Goal: Task Accomplishment & Management: Complete application form

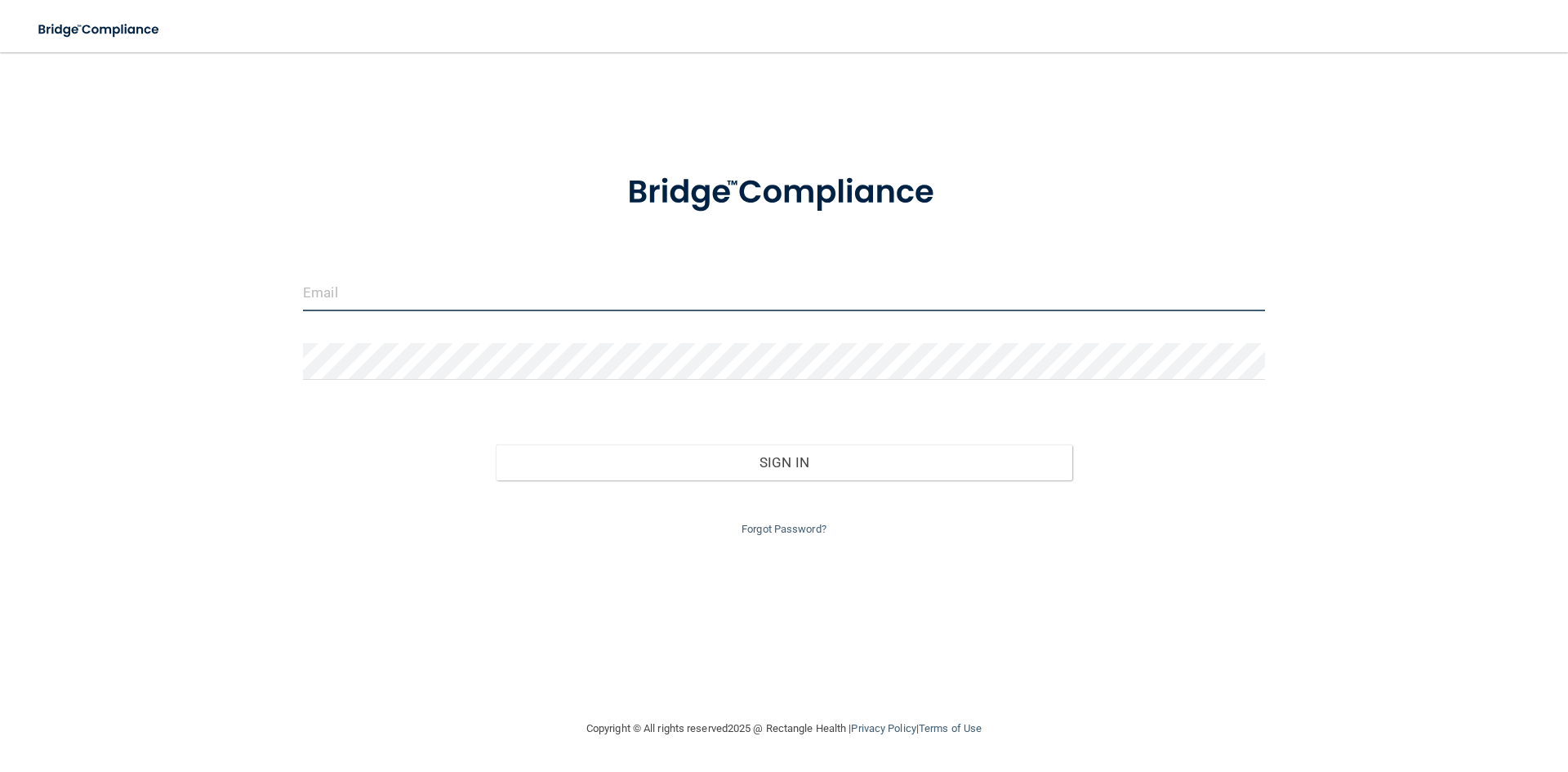
click at [495, 307] on input "email" at bounding box center [783, 292] width 961 height 37
type input "[EMAIL_ADDRESS][DOMAIN_NAME]"
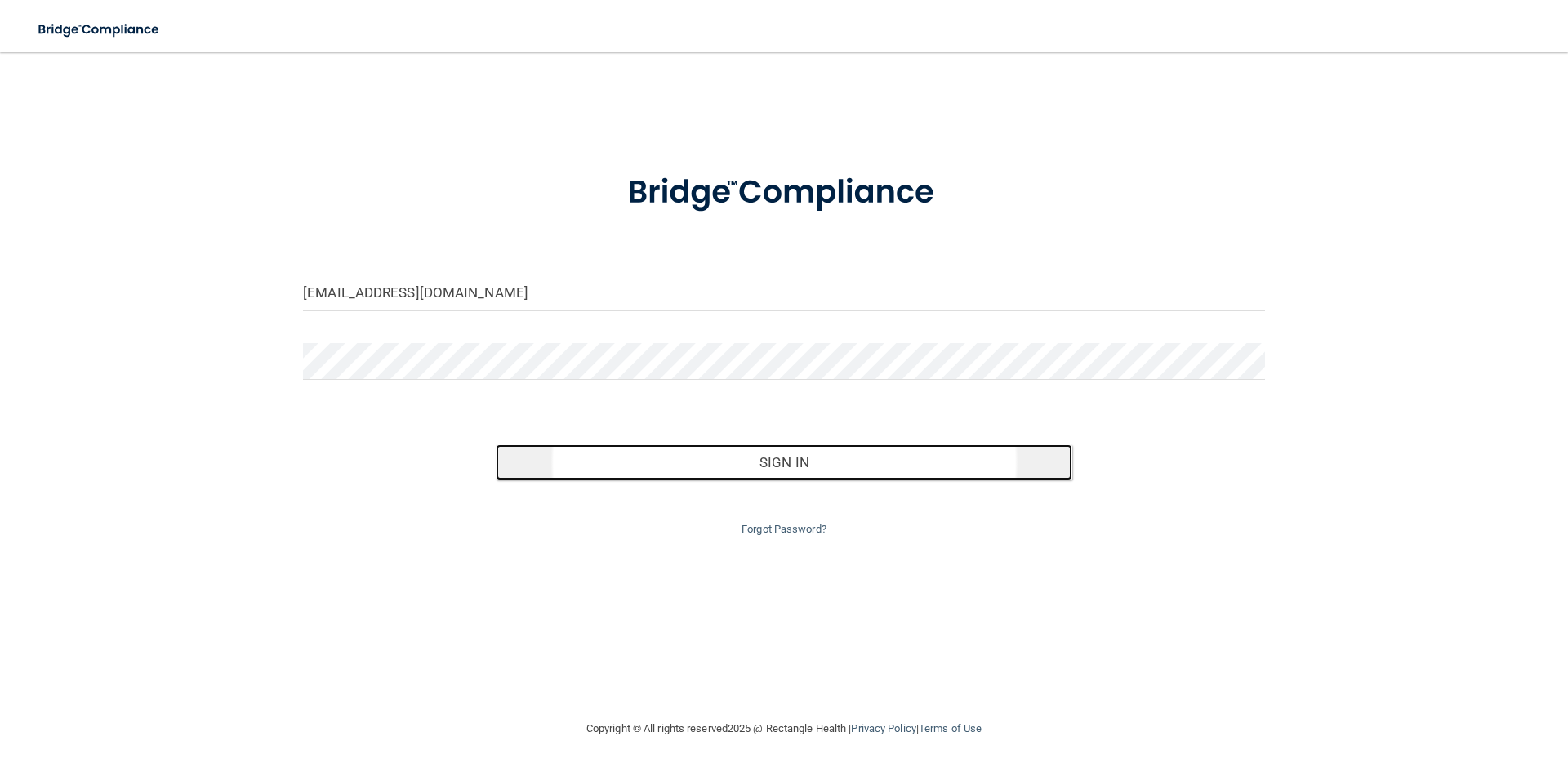
click at [765, 473] on button "Sign In" at bounding box center [783, 462] width 577 height 36
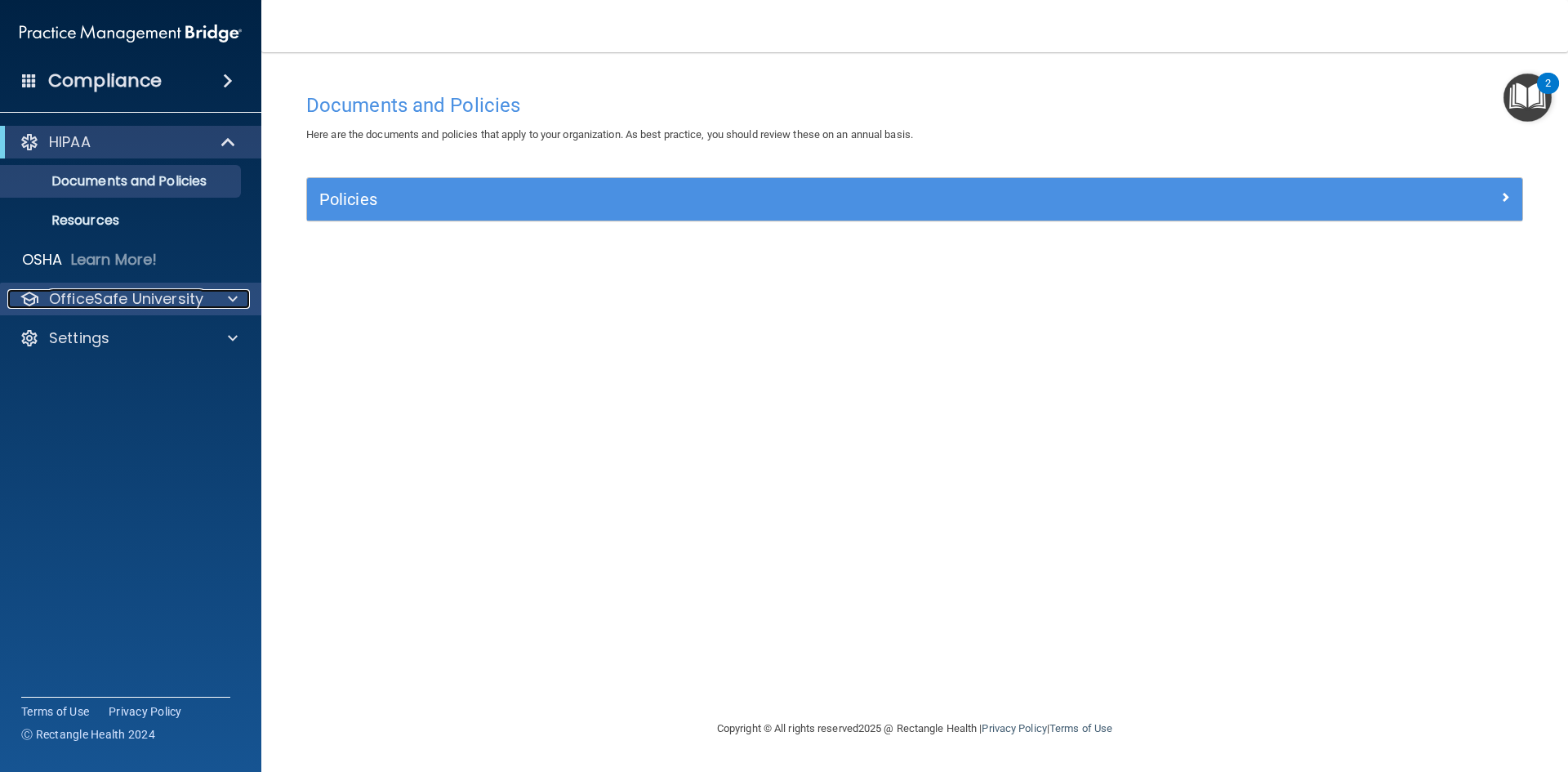
click at [227, 294] on span at bounding box center [232, 299] width 10 height 19
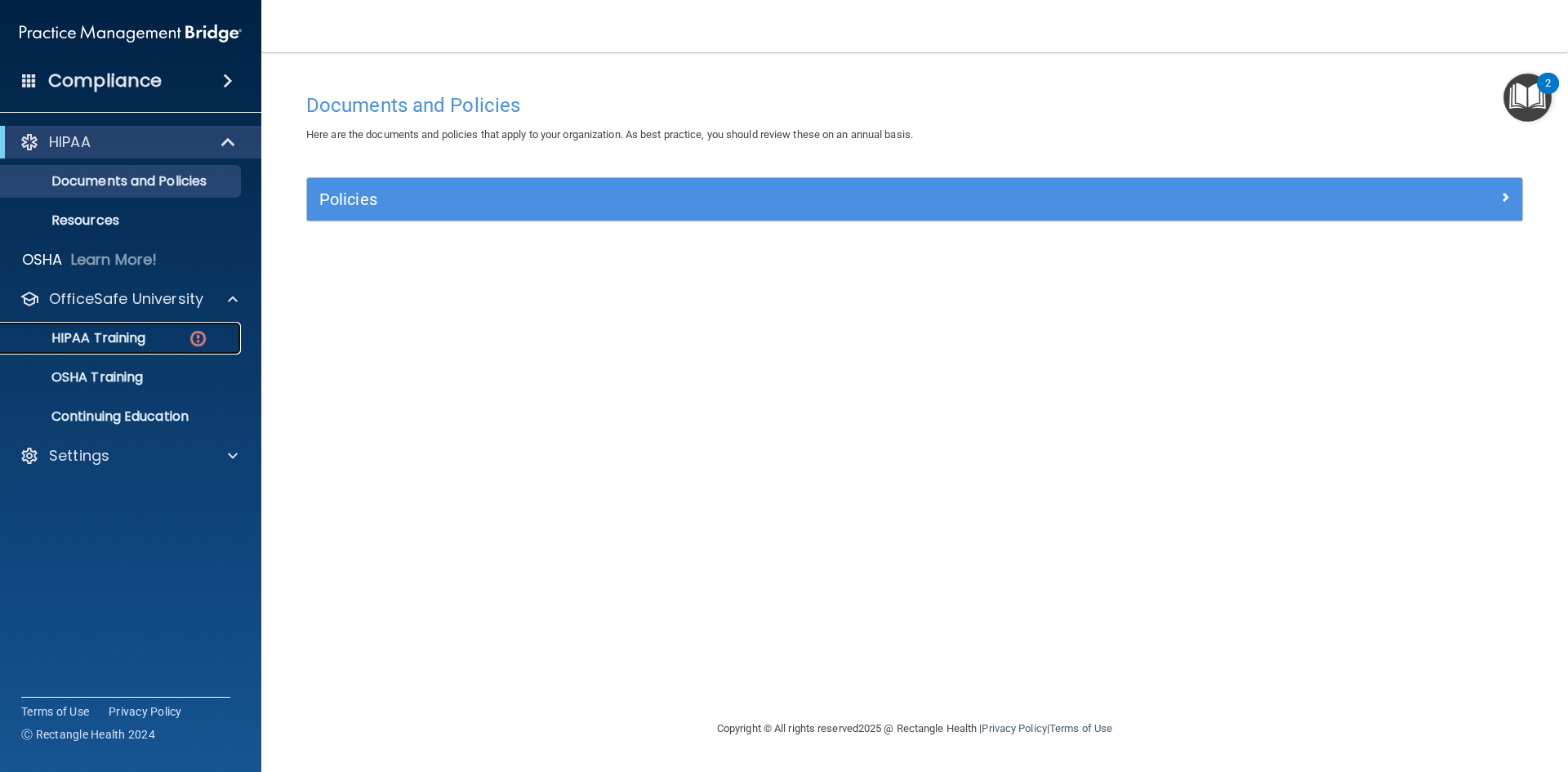
click at [121, 331] on p "HIPAA Training" at bounding box center [77, 338] width 134 height 17
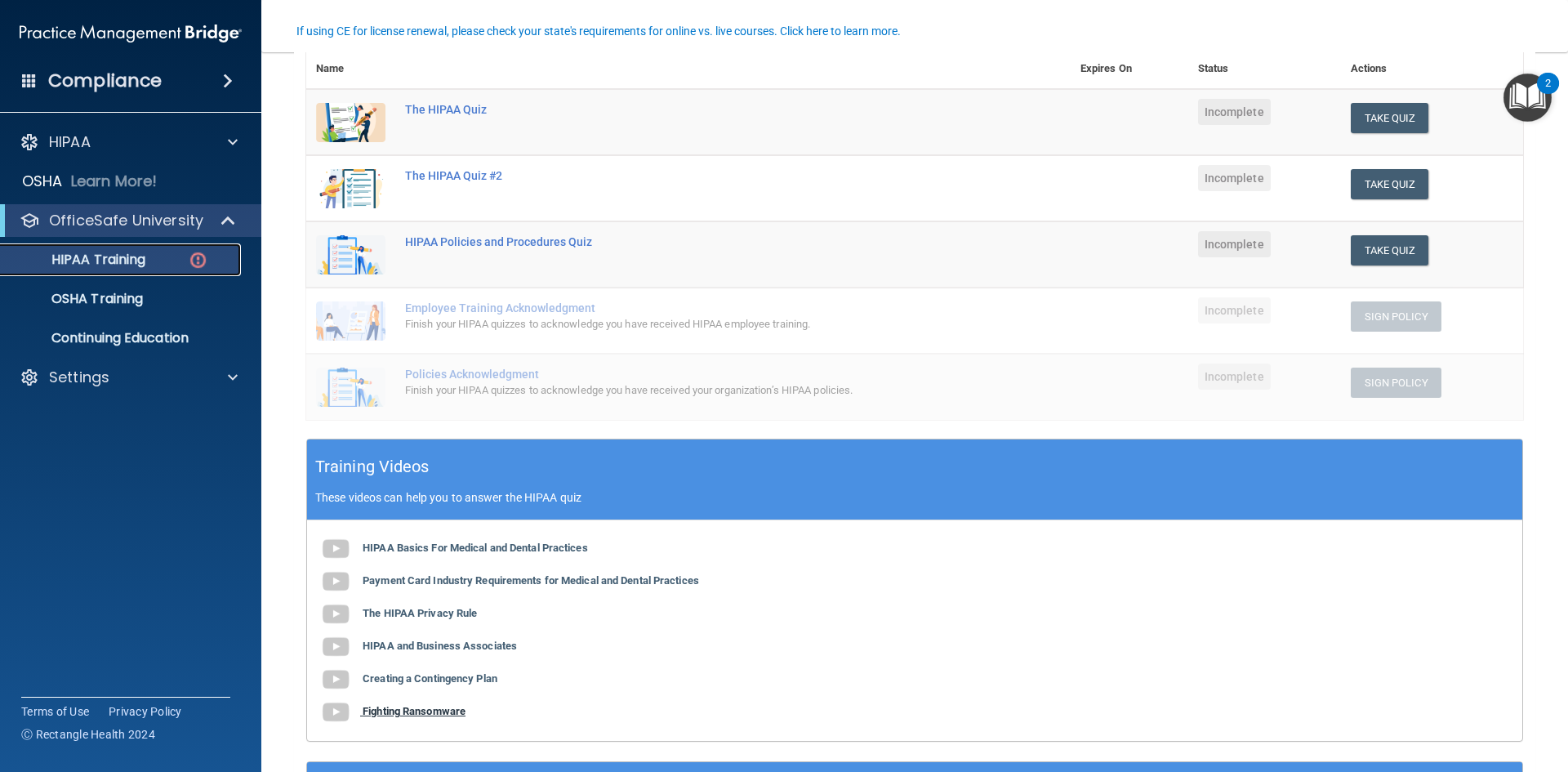
scroll to position [245, 0]
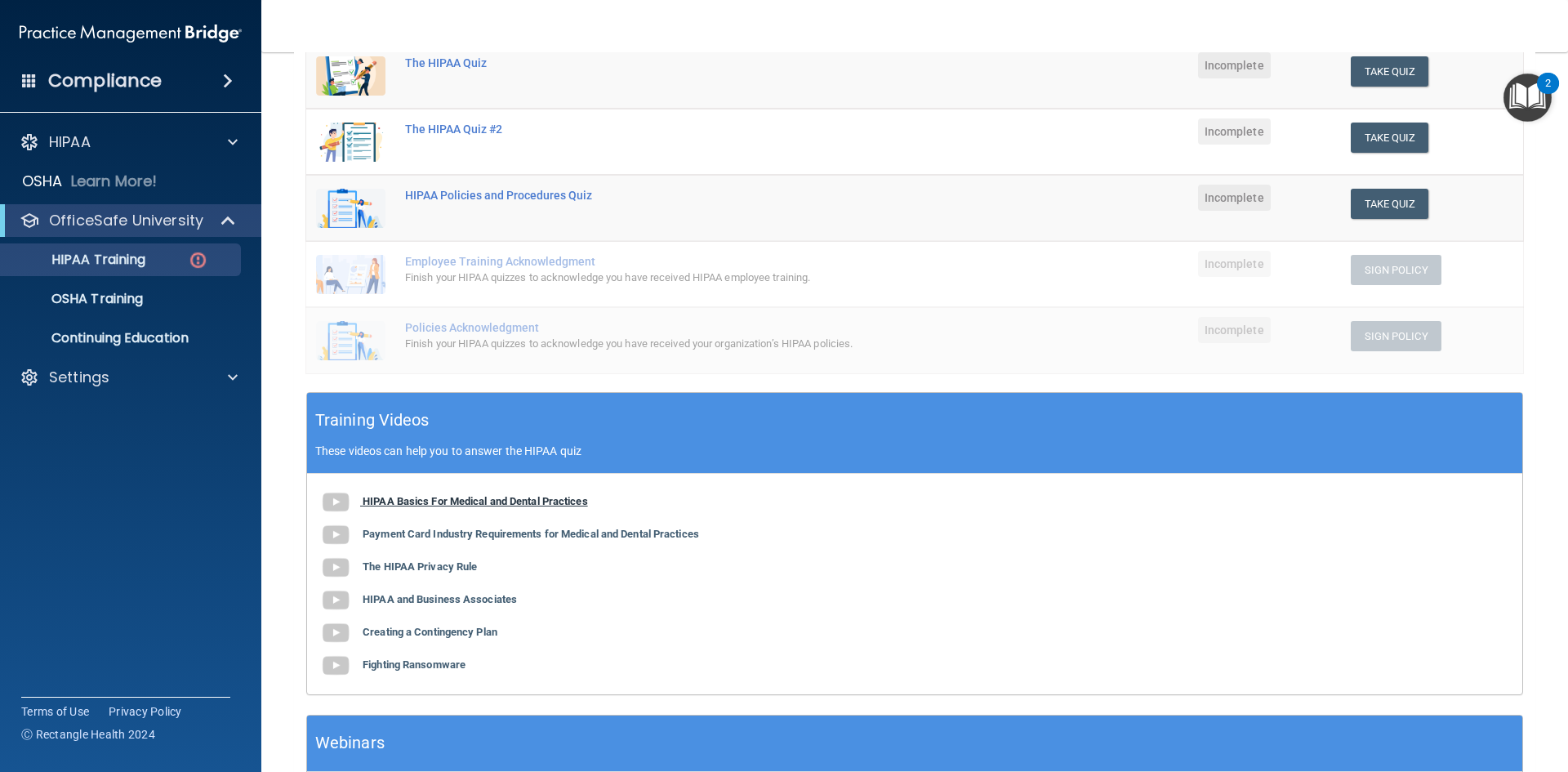
click at [409, 500] on b "HIPAA Basics For Medical and Dental Practices" at bounding box center [475, 501] width 226 height 12
click at [1363, 68] on button "Take Quiz" at bounding box center [1389, 71] width 78 height 30
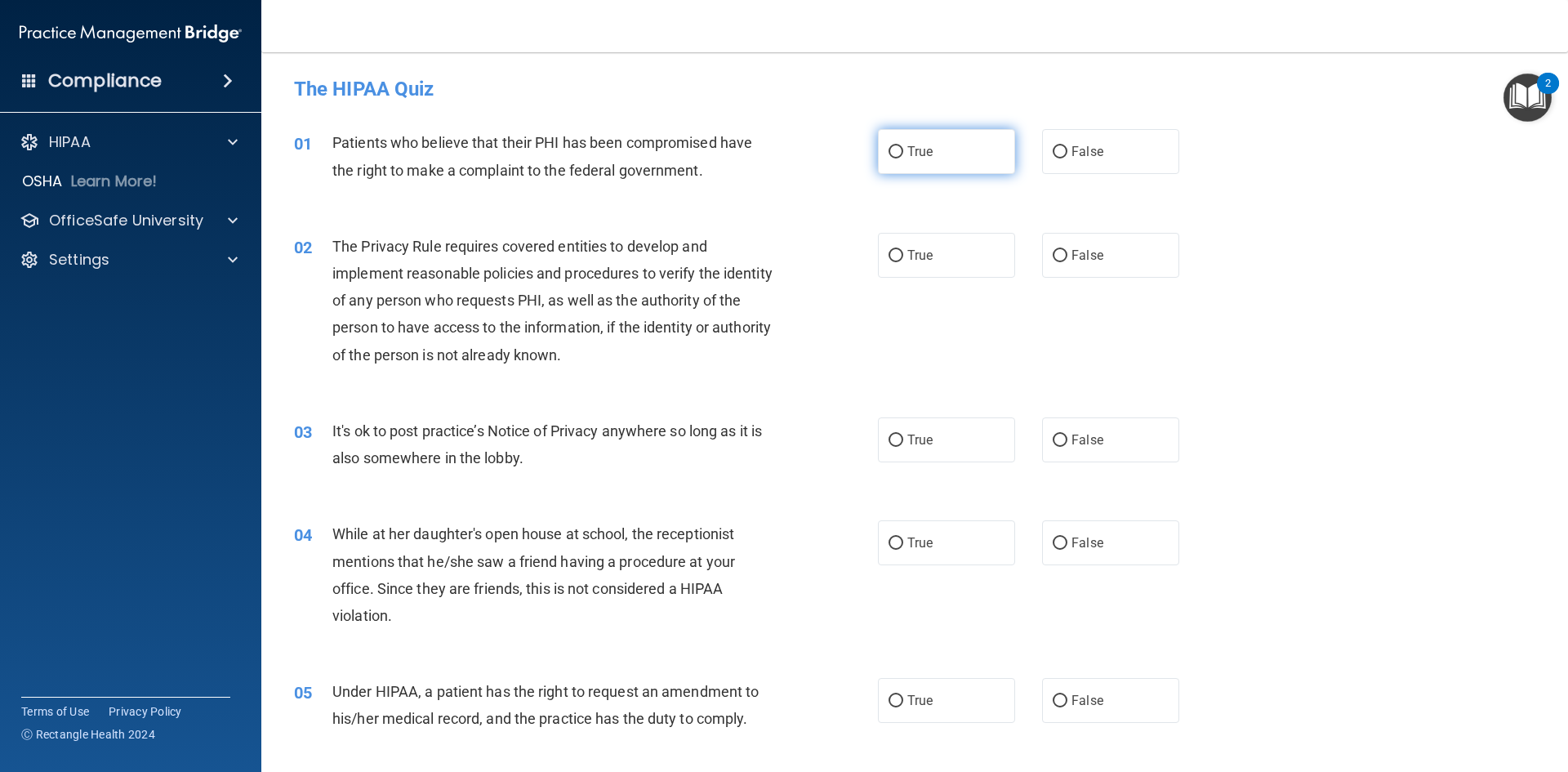
click at [883, 146] on label "True" at bounding box center [946, 151] width 137 height 45
click at [888, 146] on input "True" at bounding box center [895, 152] width 15 height 12
radio input "true"
click at [897, 252] on label "True" at bounding box center [946, 255] width 137 height 45
click at [897, 252] on input "True" at bounding box center [895, 256] width 15 height 12
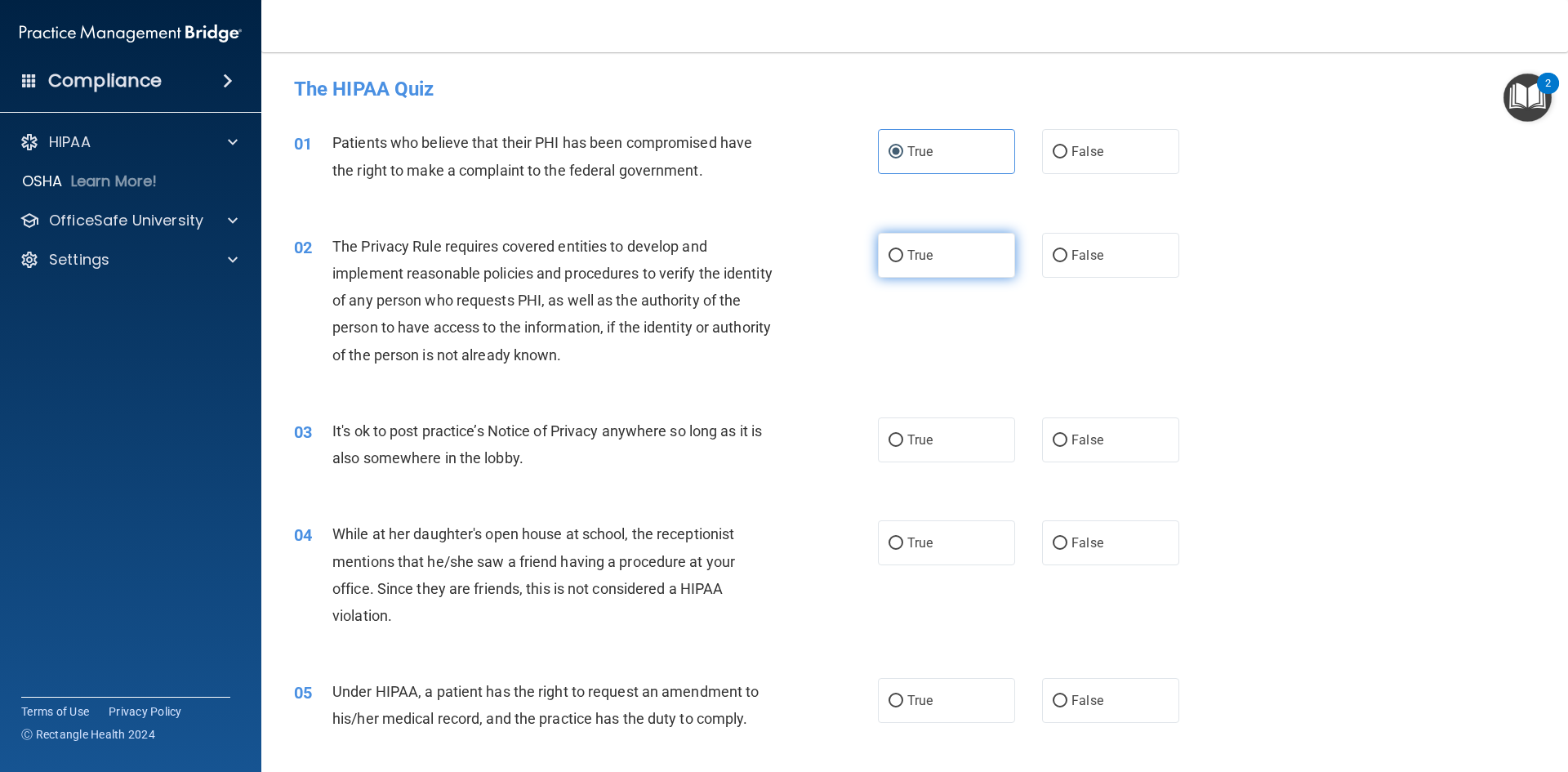
radio input "true"
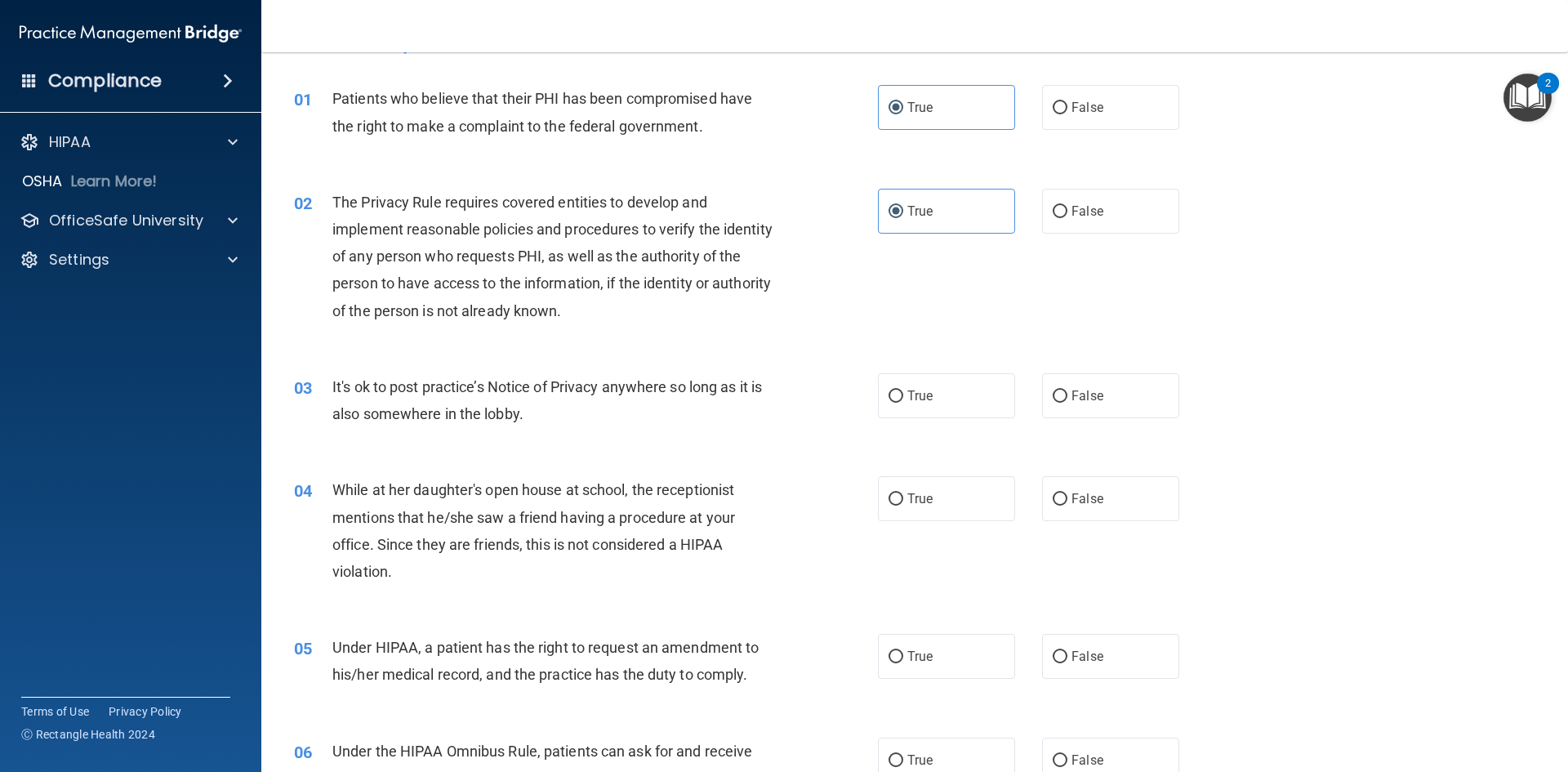
scroll to position [82, 0]
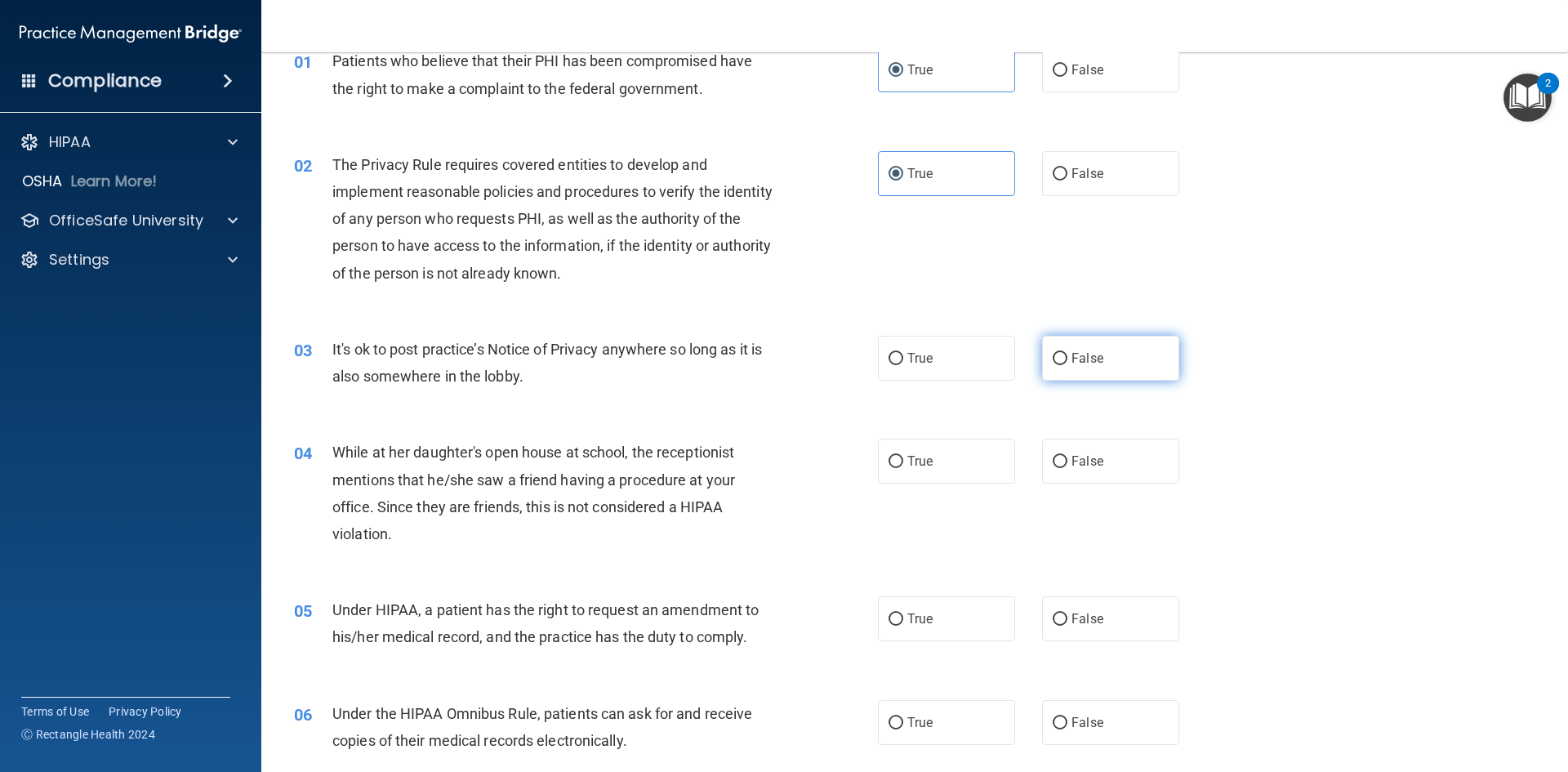
click at [1055, 358] on input "False" at bounding box center [1060, 359] width 15 height 12
radio input "true"
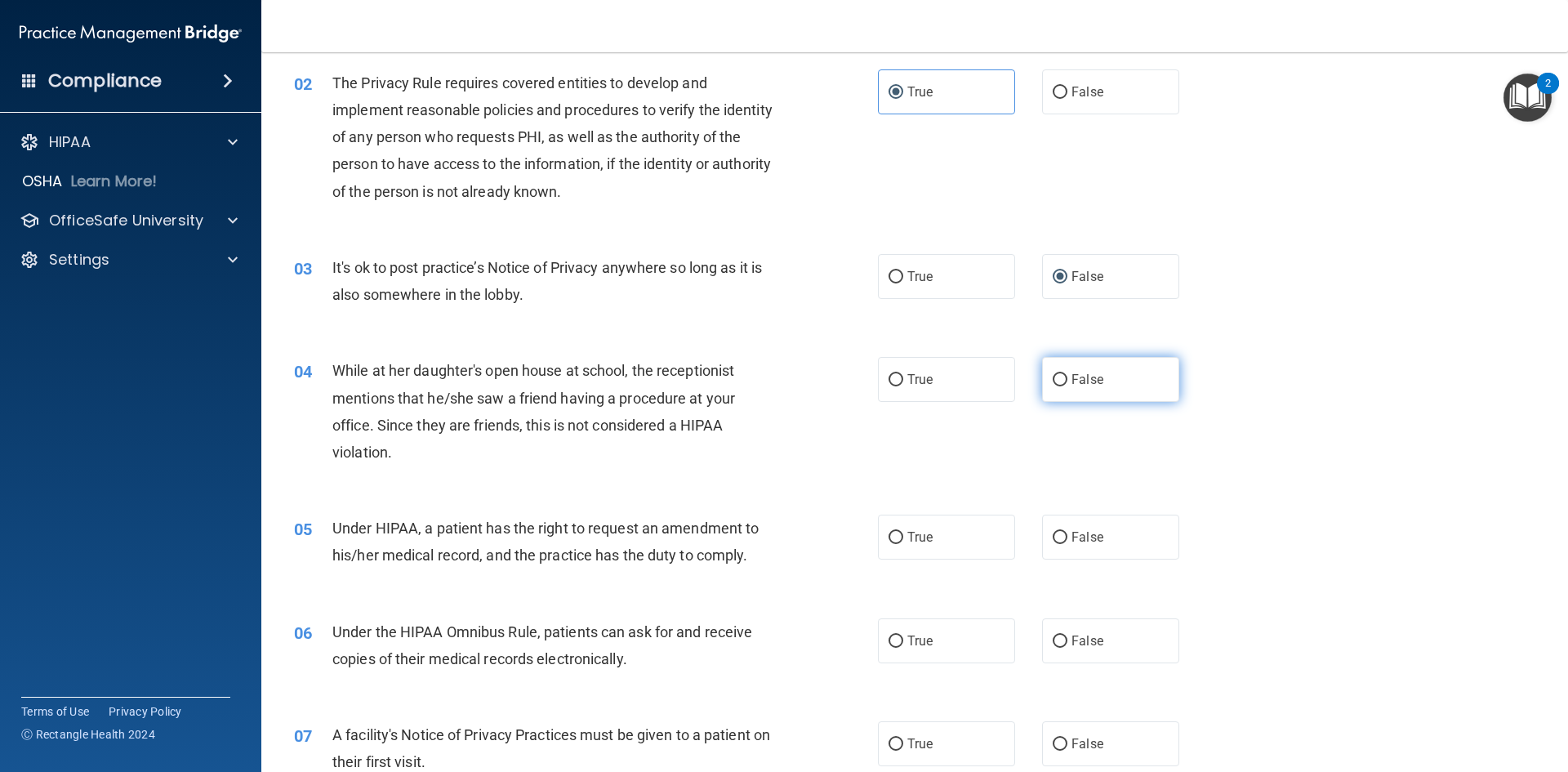
click at [1053, 374] on input "False" at bounding box center [1060, 380] width 15 height 12
radio input "true"
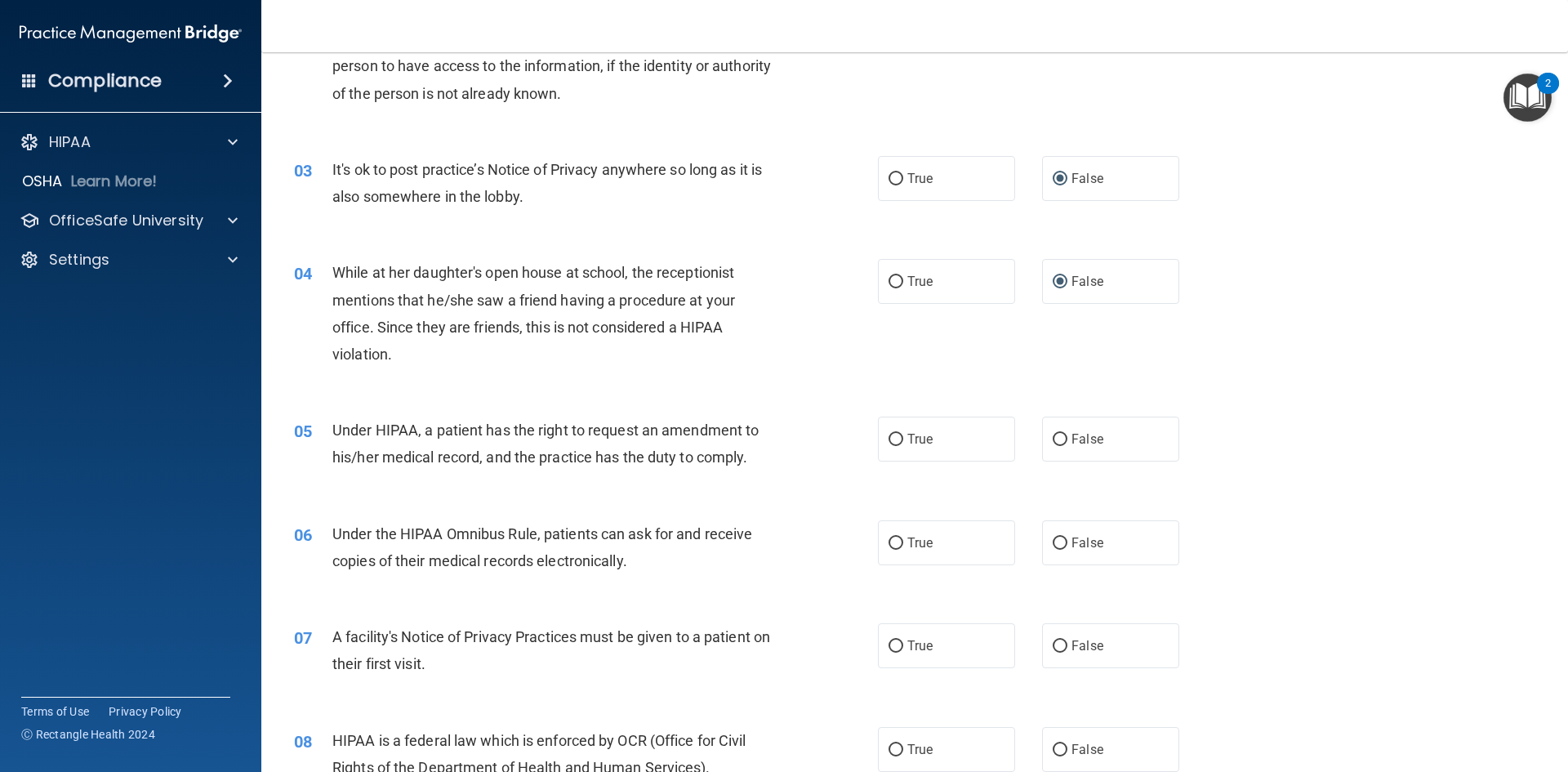
scroll to position [327, 0]
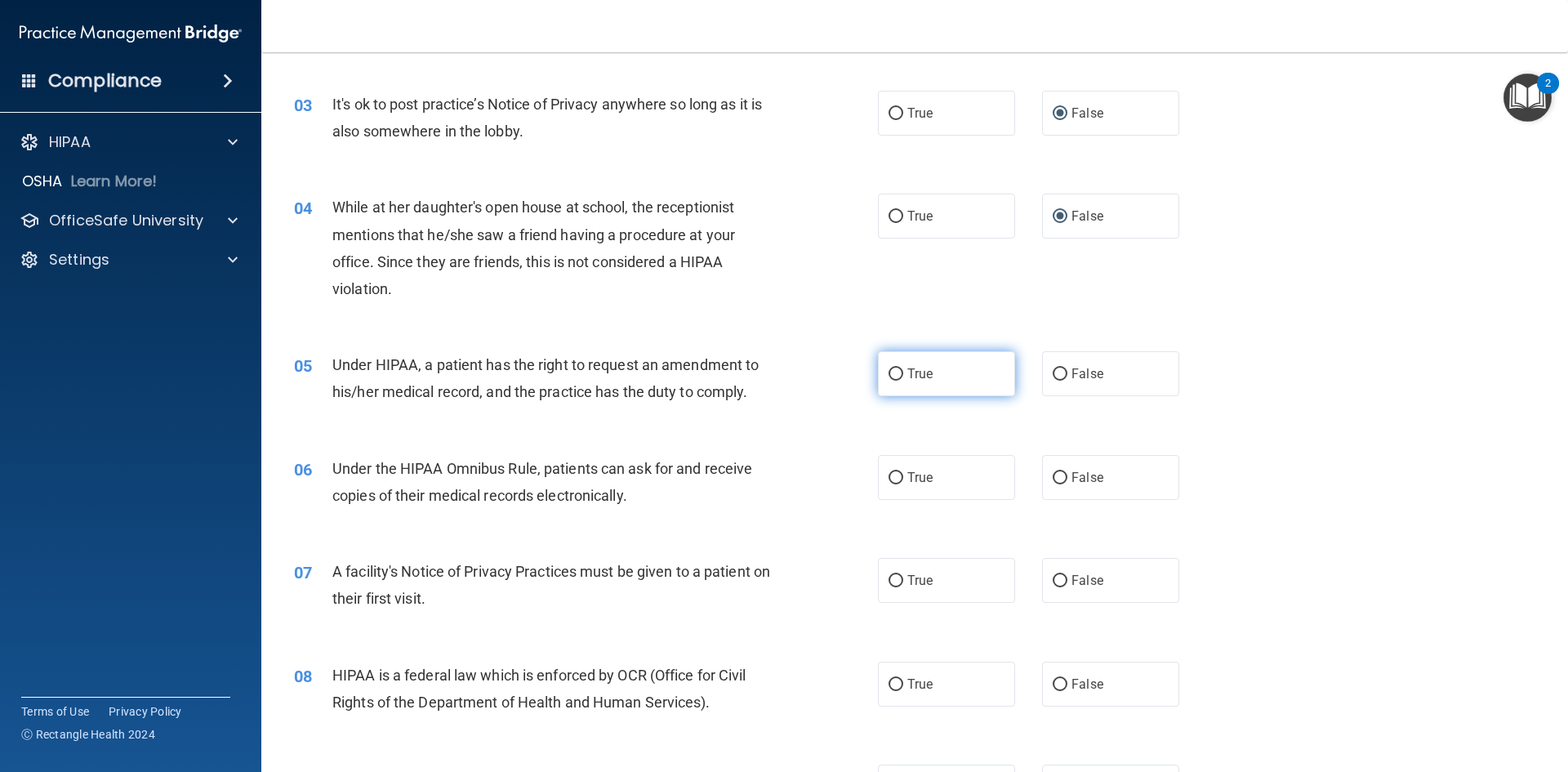
click at [888, 372] on input "True" at bounding box center [895, 374] width 15 height 12
radio input "true"
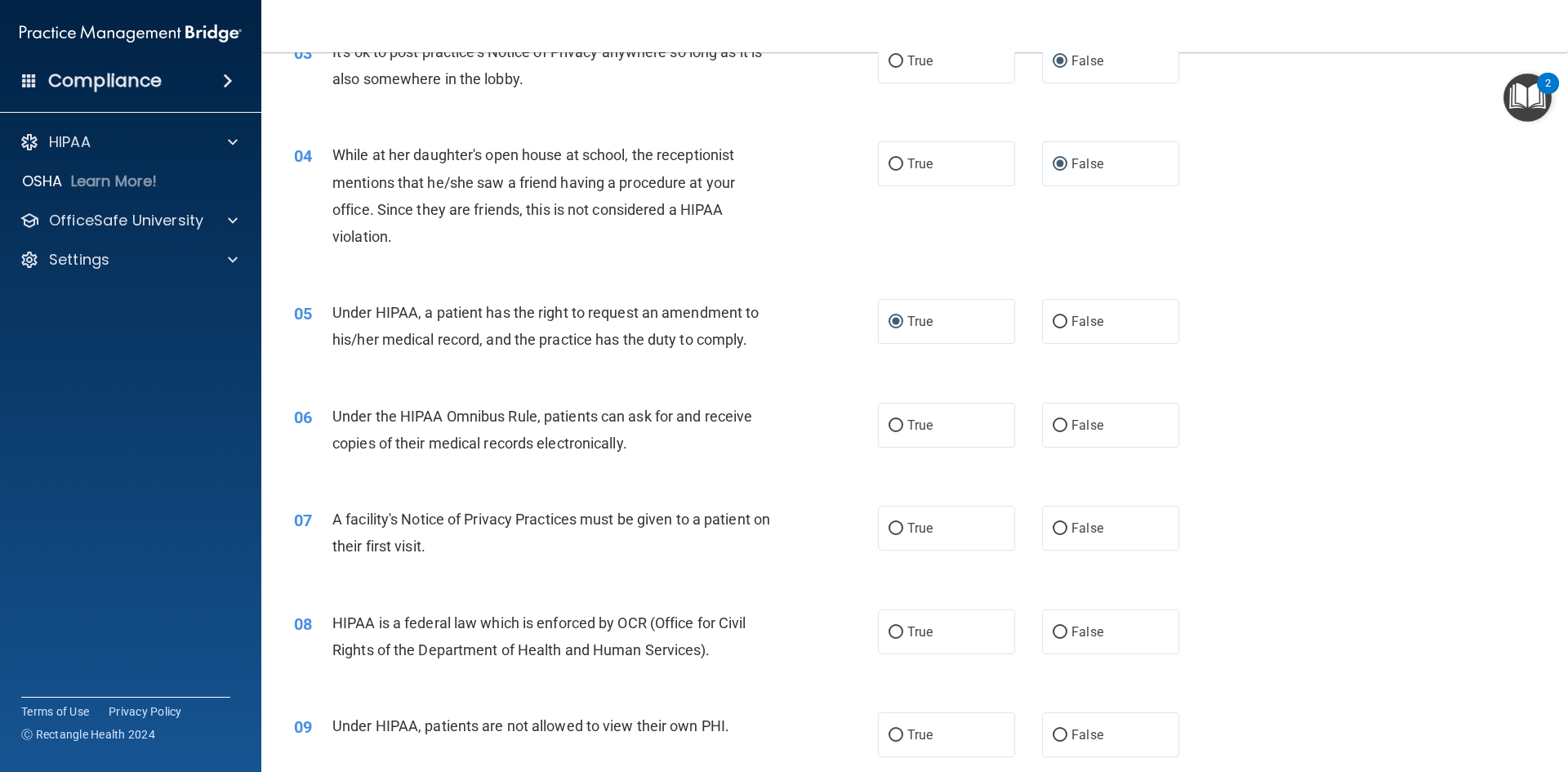
scroll to position [408, 0]
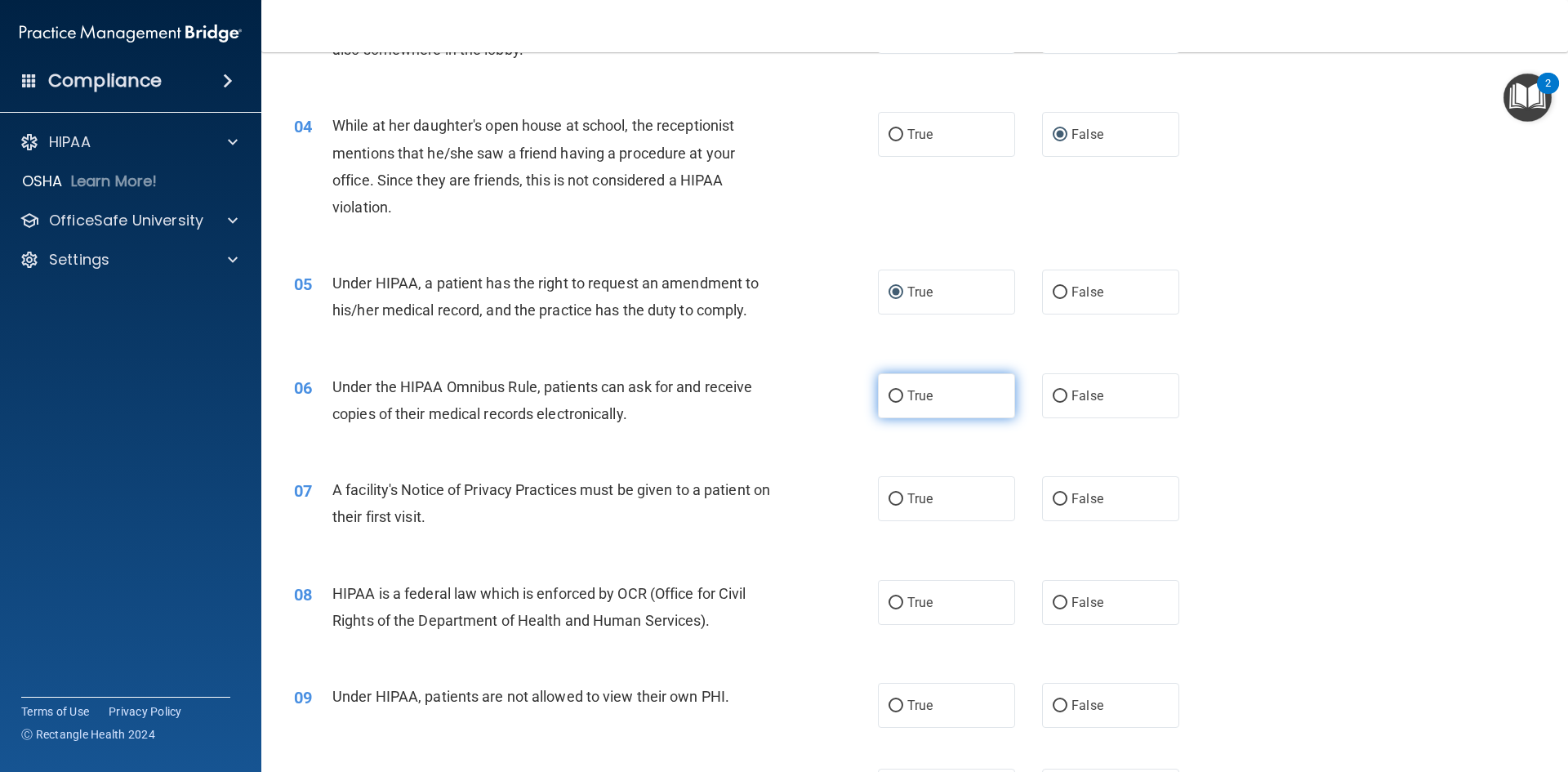
click at [888, 393] on input "True" at bounding box center [895, 397] width 15 height 12
radio input "true"
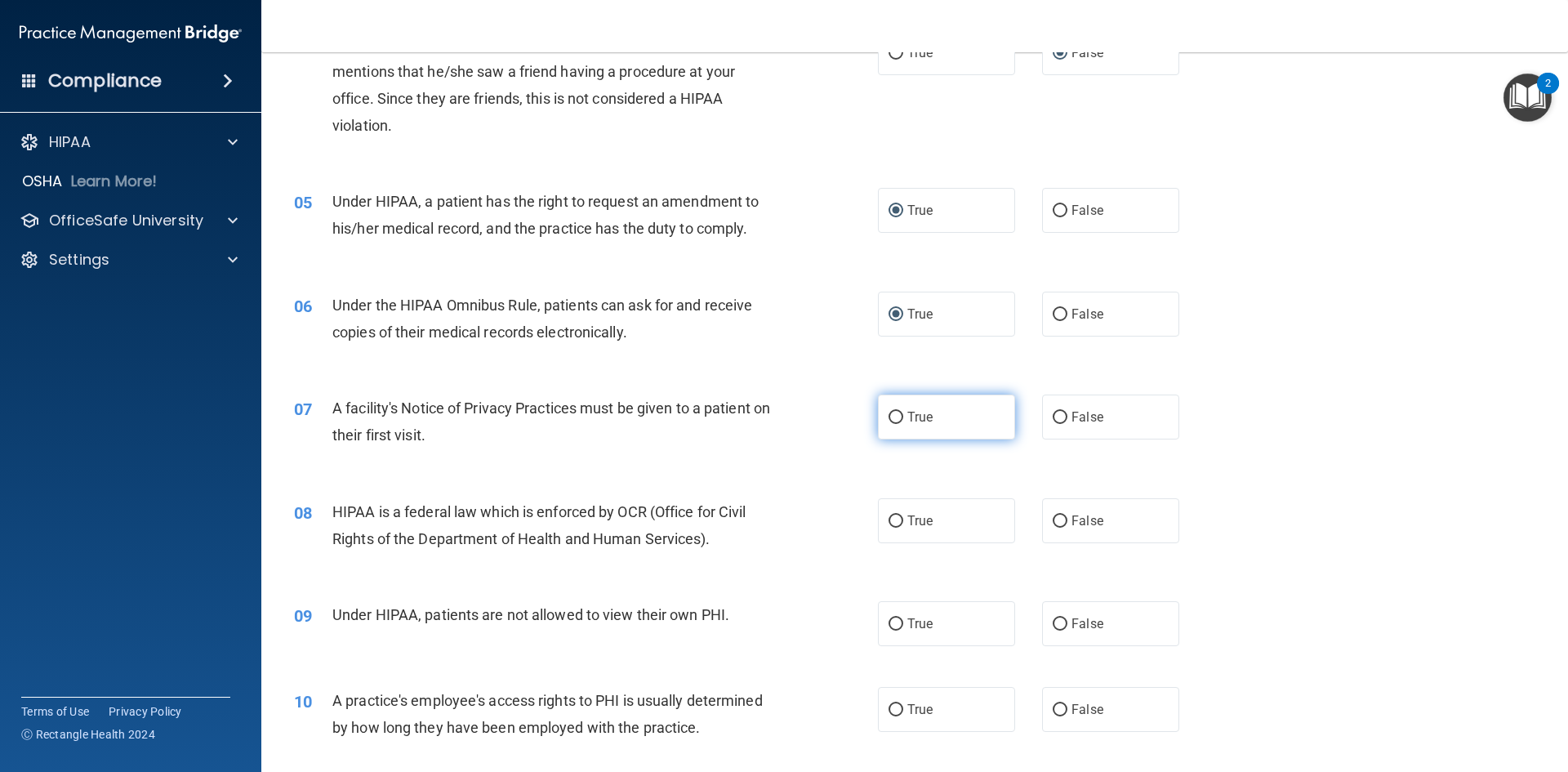
click at [893, 421] on input "True" at bounding box center [895, 418] width 15 height 12
radio input "true"
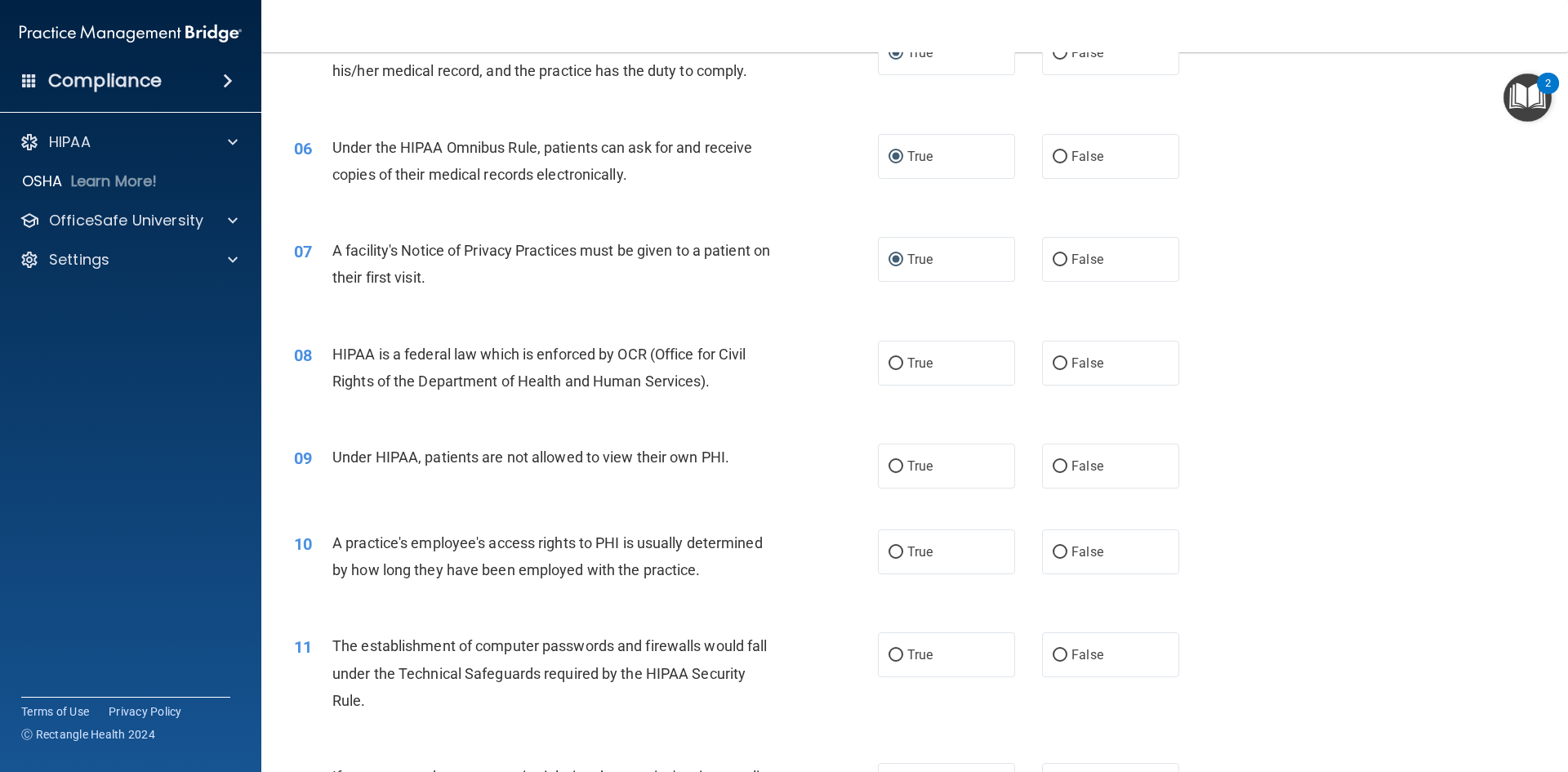
scroll to position [653, 0]
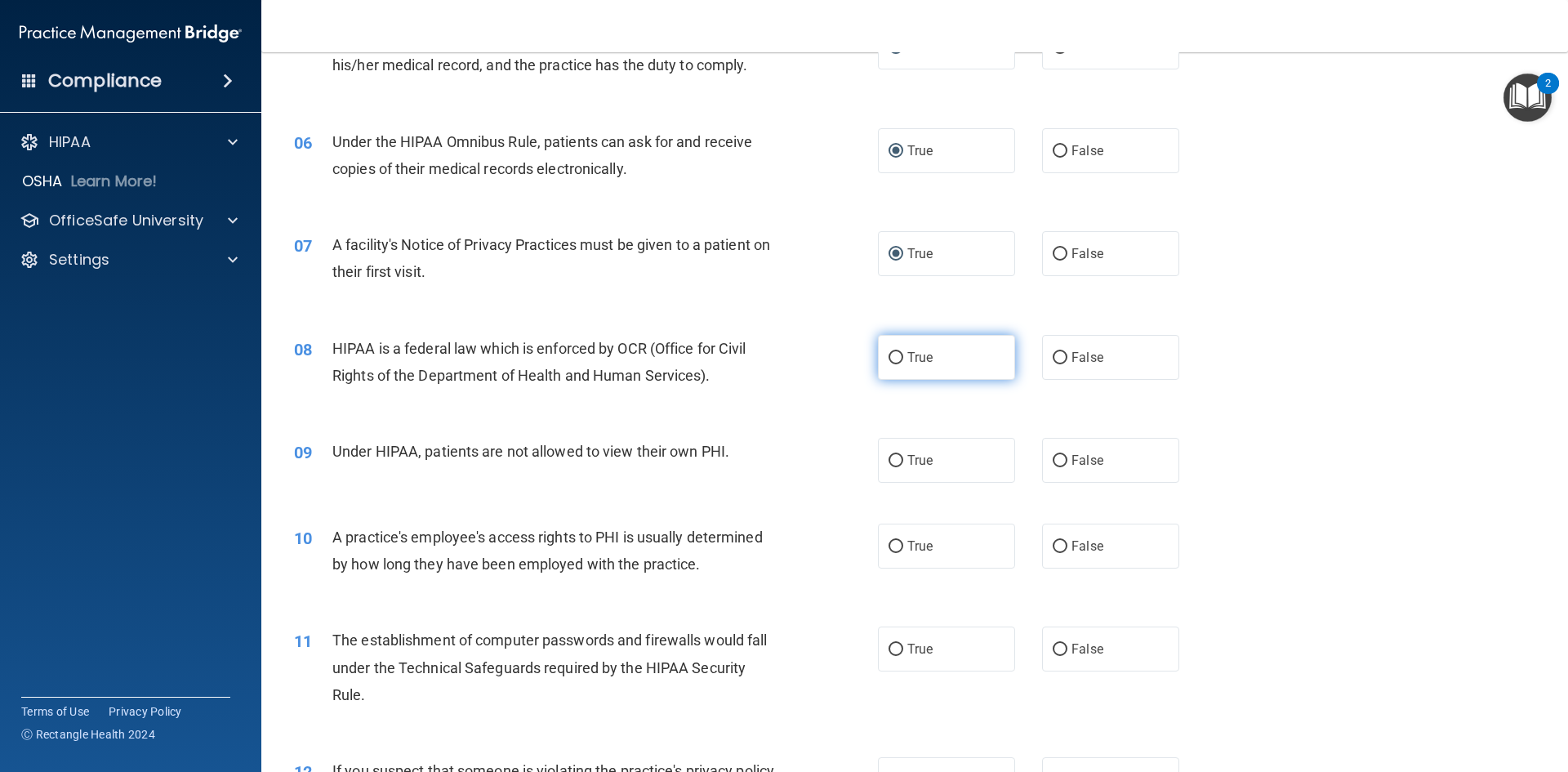
click at [890, 358] on input "True" at bounding box center [895, 358] width 15 height 12
radio input "true"
click at [1053, 455] on input "False" at bounding box center [1060, 461] width 15 height 12
radio input "true"
click at [1053, 542] on input "False" at bounding box center [1060, 547] width 15 height 12
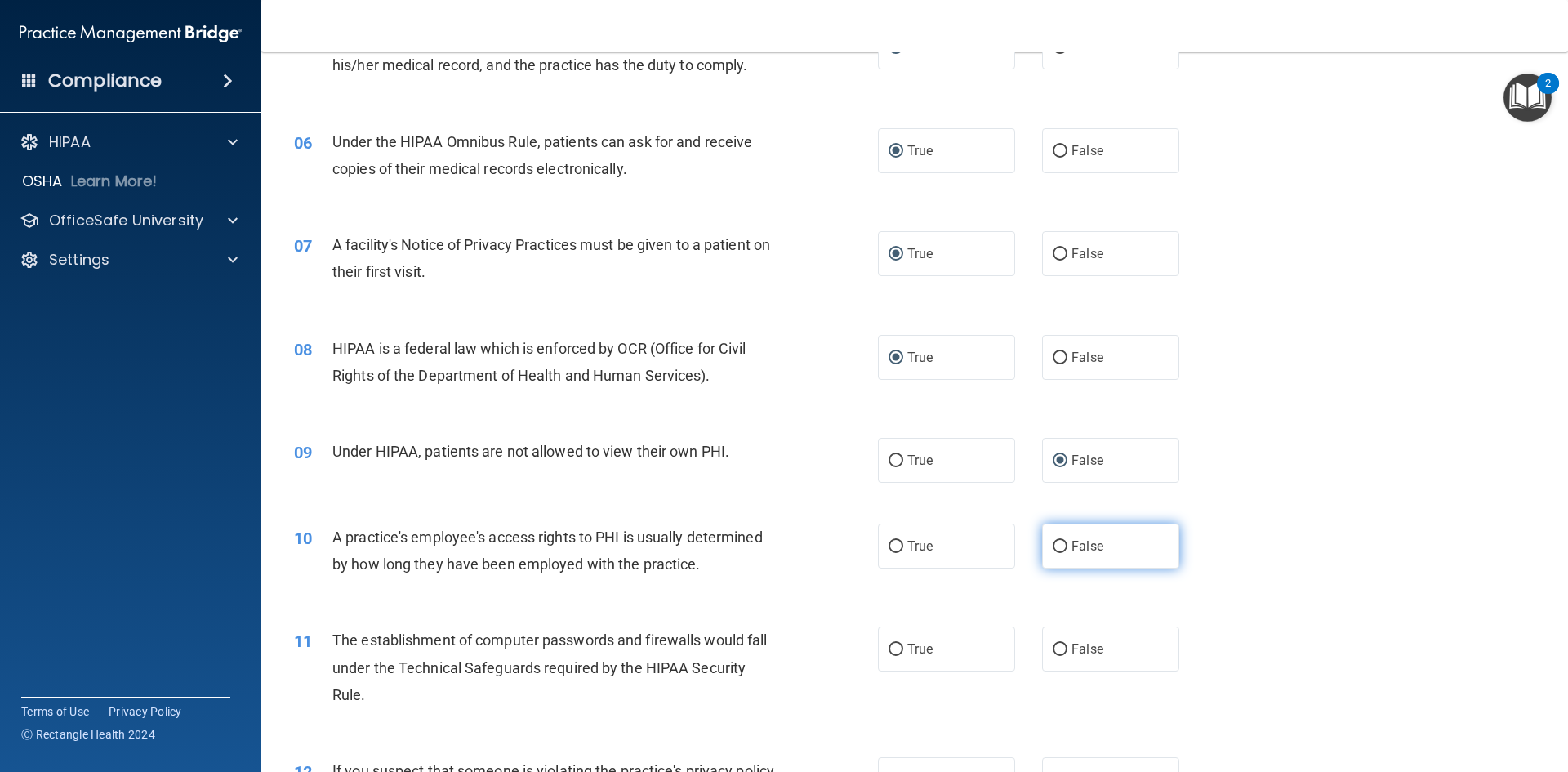
radio input "true"
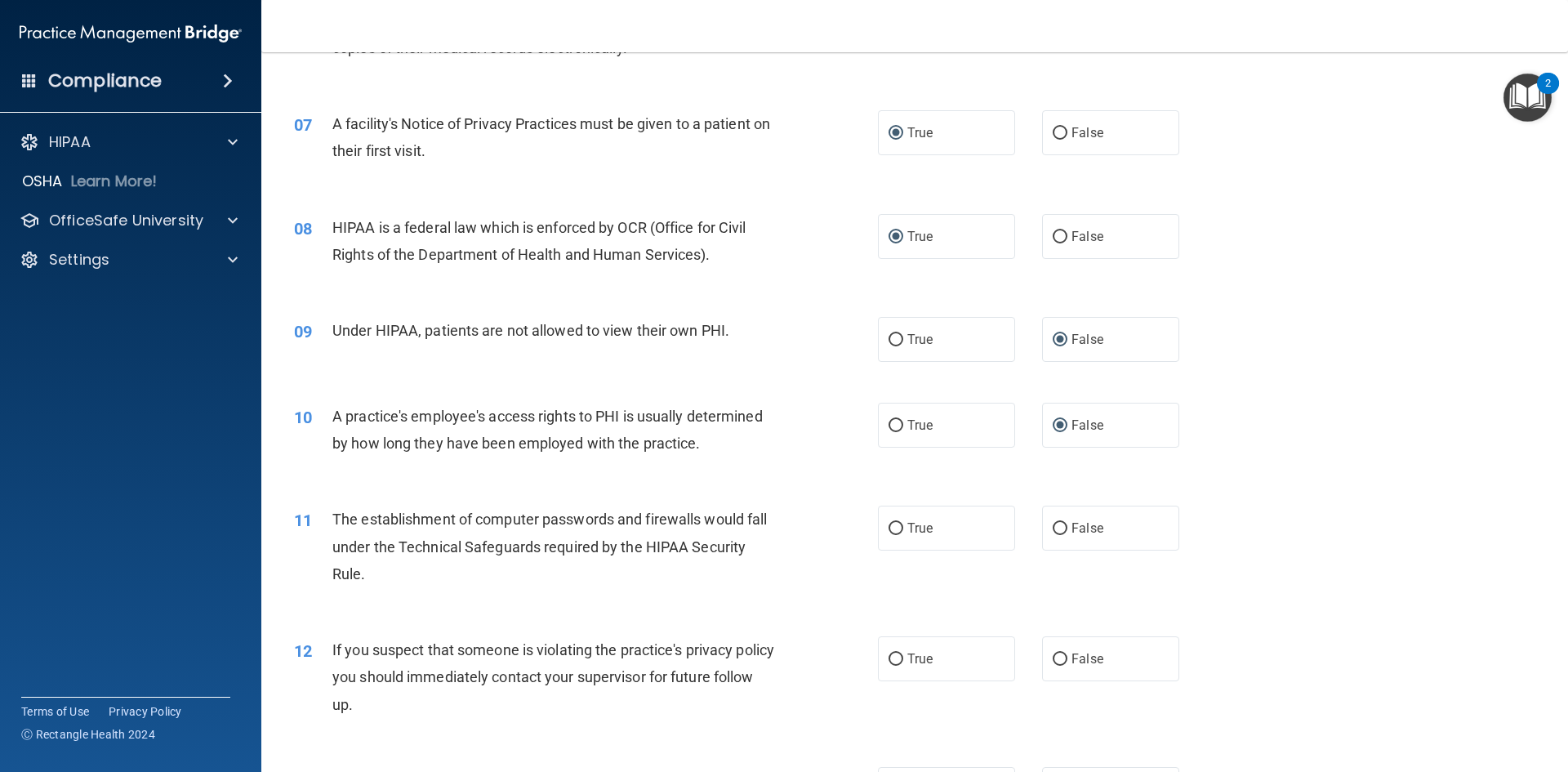
scroll to position [817, 0]
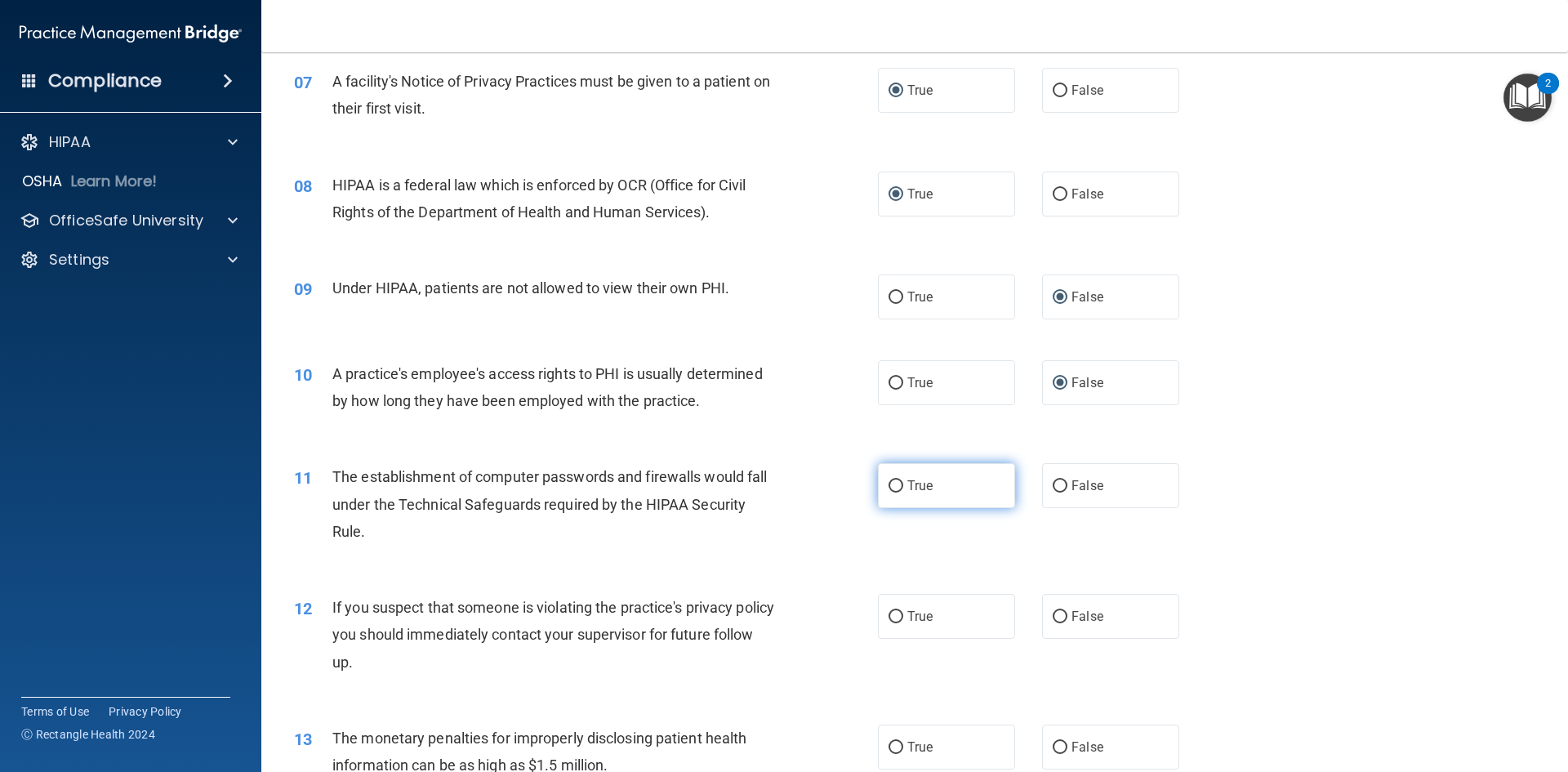
click at [888, 484] on input "True" at bounding box center [895, 487] width 15 height 12
radio input "true"
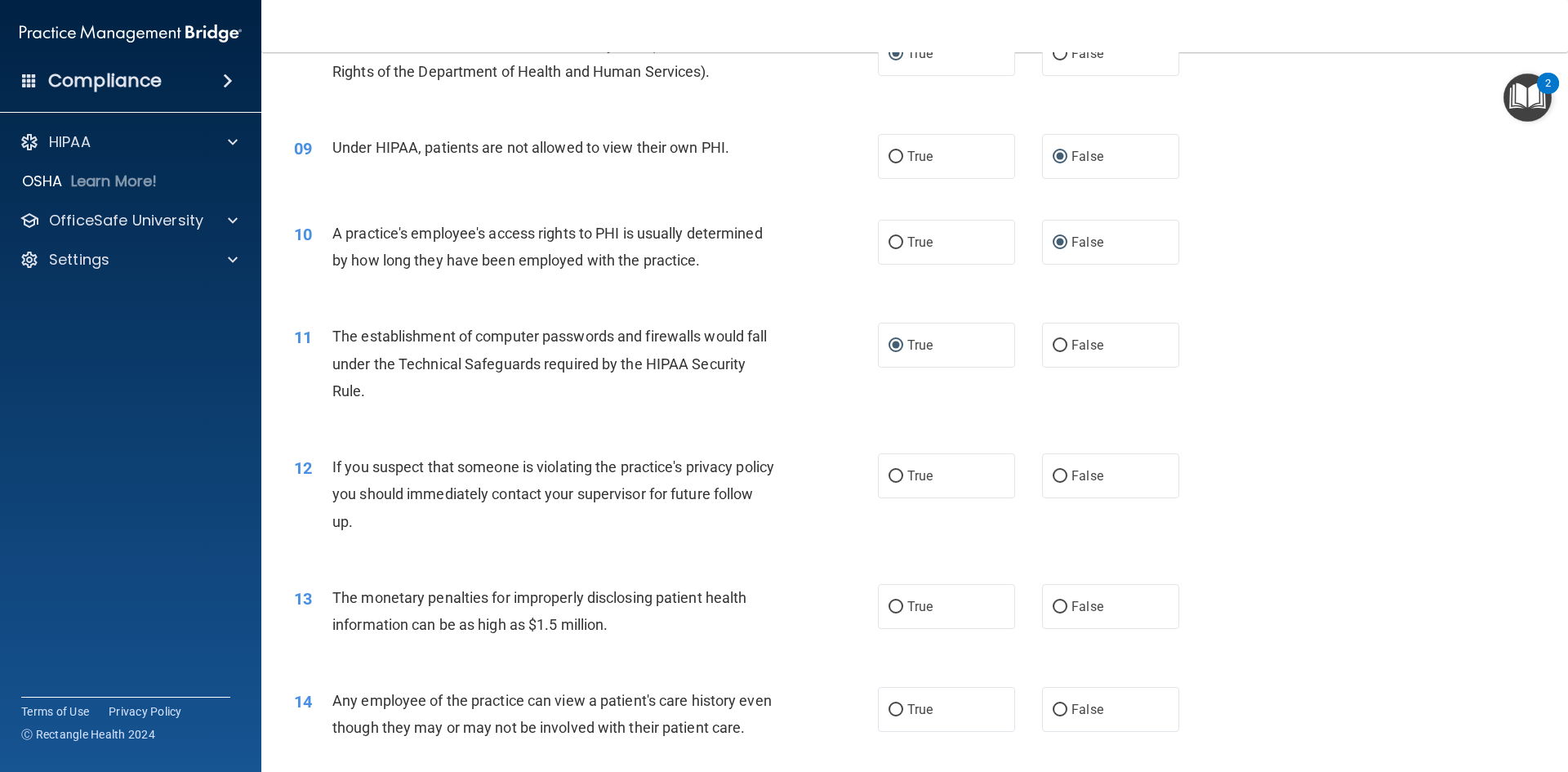
scroll to position [980, 0]
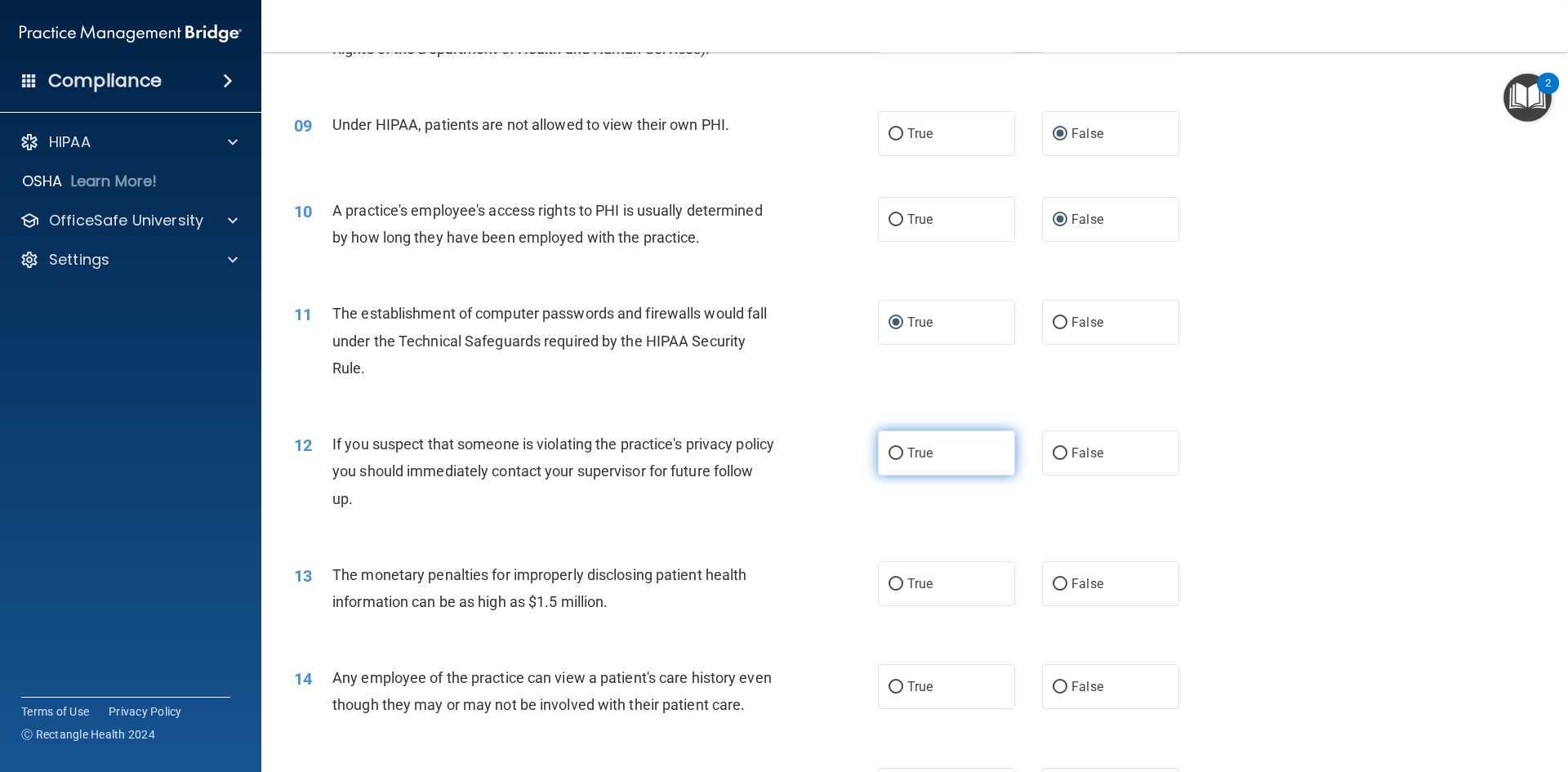
click at [890, 454] on input "True" at bounding box center [895, 454] width 15 height 12
radio input "true"
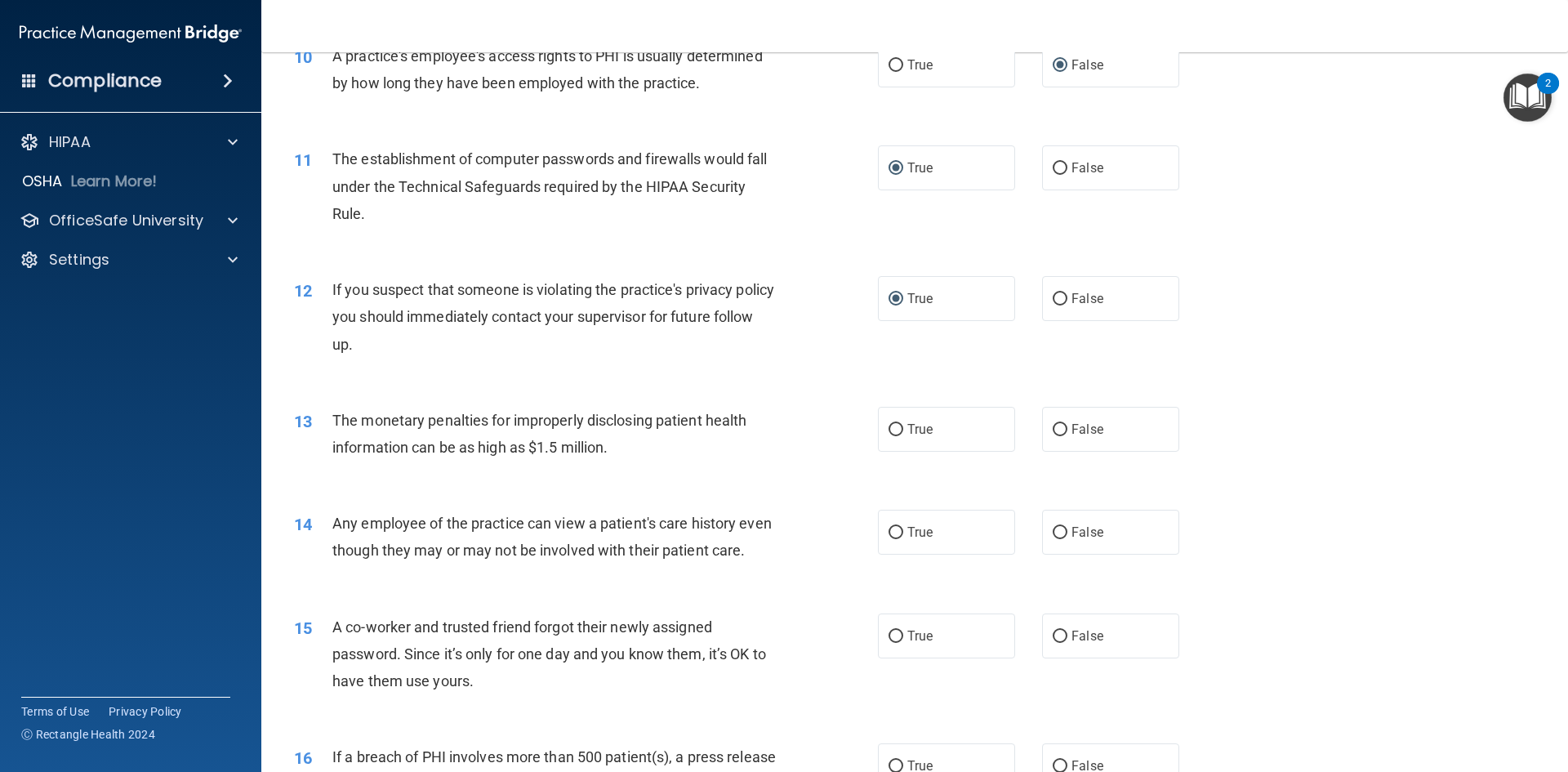
scroll to position [1144, 0]
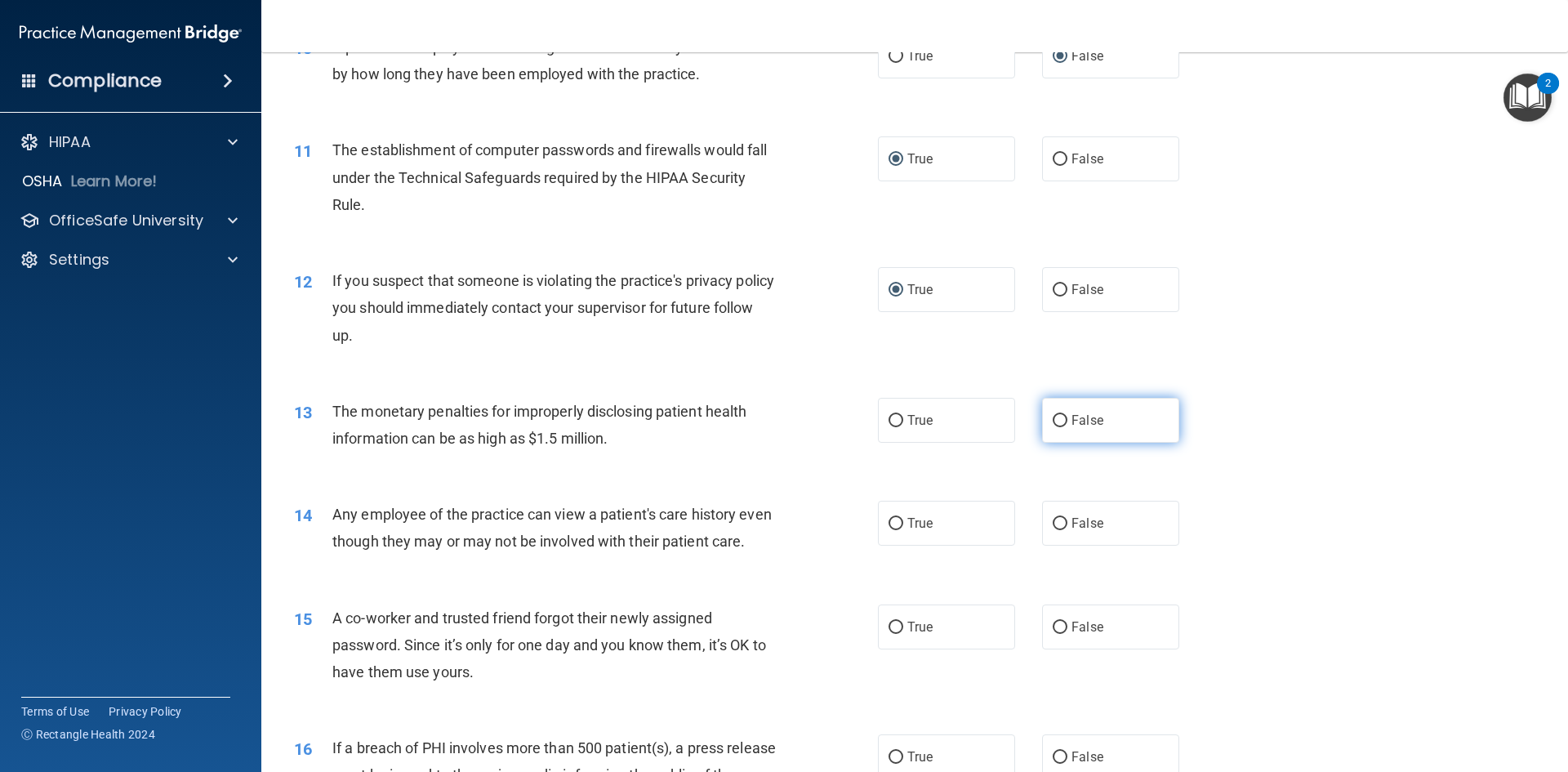
click at [1054, 420] on input "False" at bounding box center [1060, 421] width 15 height 12
radio input "true"
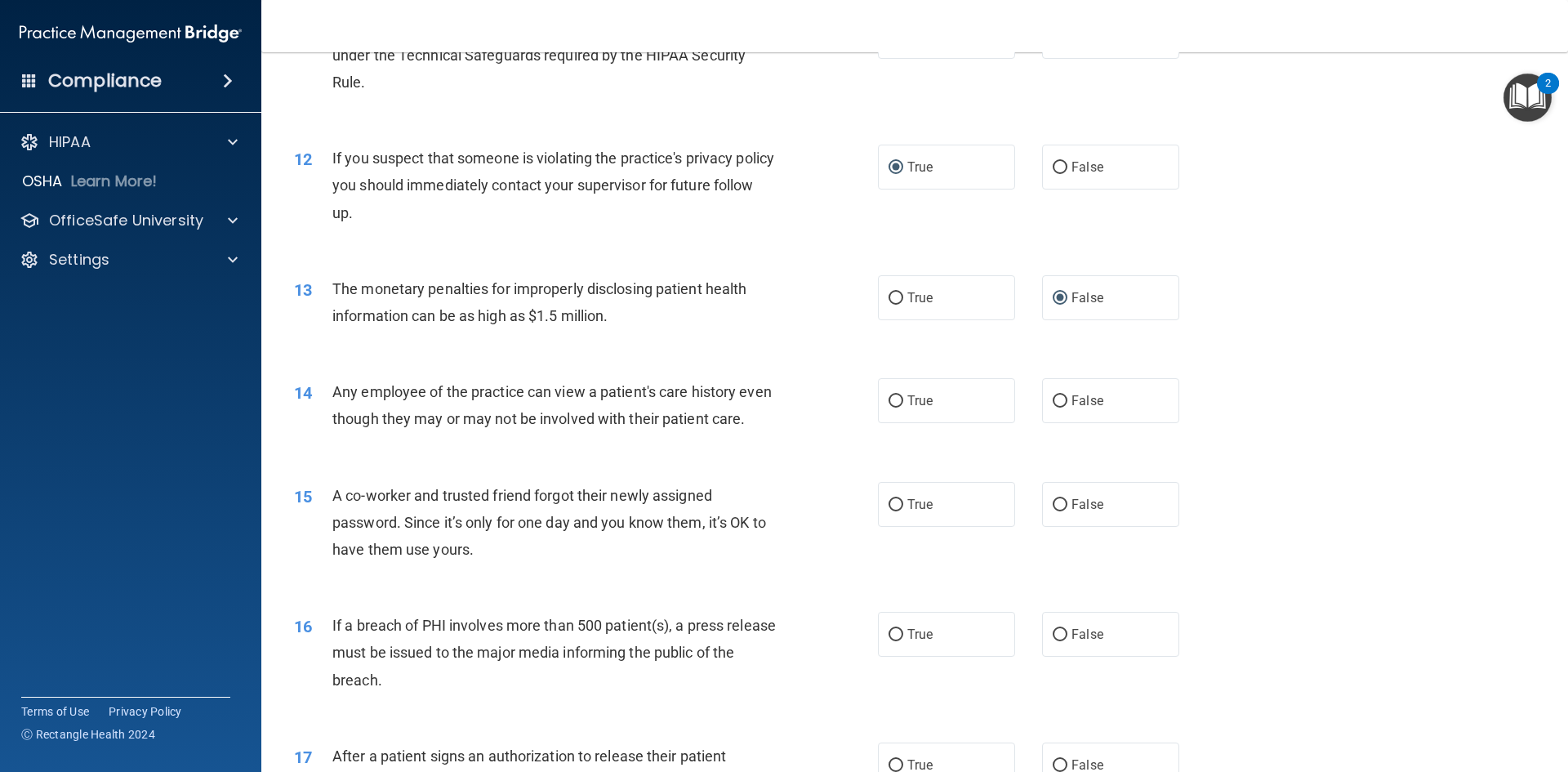
scroll to position [1307, 0]
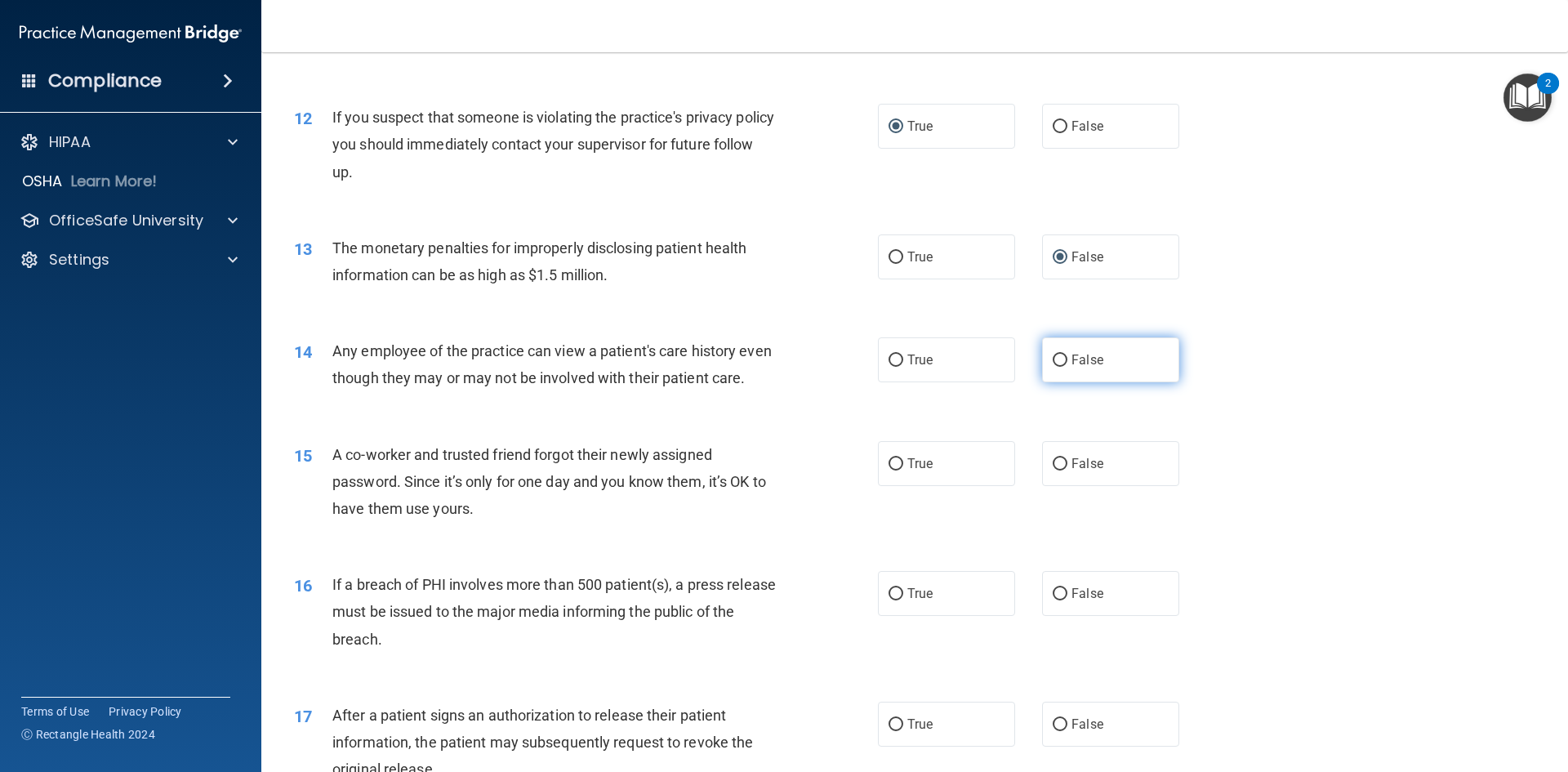
click at [1053, 356] on input "False" at bounding box center [1060, 361] width 15 height 12
radio input "true"
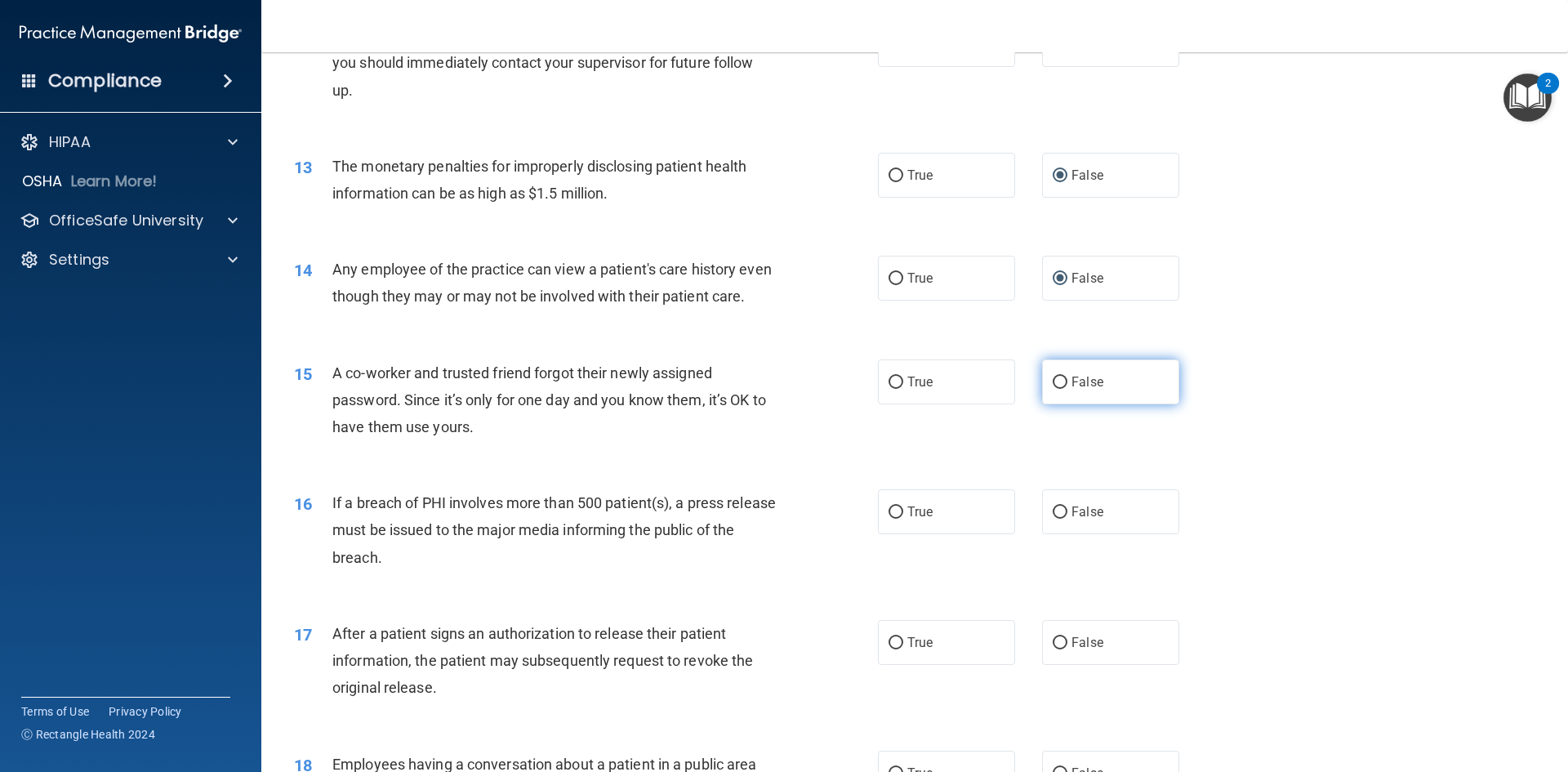
click at [1053, 389] on input "False" at bounding box center [1060, 383] width 15 height 12
radio input "true"
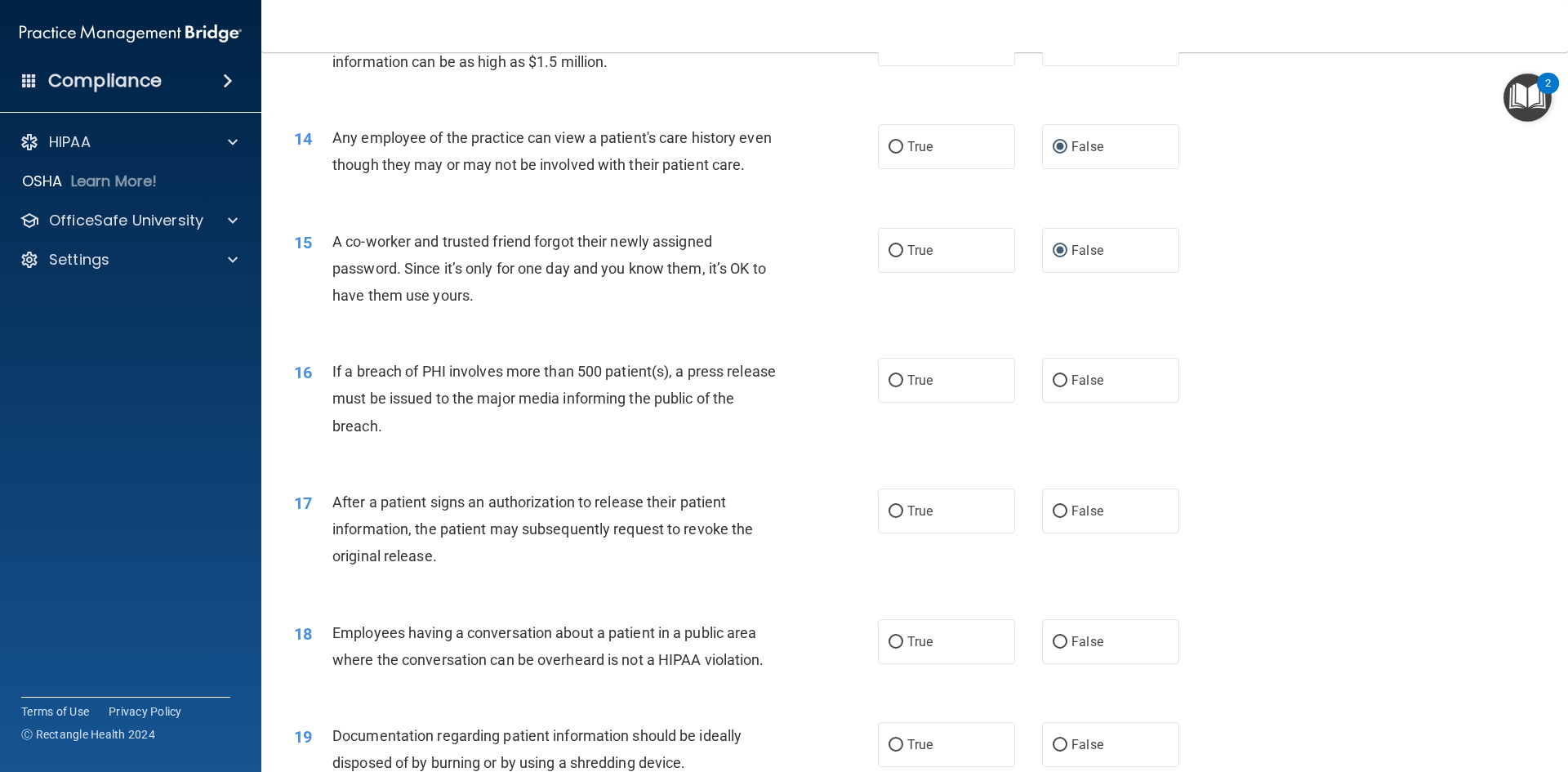
scroll to position [1552, 0]
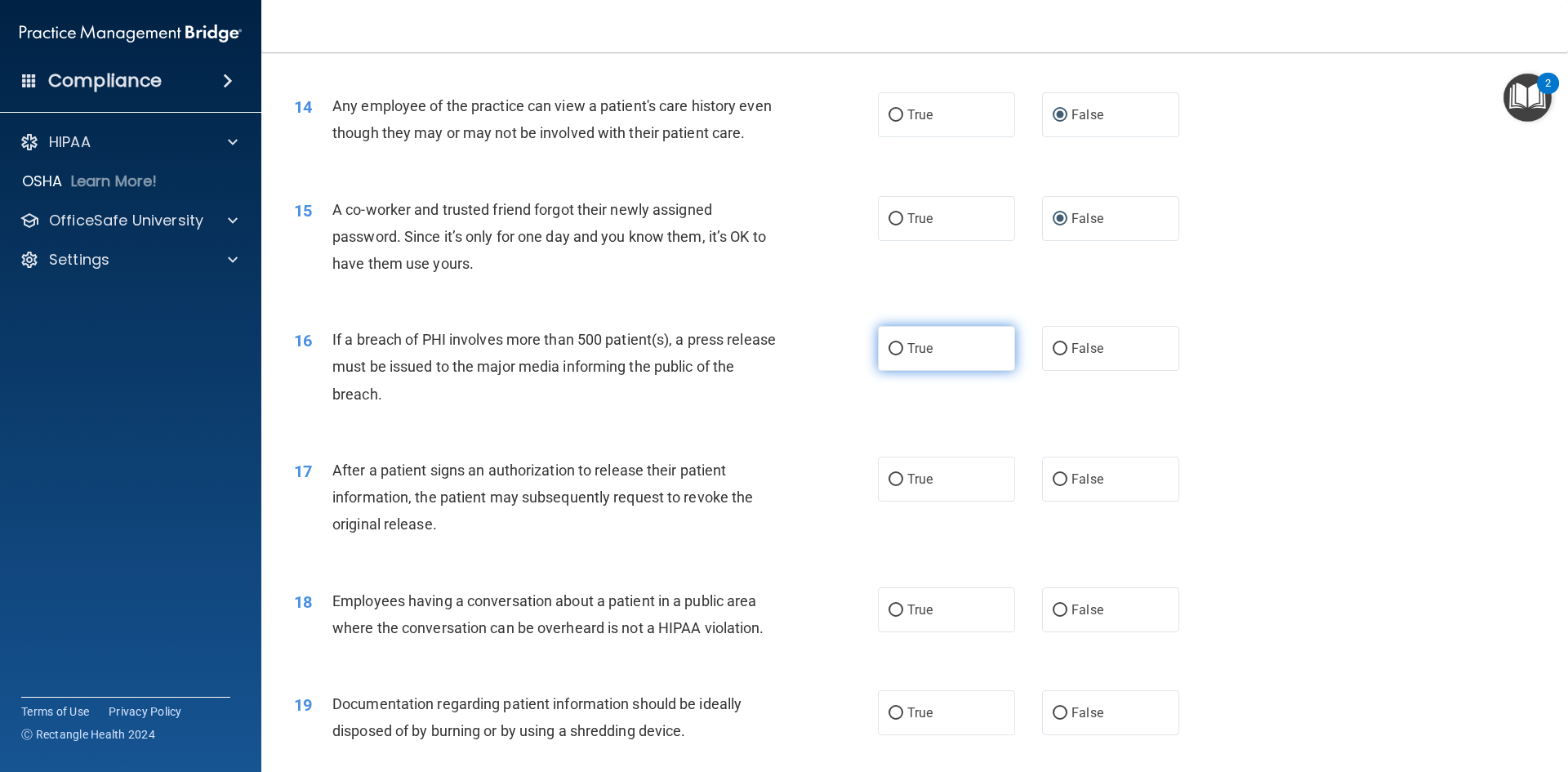
click at [889, 356] on input "True" at bounding box center [895, 350] width 15 height 12
radio input "true"
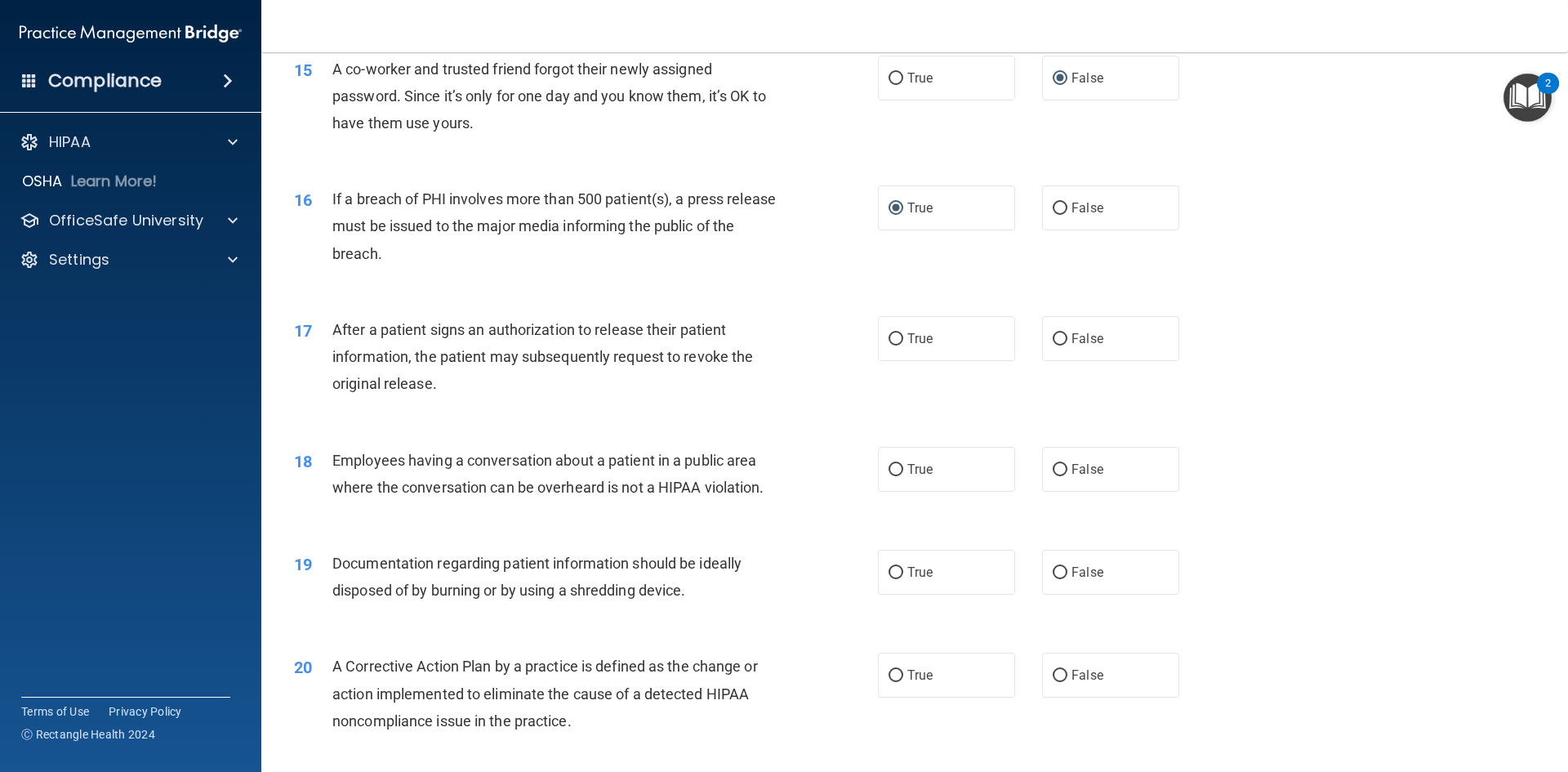
scroll to position [1715, 0]
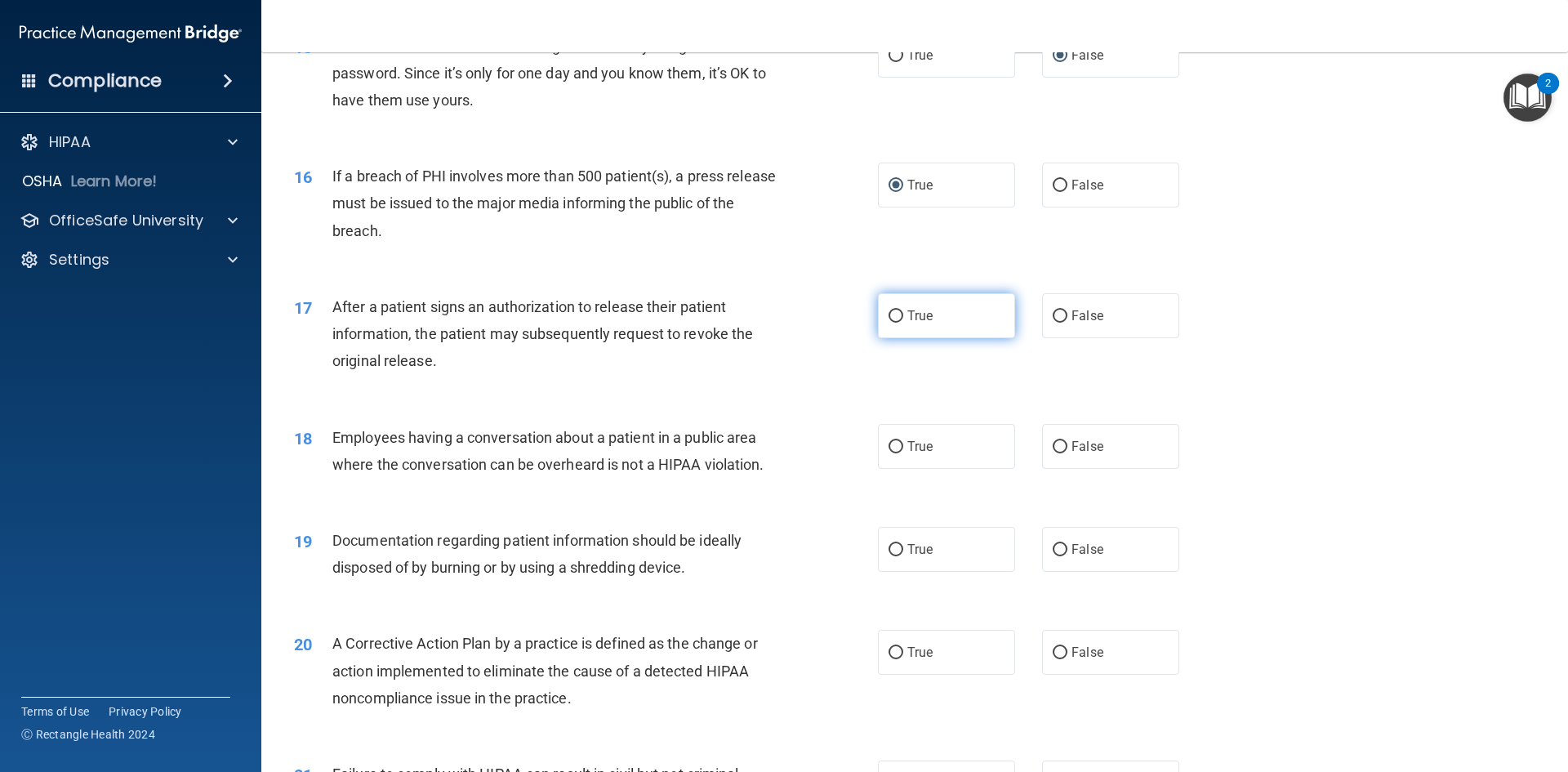
click at [892, 322] on input "True" at bounding box center [895, 316] width 15 height 12
radio input "true"
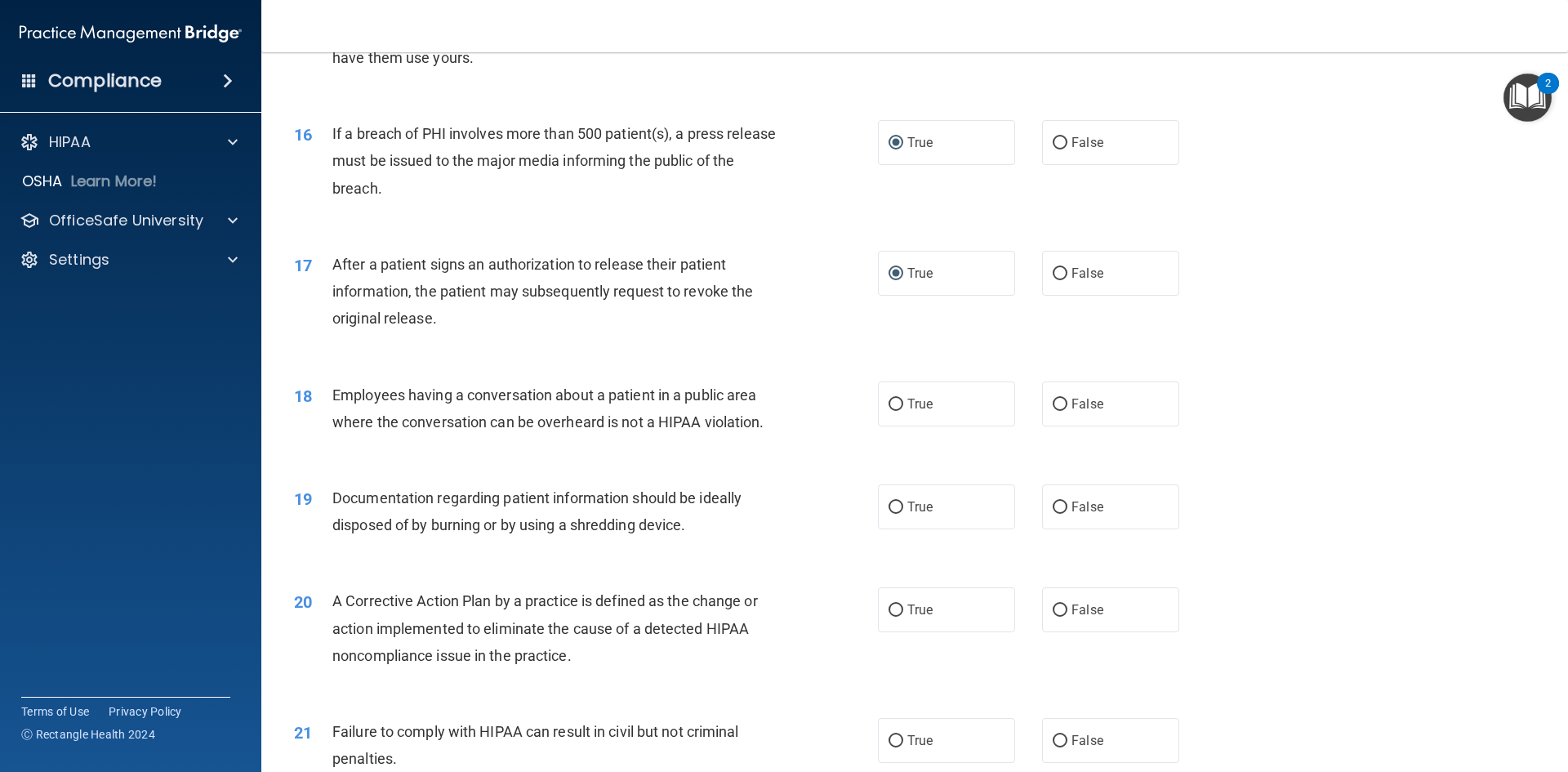
scroll to position [1797, 0]
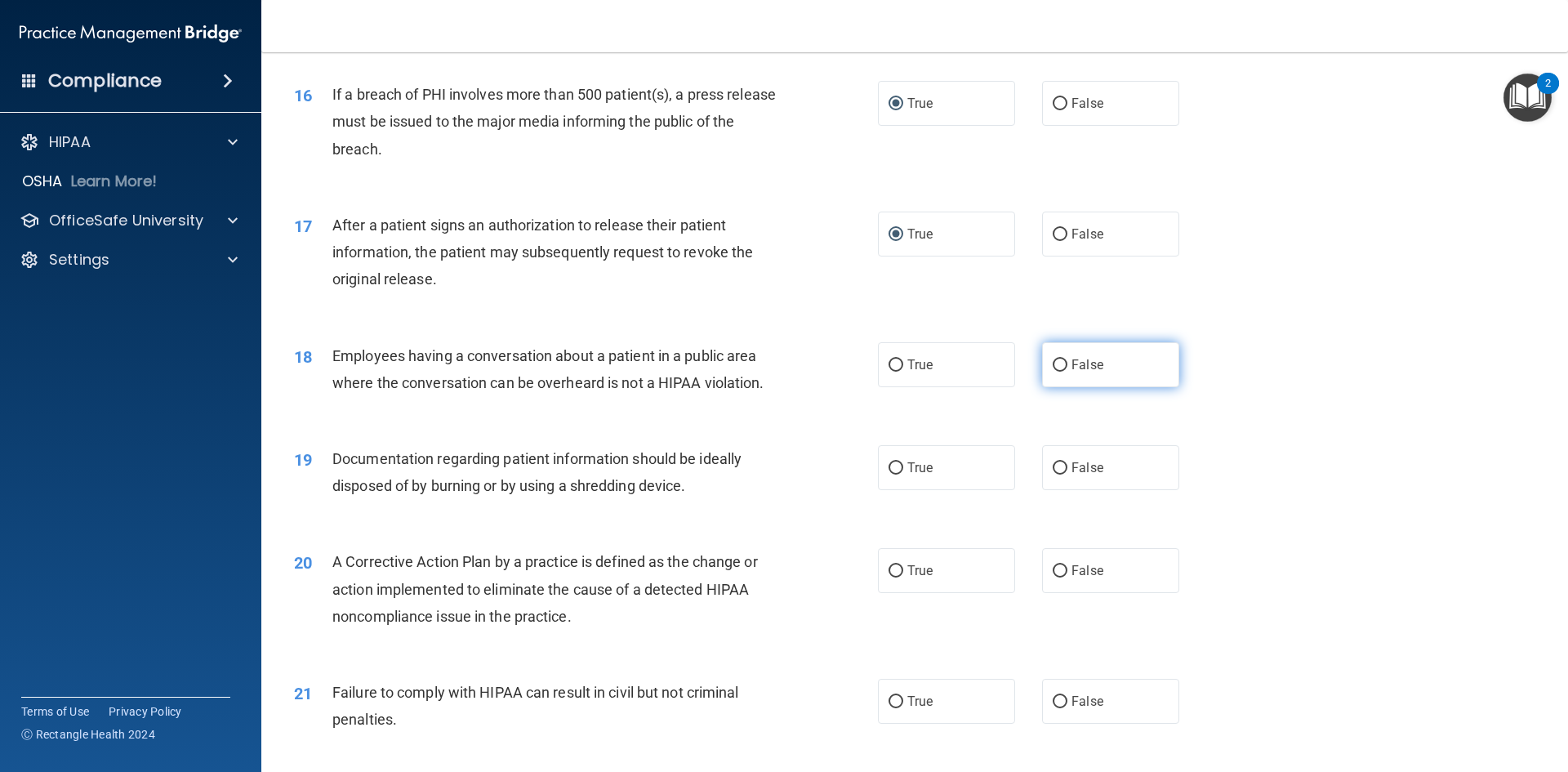
click at [1053, 372] on input "False" at bounding box center [1060, 365] width 15 height 12
radio input "true"
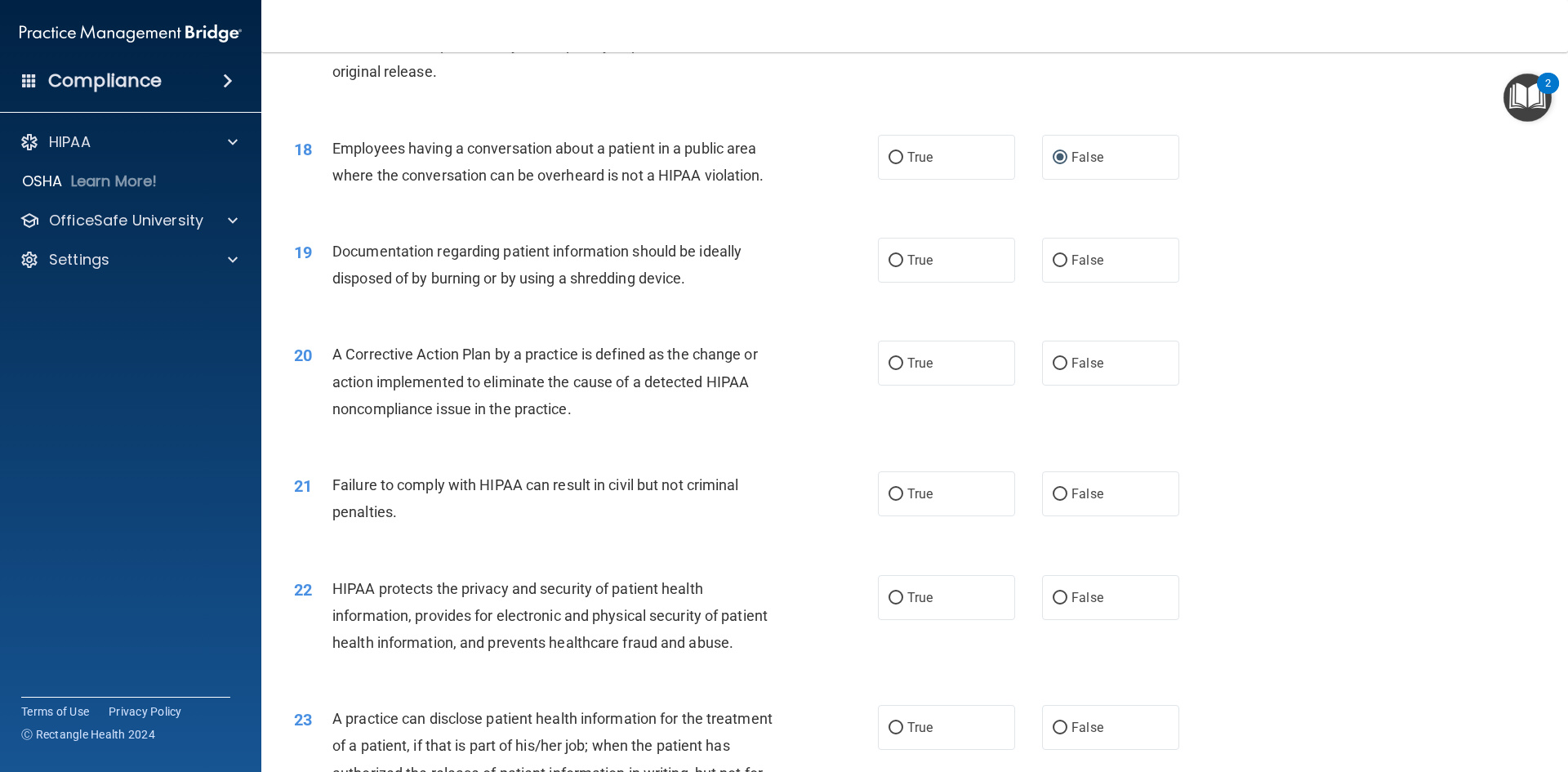
scroll to position [2042, 0]
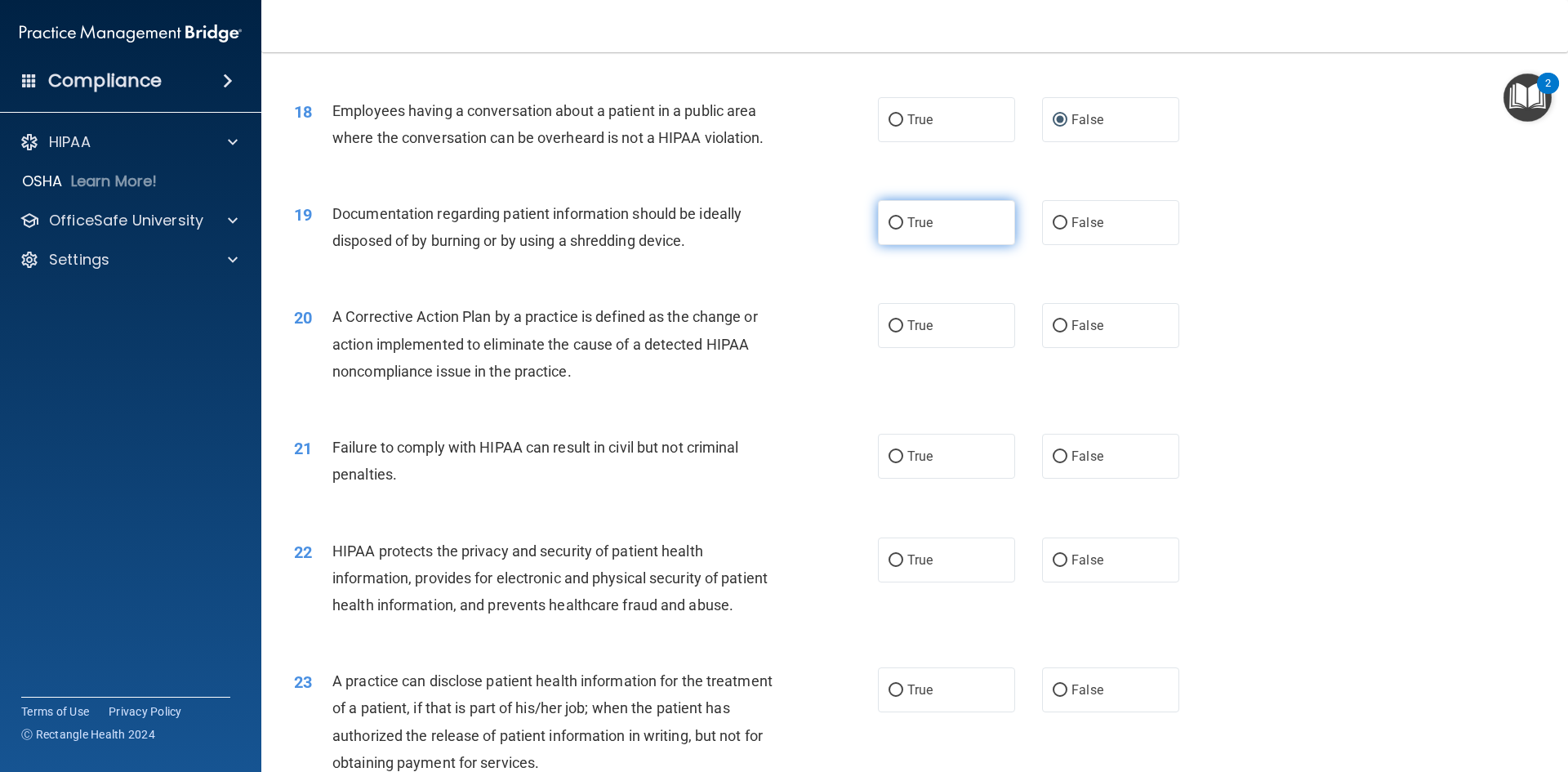
click at [894, 229] on input "True" at bounding box center [895, 223] width 15 height 12
radio input "true"
click at [888, 332] on input "True" at bounding box center [895, 327] width 15 height 12
radio input "true"
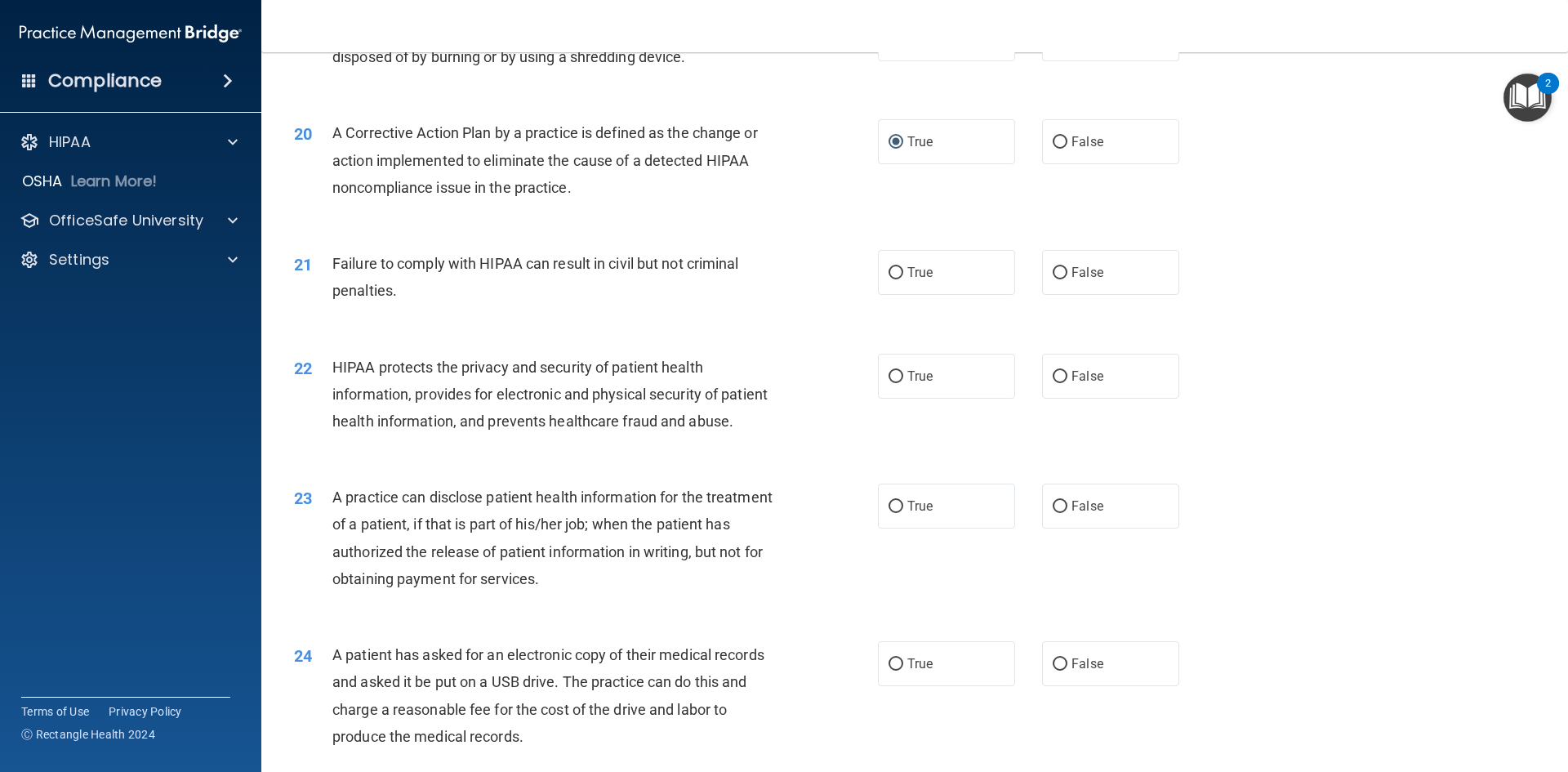
scroll to position [2287, 0]
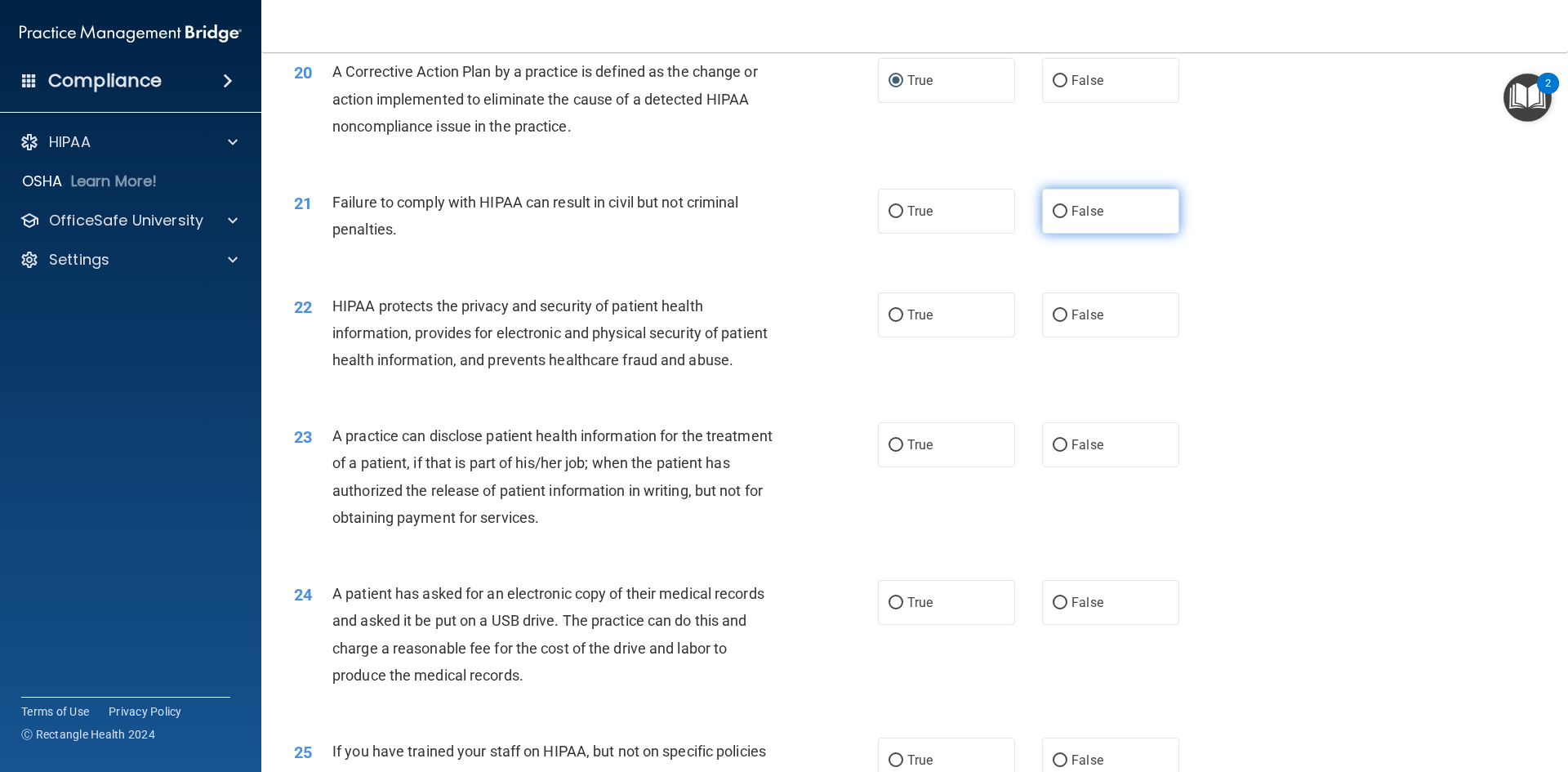
click at [1053, 218] on input "False" at bounding box center [1060, 212] width 15 height 12
radio input "true"
click at [895, 321] on input "True" at bounding box center [895, 315] width 15 height 12
radio input "true"
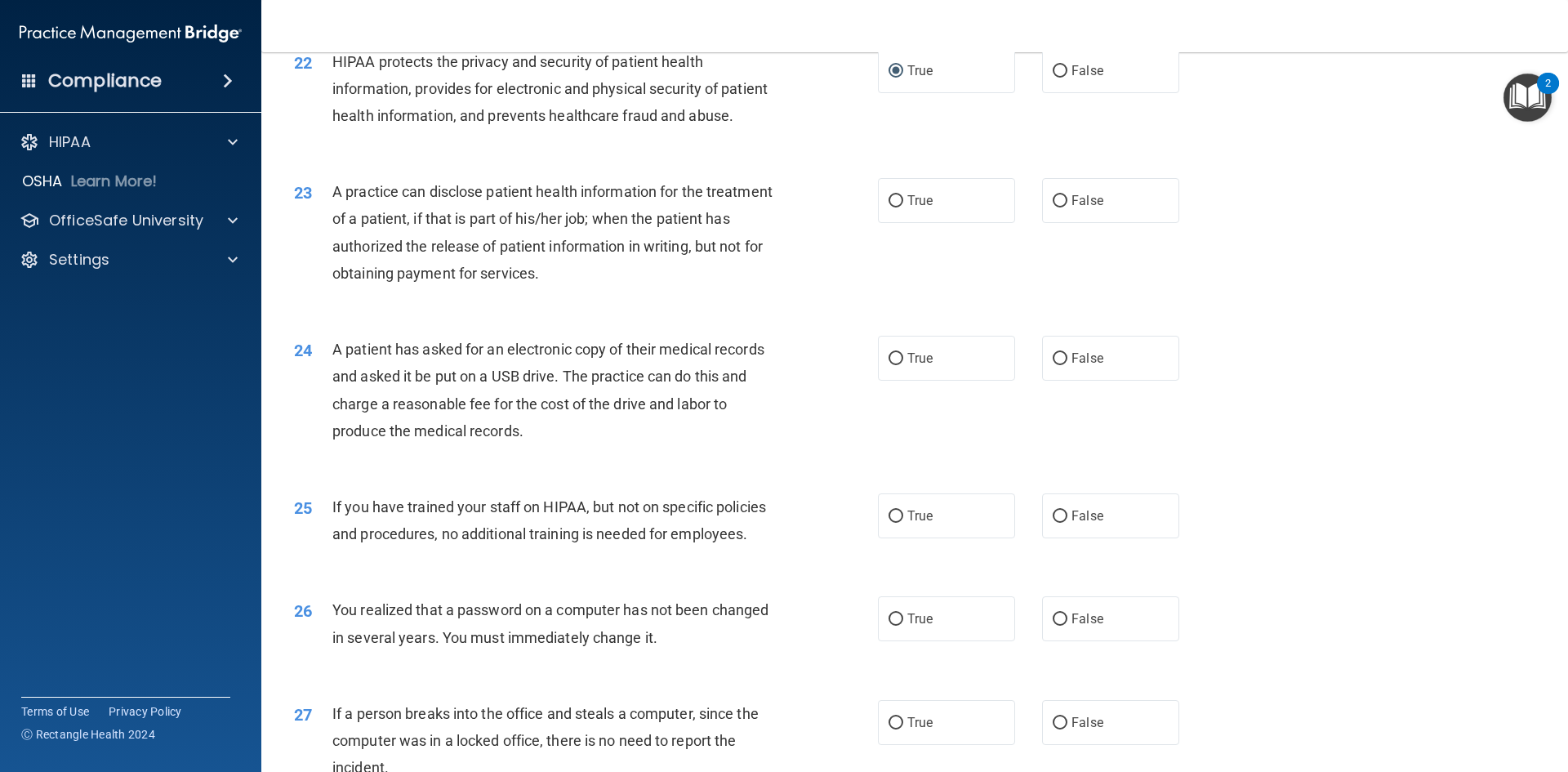
scroll to position [2532, 0]
click at [889, 206] on input "True" at bounding box center [895, 200] width 15 height 12
radio input "true"
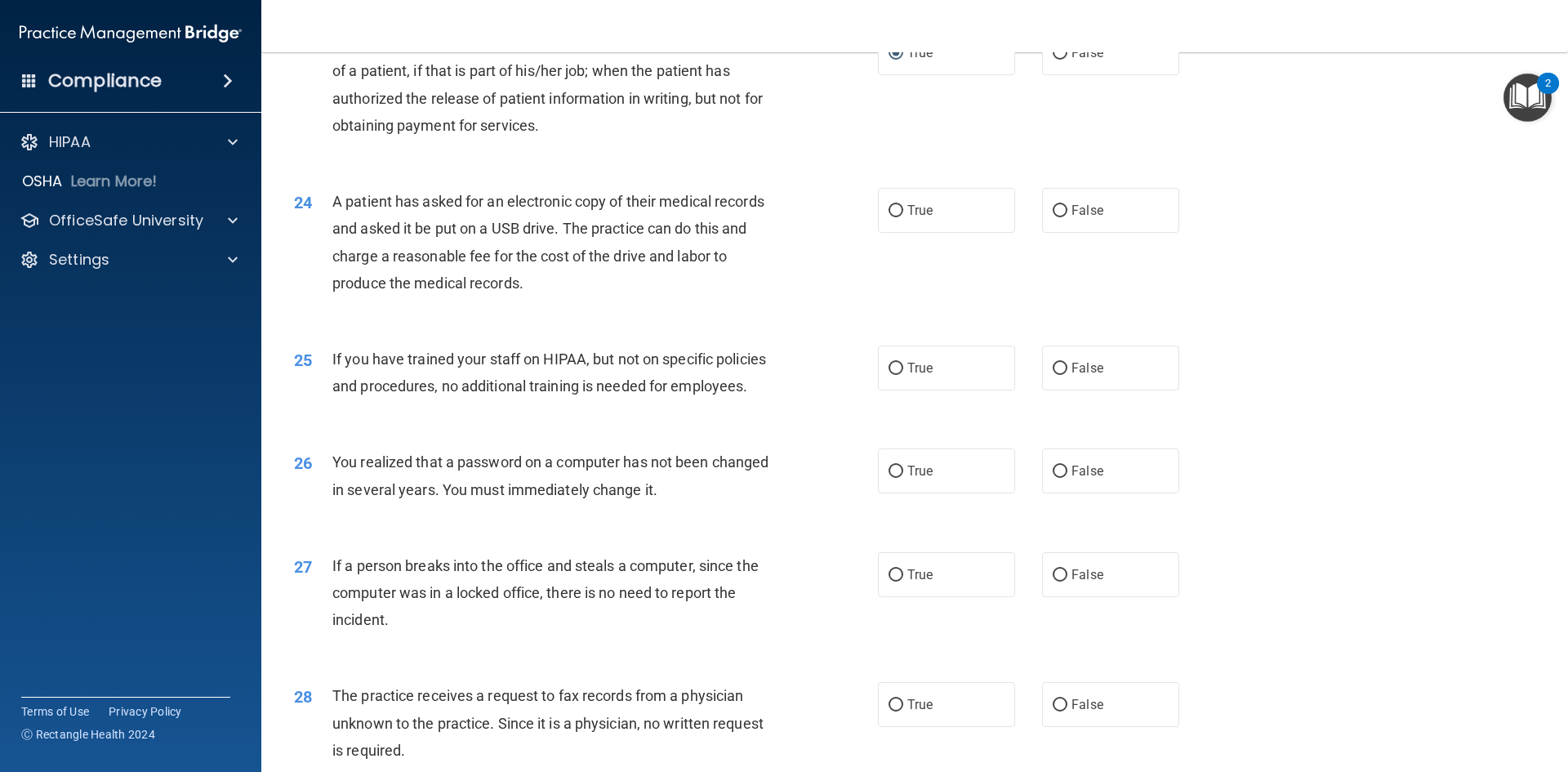
scroll to position [2695, 0]
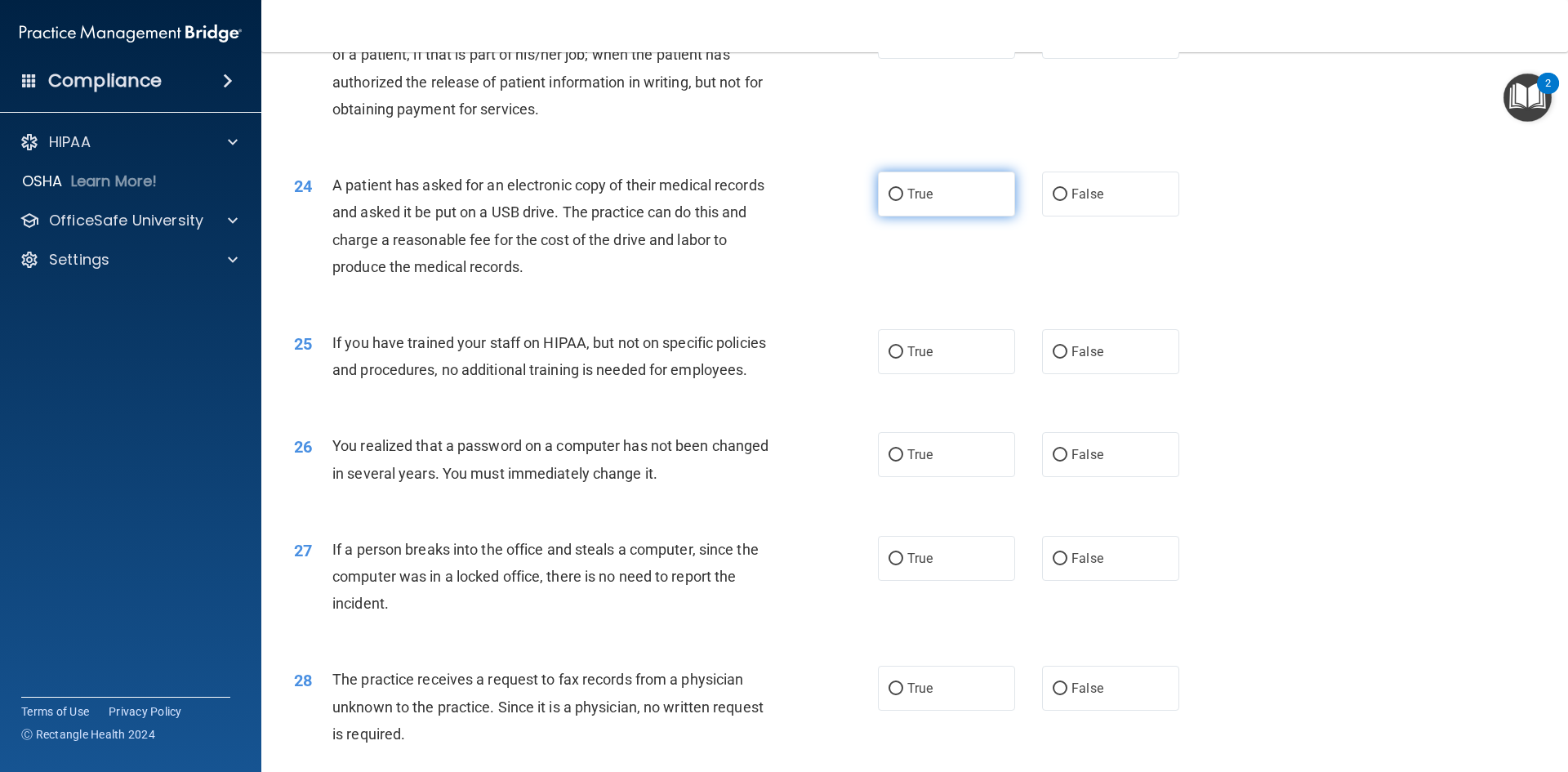
click at [888, 201] on input "True" at bounding box center [895, 195] width 15 height 12
radio input "true"
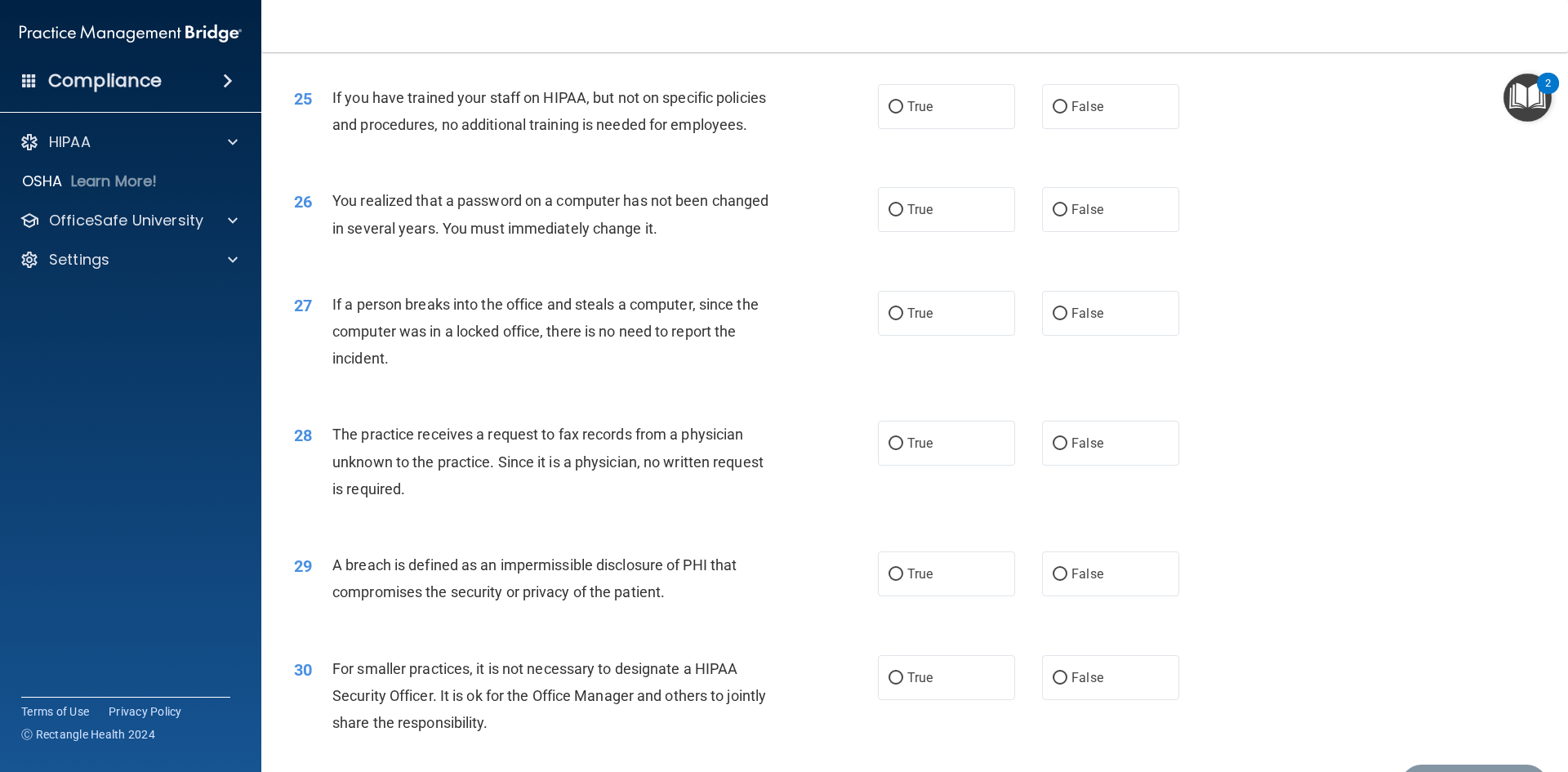
scroll to position [2859, 0]
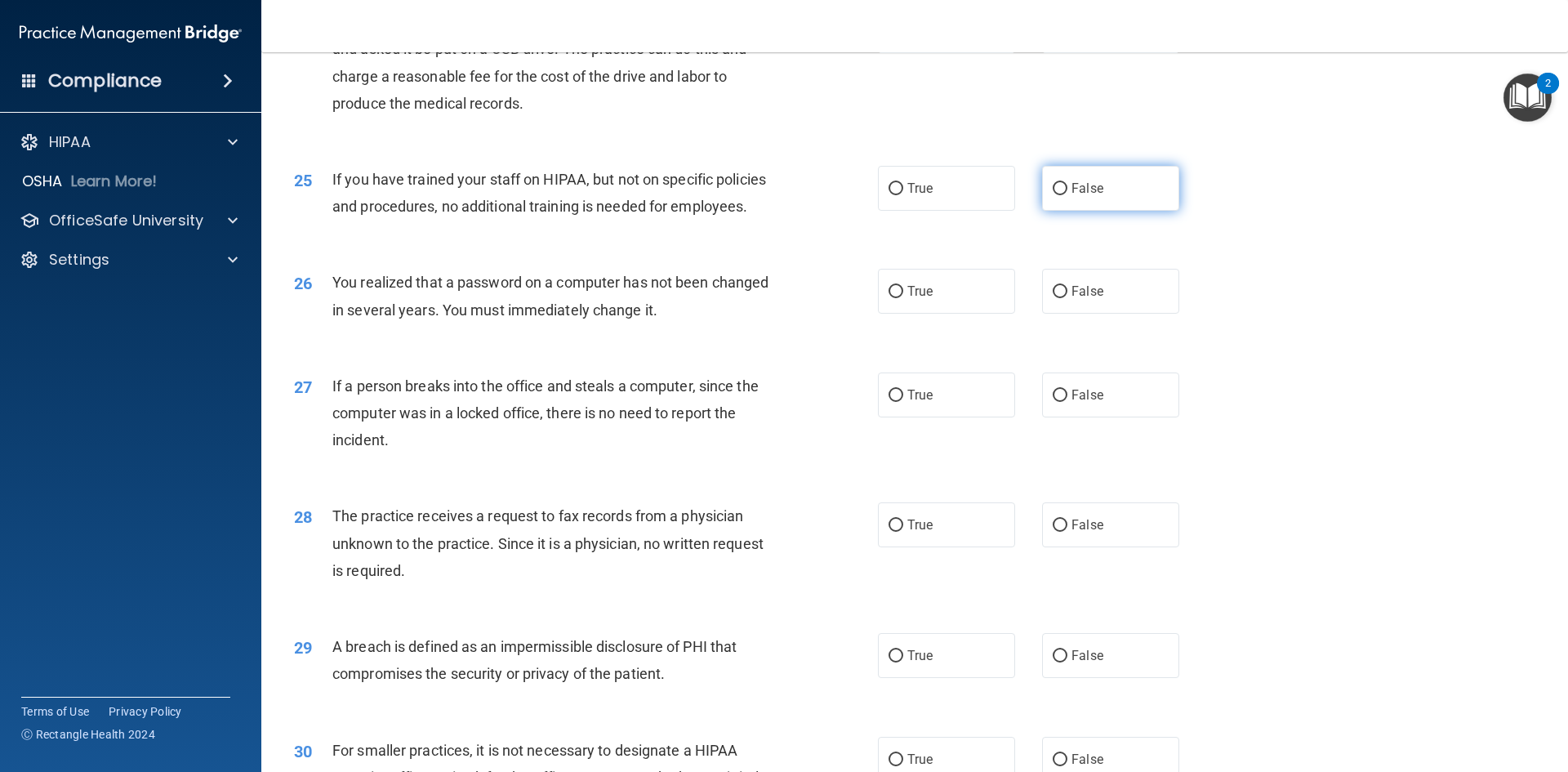
click at [1061, 211] on label "False" at bounding box center [1111, 188] width 137 height 45
click at [1061, 195] on input "False" at bounding box center [1060, 189] width 15 height 12
radio input "true"
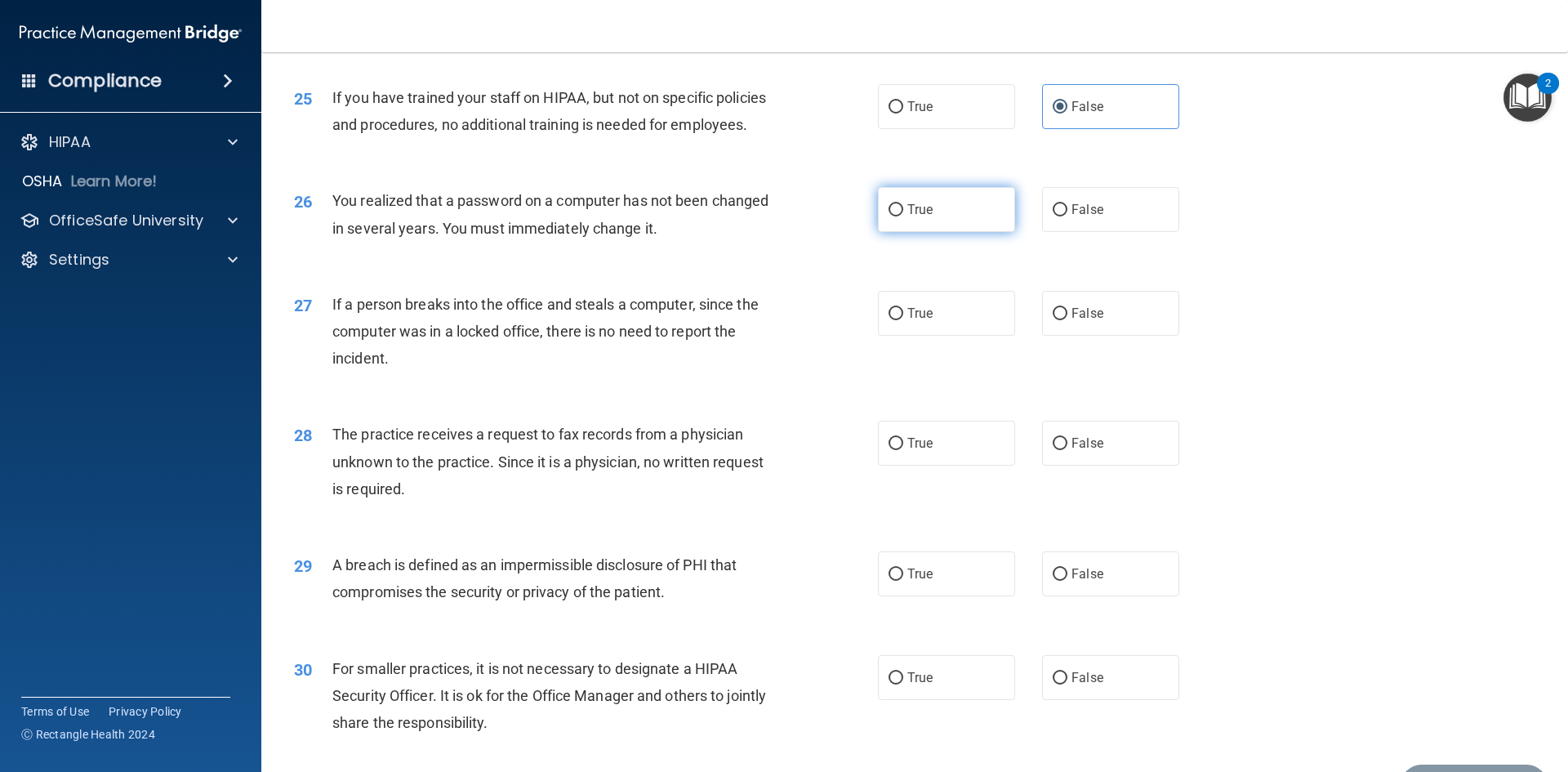
click at [888, 216] on input "True" at bounding box center [895, 210] width 15 height 12
radio input "true"
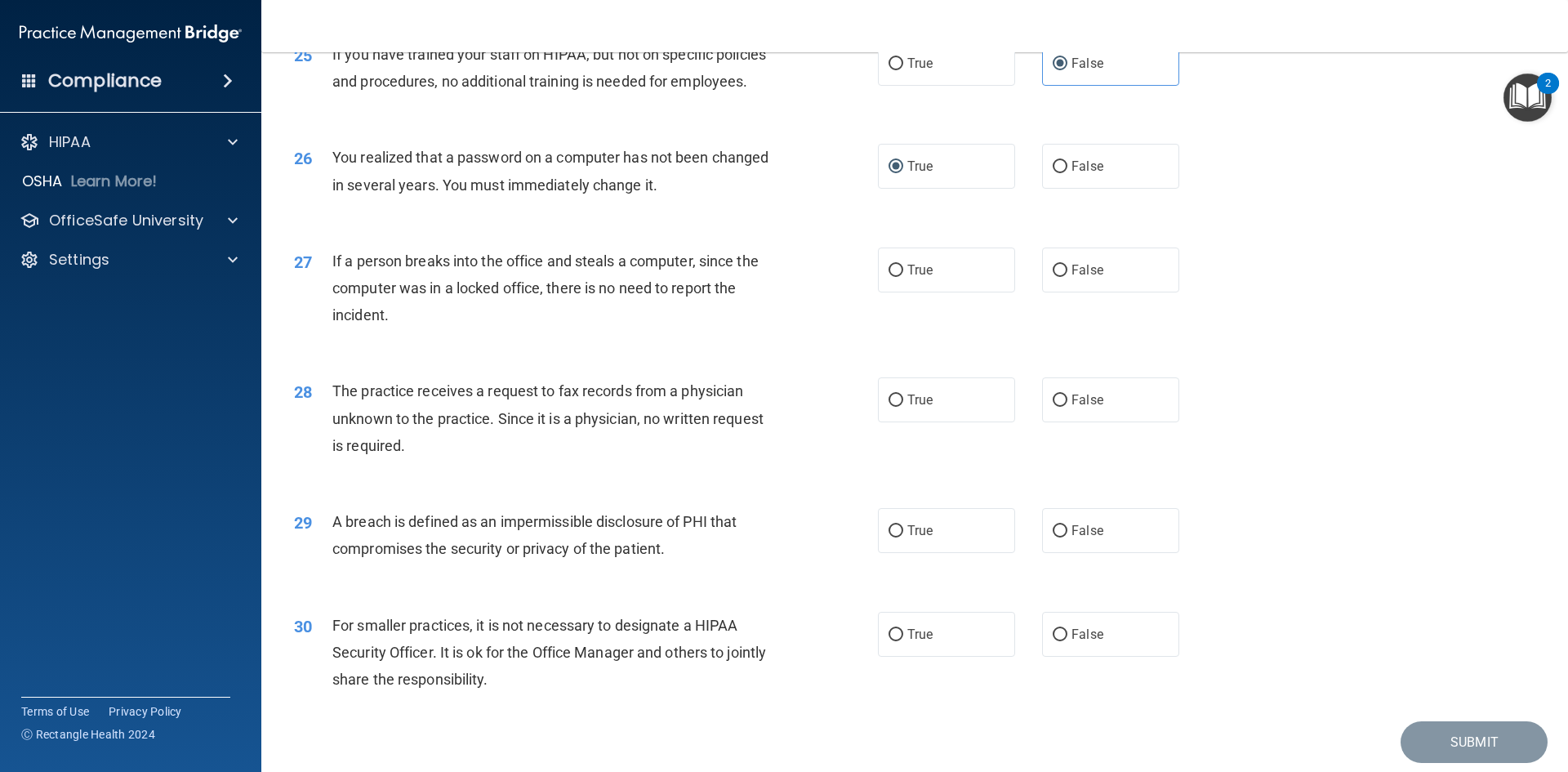
scroll to position [3094, 0]
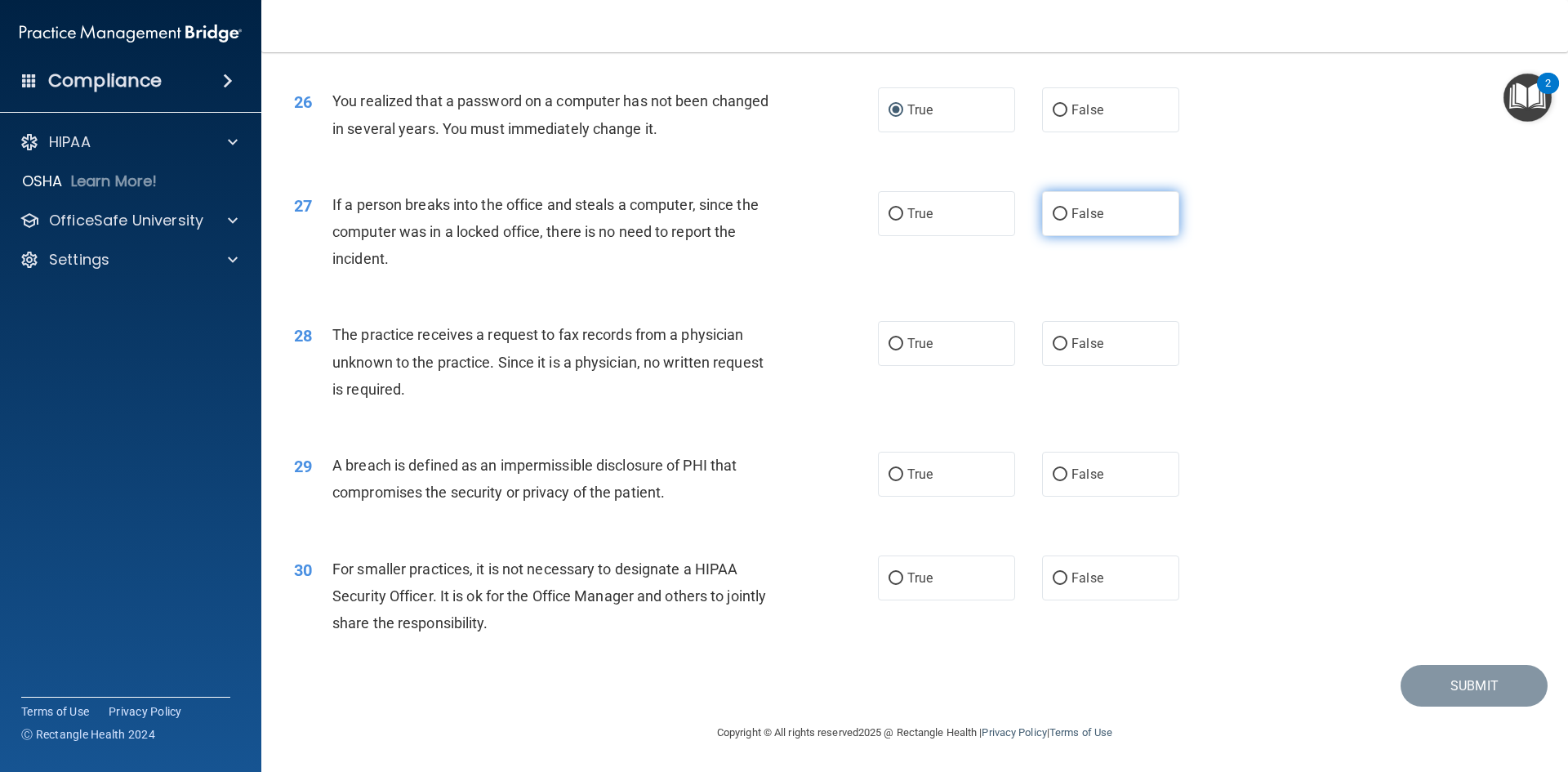
click at [1059, 212] on input "False" at bounding box center [1060, 214] width 15 height 12
radio input "true"
click at [1054, 341] on input "False" at bounding box center [1060, 344] width 15 height 12
radio input "true"
click at [897, 474] on label "True" at bounding box center [946, 473] width 137 height 45
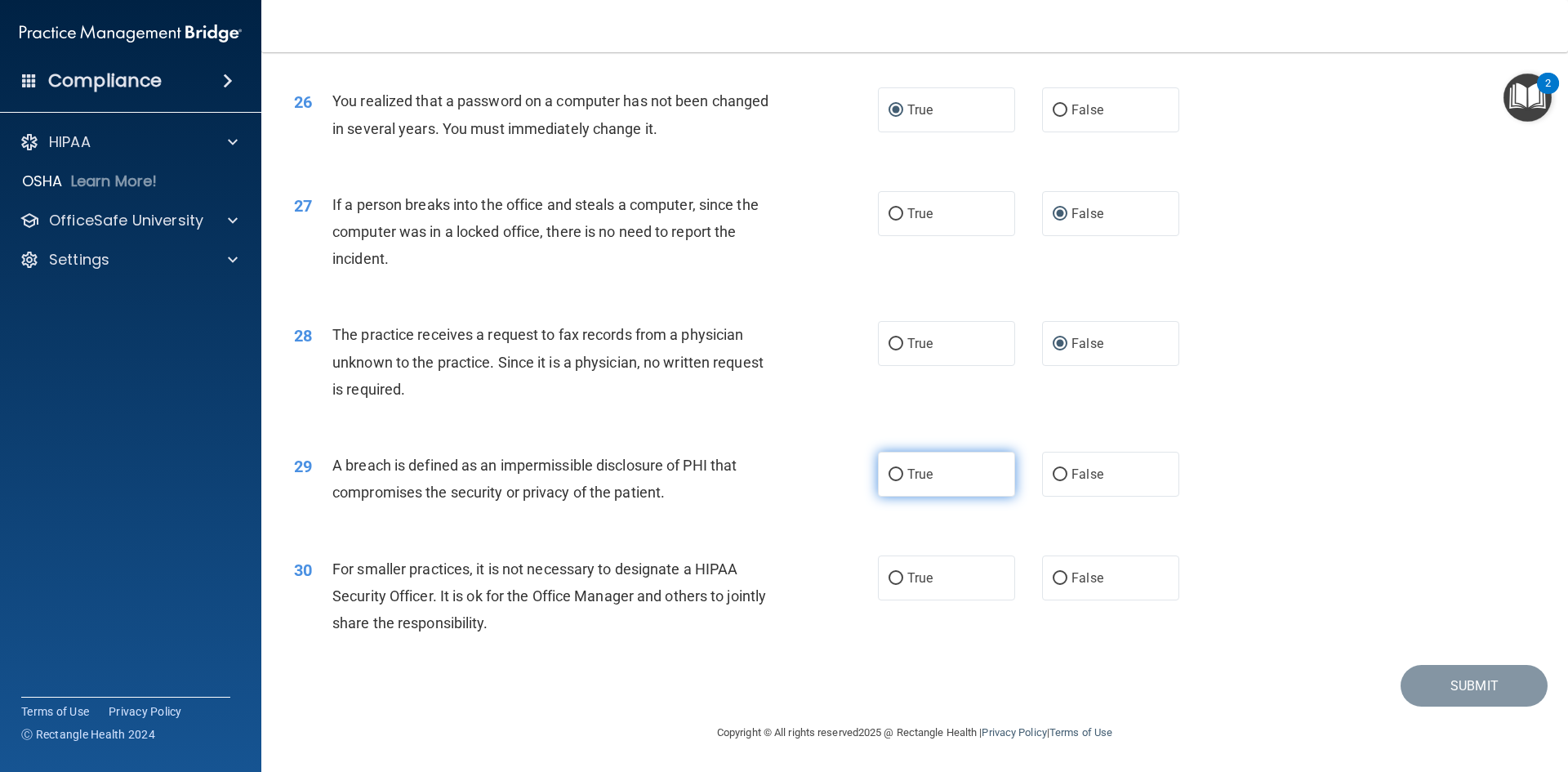
click at [897, 474] on input "True" at bounding box center [895, 475] width 15 height 12
radio input "true"
click at [1057, 575] on input "False" at bounding box center [1060, 579] width 15 height 12
radio input "true"
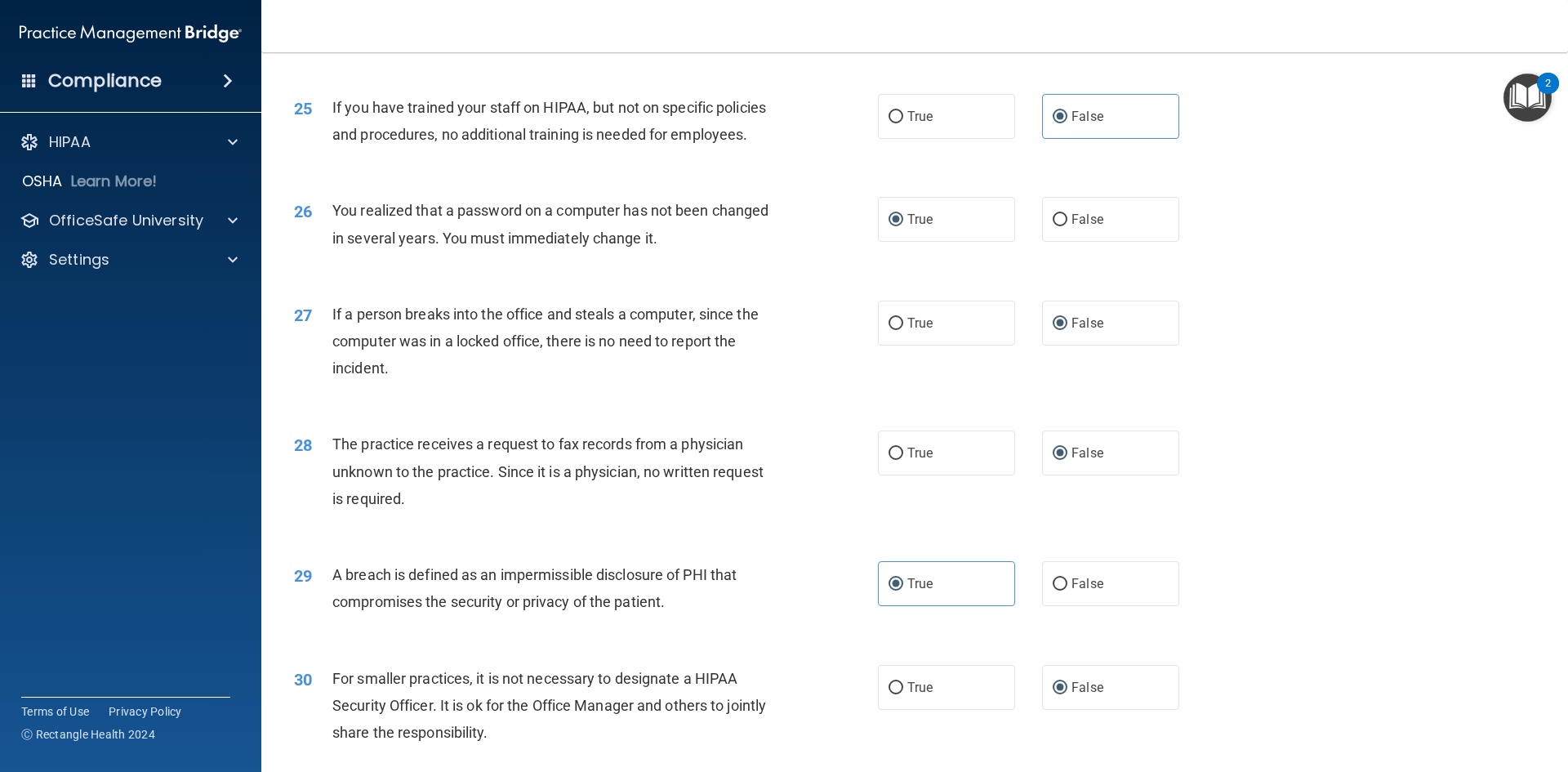
scroll to position [3012, 0]
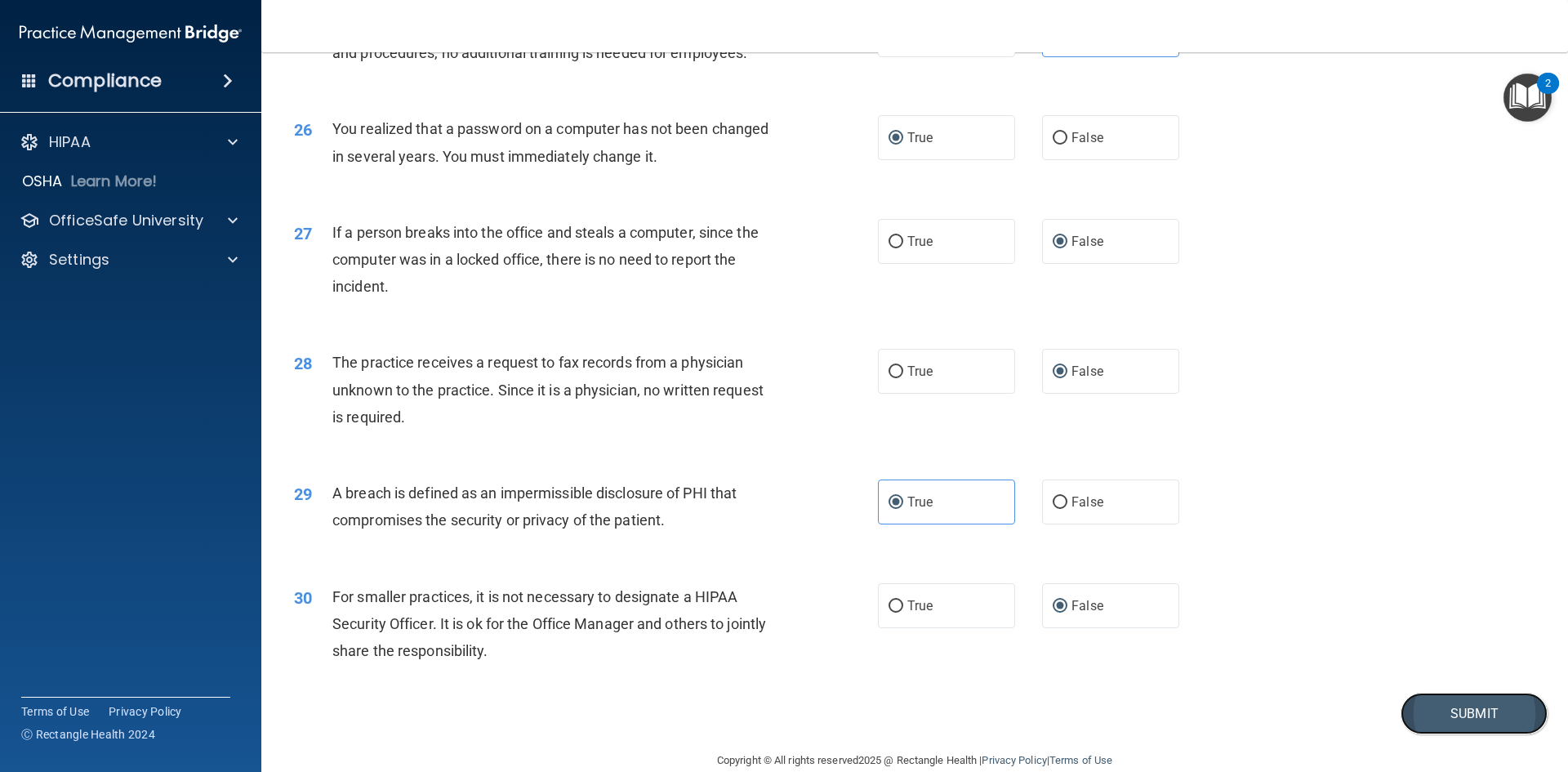
click at [1429, 734] on button "Submit" at bounding box center [1473, 713] width 147 height 41
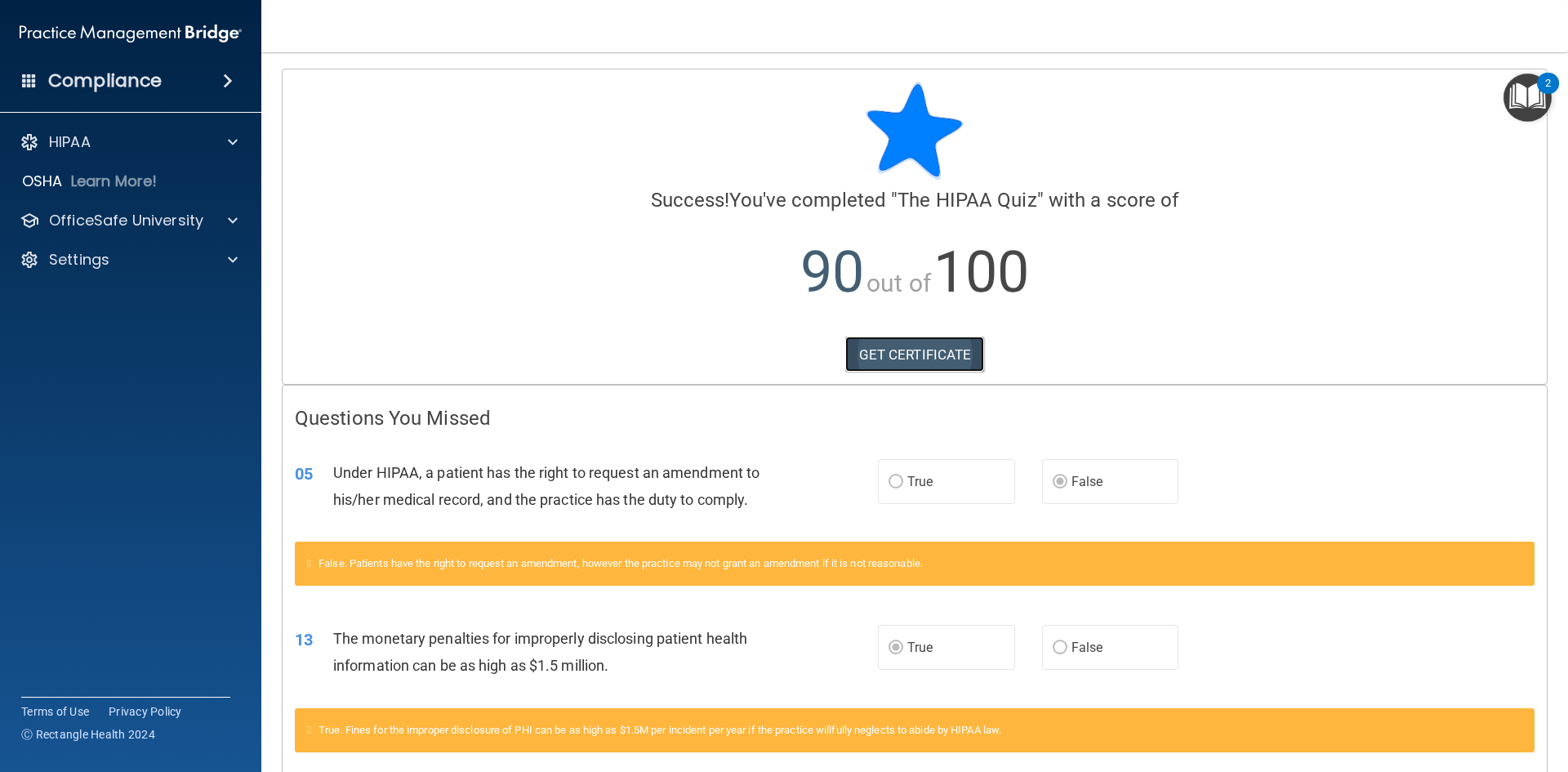
click at [912, 362] on link "GET CERTIFICATE" at bounding box center [915, 354] width 140 height 36
click at [231, 216] on span at bounding box center [232, 220] width 10 height 19
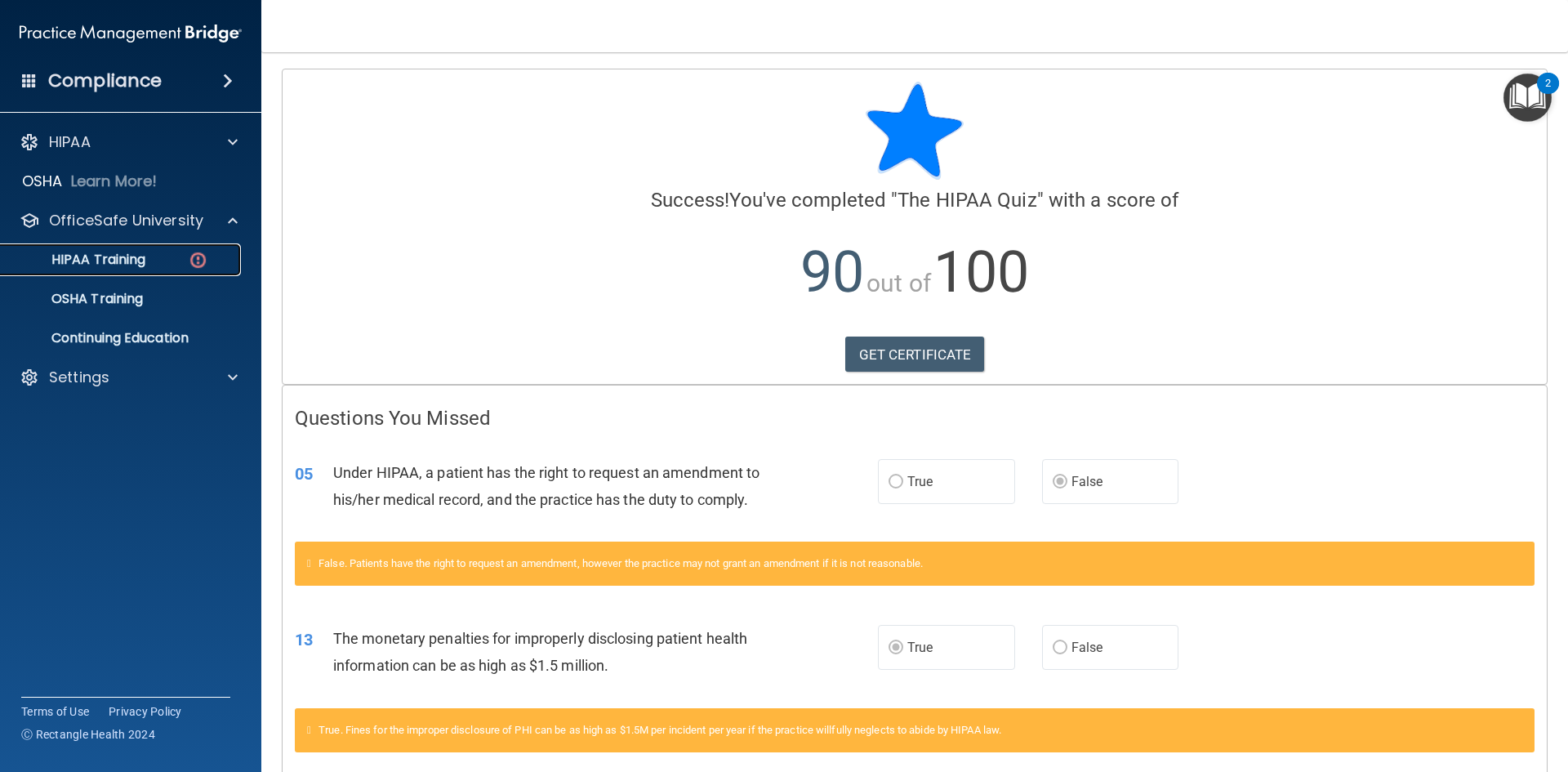
click at [111, 266] on p "HIPAA Training" at bounding box center [77, 259] width 134 height 17
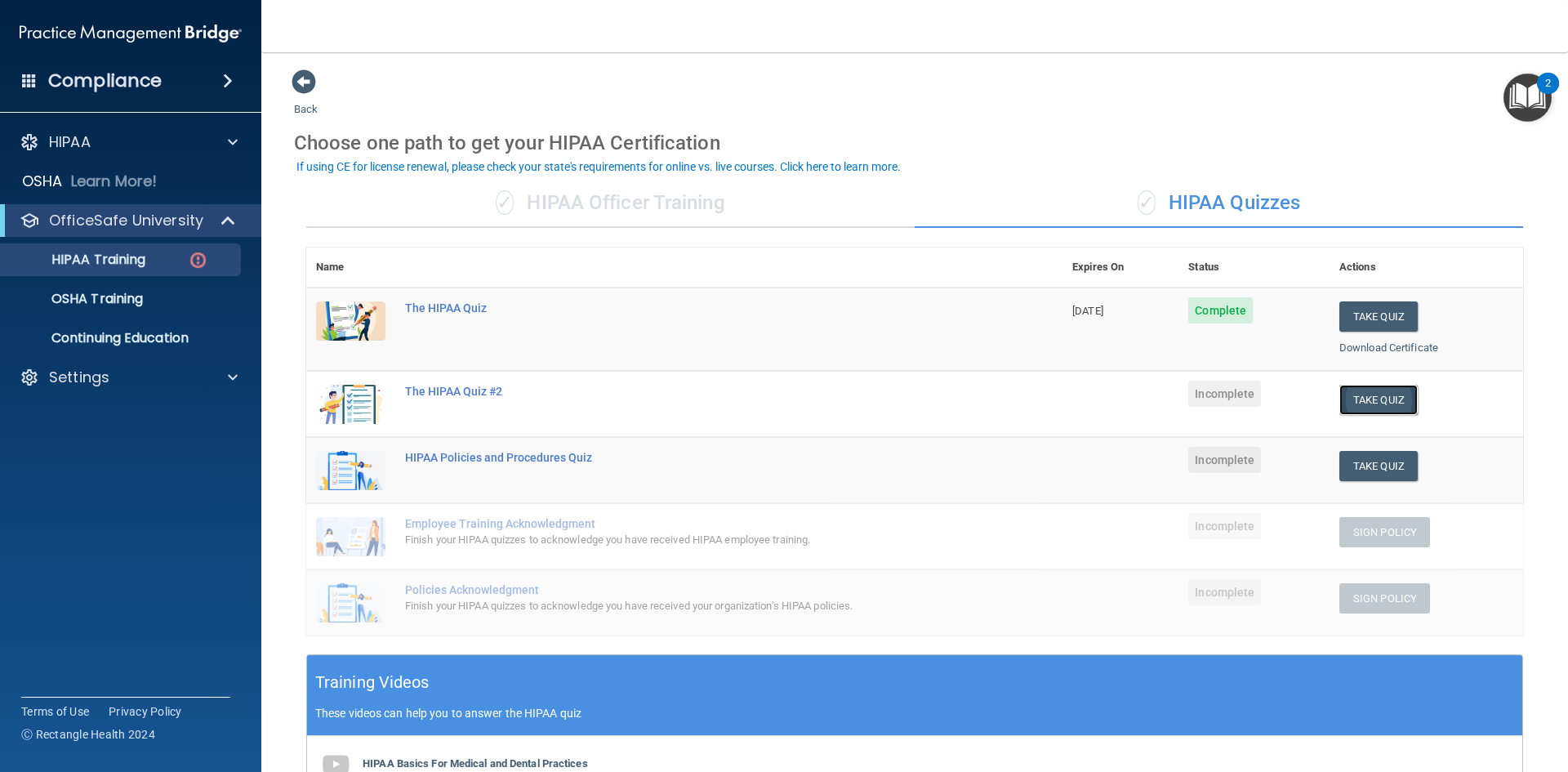
click at [1374, 402] on button "Take Quiz" at bounding box center [1377, 400] width 78 height 30
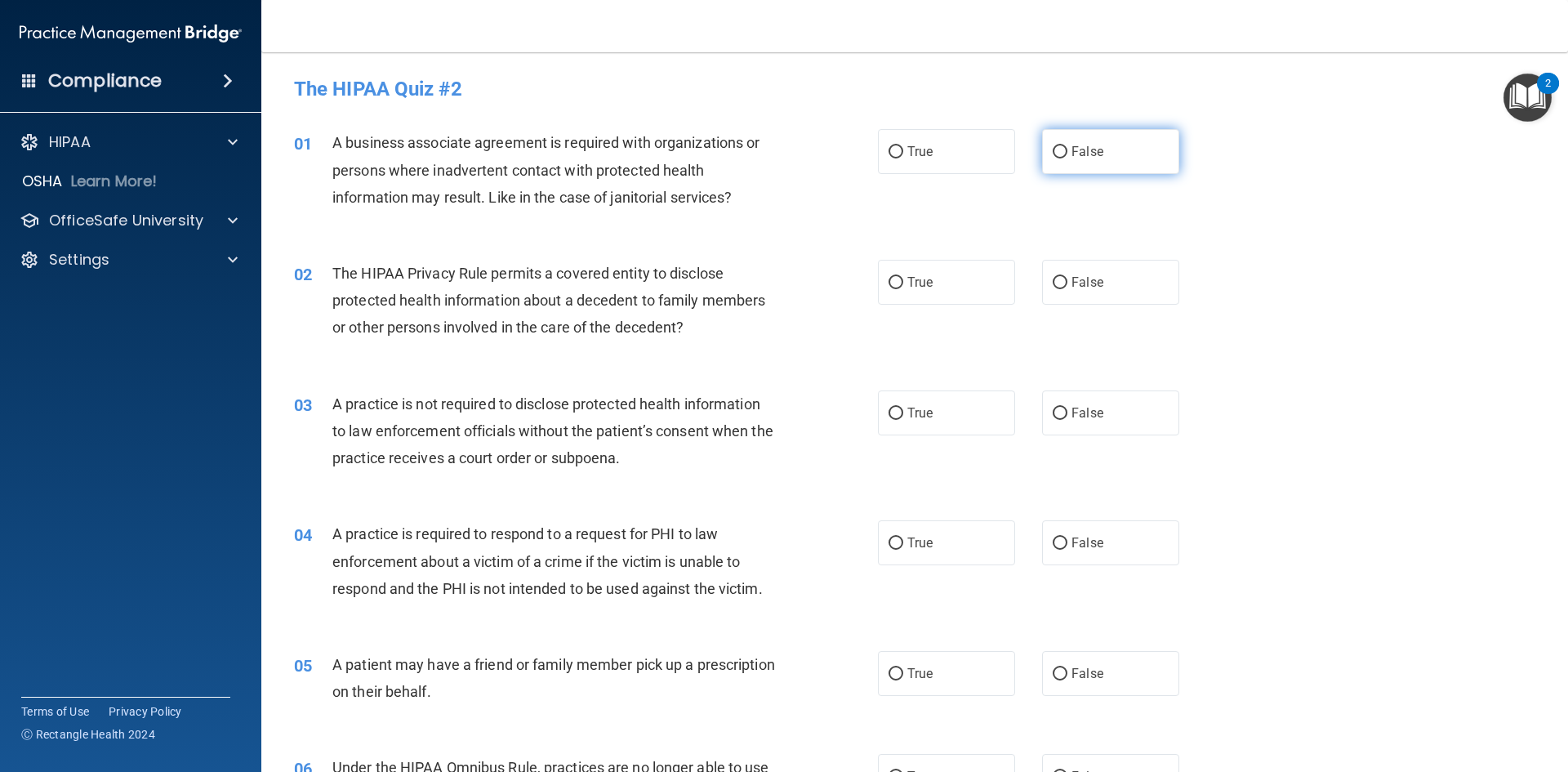
click at [1055, 149] on input "False" at bounding box center [1060, 152] width 15 height 12
radio input "true"
click at [889, 278] on input "True" at bounding box center [895, 283] width 15 height 12
radio input "true"
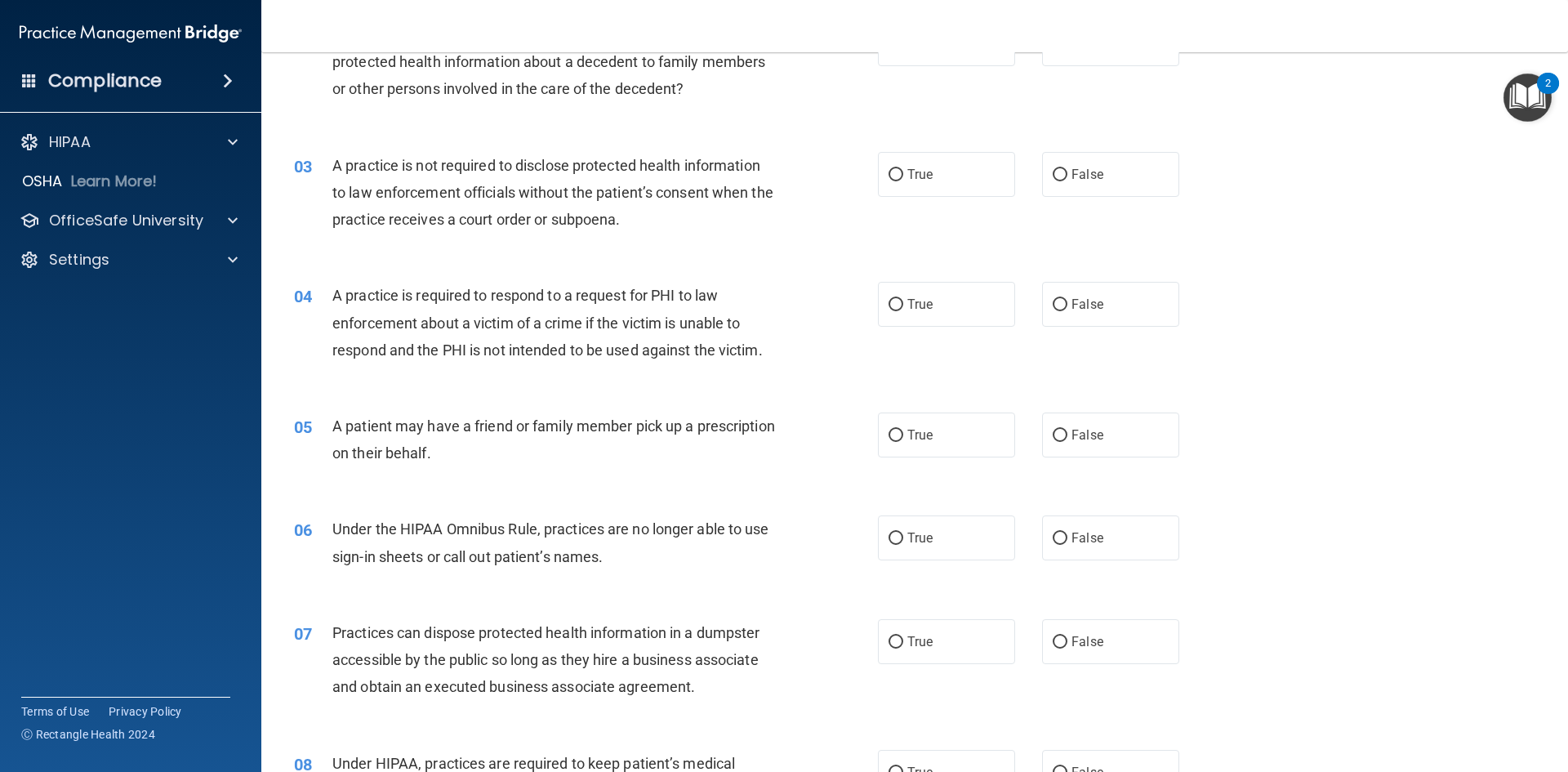
scroll to position [245, 0]
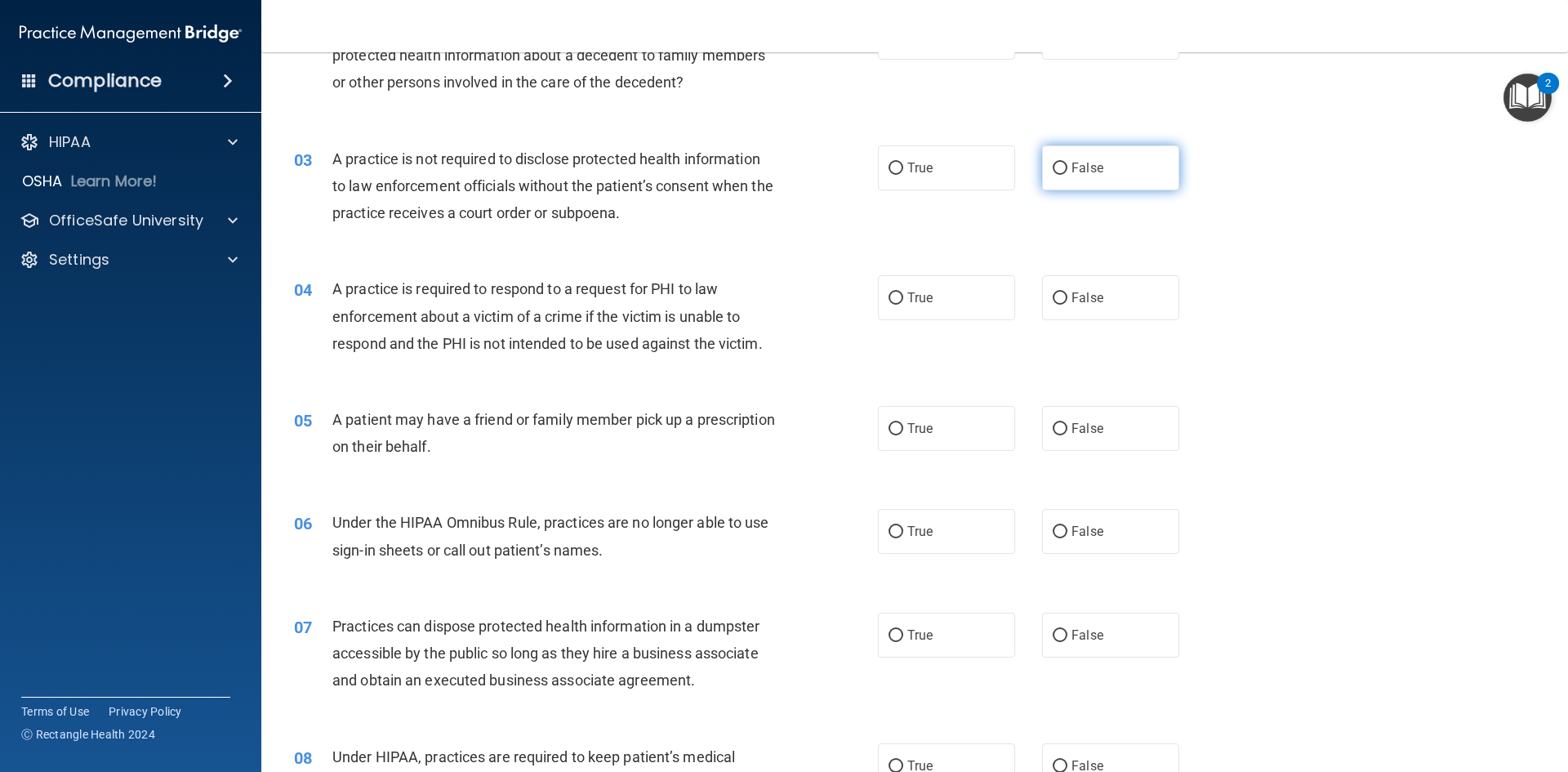
click at [1057, 160] on label "False" at bounding box center [1111, 168] width 137 height 45
click at [1057, 162] on input "False" at bounding box center [1060, 169] width 15 height 12
radio input "true"
click at [888, 294] on input "True" at bounding box center [895, 299] width 15 height 12
radio input "true"
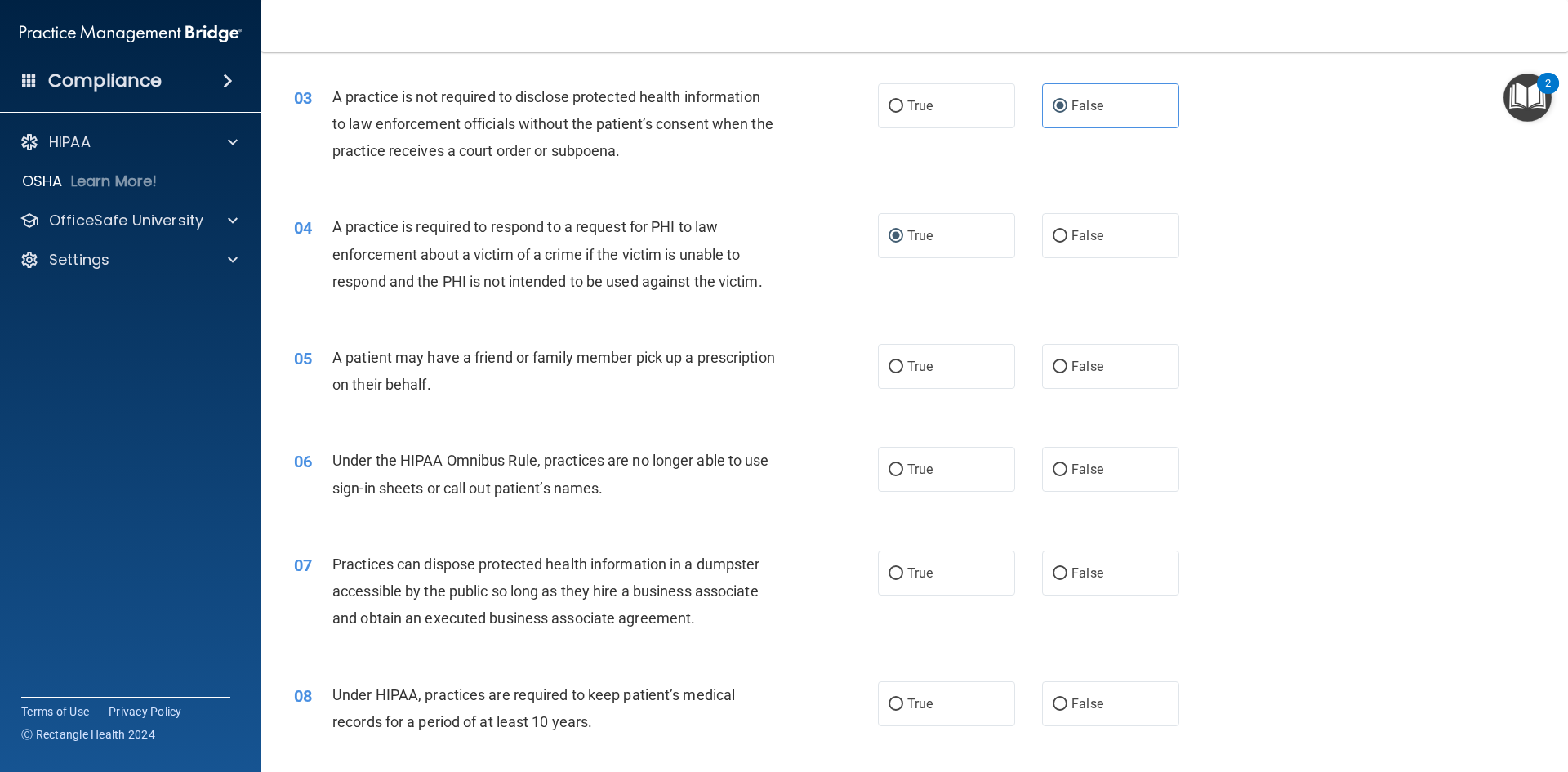
scroll to position [490, 0]
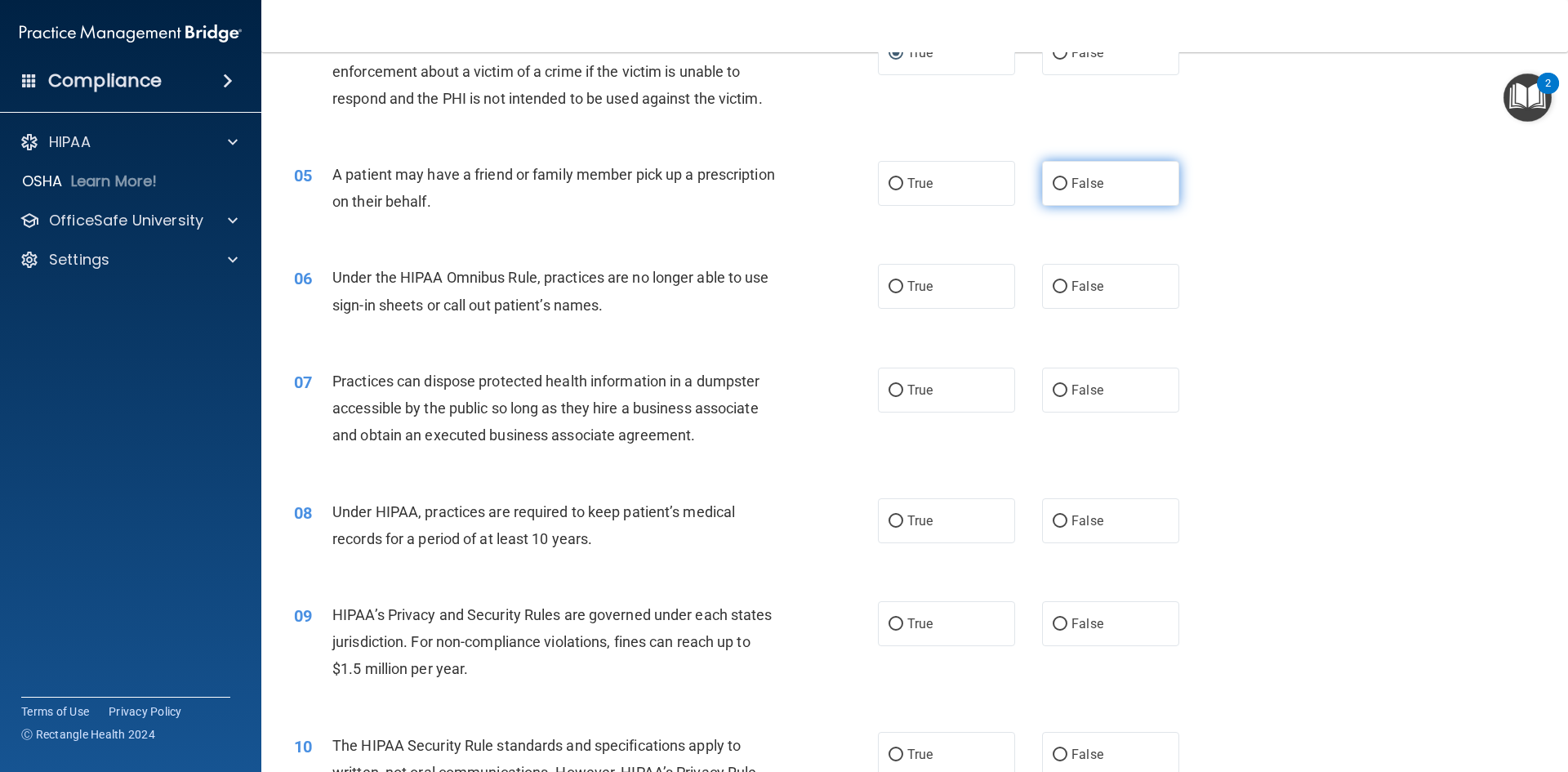
click at [1053, 178] on input "False" at bounding box center [1060, 184] width 15 height 12
radio input "true"
click at [895, 285] on input "True" at bounding box center [895, 287] width 15 height 12
radio input "true"
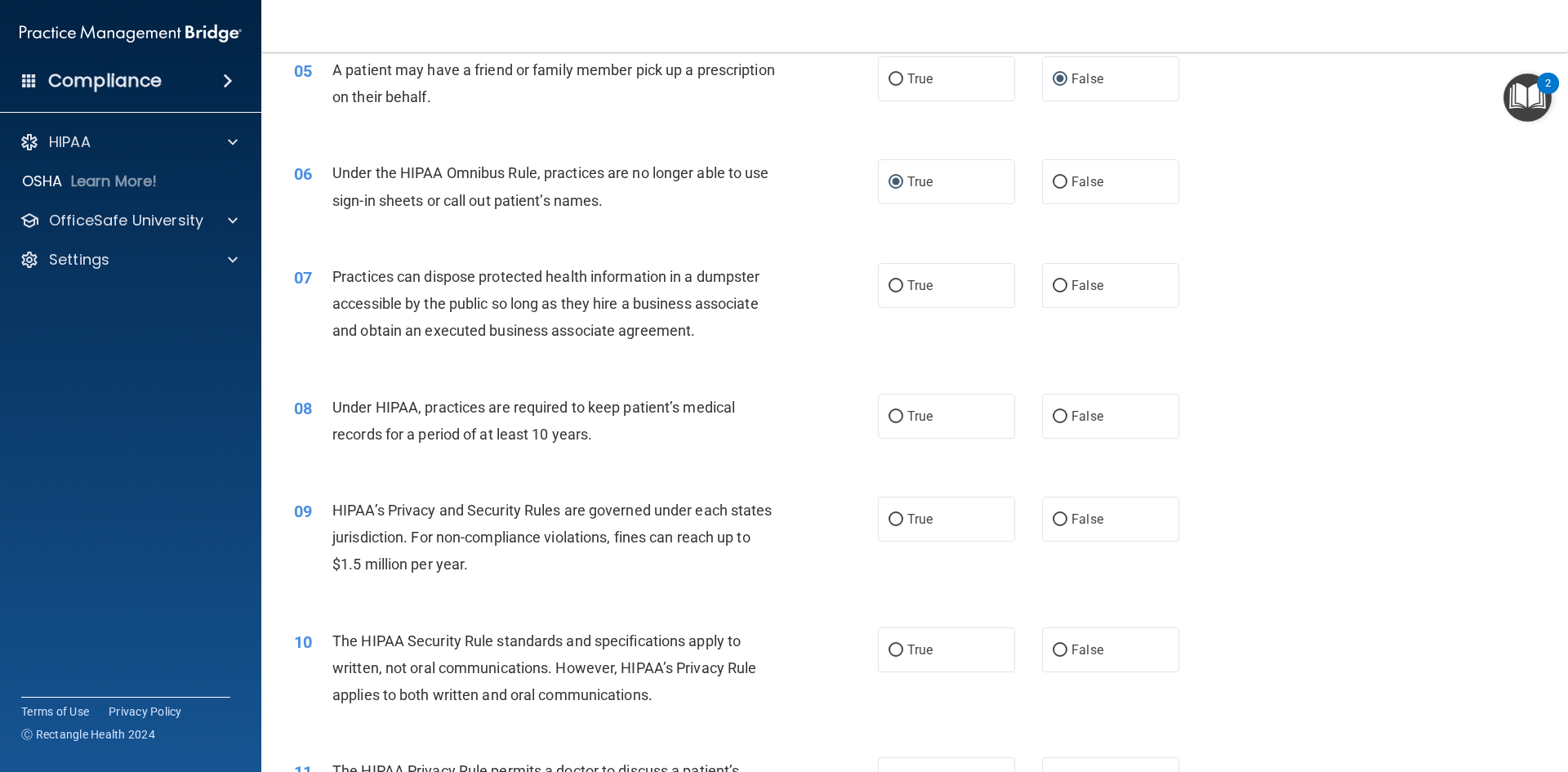
scroll to position [653, 0]
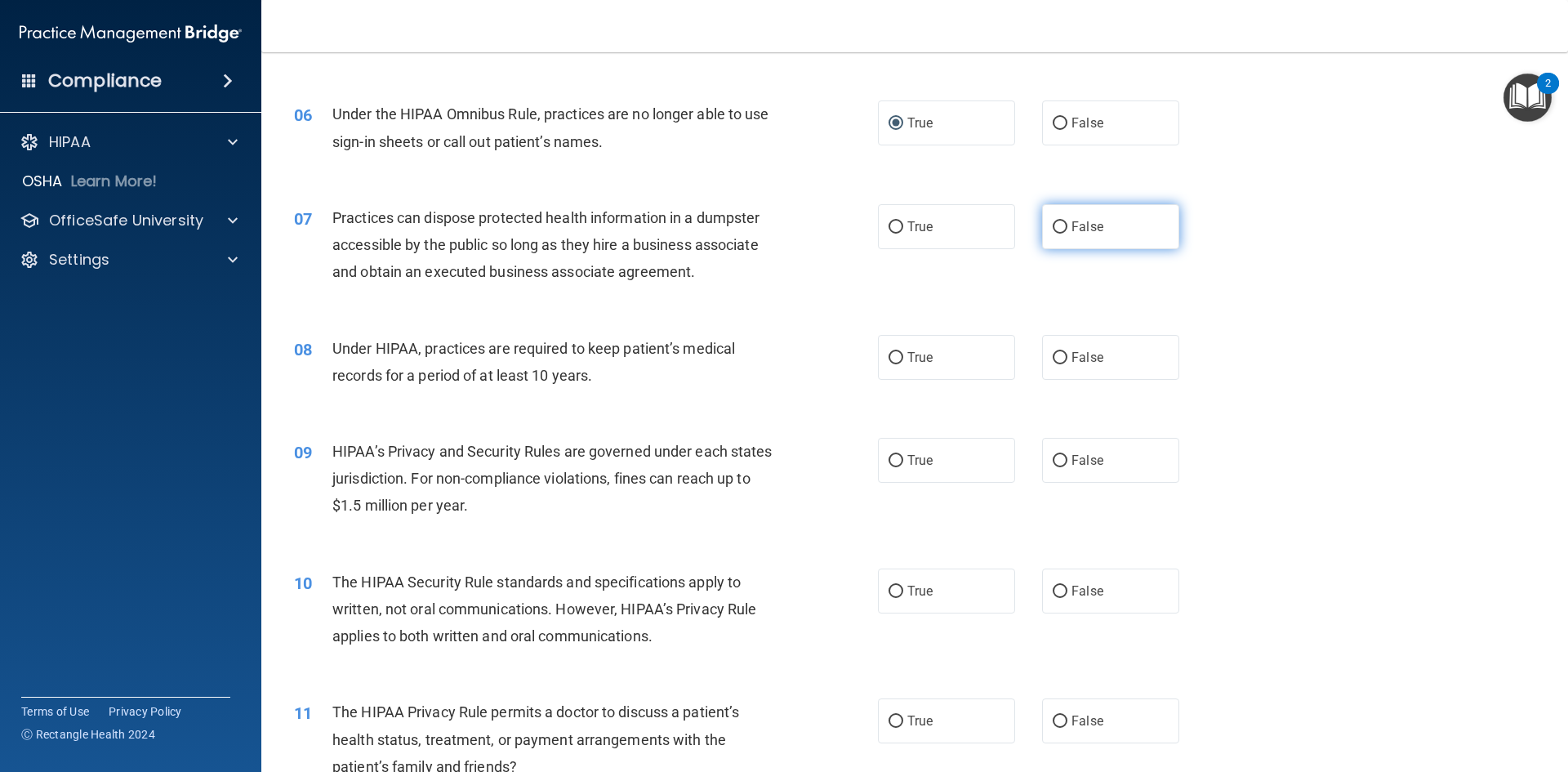
click at [1061, 224] on label "False" at bounding box center [1111, 226] width 137 height 45
click at [1061, 224] on input "False" at bounding box center [1060, 227] width 15 height 12
radio input "true"
click at [892, 356] on input "True" at bounding box center [895, 358] width 15 height 12
radio input "true"
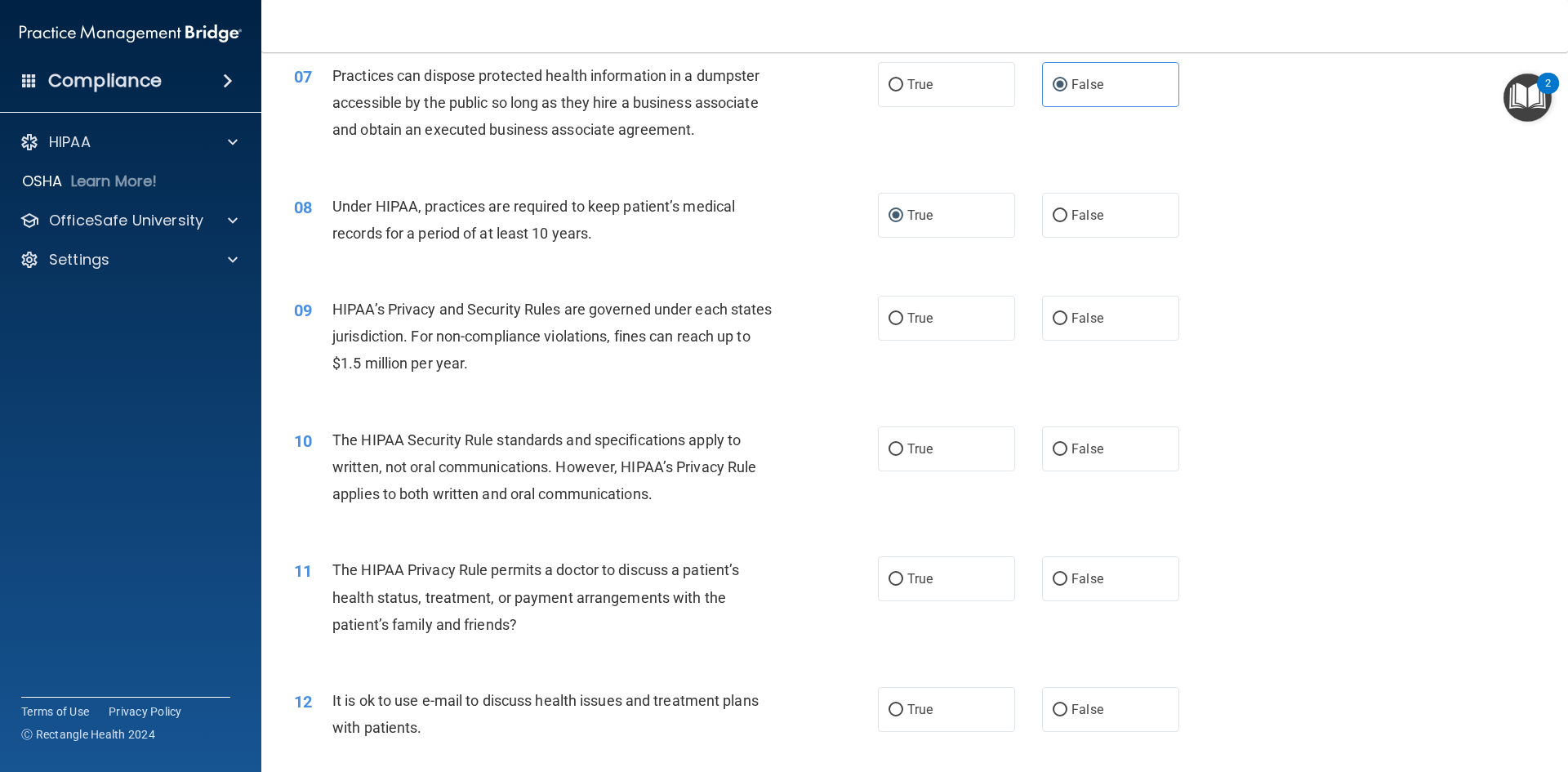
scroll to position [817, 0]
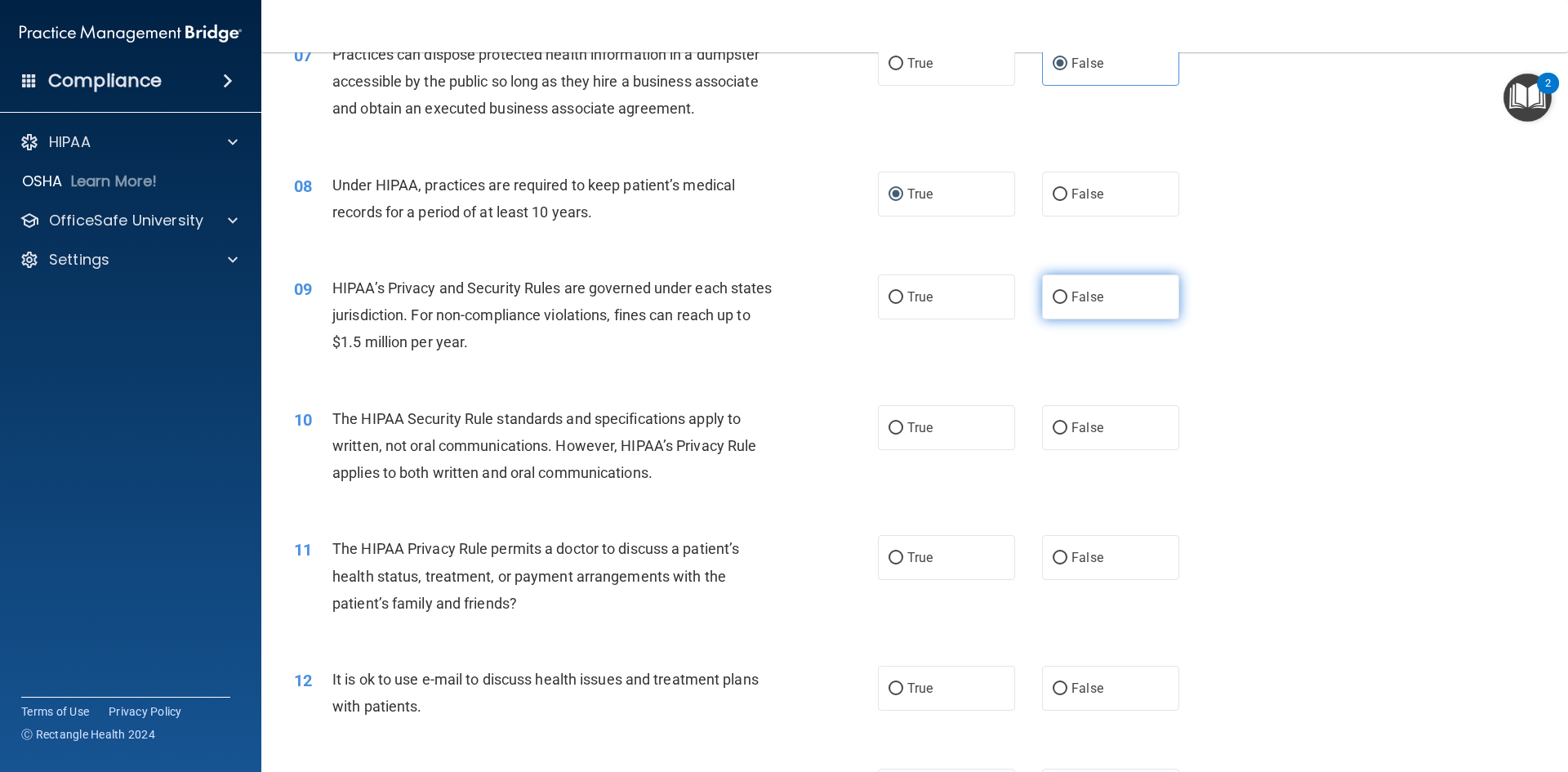
click at [1055, 297] on input "False" at bounding box center [1060, 298] width 15 height 12
radio input "true"
click at [895, 422] on input "True" at bounding box center [895, 429] width 15 height 12
radio input "true"
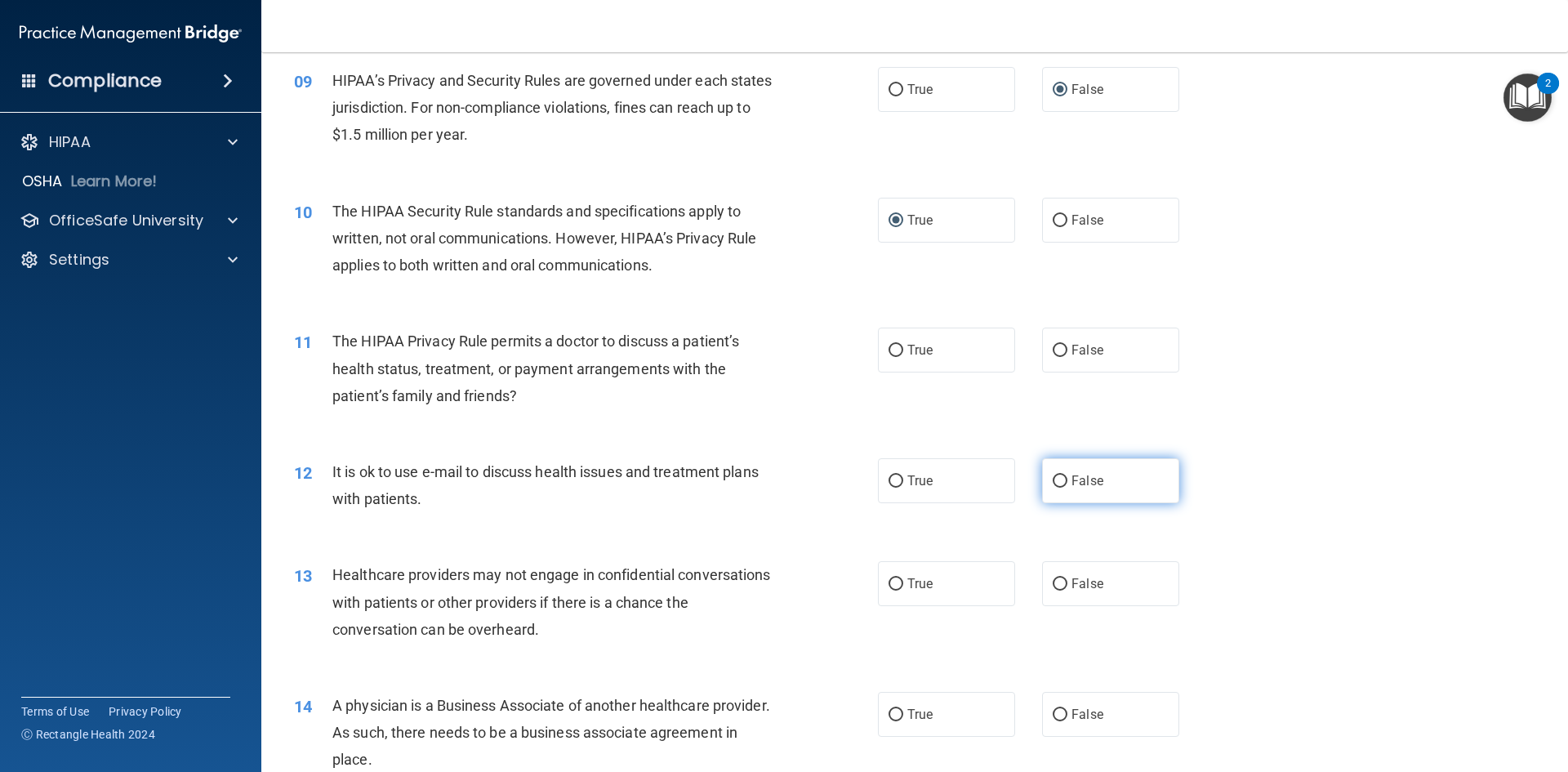
scroll to position [1062, 0]
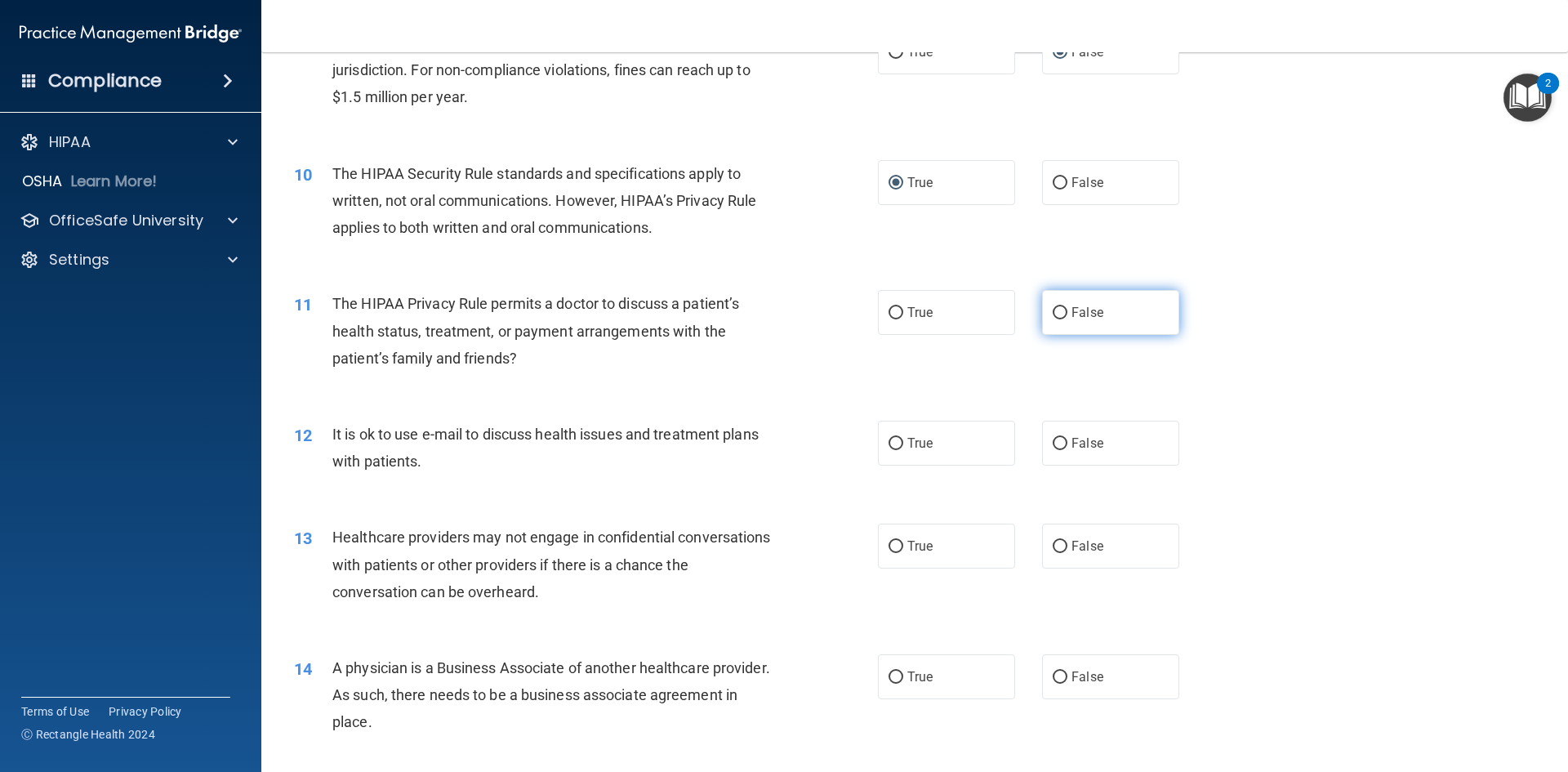
click at [1053, 307] on input "False" at bounding box center [1060, 314] width 15 height 12
radio input "true"
click at [893, 440] on input "True" at bounding box center [895, 444] width 15 height 12
radio input "true"
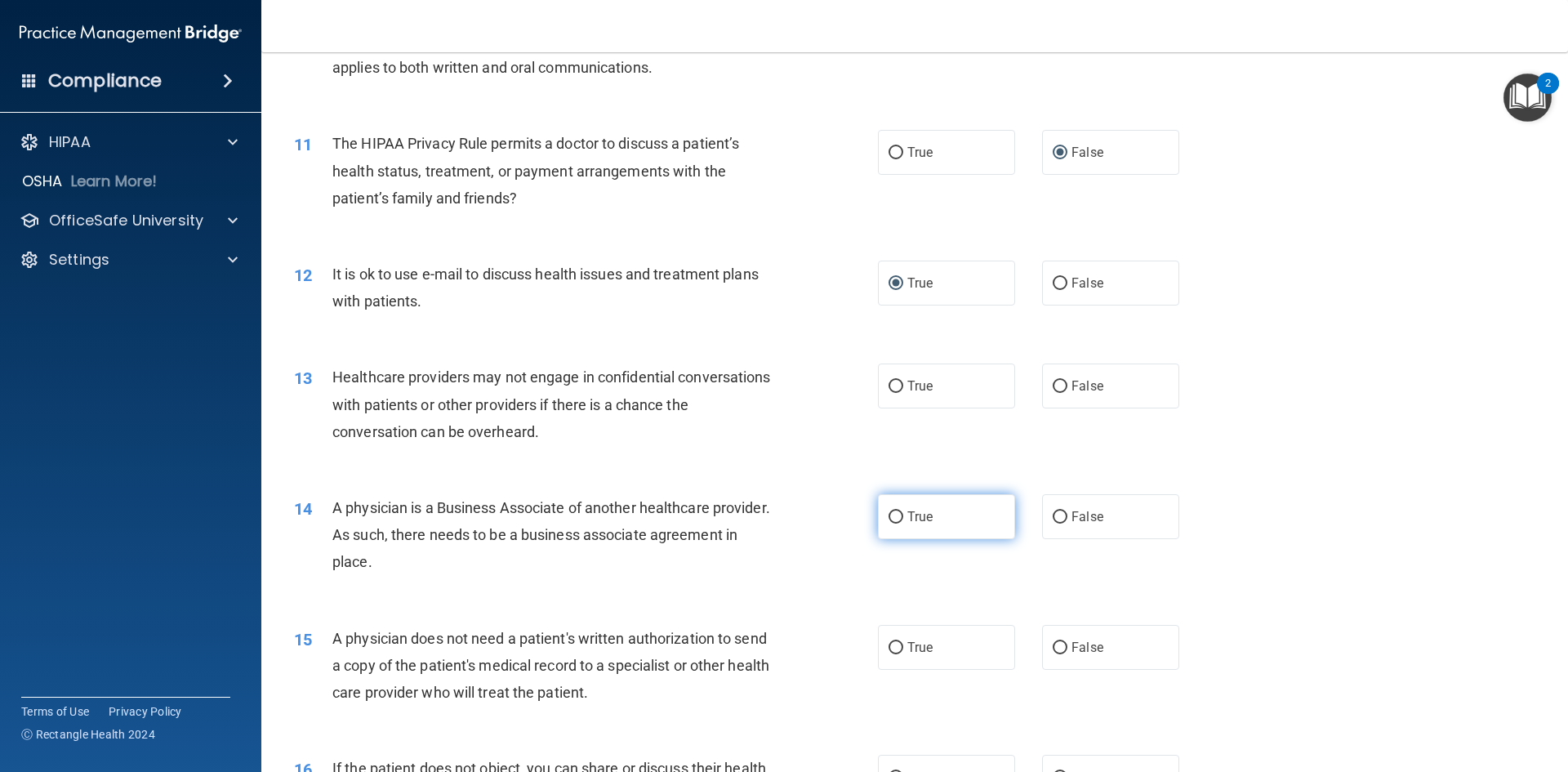
scroll to position [1225, 0]
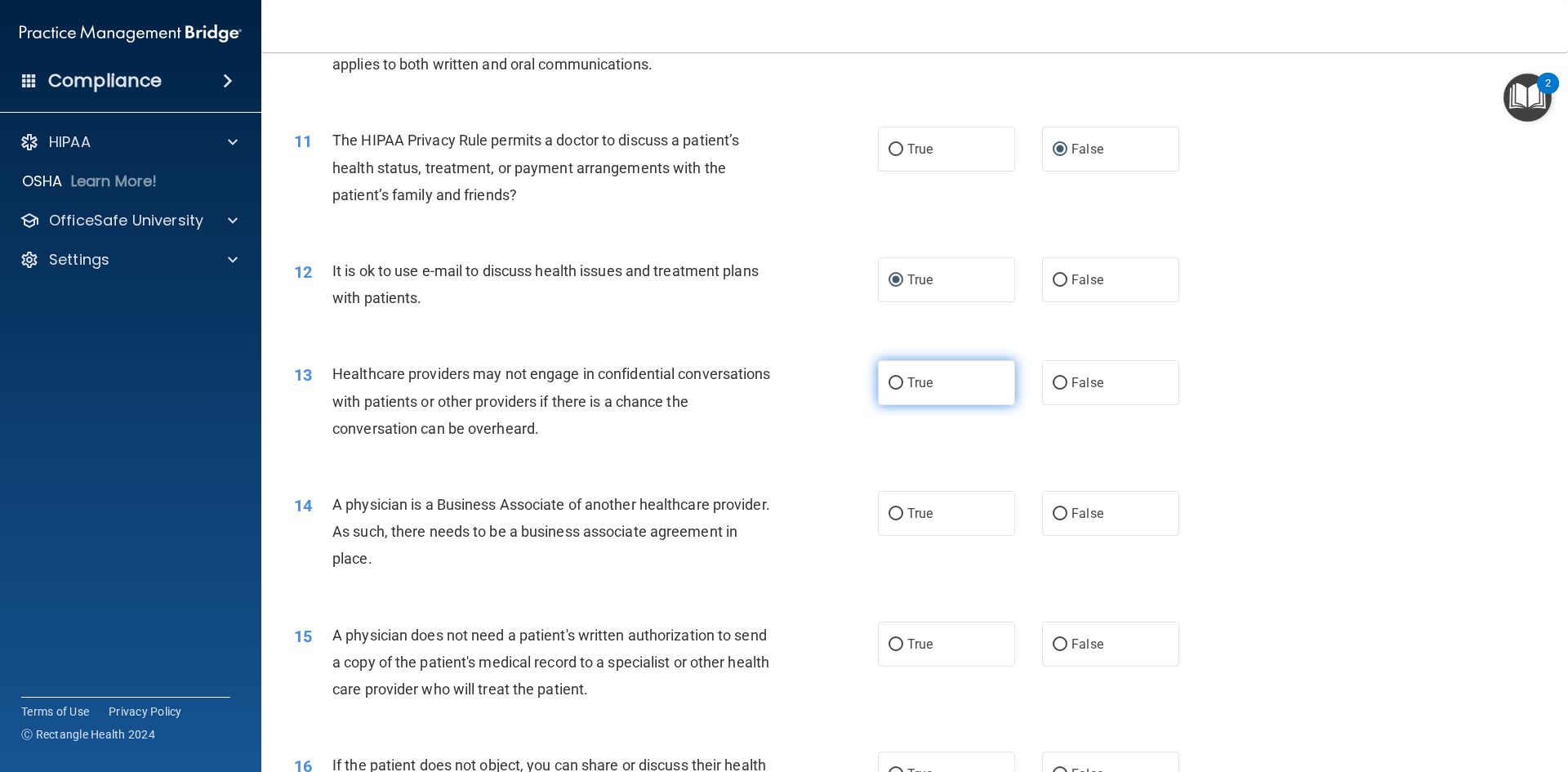
click at [899, 380] on label "True" at bounding box center [946, 382] width 137 height 45
click at [899, 380] on input "True" at bounding box center [895, 384] width 15 height 12
radio input "true"
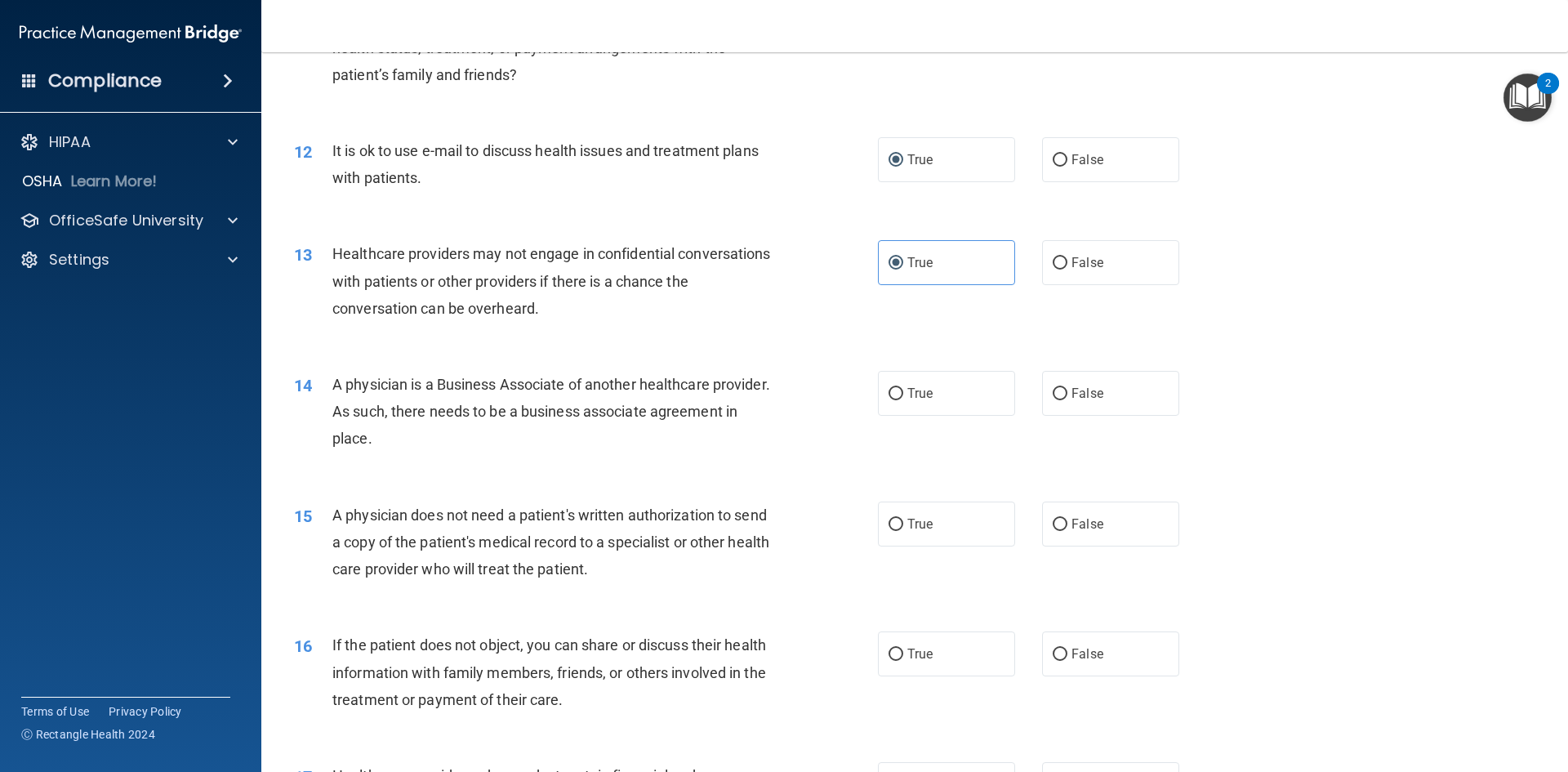
scroll to position [1389, 0]
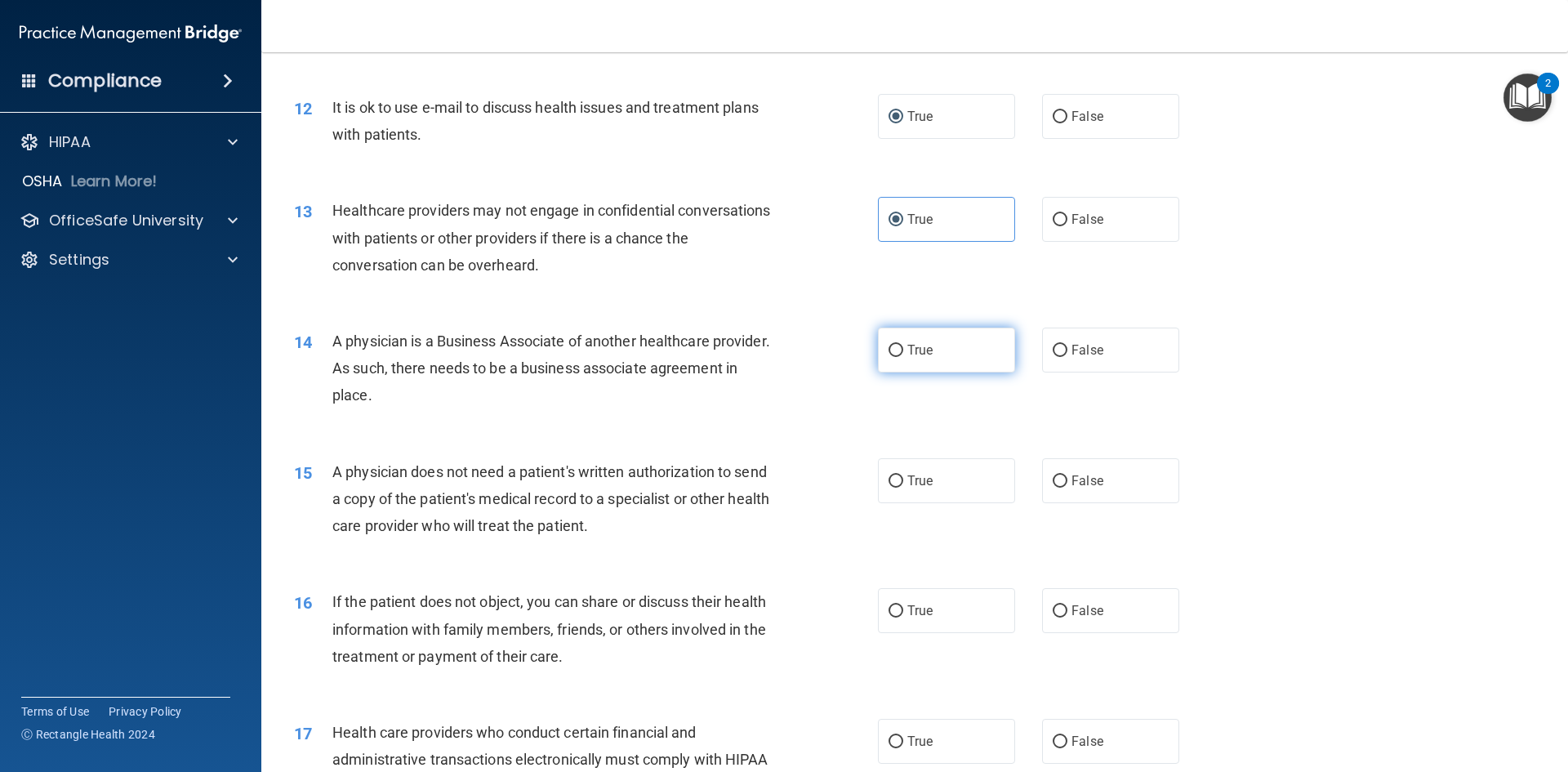
click at [907, 353] on span "True" at bounding box center [919, 350] width 25 height 16
click at [902, 353] on input "True" at bounding box center [895, 350] width 15 height 12
radio input "true"
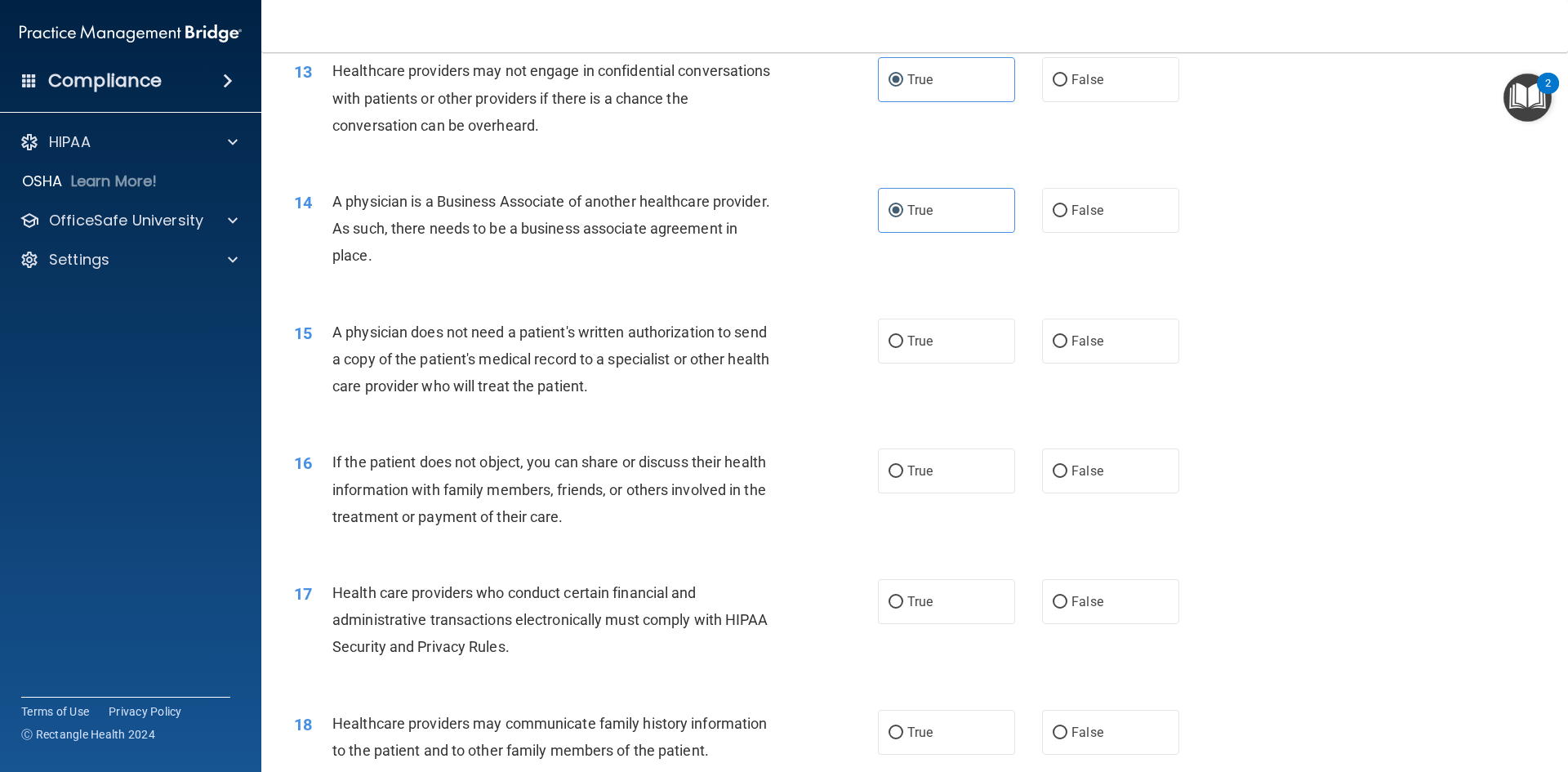
scroll to position [1552, 0]
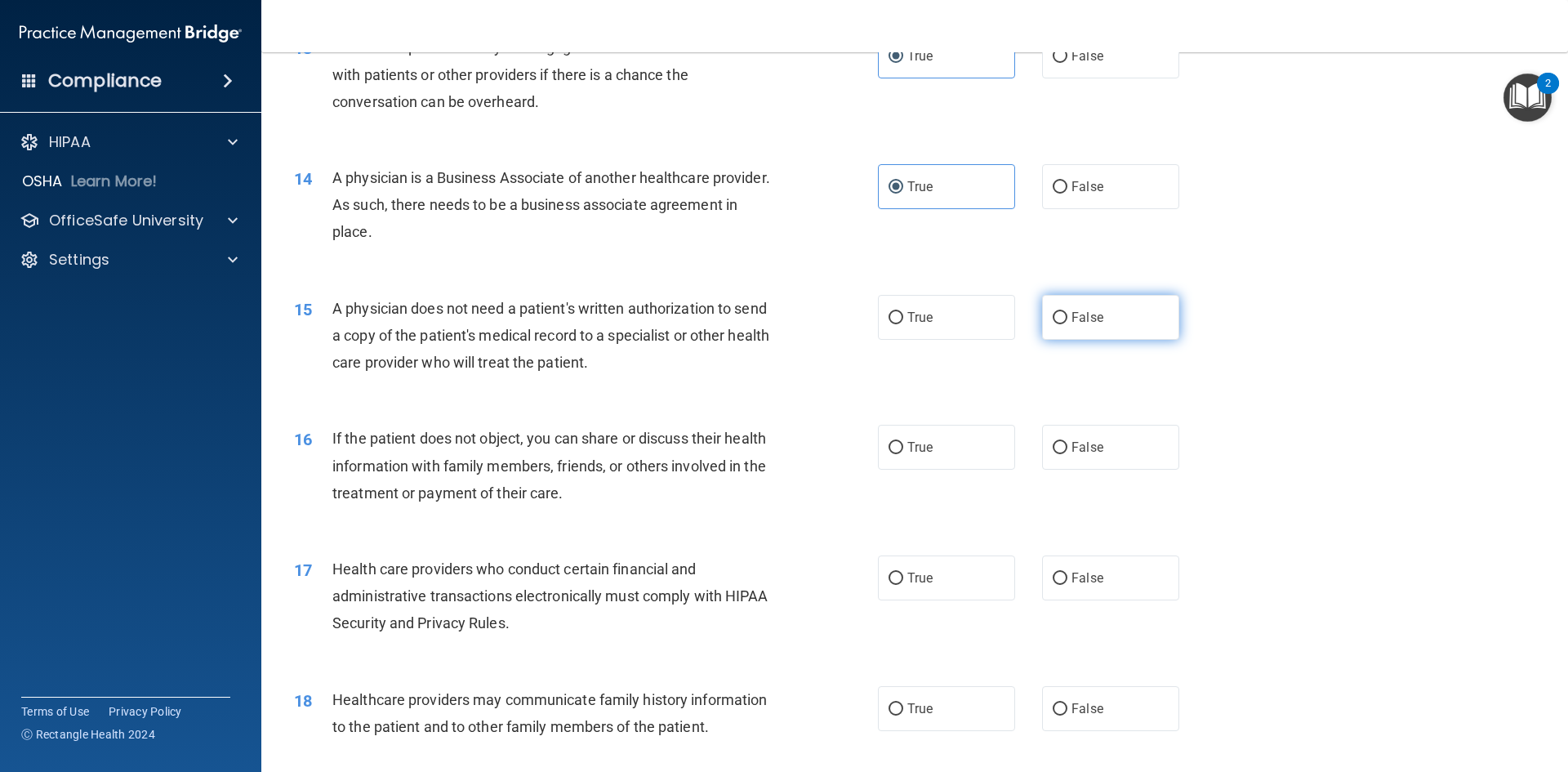
click at [1056, 312] on input "False" at bounding box center [1060, 318] width 15 height 12
radio input "true"
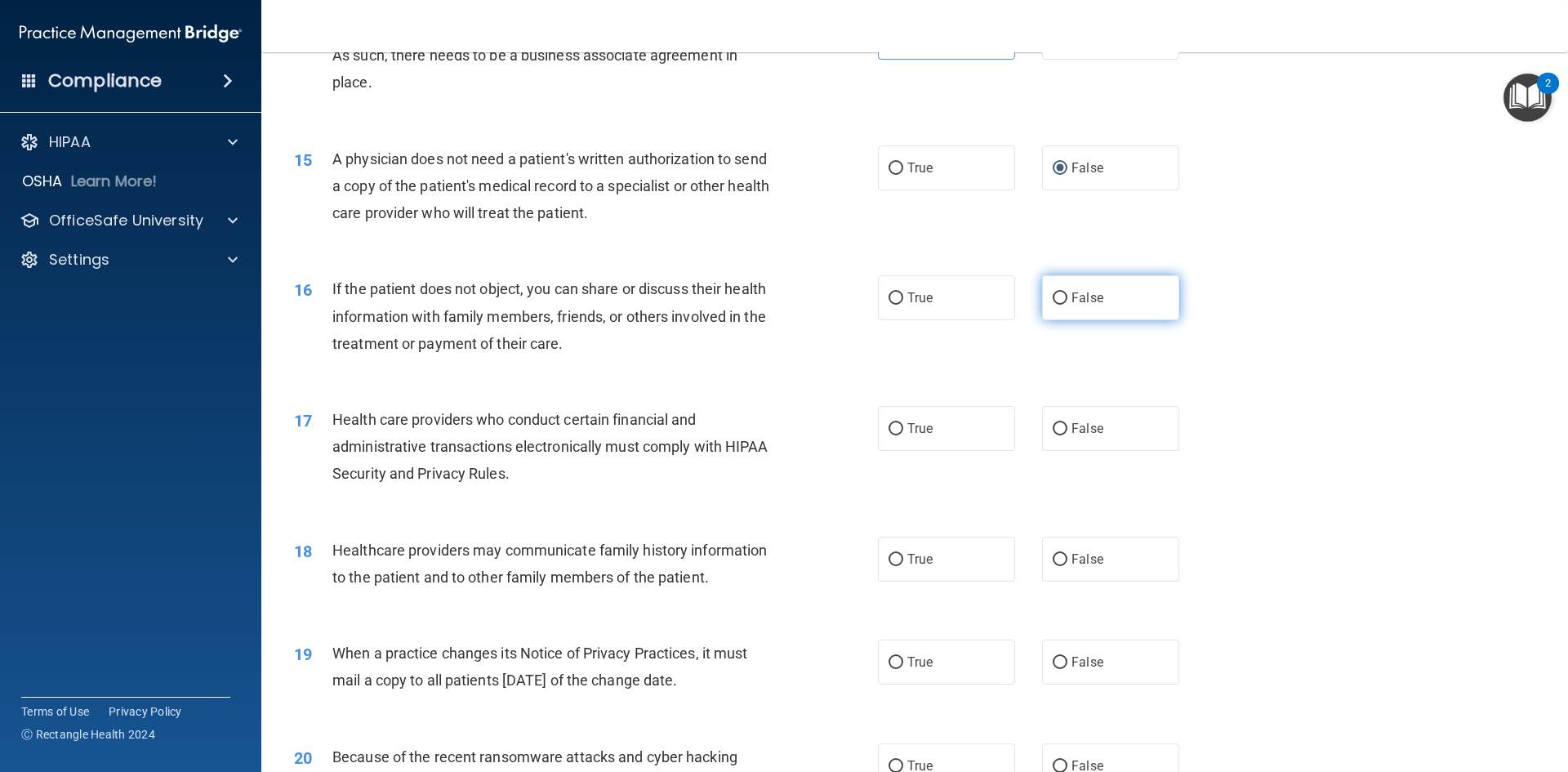
scroll to position [1715, 0]
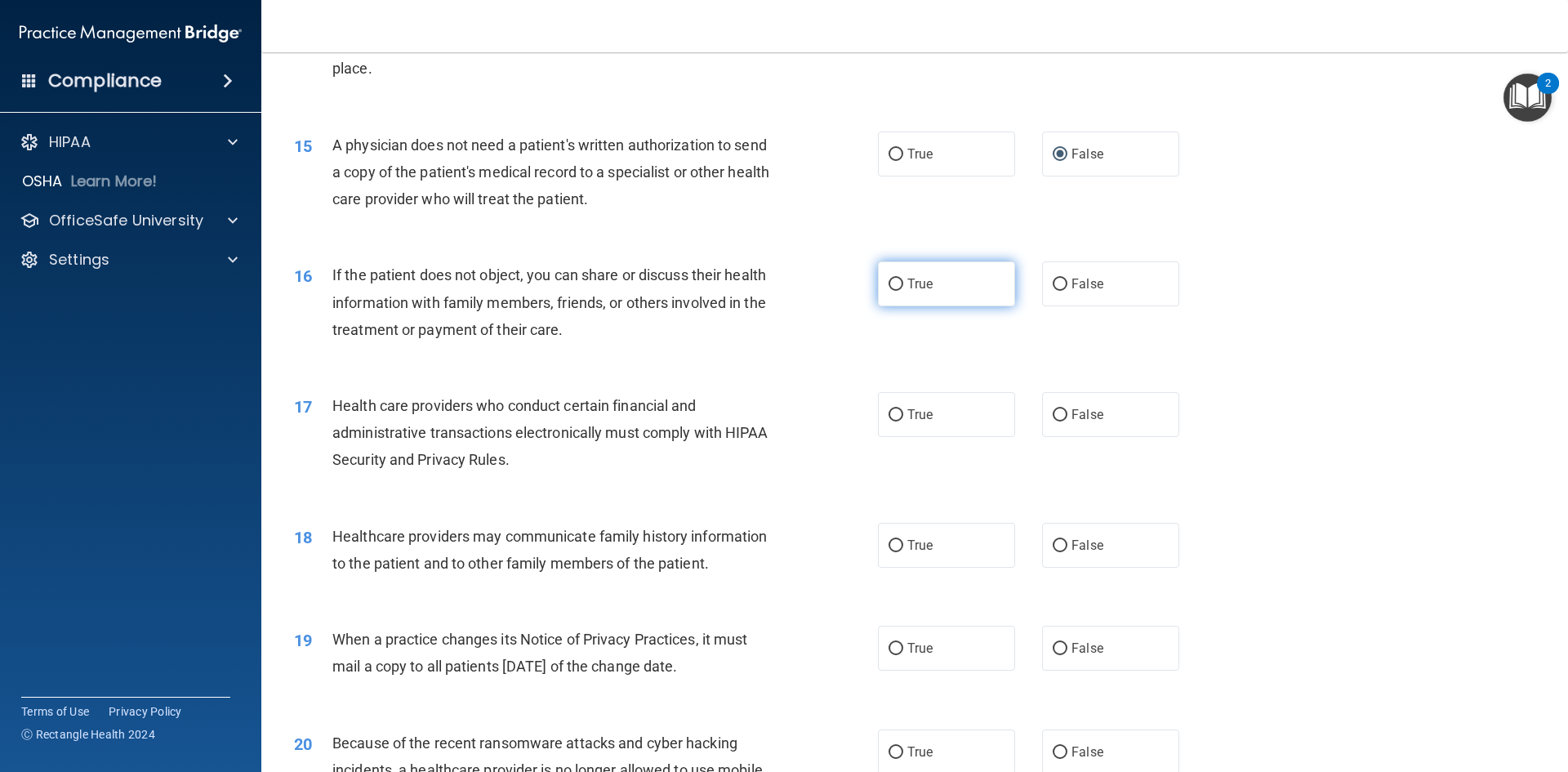
click at [893, 278] on input "True" at bounding box center [895, 285] width 15 height 12
radio input "true"
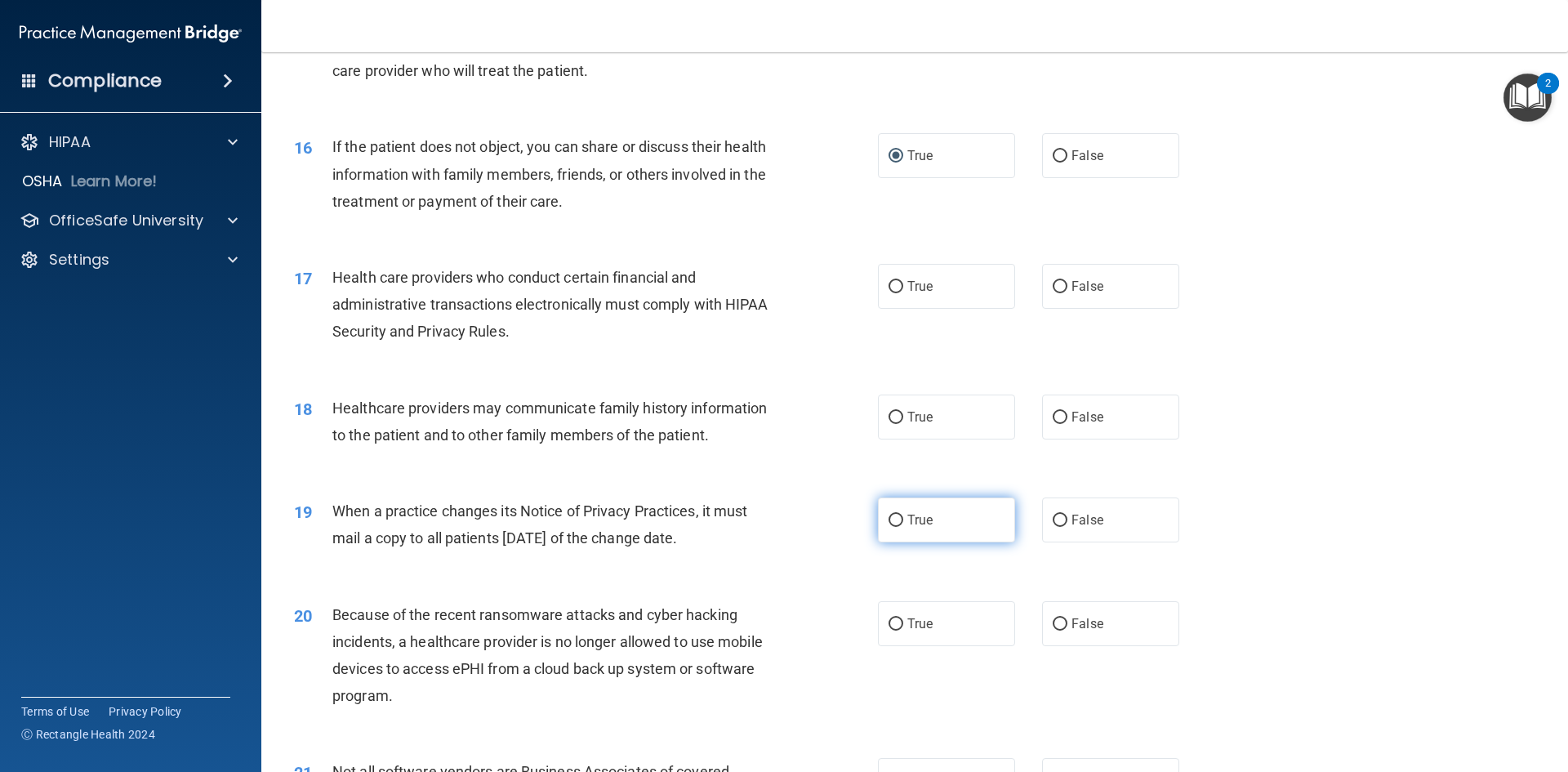
scroll to position [1879, 0]
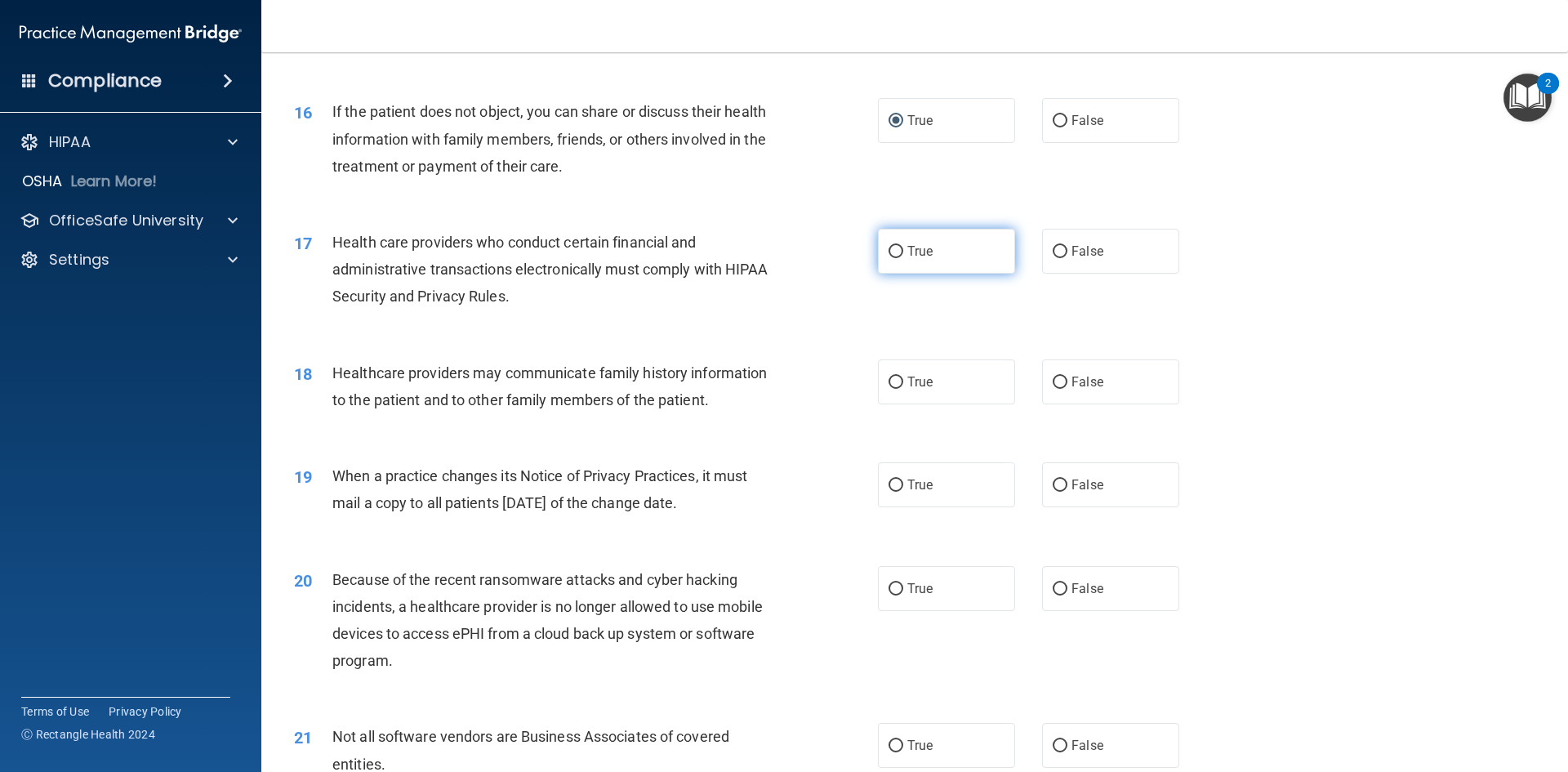
click at [895, 249] on input "True" at bounding box center [895, 252] width 15 height 12
radio input "true"
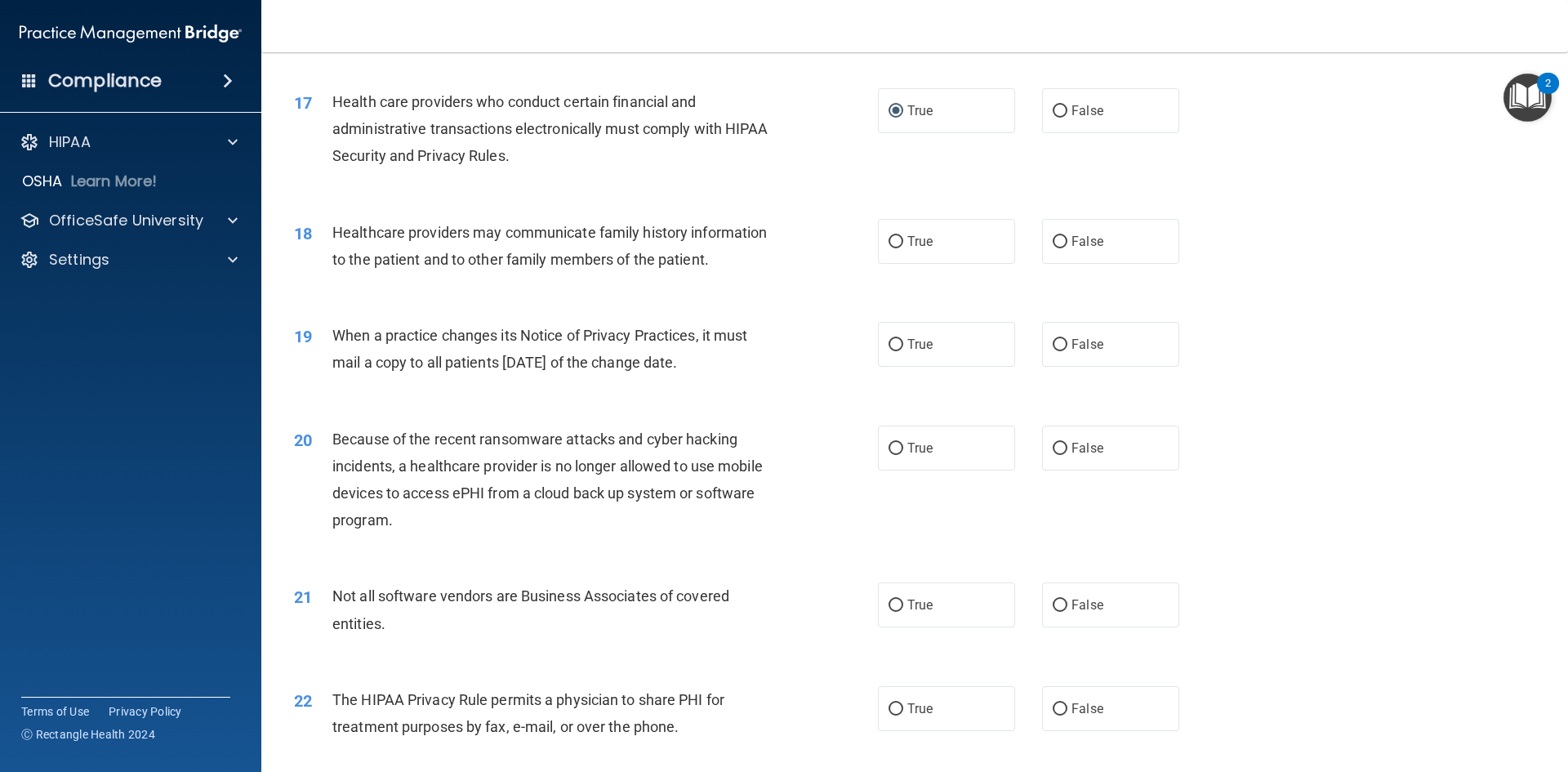
scroll to position [2042, 0]
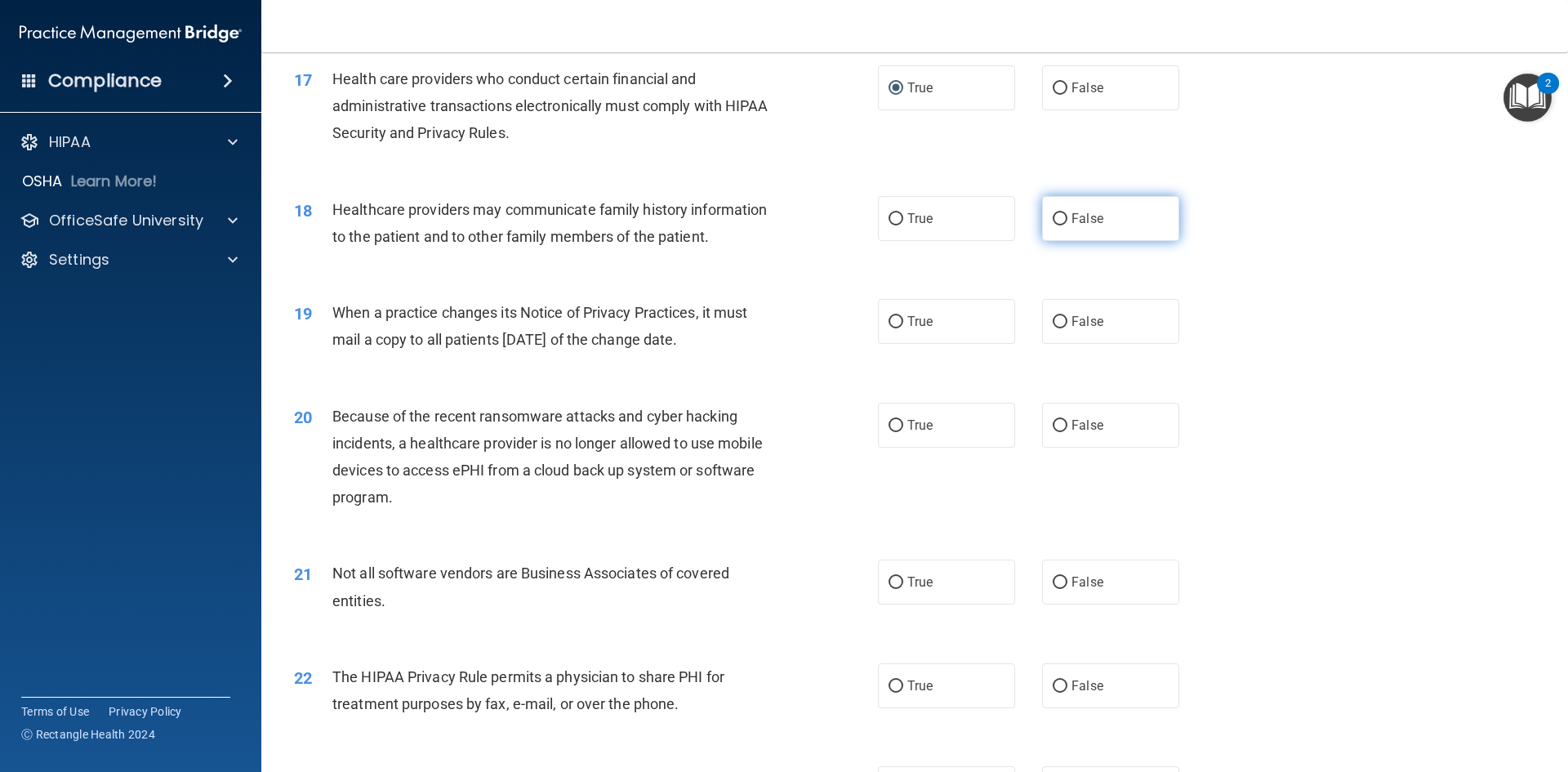
click at [1054, 217] on input "False" at bounding box center [1060, 220] width 15 height 12
radio input "true"
click at [888, 316] on input "True" at bounding box center [895, 322] width 15 height 12
radio input "true"
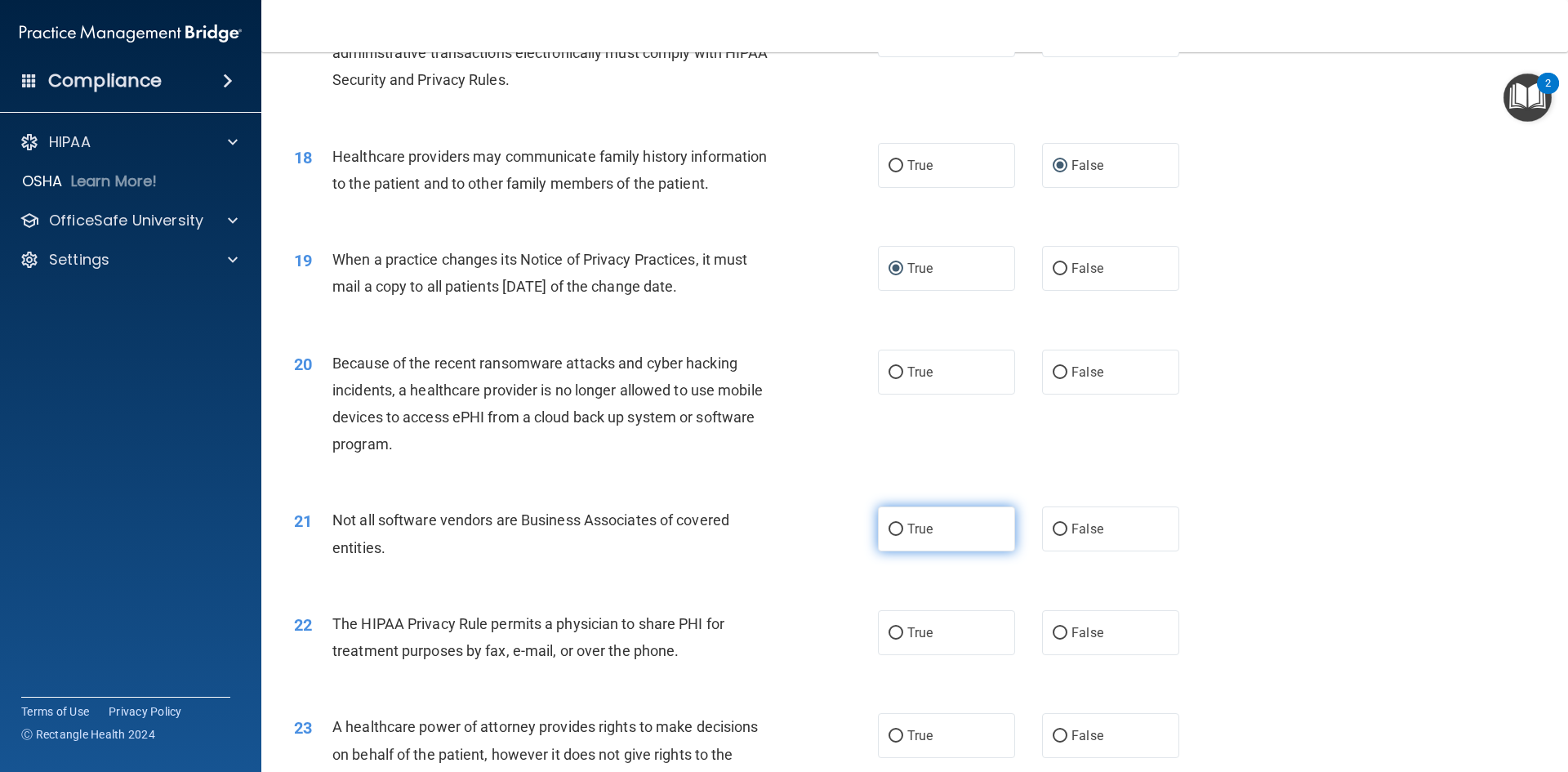
scroll to position [2124, 0]
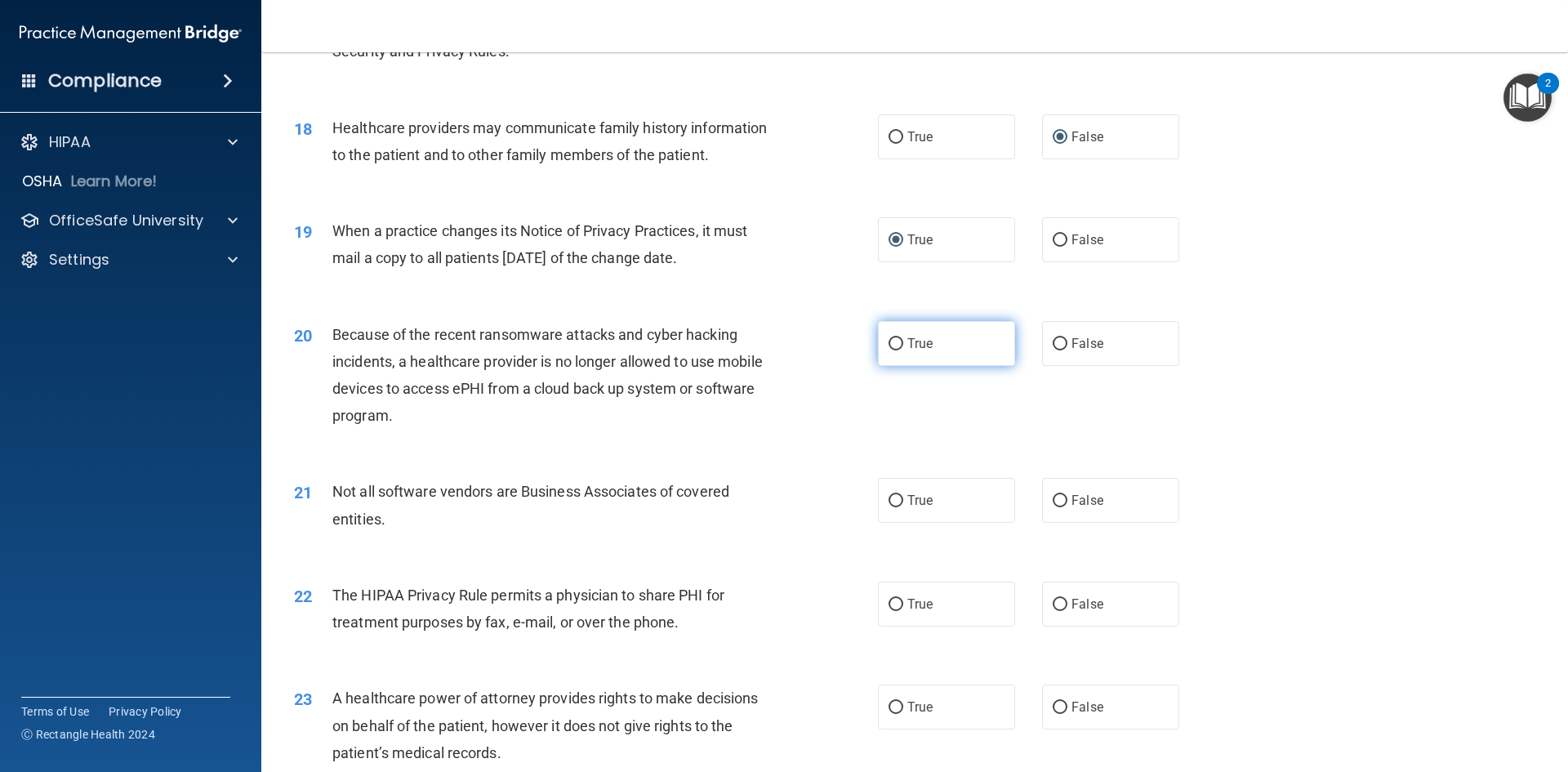
click at [888, 342] on input "True" at bounding box center [895, 344] width 15 height 12
radio input "true"
click at [899, 499] on label "True" at bounding box center [946, 500] width 137 height 45
click at [899, 499] on input "True" at bounding box center [895, 501] width 15 height 12
radio input "true"
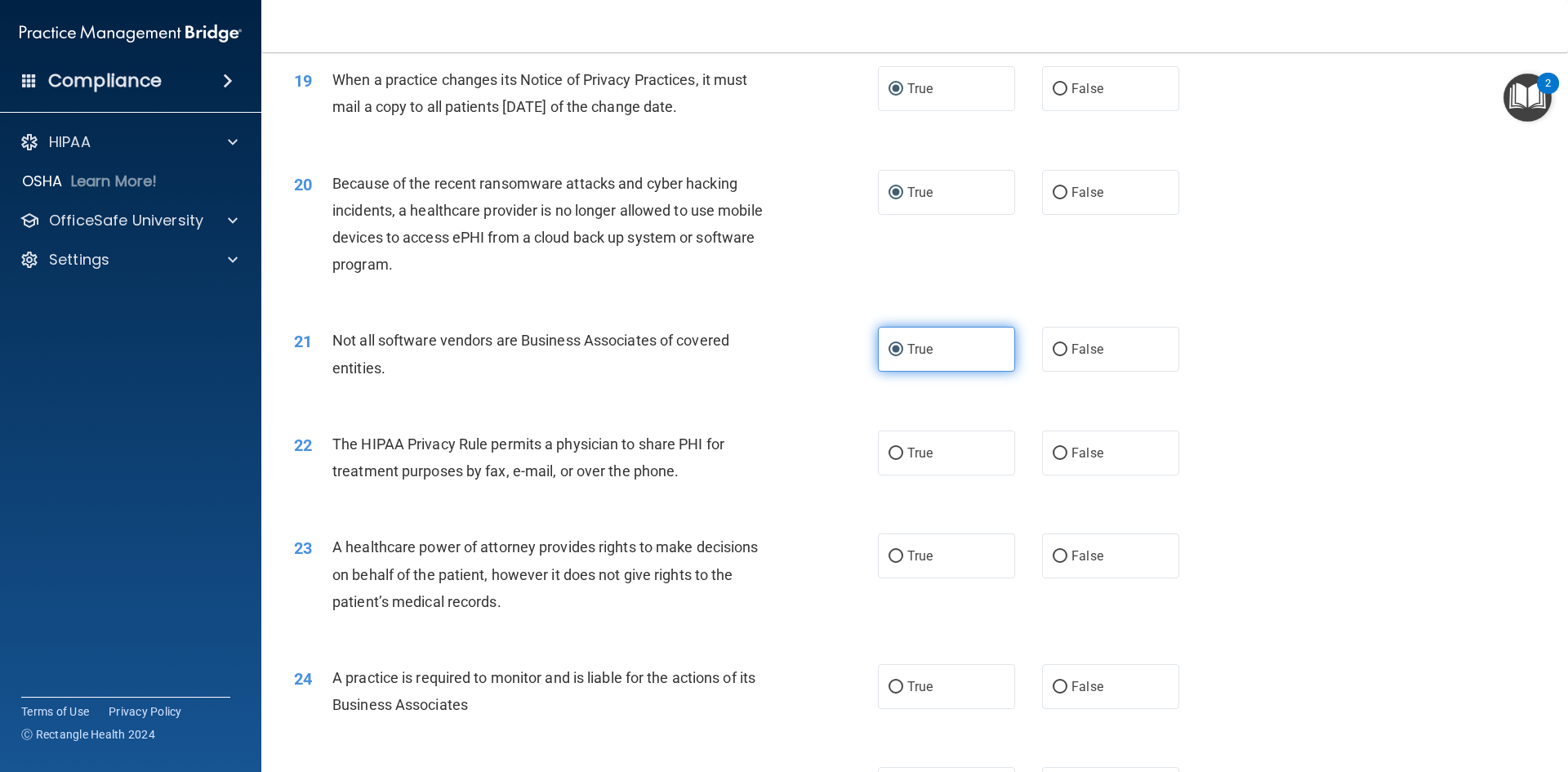
scroll to position [2287, 0]
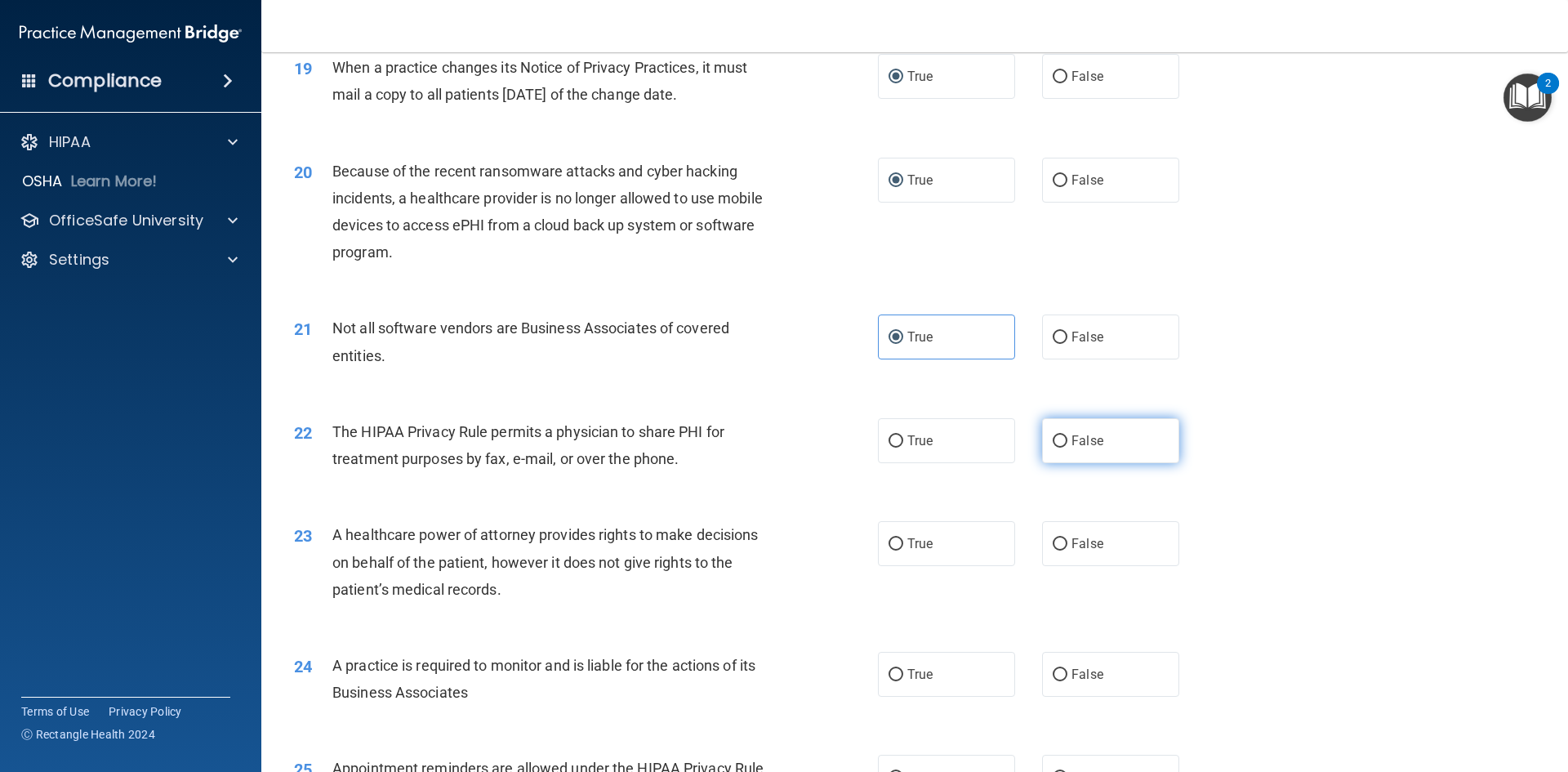
click at [1053, 437] on input "False" at bounding box center [1060, 442] width 15 height 12
radio input "true"
click at [1053, 545] on input "False" at bounding box center [1060, 545] width 15 height 12
radio input "true"
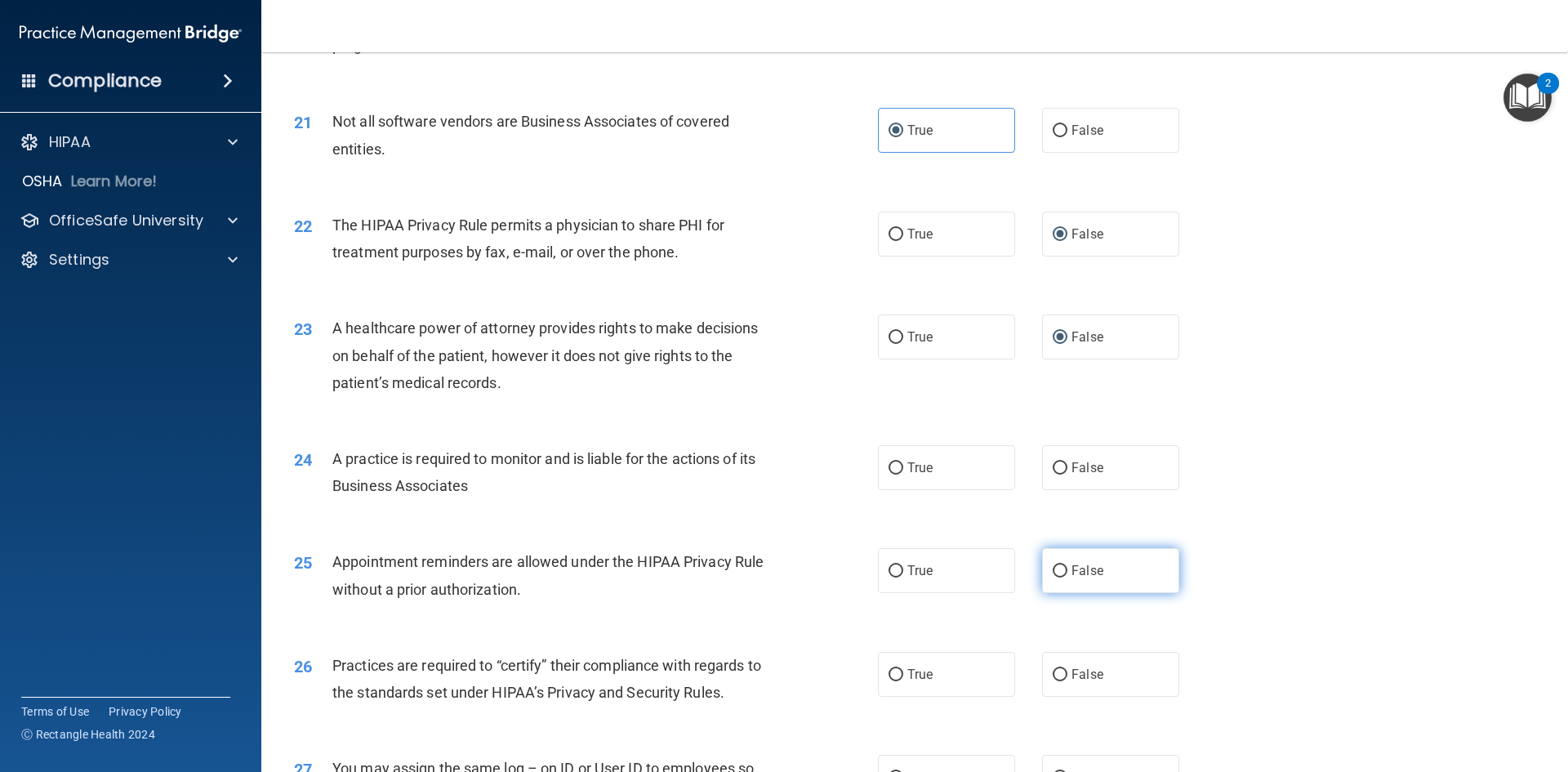
scroll to position [2532, 0]
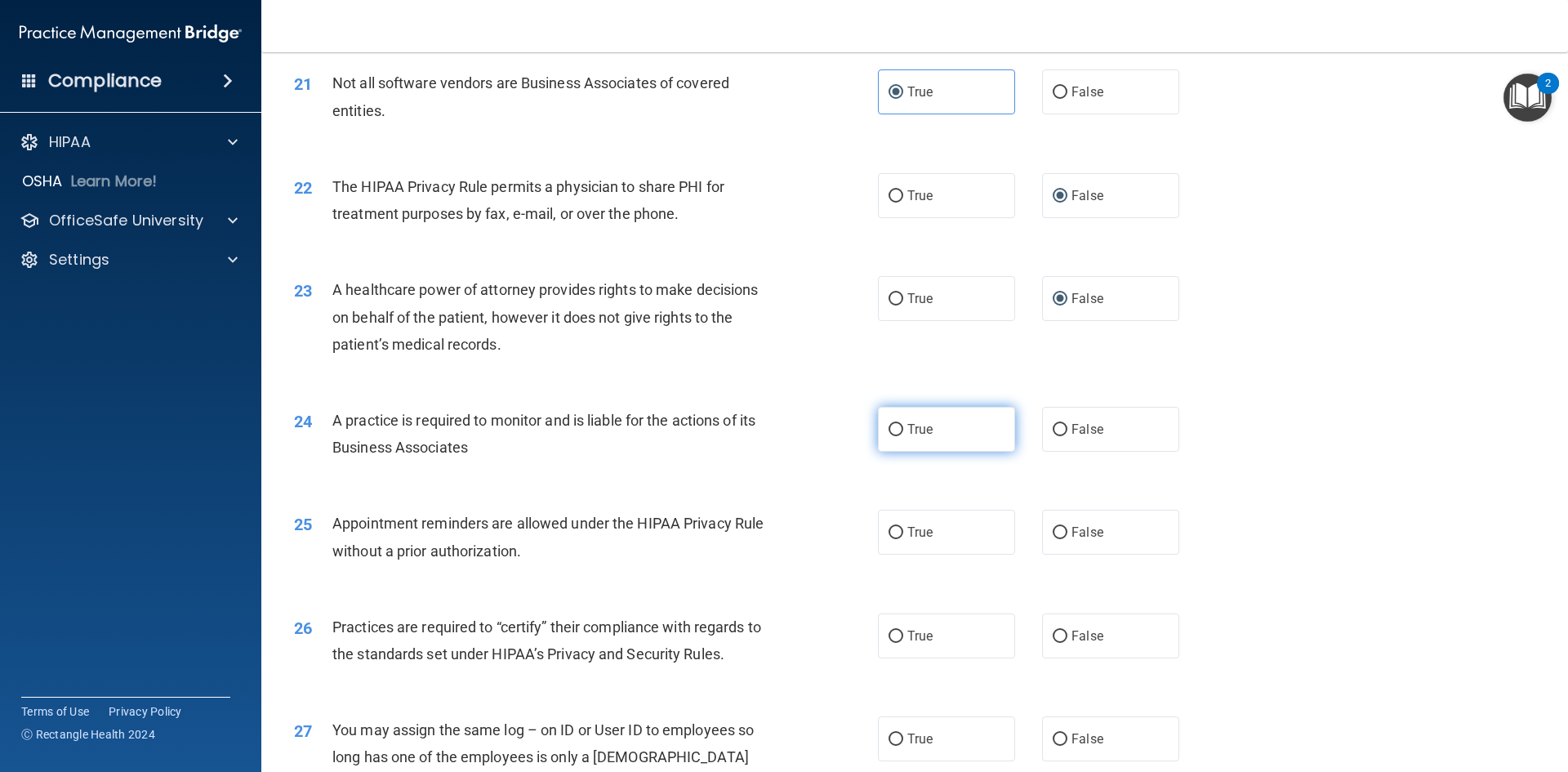
click at [892, 425] on input "True" at bounding box center [895, 430] width 15 height 12
radio input "true"
click at [892, 530] on input "True" at bounding box center [895, 533] width 15 height 12
radio input "true"
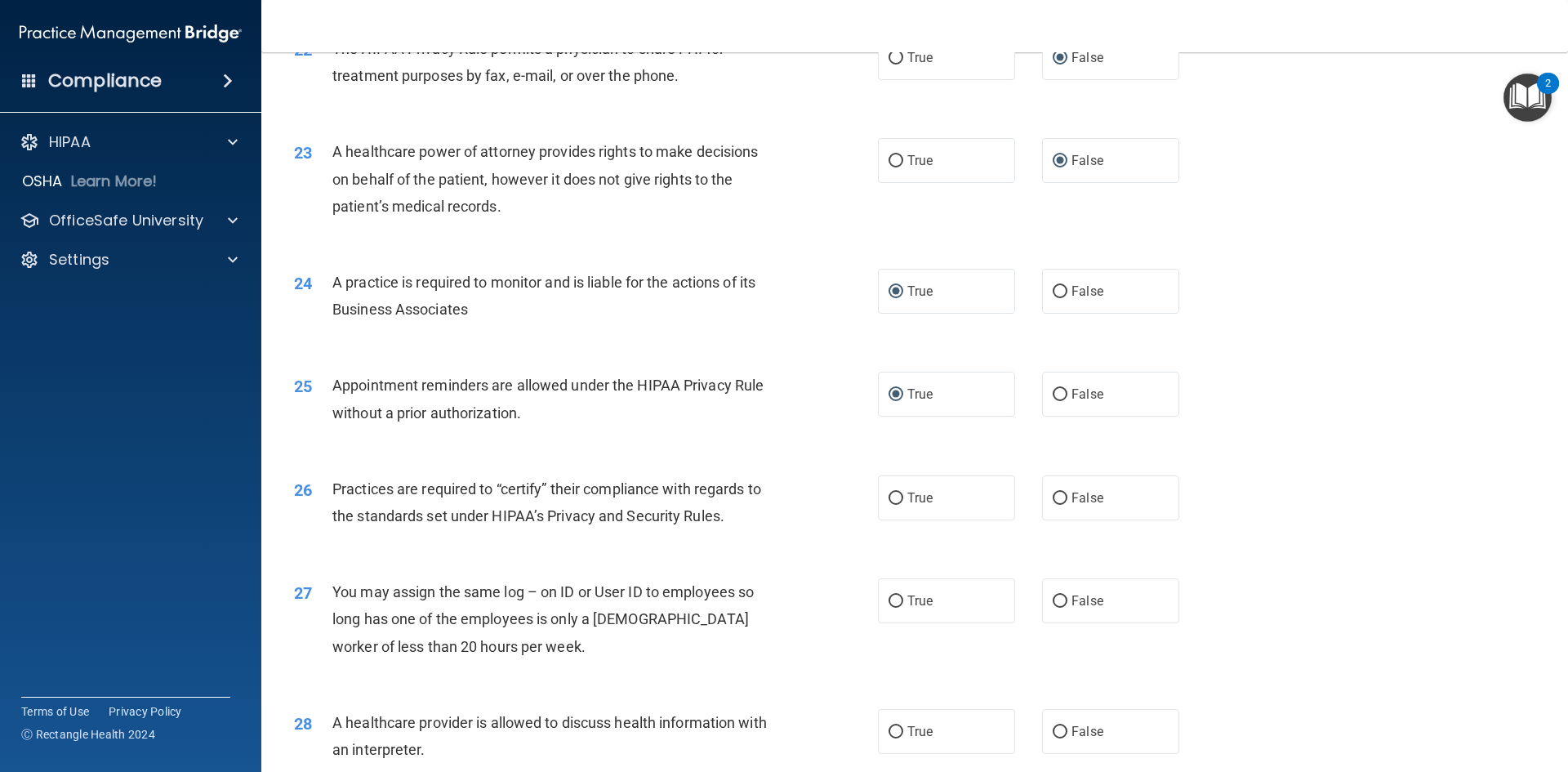
scroll to position [2695, 0]
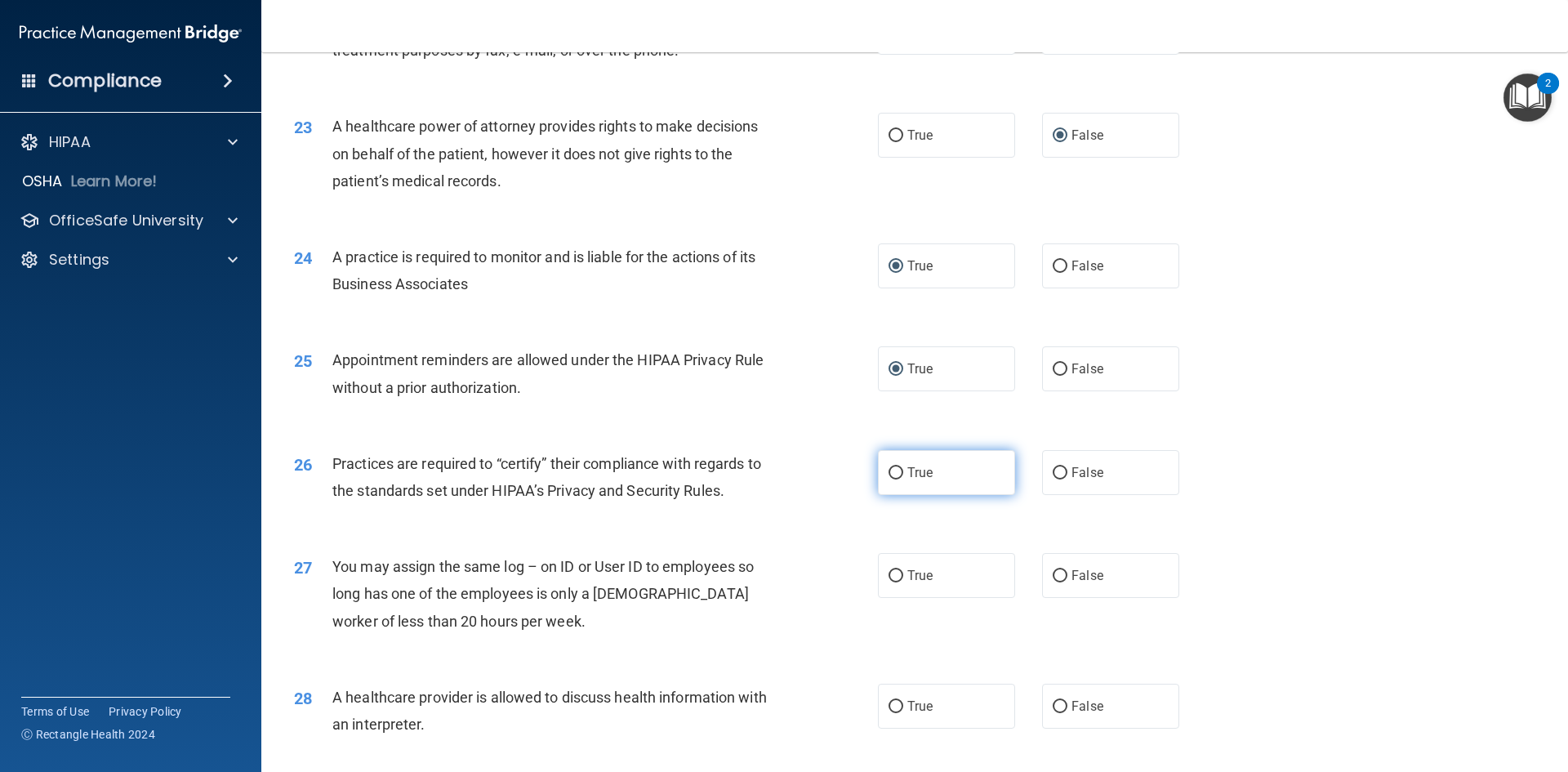
click at [888, 471] on input "True" at bounding box center [895, 473] width 15 height 12
radio input "true"
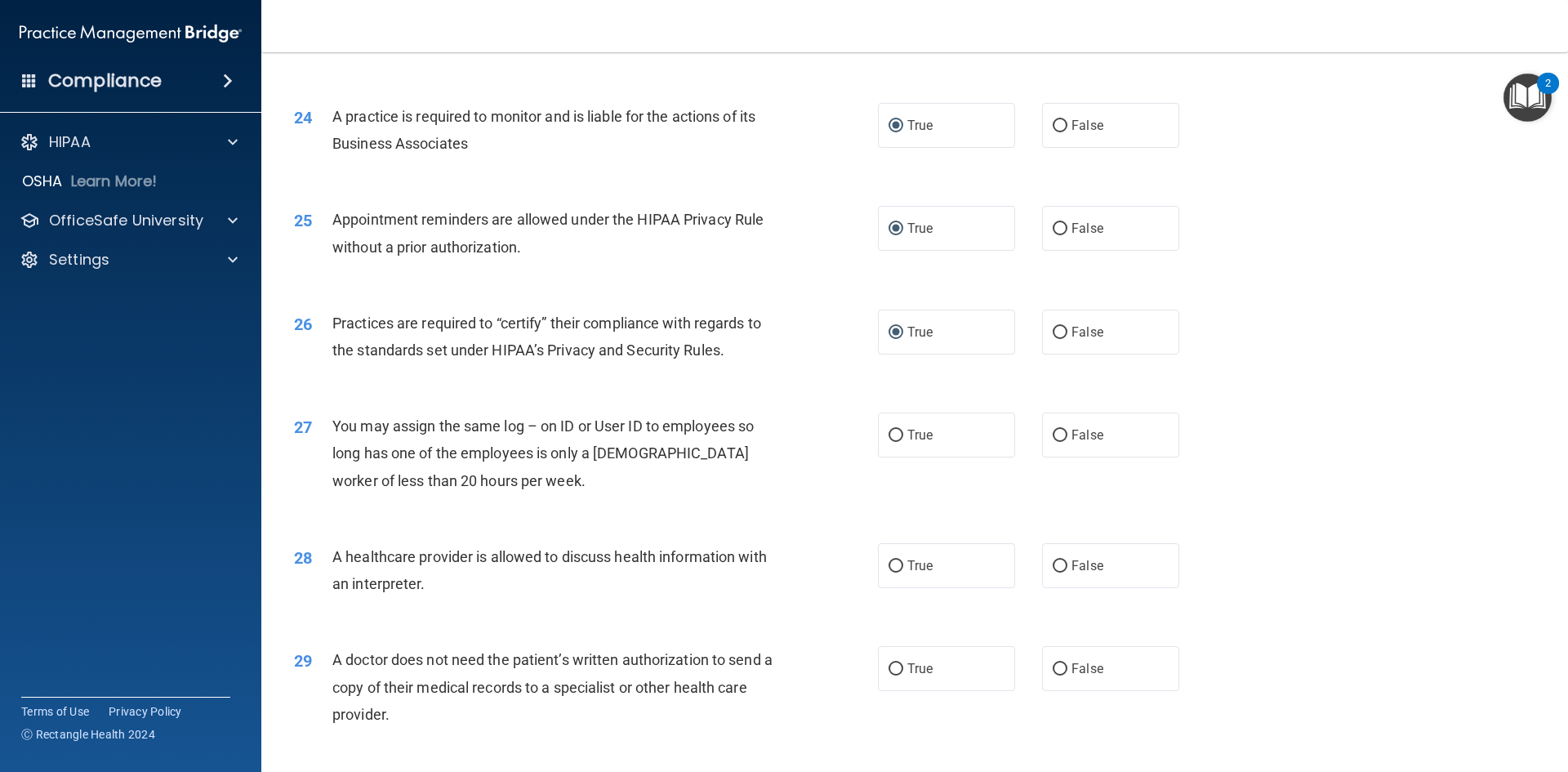
scroll to position [2859, 0]
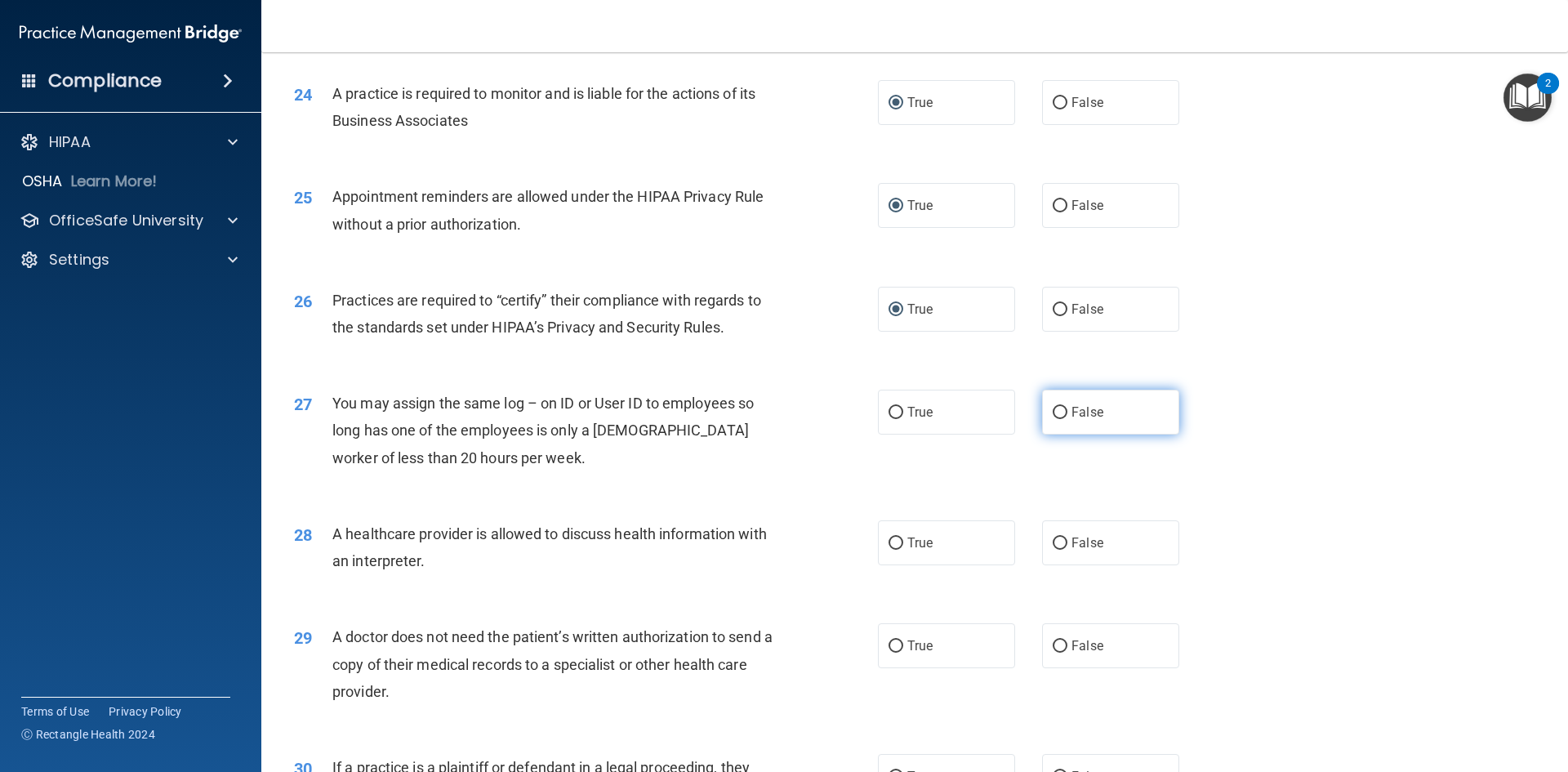
click at [1061, 403] on label "False" at bounding box center [1111, 412] width 137 height 45
click at [1061, 407] on input "False" at bounding box center [1060, 413] width 15 height 12
radio input "true"
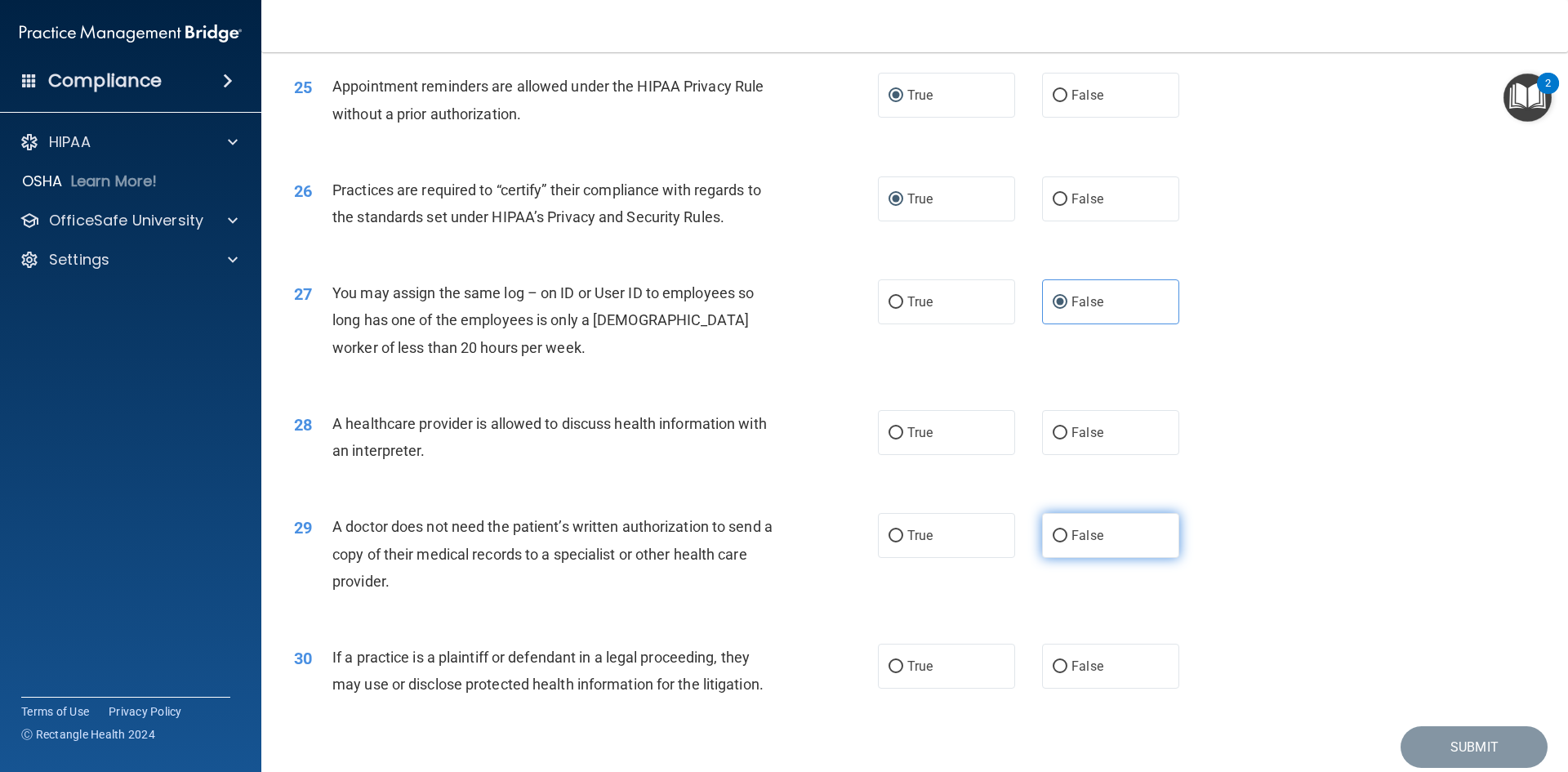
scroll to position [3022, 0]
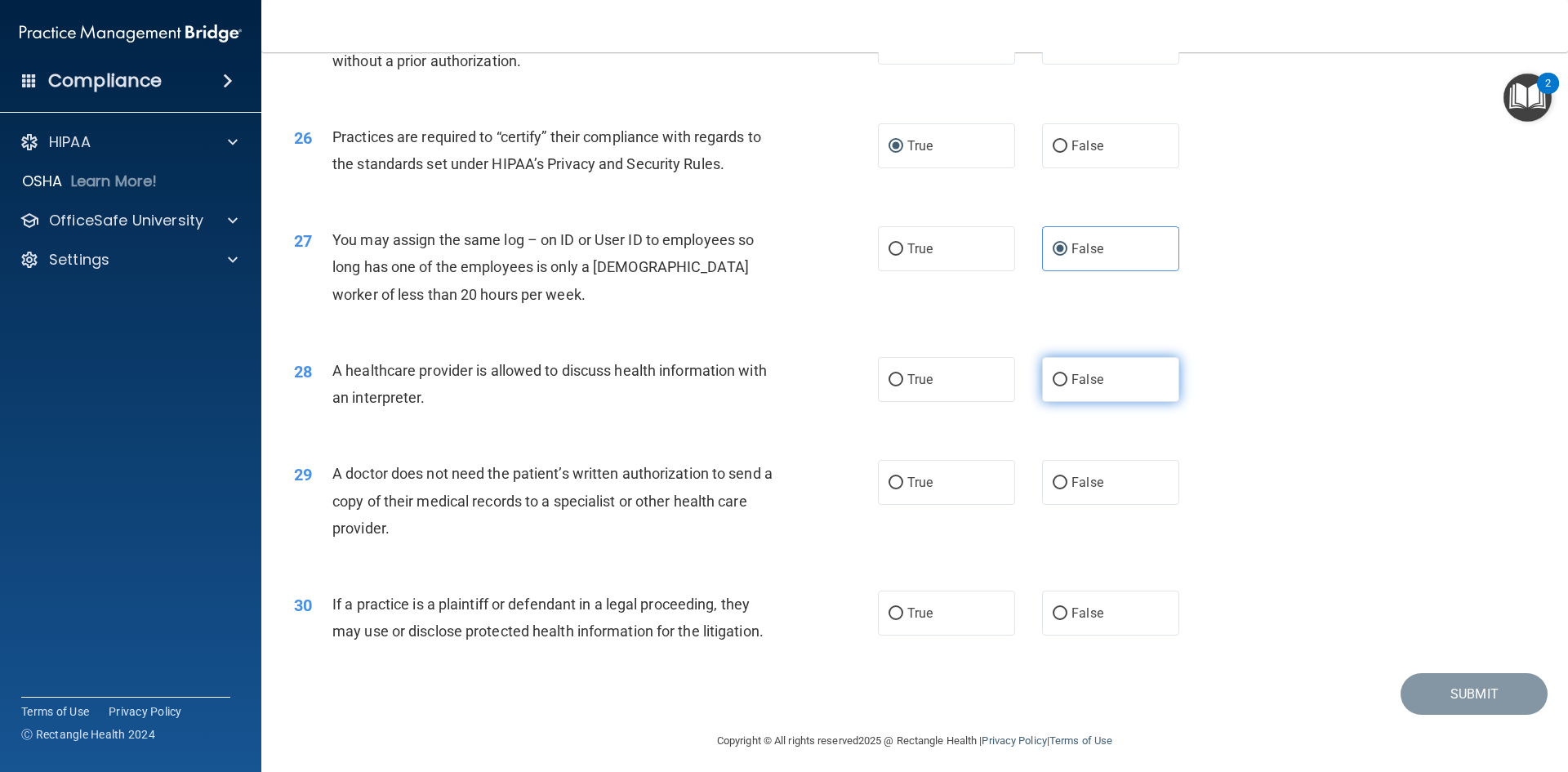
click at [1054, 379] on input "False" at bounding box center [1060, 380] width 15 height 12
radio input "true"
click at [890, 485] on input "True" at bounding box center [895, 483] width 15 height 12
radio input "true"
click at [892, 610] on input "True" at bounding box center [895, 614] width 15 height 12
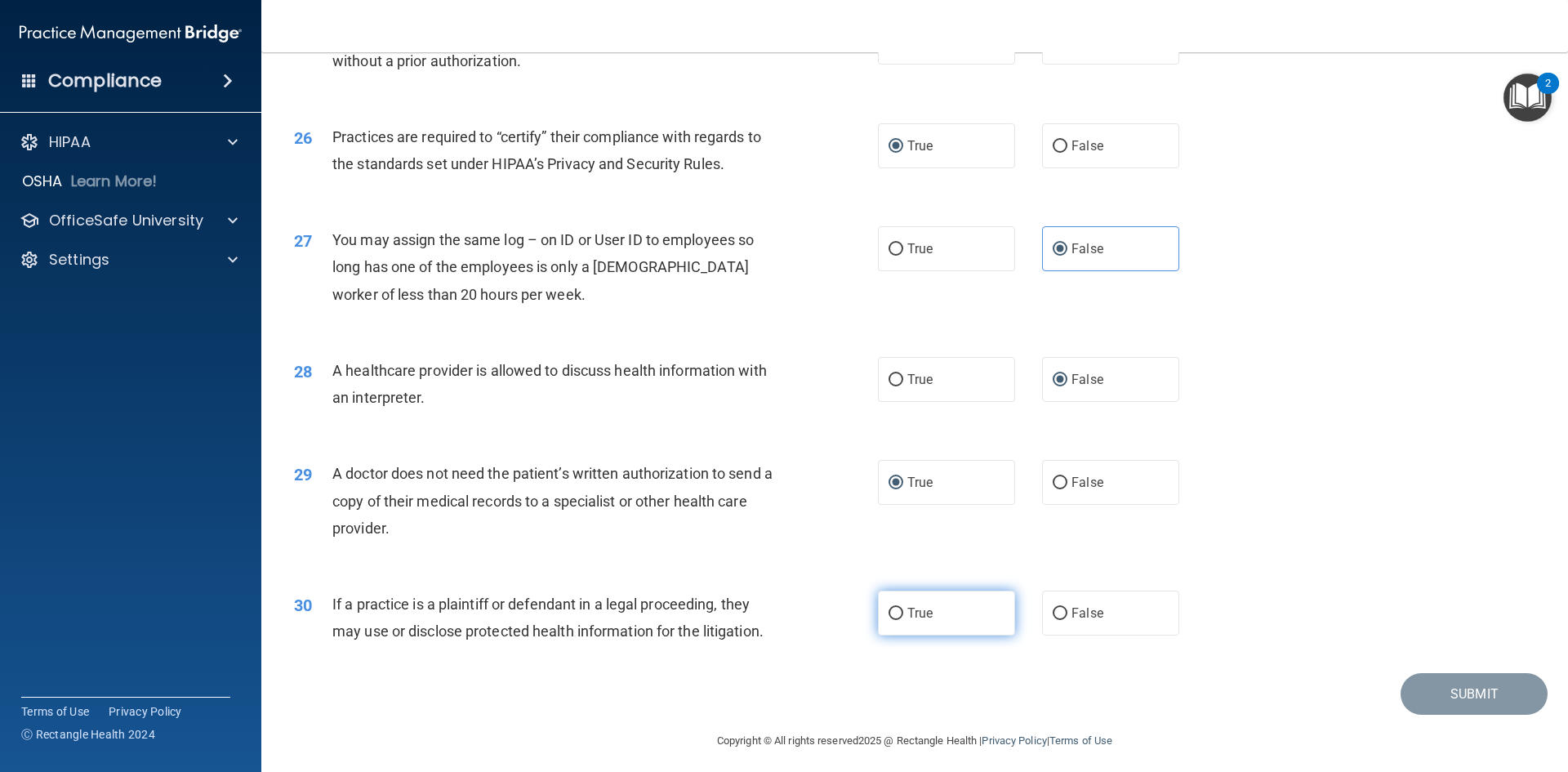
radio input "true"
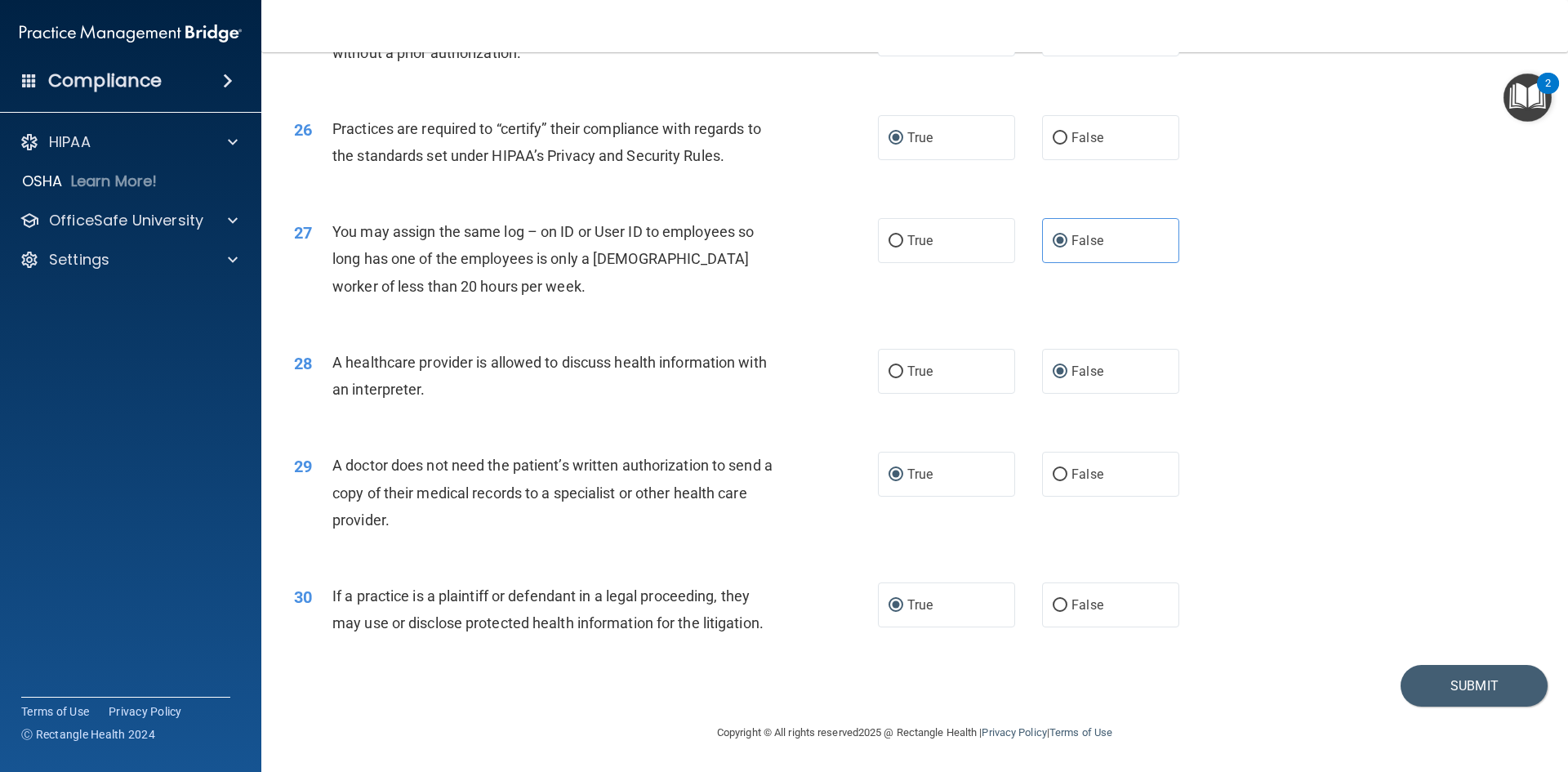
scroll to position [2948, 0]
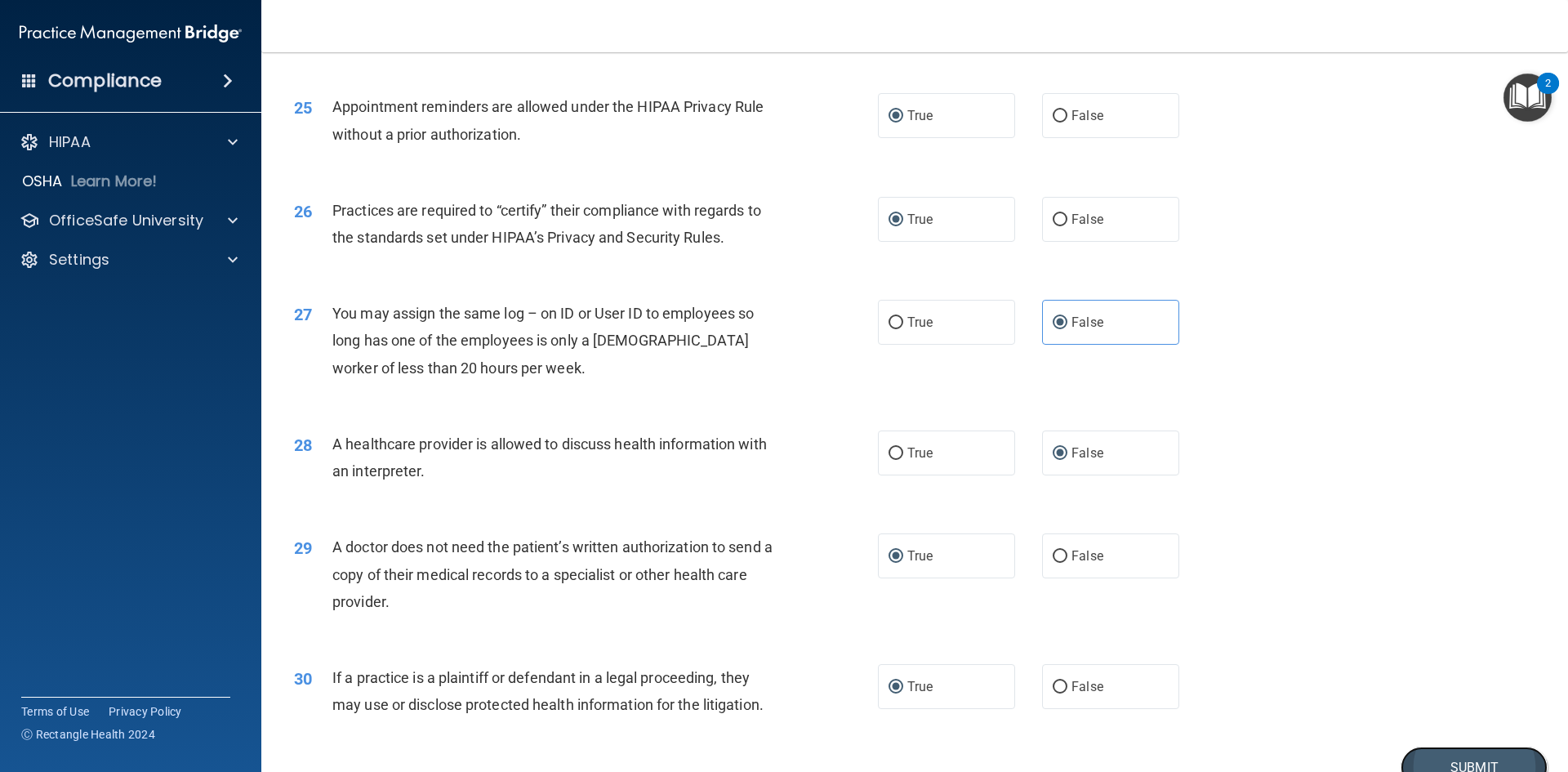
click at [1442, 762] on button "Submit" at bounding box center [1473, 767] width 147 height 41
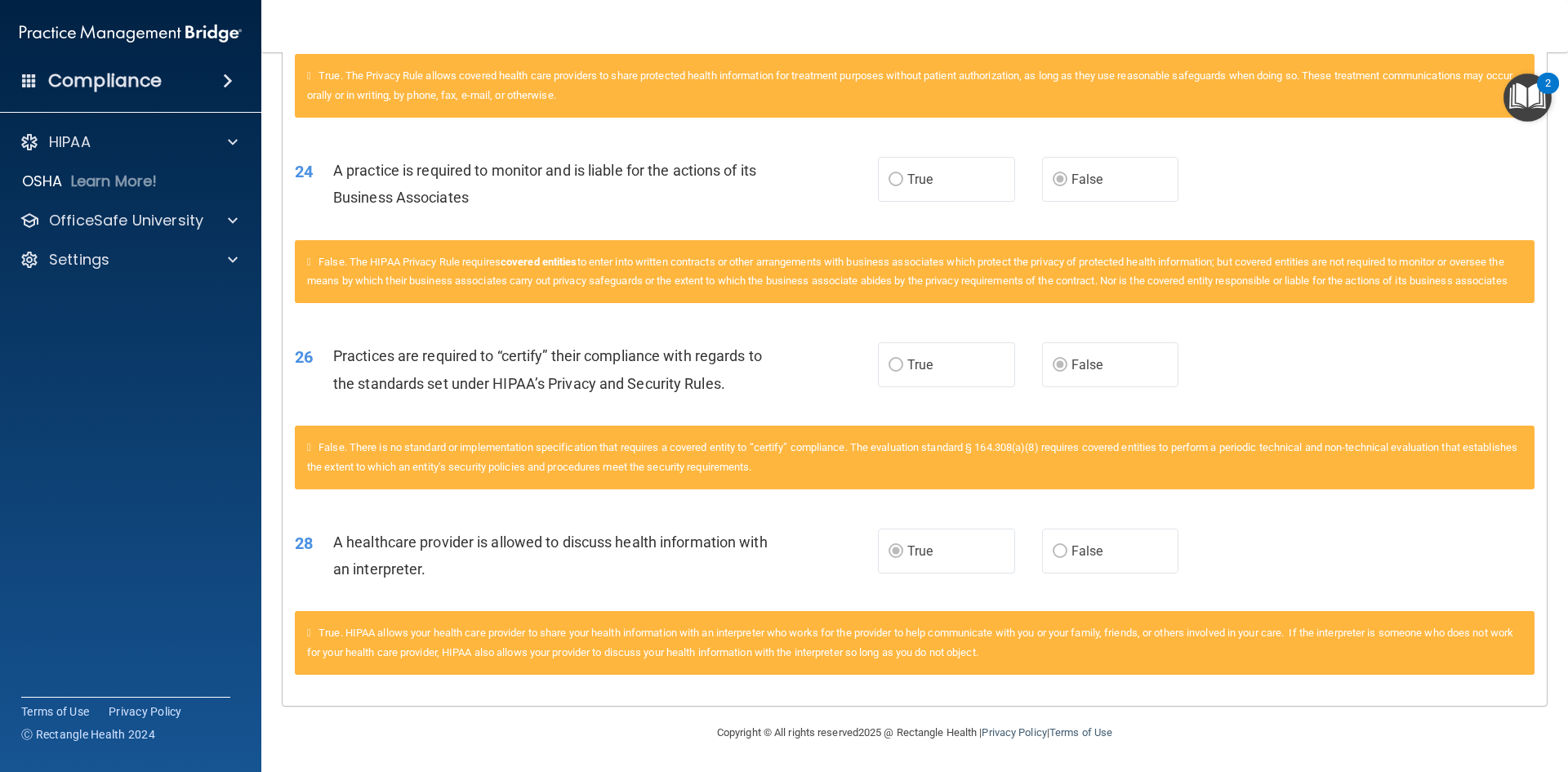
scroll to position [2303, 0]
click at [227, 220] on span at bounding box center [232, 220] width 10 height 19
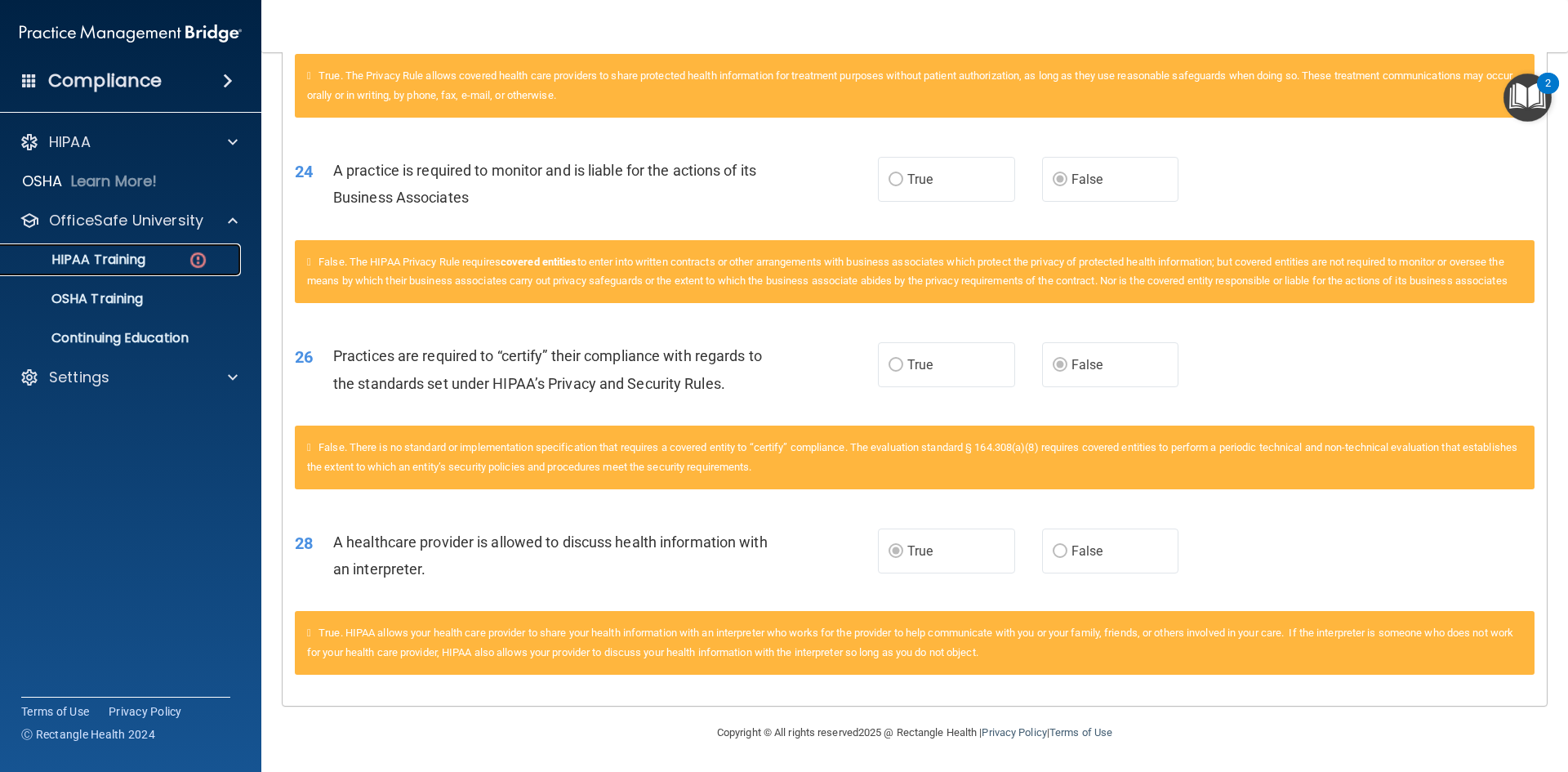
click at [150, 265] on div "HIPAA Training" at bounding box center [122, 259] width 223 height 17
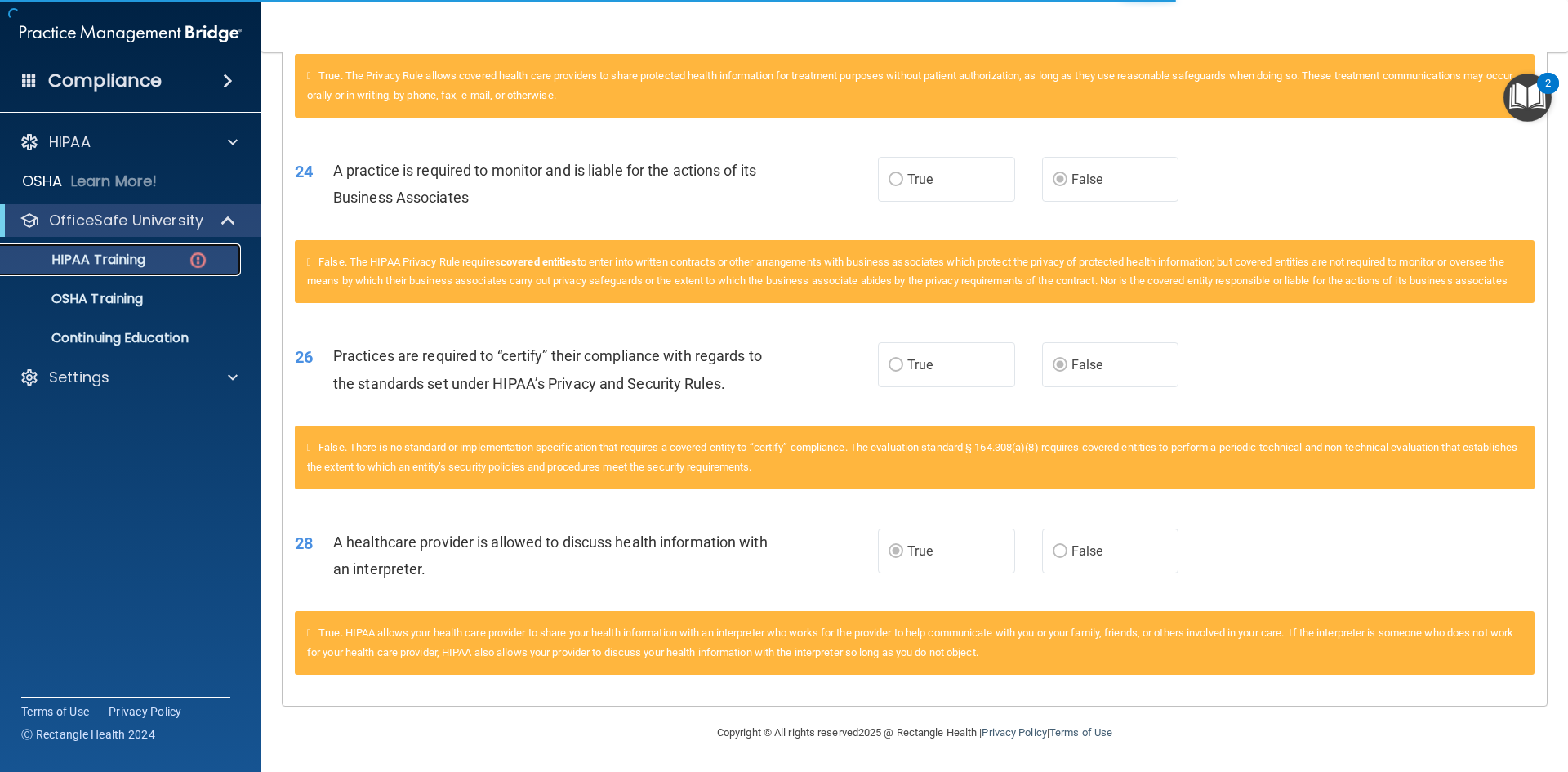
scroll to position [390, 0]
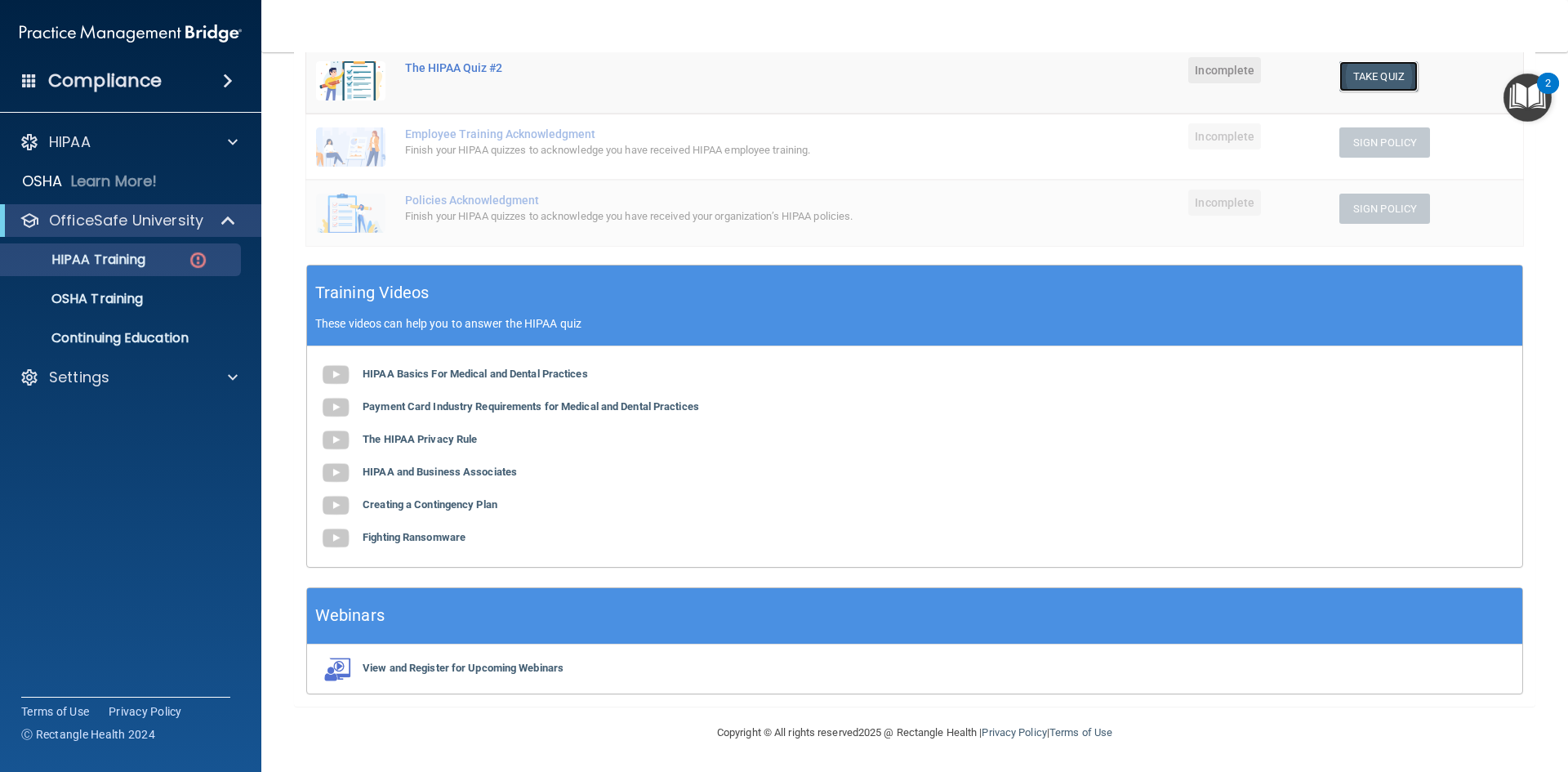
click at [1349, 69] on button "Take Quiz" at bounding box center [1377, 76] width 78 height 30
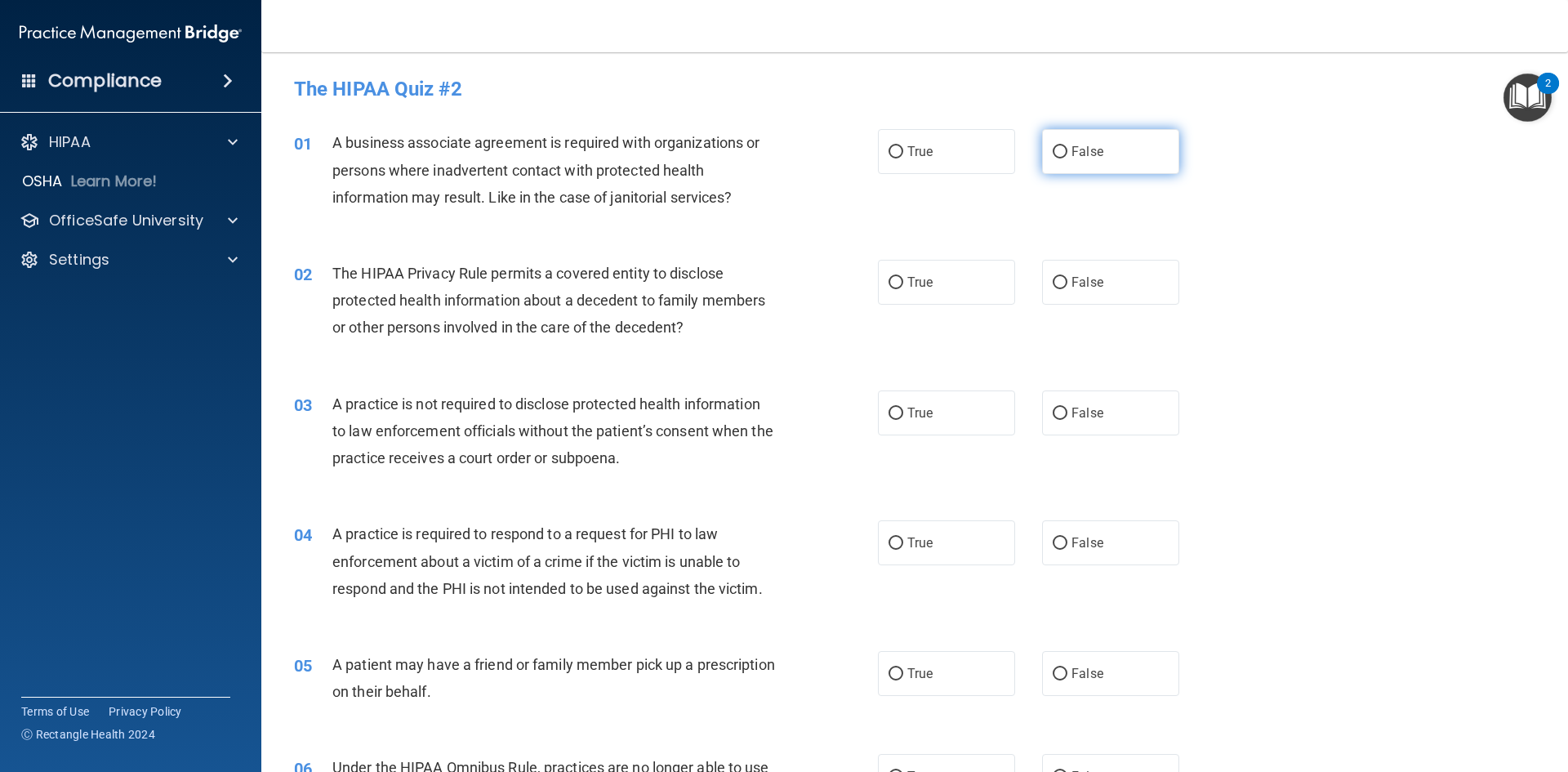
click at [1054, 151] on input "False" at bounding box center [1060, 152] width 15 height 12
radio input "true"
click at [1053, 281] on input "False" at bounding box center [1060, 283] width 15 height 12
radio input "true"
click at [888, 411] on input "True" at bounding box center [895, 414] width 15 height 12
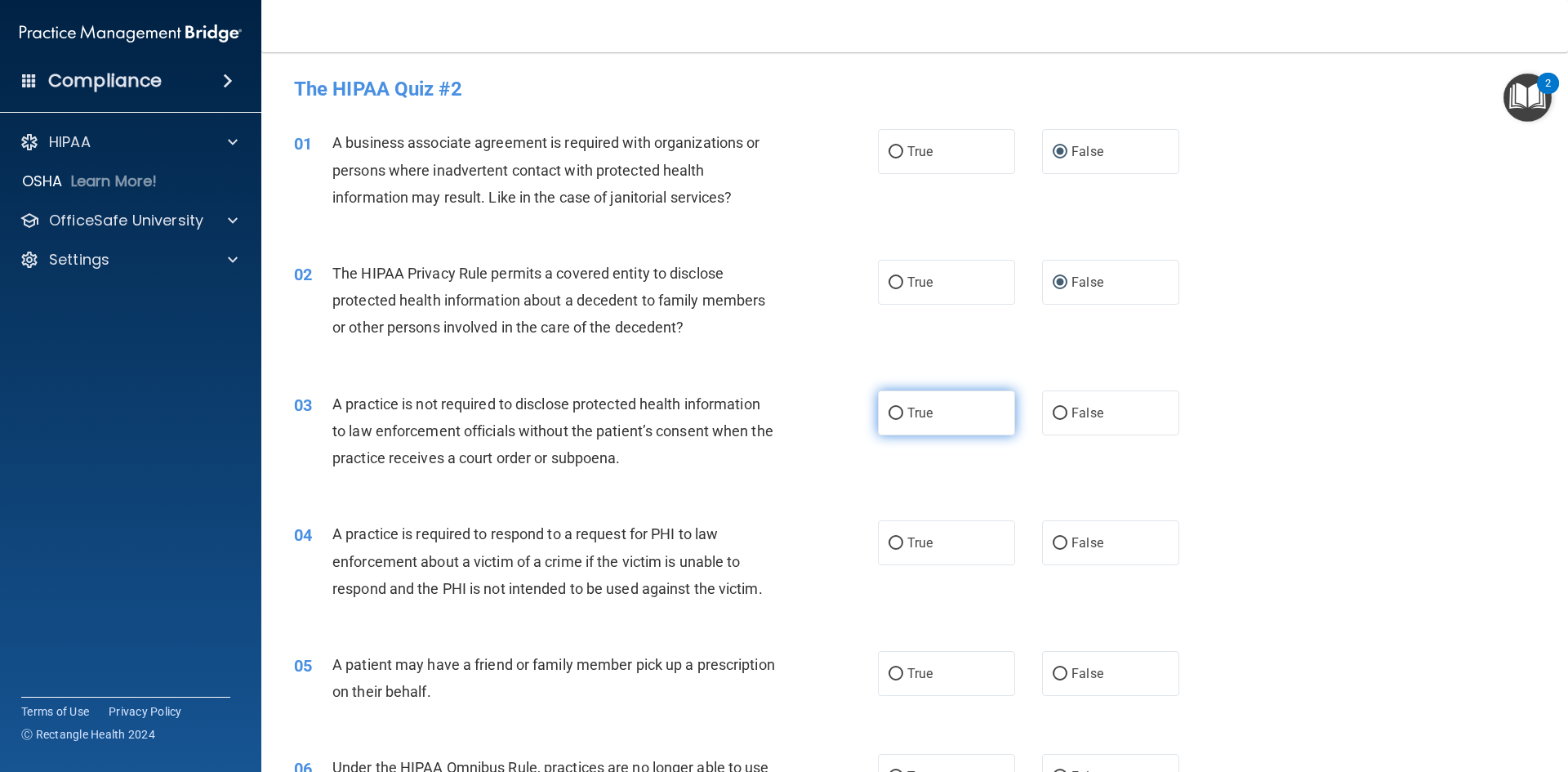
radio input "true"
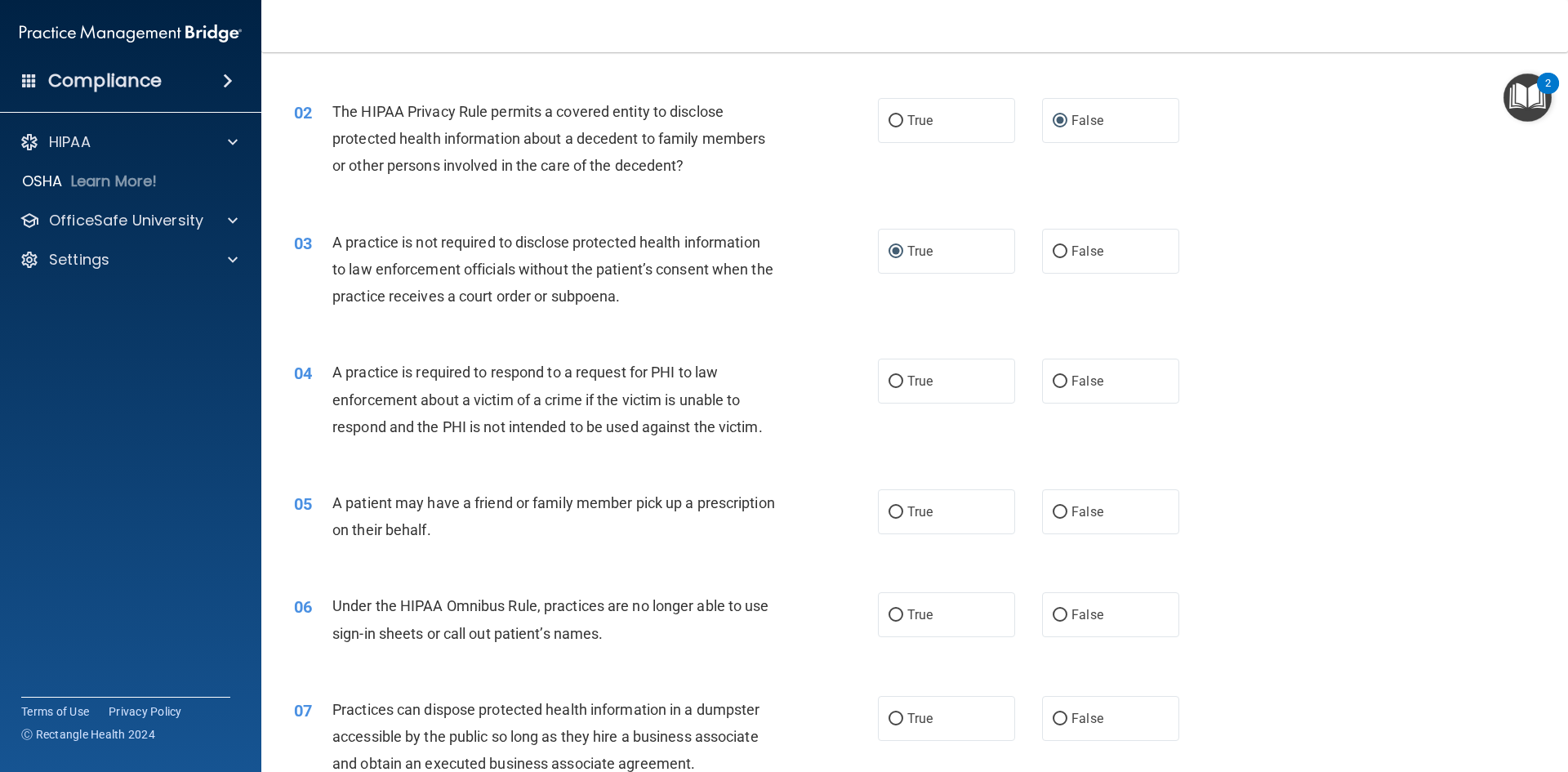
scroll to position [163, 0]
click at [888, 379] on input "True" at bounding box center [895, 380] width 15 height 12
radio input "true"
click at [884, 503] on label "True" at bounding box center [946, 509] width 137 height 45
click at [888, 505] on input "True" at bounding box center [895, 511] width 15 height 12
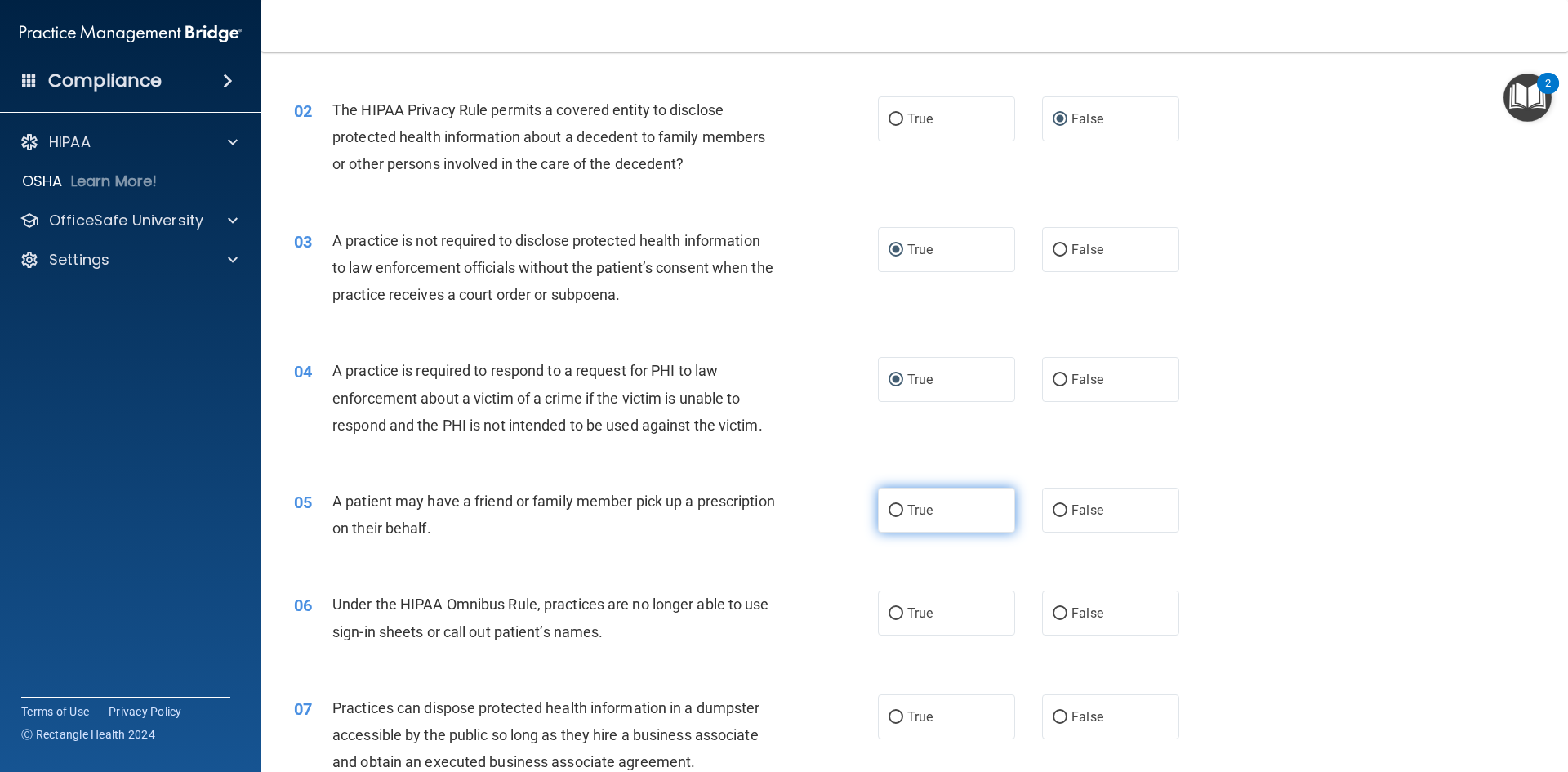
radio input "true"
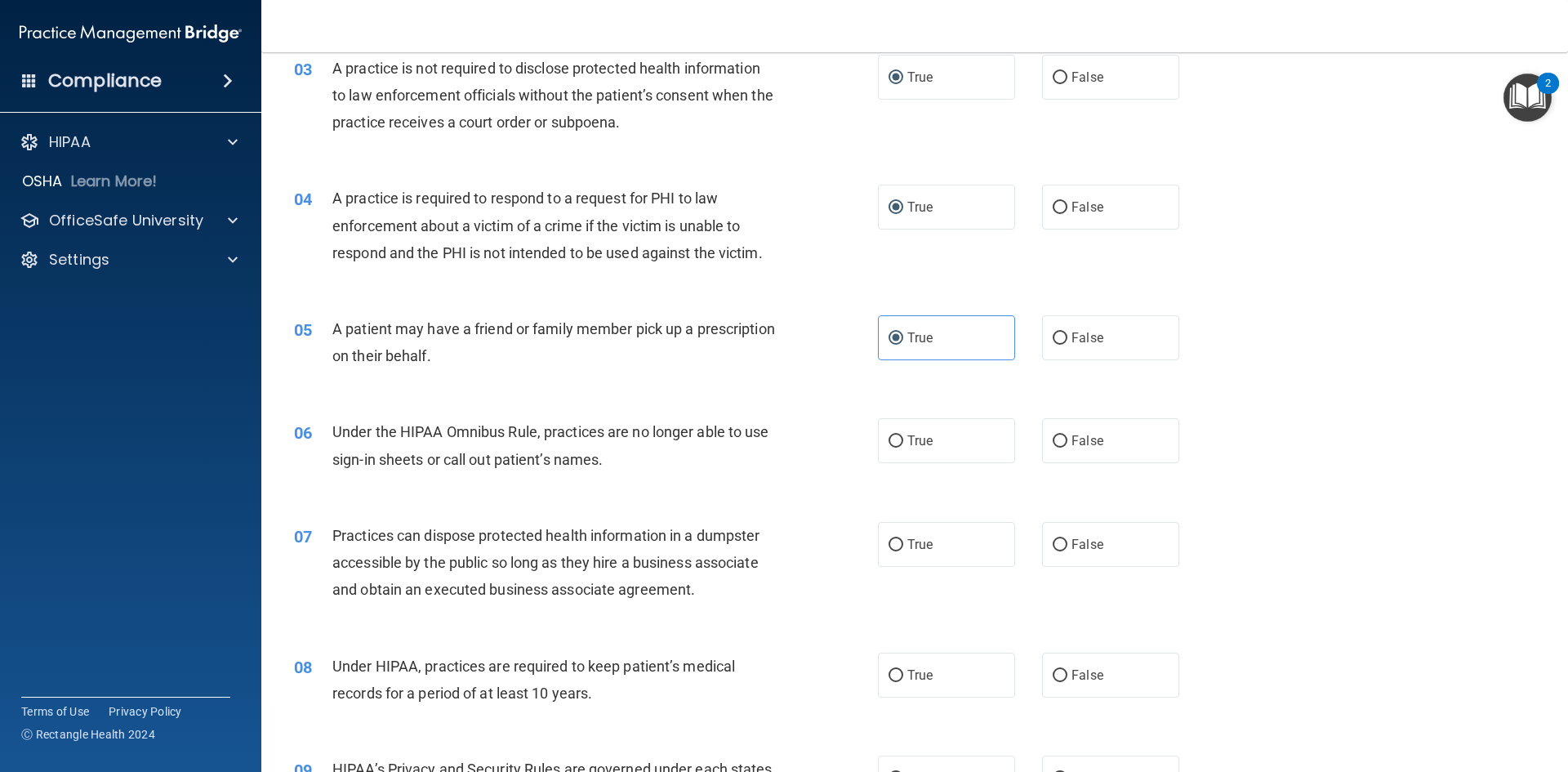
scroll to position [408, 0]
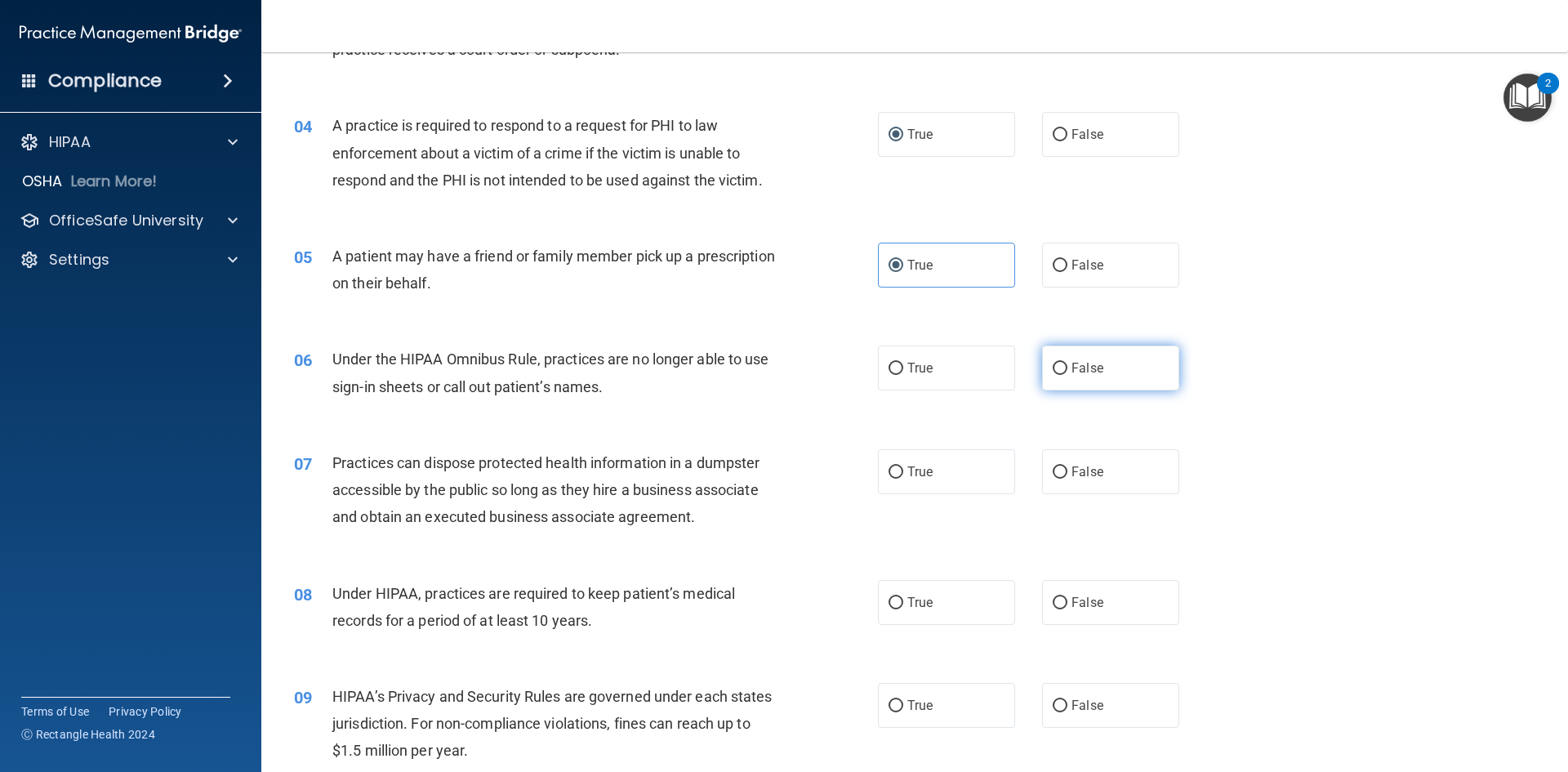
click at [1053, 363] on input "False" at bounding box center [1060, 369] width 15 height 12
radio input "true"
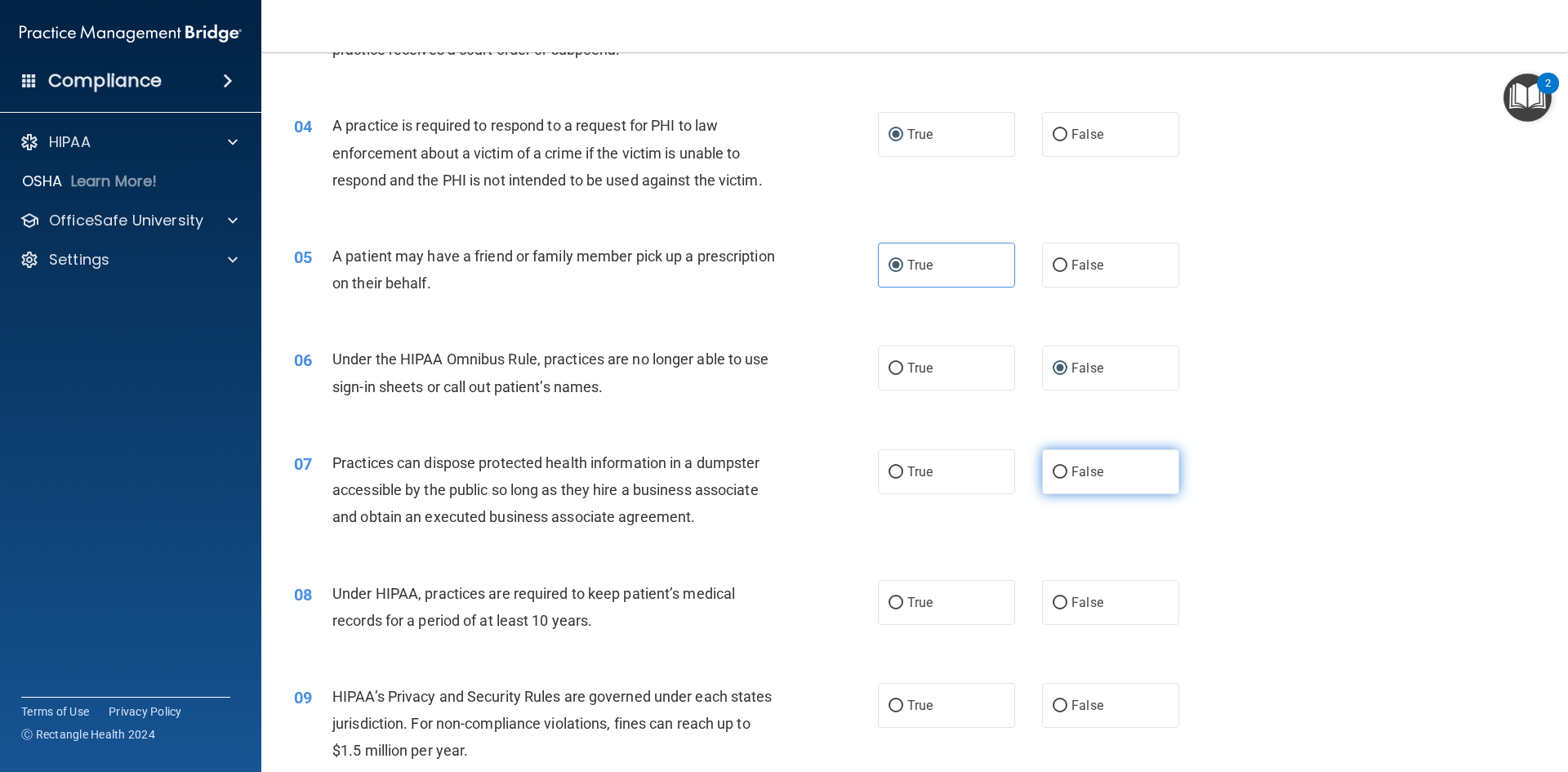
click at [1053, 473] on input "False" at bounding box center [1060, 473] width 15 height 12
radio input "true"
click at [1053, 600] on input "False" at bounding box center [1060, 603] width 15 height 12
radio input "true"
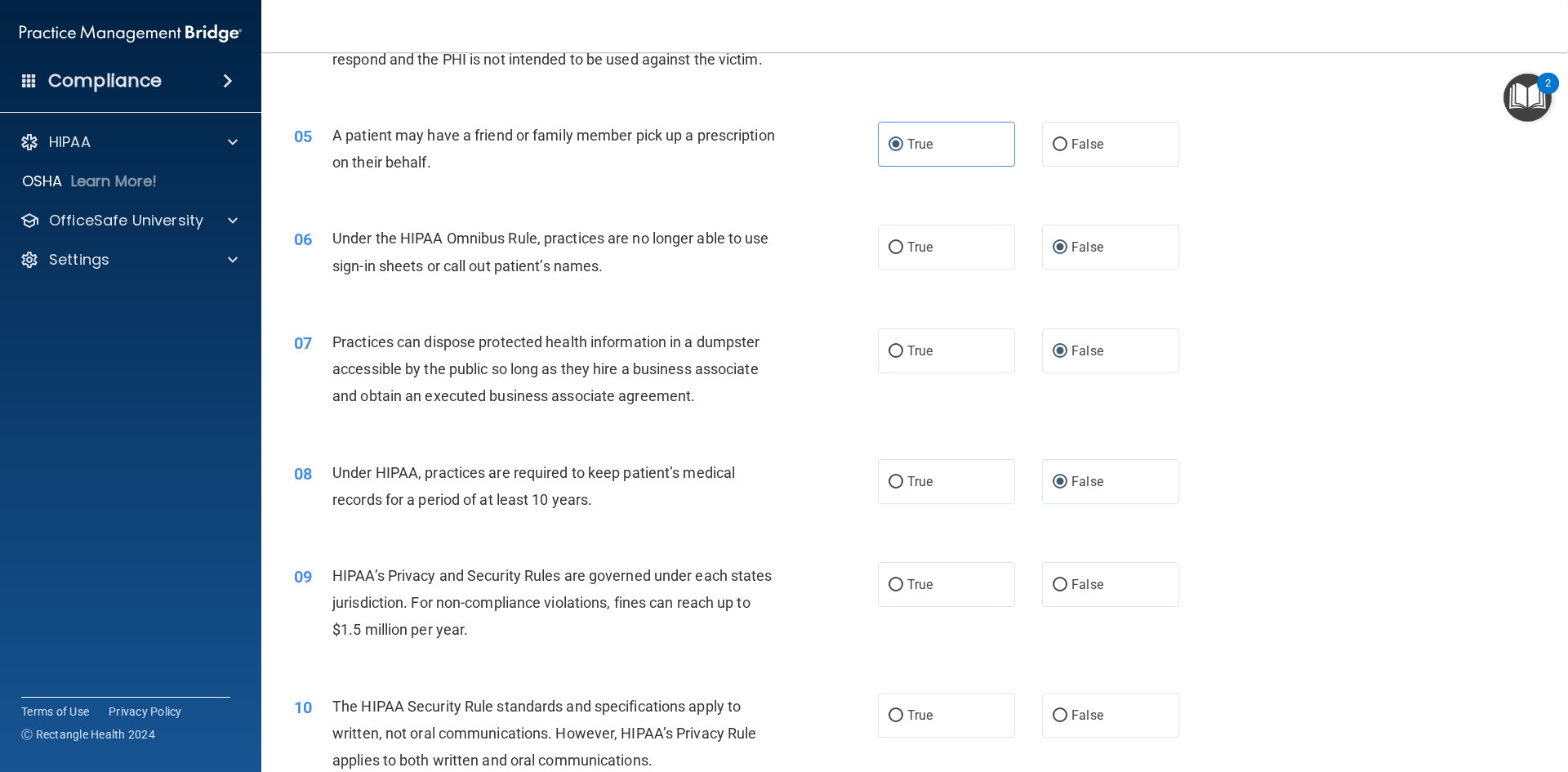
scroll to position [490, 0]
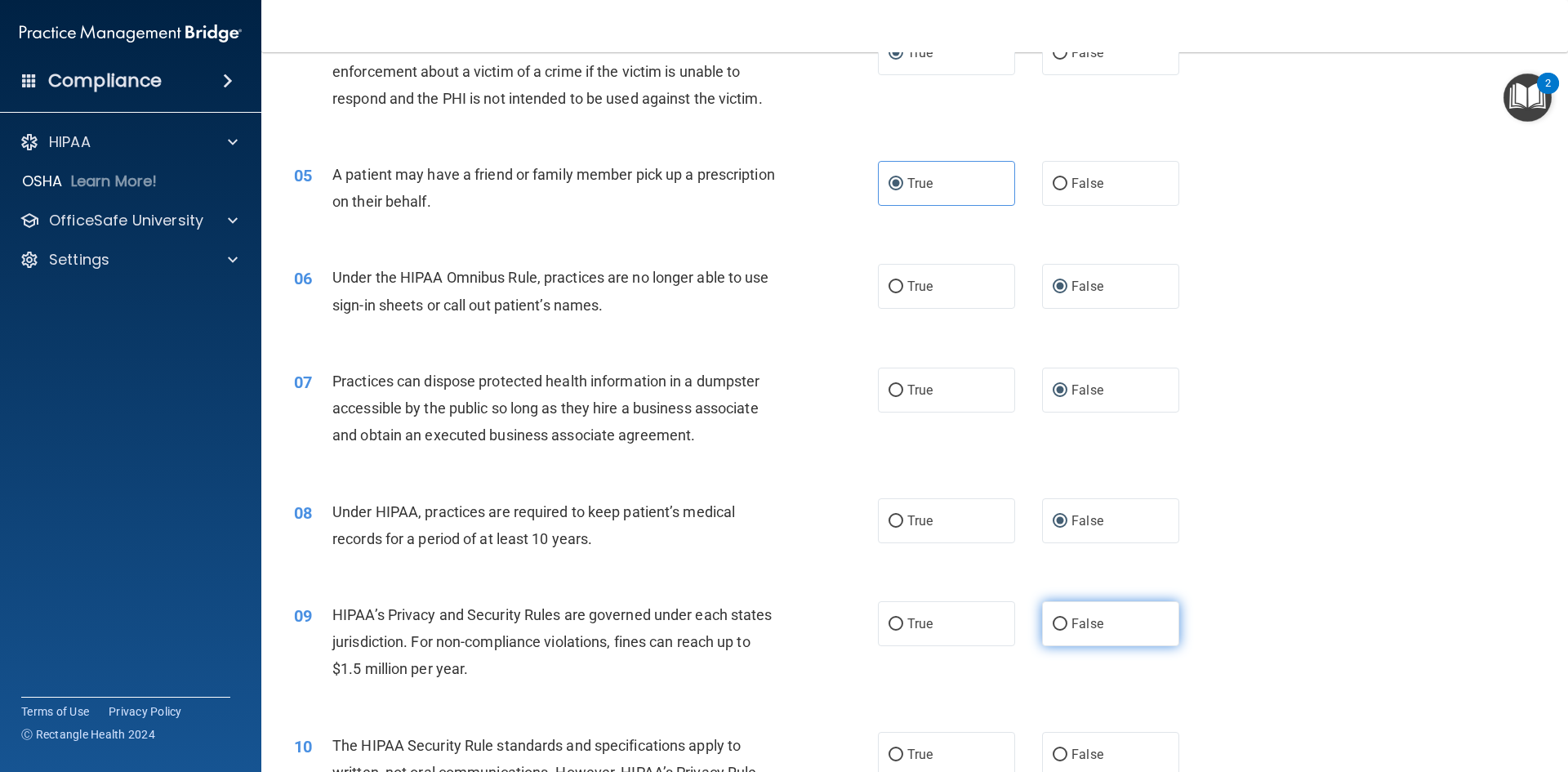
click at [1053, 618] on input "False" at bounding box center [1060, 624] width 15 height 12
radio input "true"
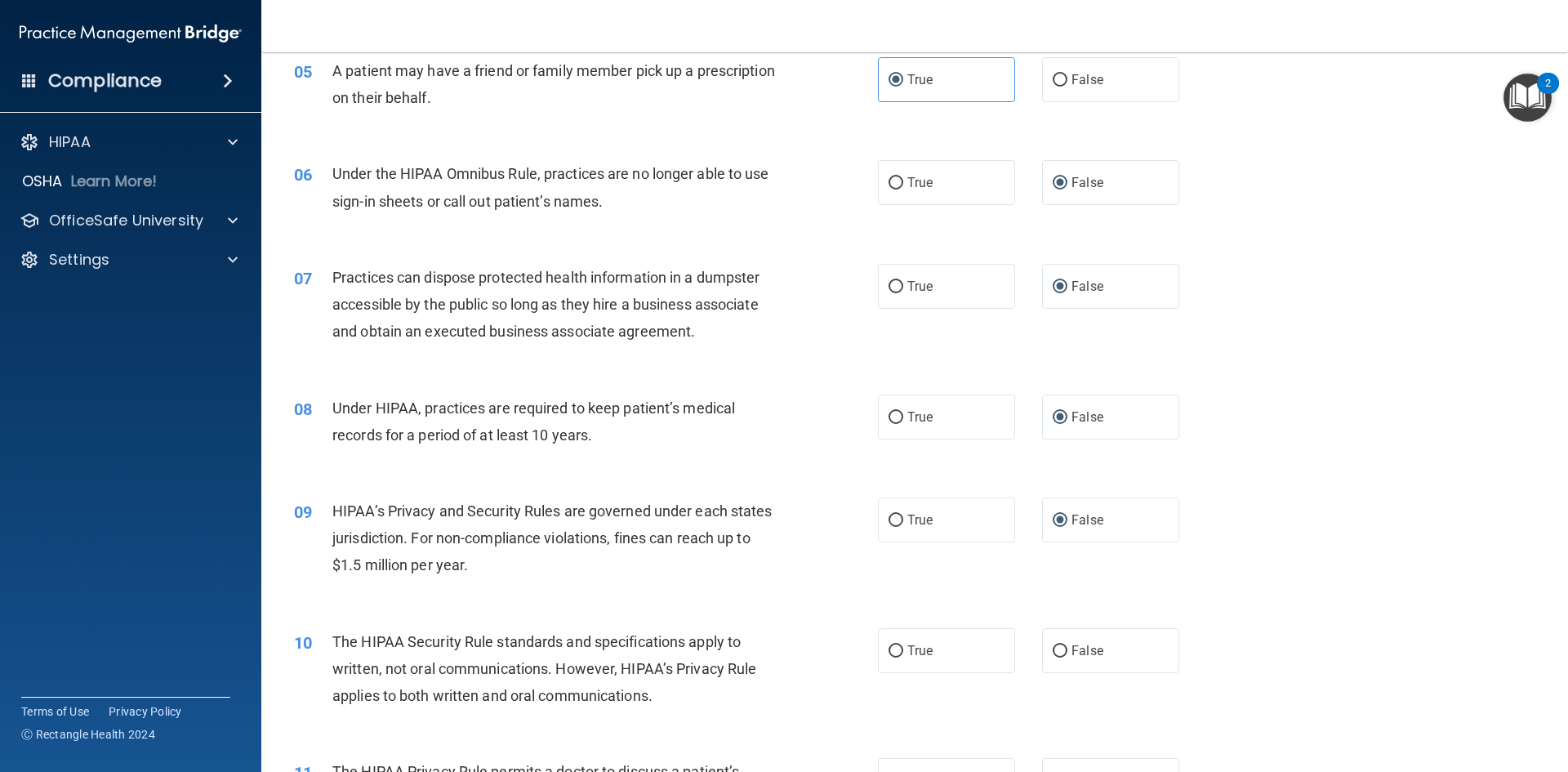
scroll to position [817, 0]
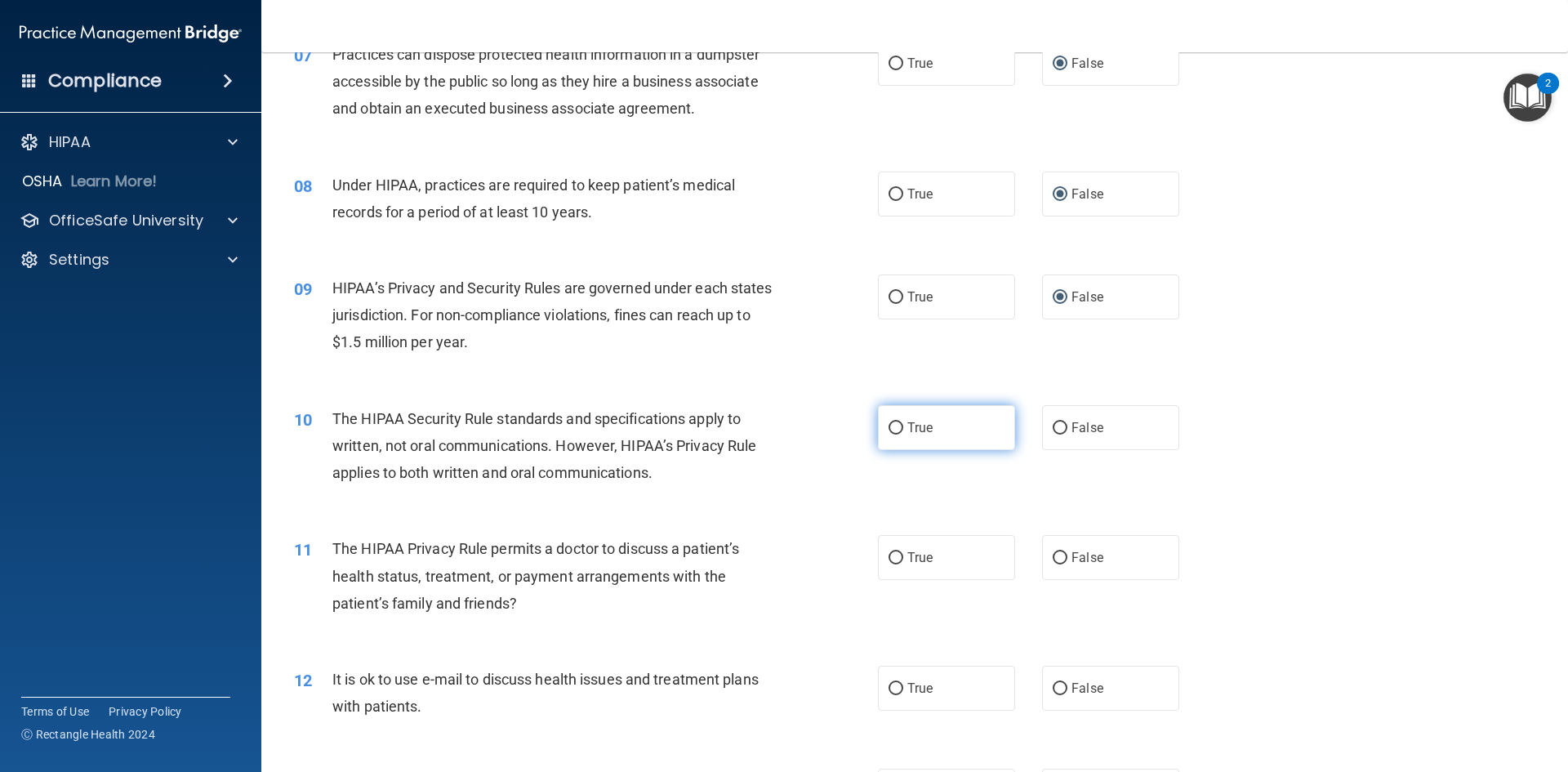
click at [888, 431] on input "True" at bounding box center [895, 429] width 15 height 12
radio input "true"
click at [1053, 559] on input "False" at bounding box center [1060, 559] width 15 height 12
radio input "true"
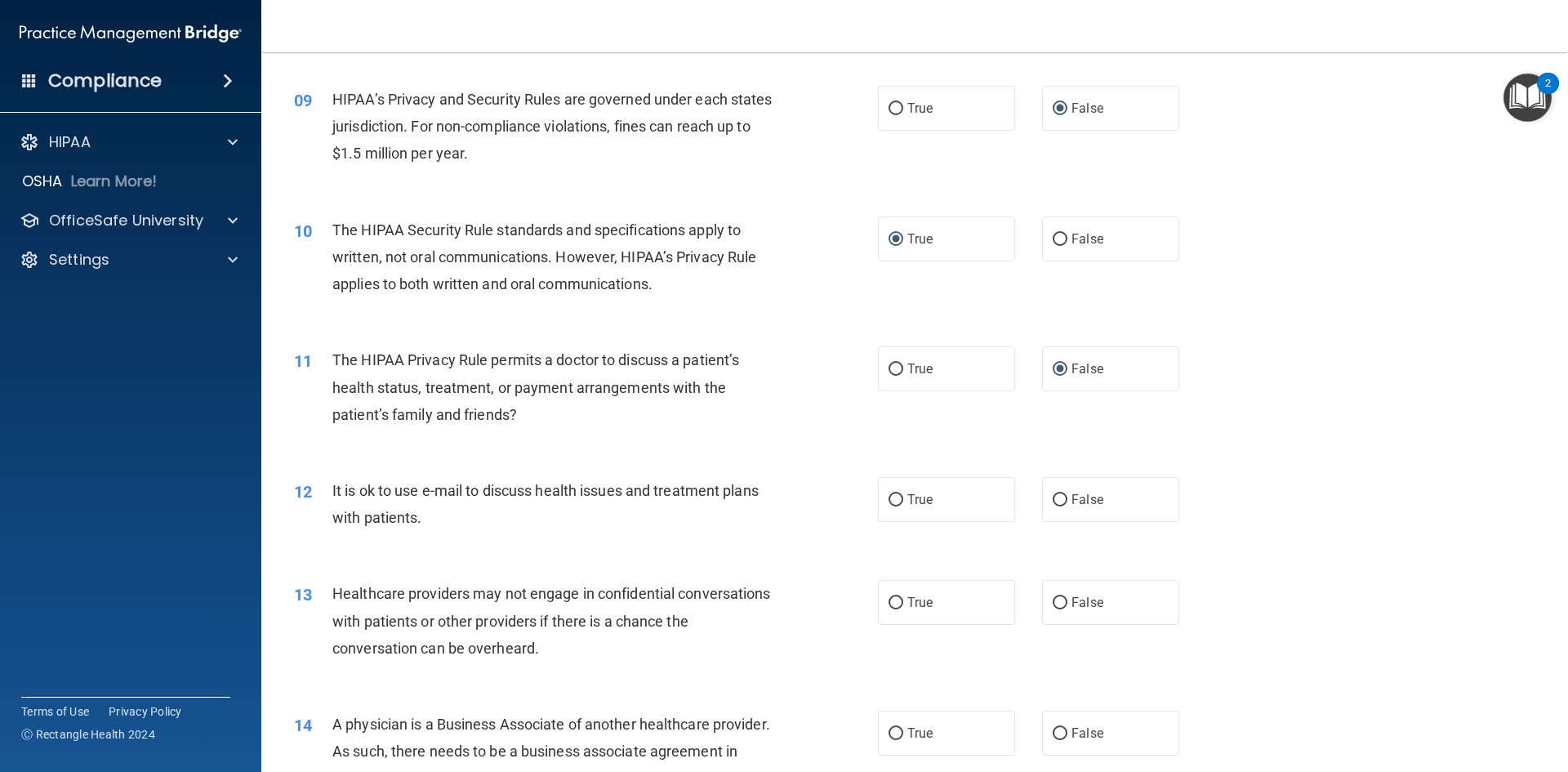
scroll to position [1062, 0]
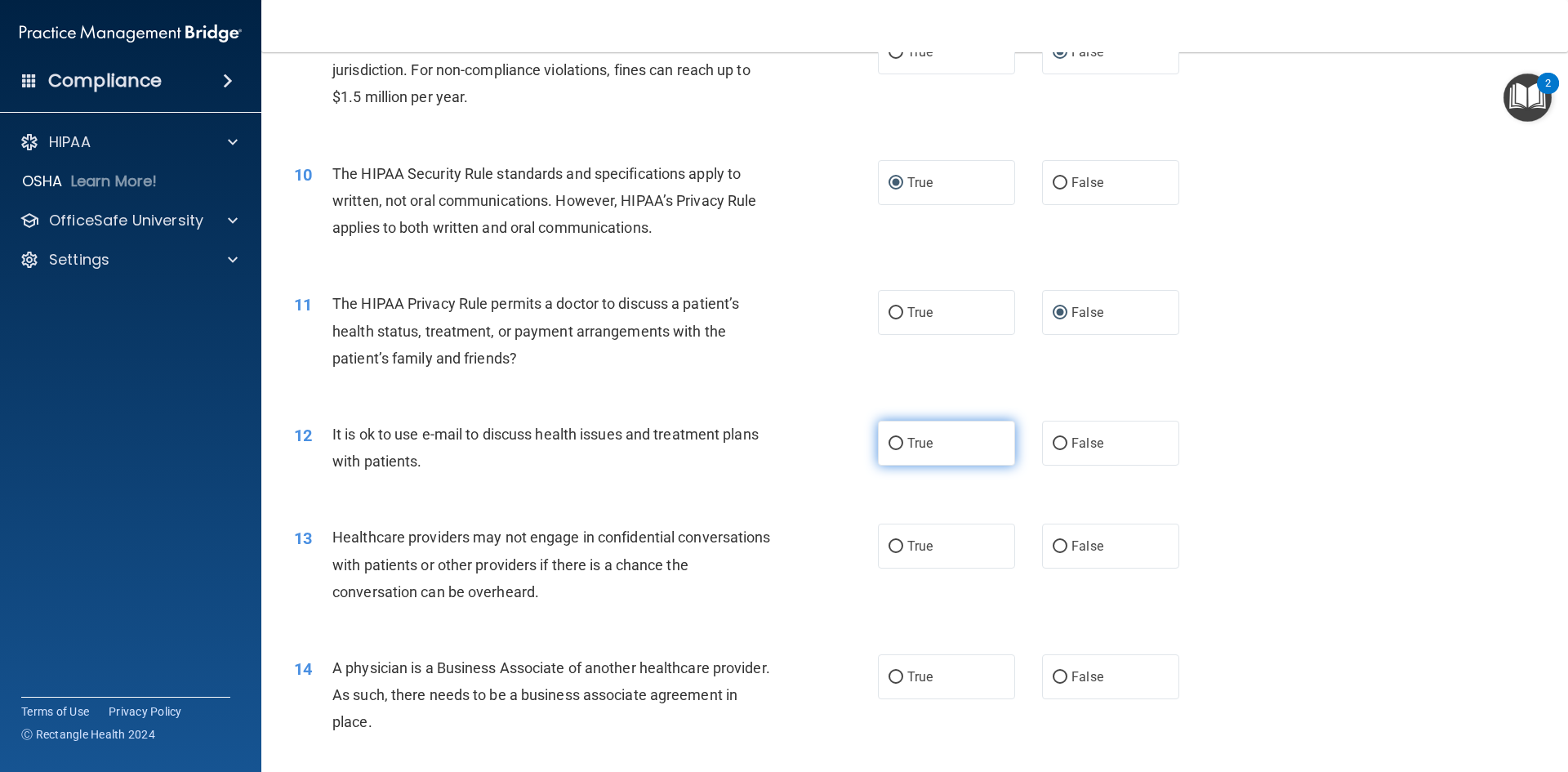
click at [888, 438] on input "True" at bounding box center [895, 444] width 15 height 12
radio input "true"
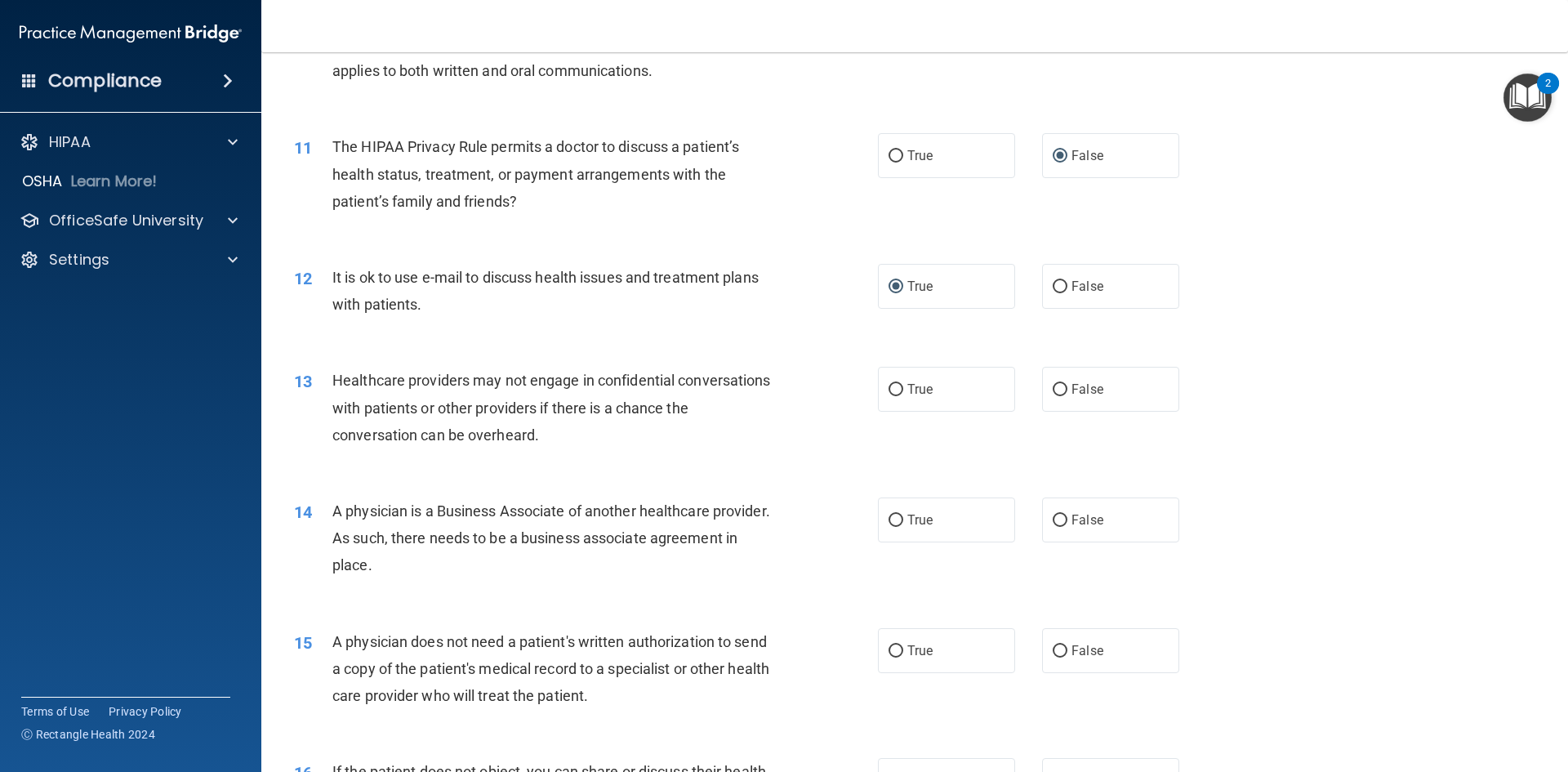
scroll to position [1225, 0]
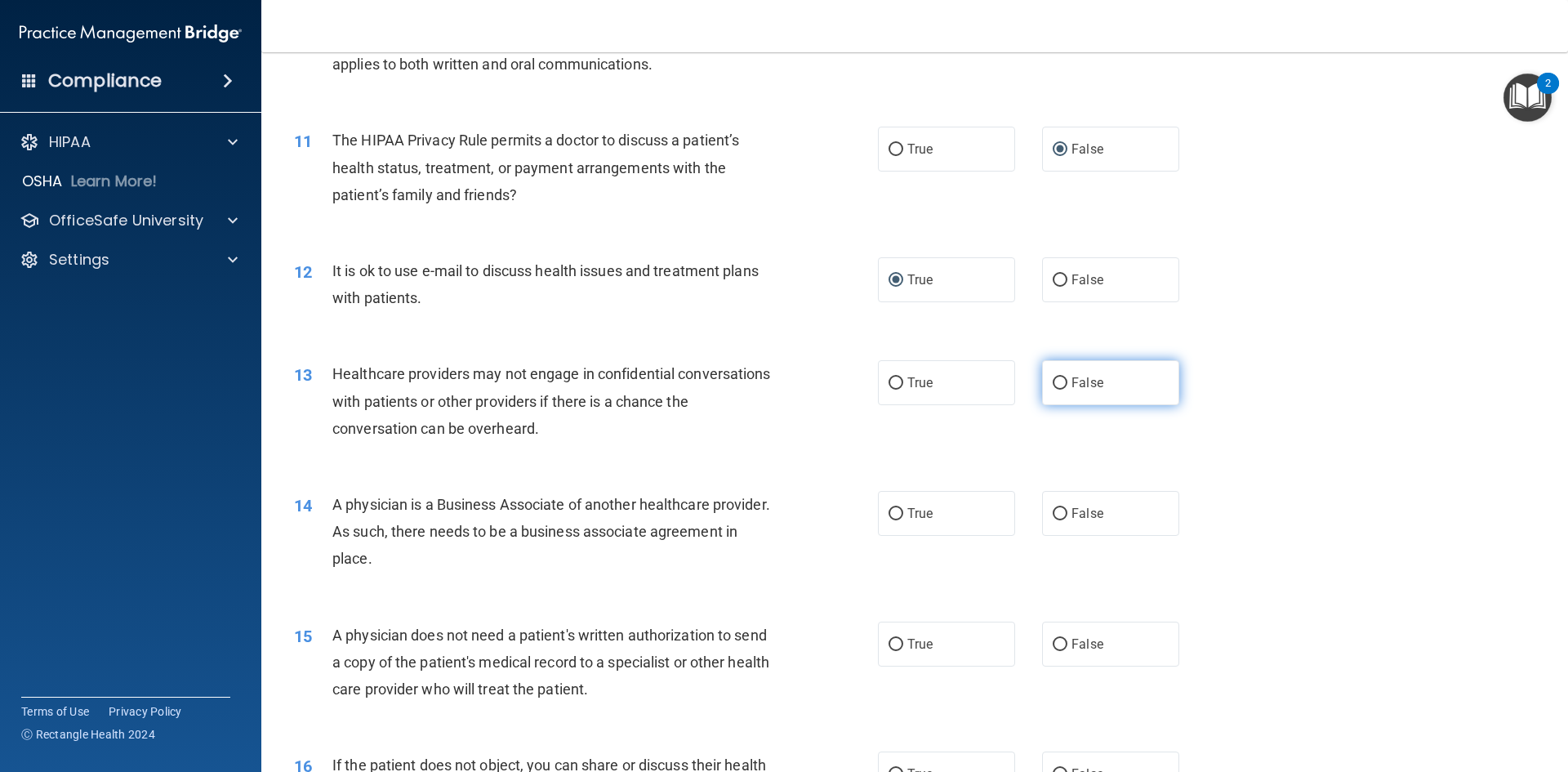
click at [1056, 379] on input "False" at bounding box center [1060, 384] width 15 height 12
radio input "true"
click at [1056, 510] on input "False" at bounding box center [1060, 514] width 15 height 12
radio input "true"
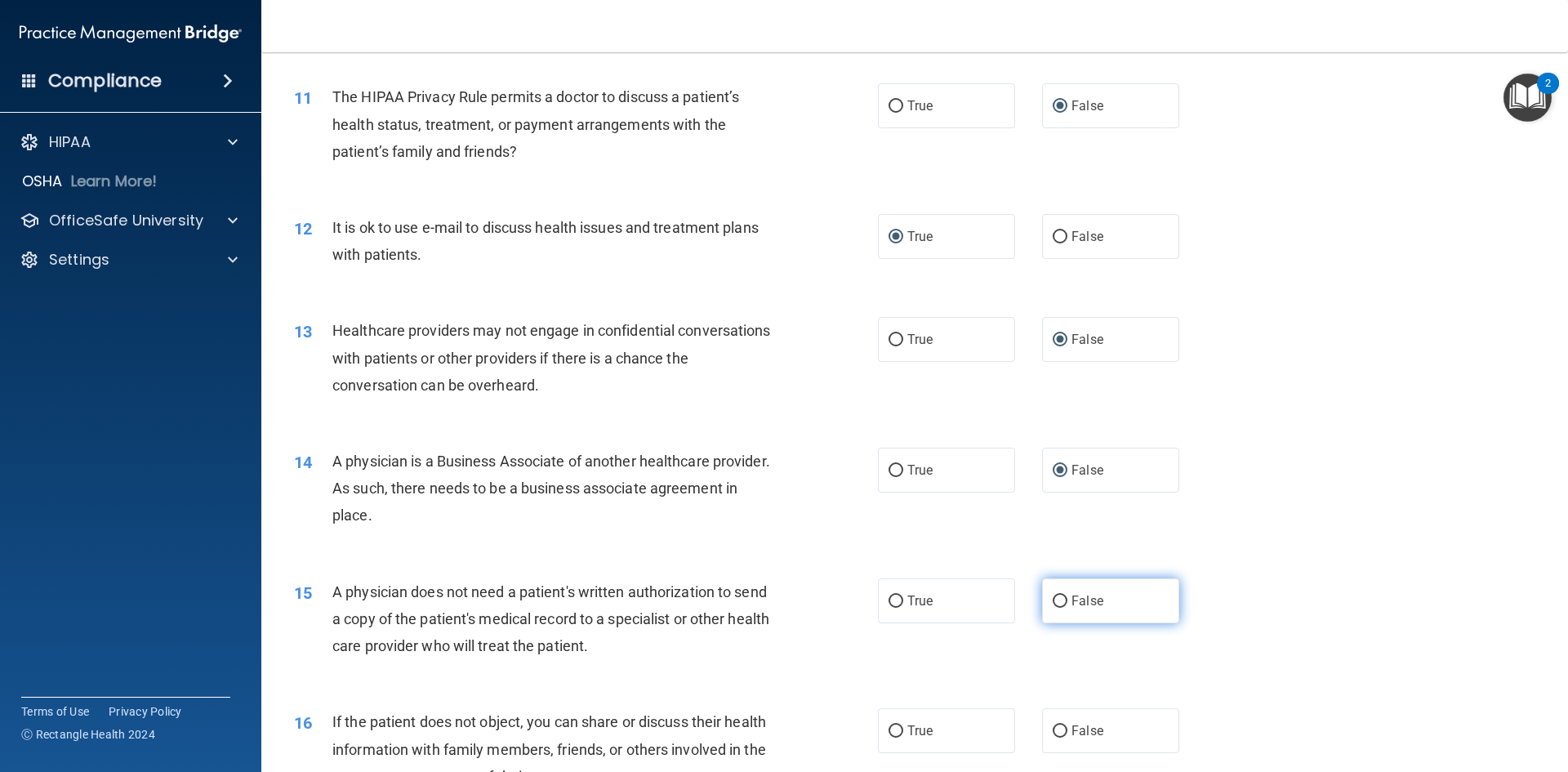
scroll to position [1307, 0]
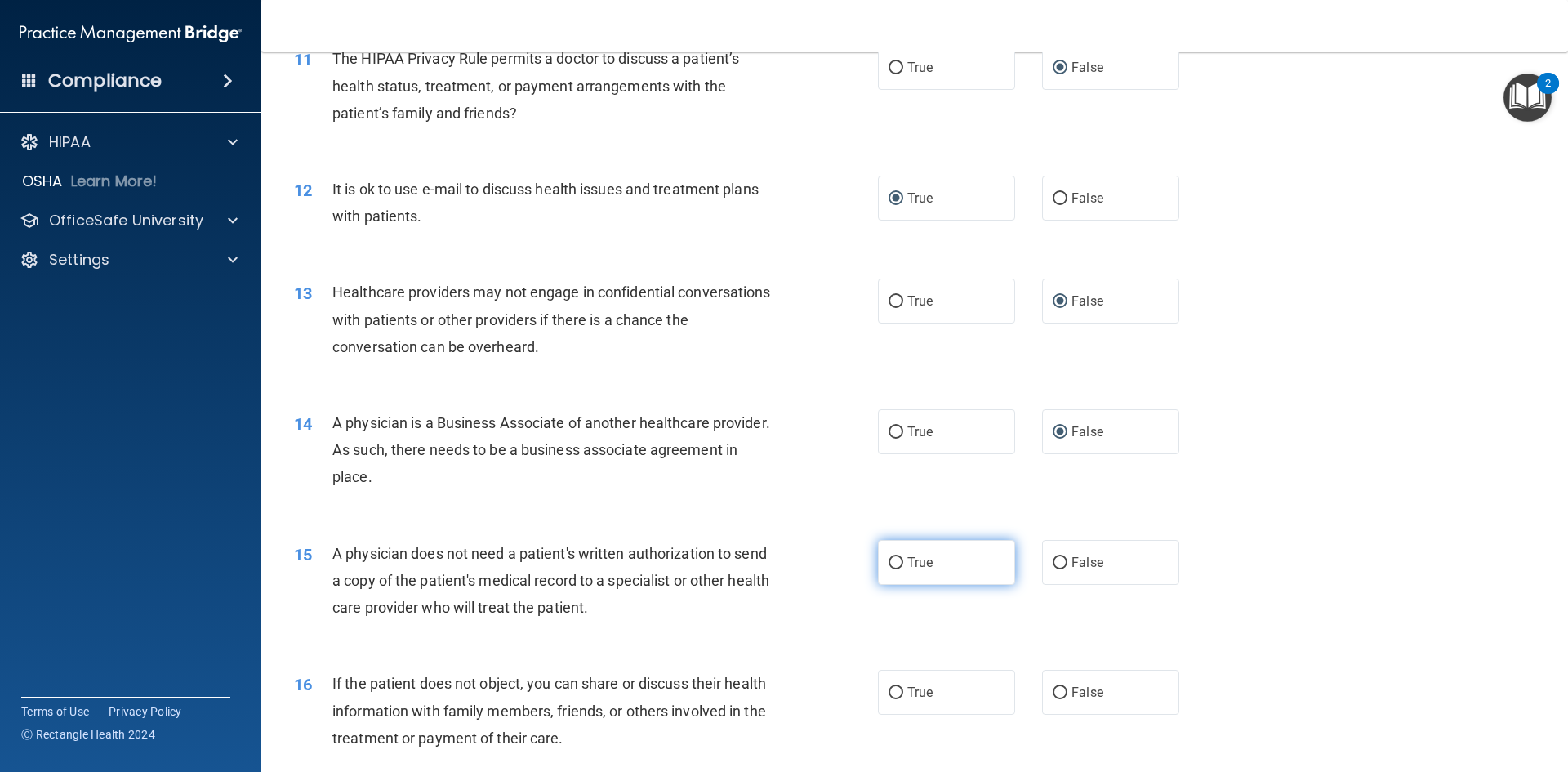
click at [888, 563] on input "True" at bounding box center [895, 563] width 15 height 12
radio input "true"
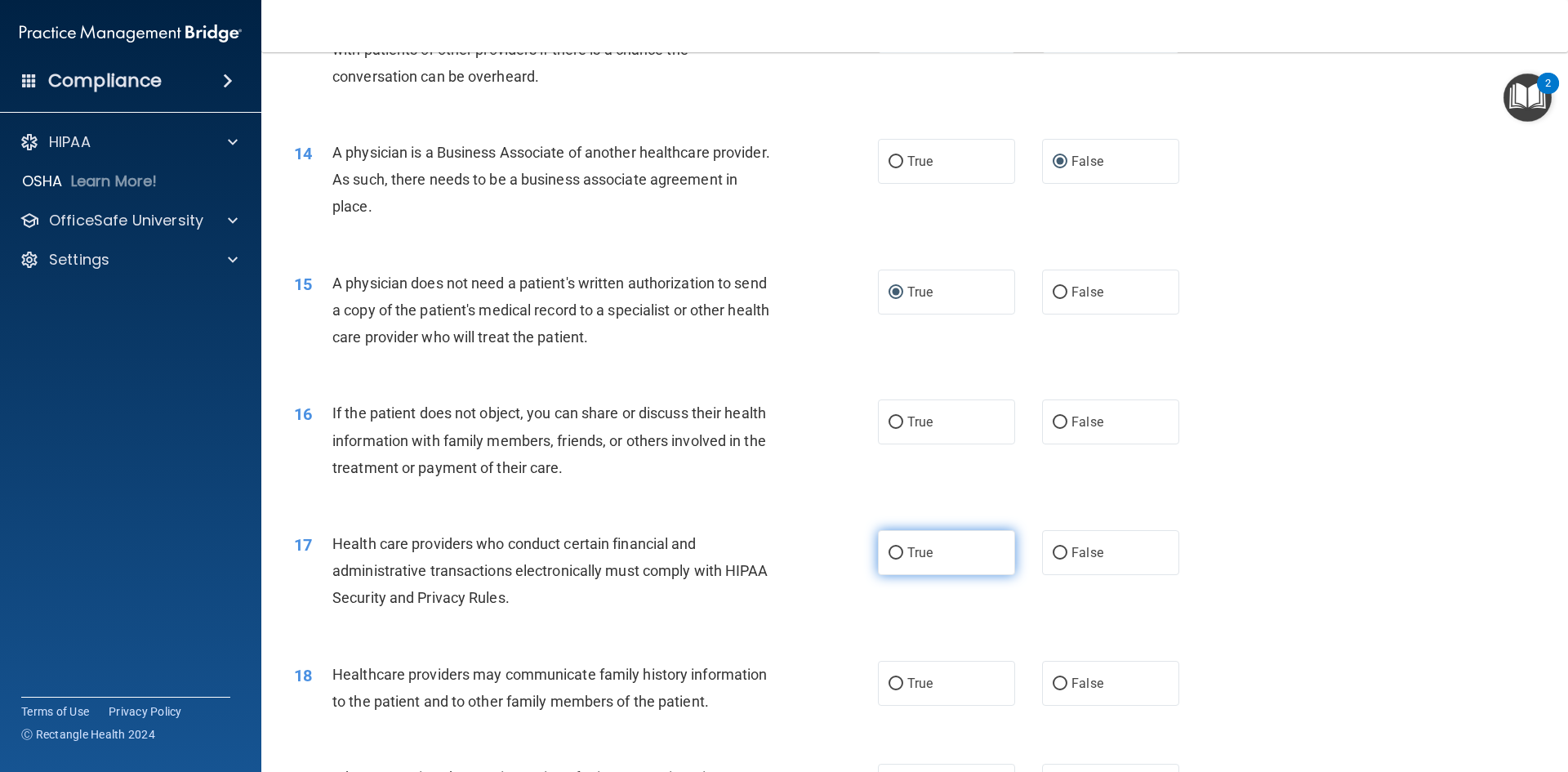
scroll to position [1634, 0]
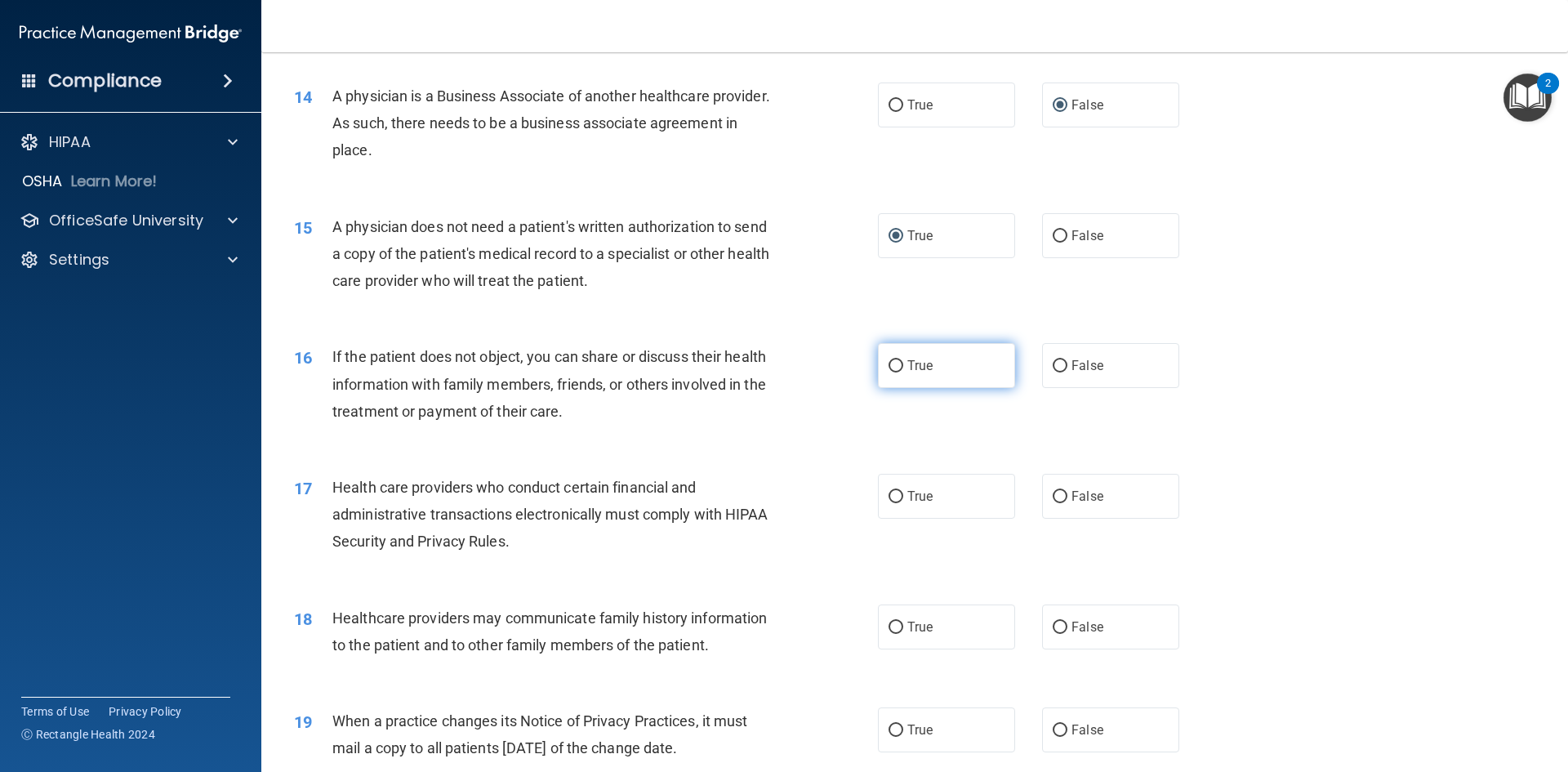
click at [897, 364] on label "True" at bounding box center [946, 365] width 137 height 45
click at [897, 364] on input "True" at bounding box center [895, 366] width 15 height 12
radio input "true"
click at [895, 495] on input "True" at bounding box center [895, 497] width 15 height 12
radio input "true"
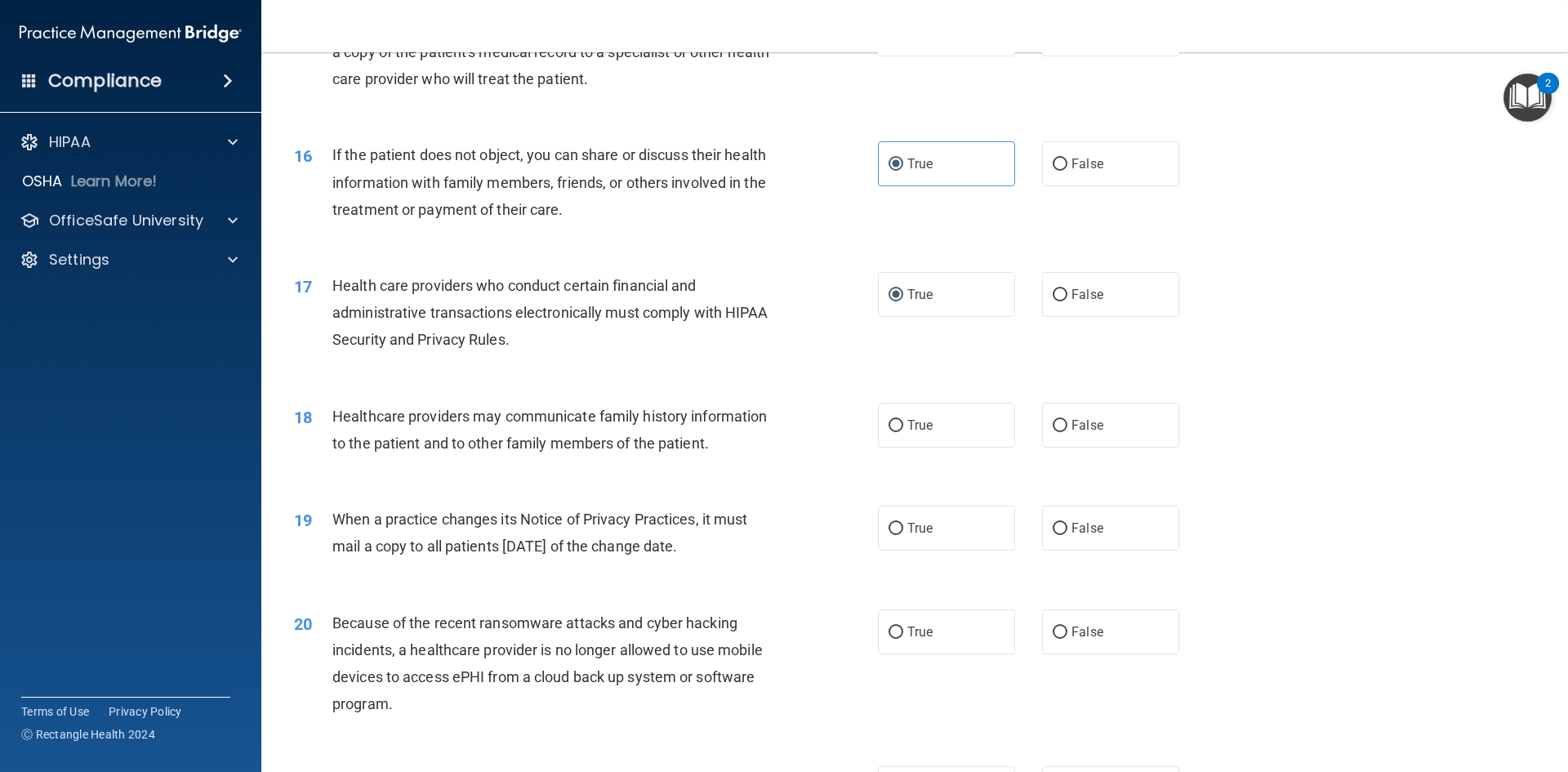
scroll to position [1879, 0]
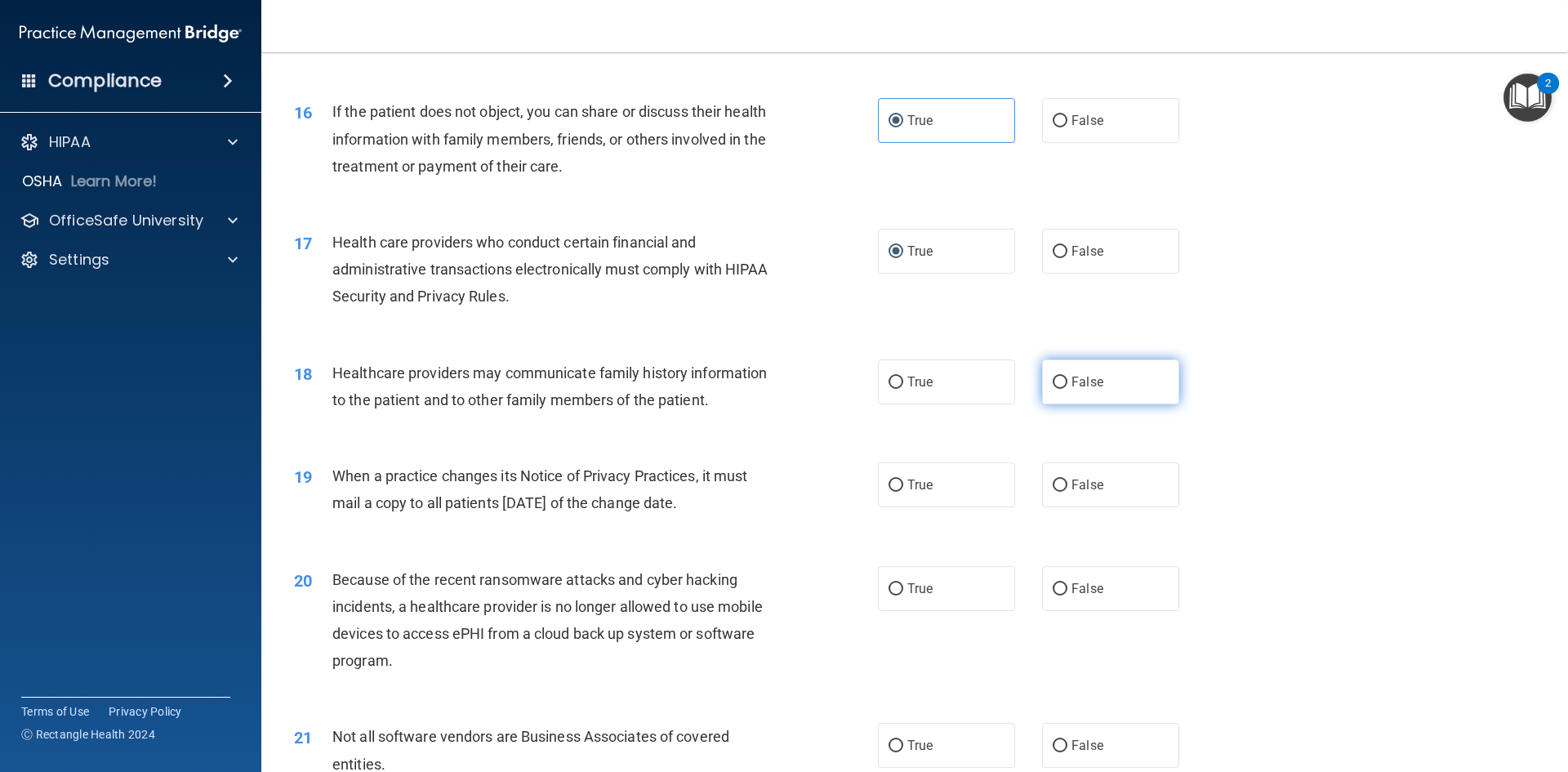
click at [1053, 386] on input "False" at bounding box center [1060, 383] width 15 height 12
radio input "true"
click at [1054, 481] on input "False" at bounding box center [1060, 486] width 15 height 12
radio input "true"
click at [888, 480] on input "True" at bounding box center [895, 486] width 15 height 12
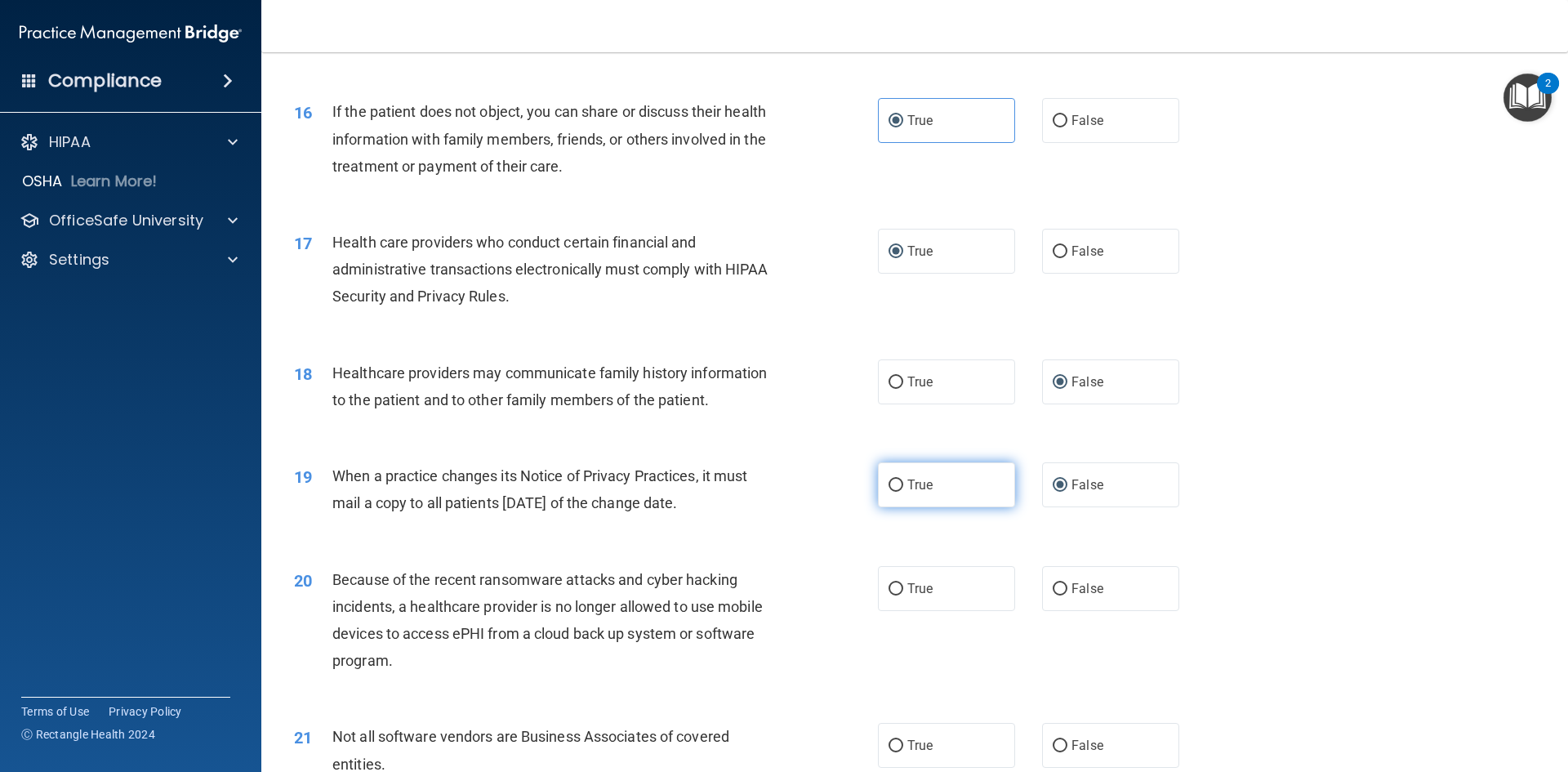
radio input "true"
radio input "false"
click at [1055, 588] on input "False" at bounding box center [1060, 589] width 15 height 12
radio input "true"
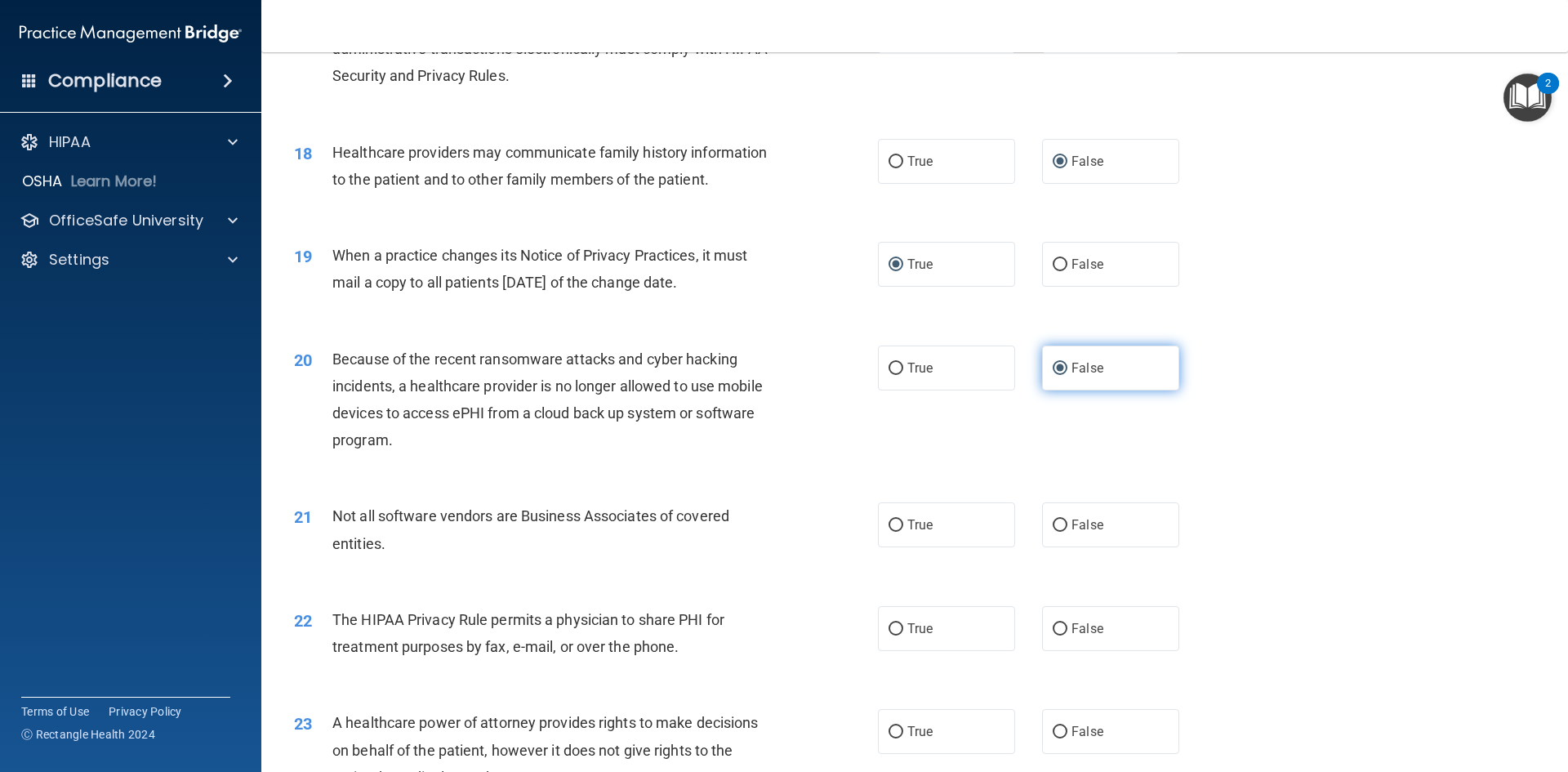
scroll to position [2124, 0]
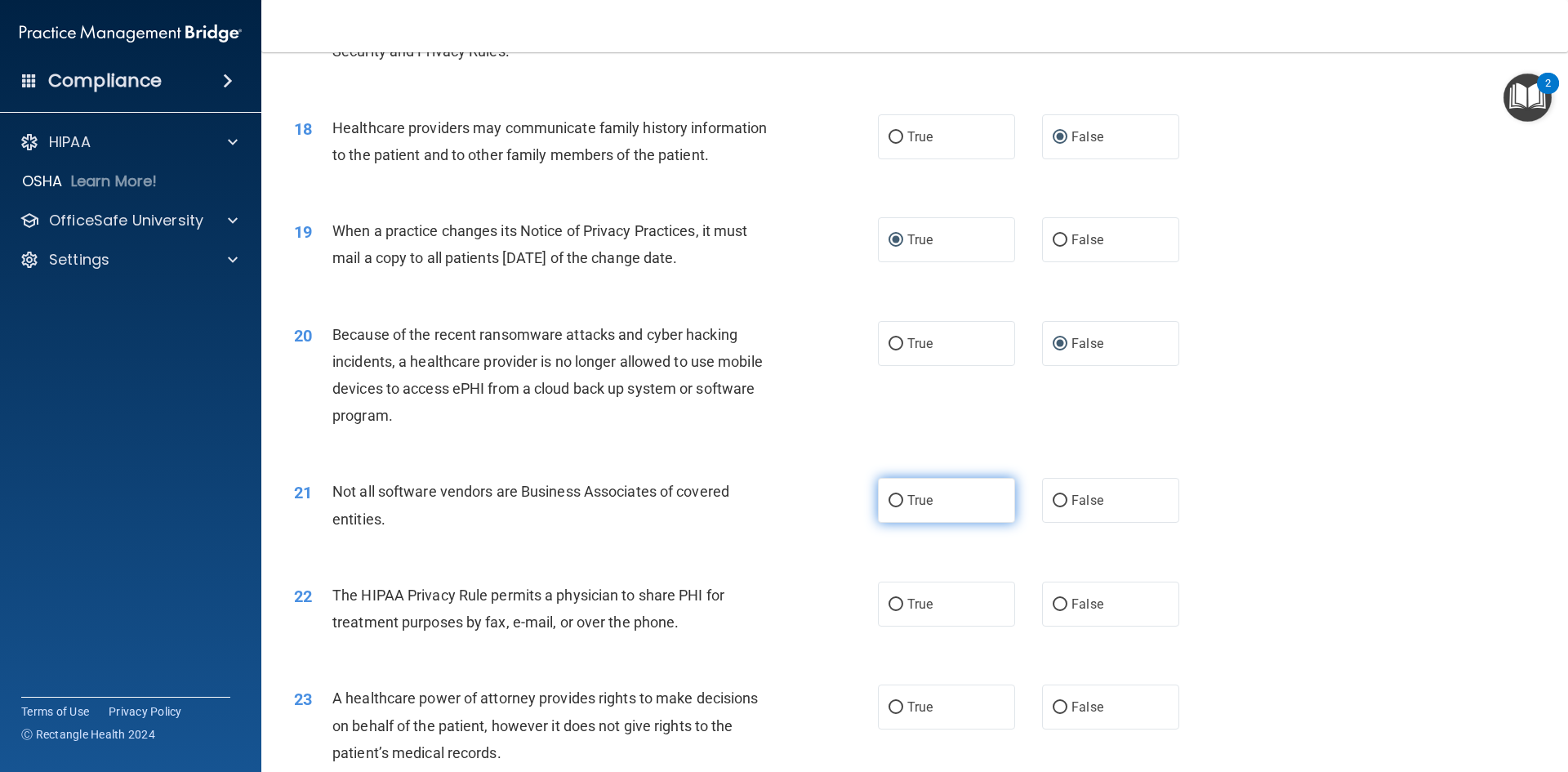
click at [892, 500] on input "True" at bounding box center [895, 501] width 15 height 12
radio input "true"
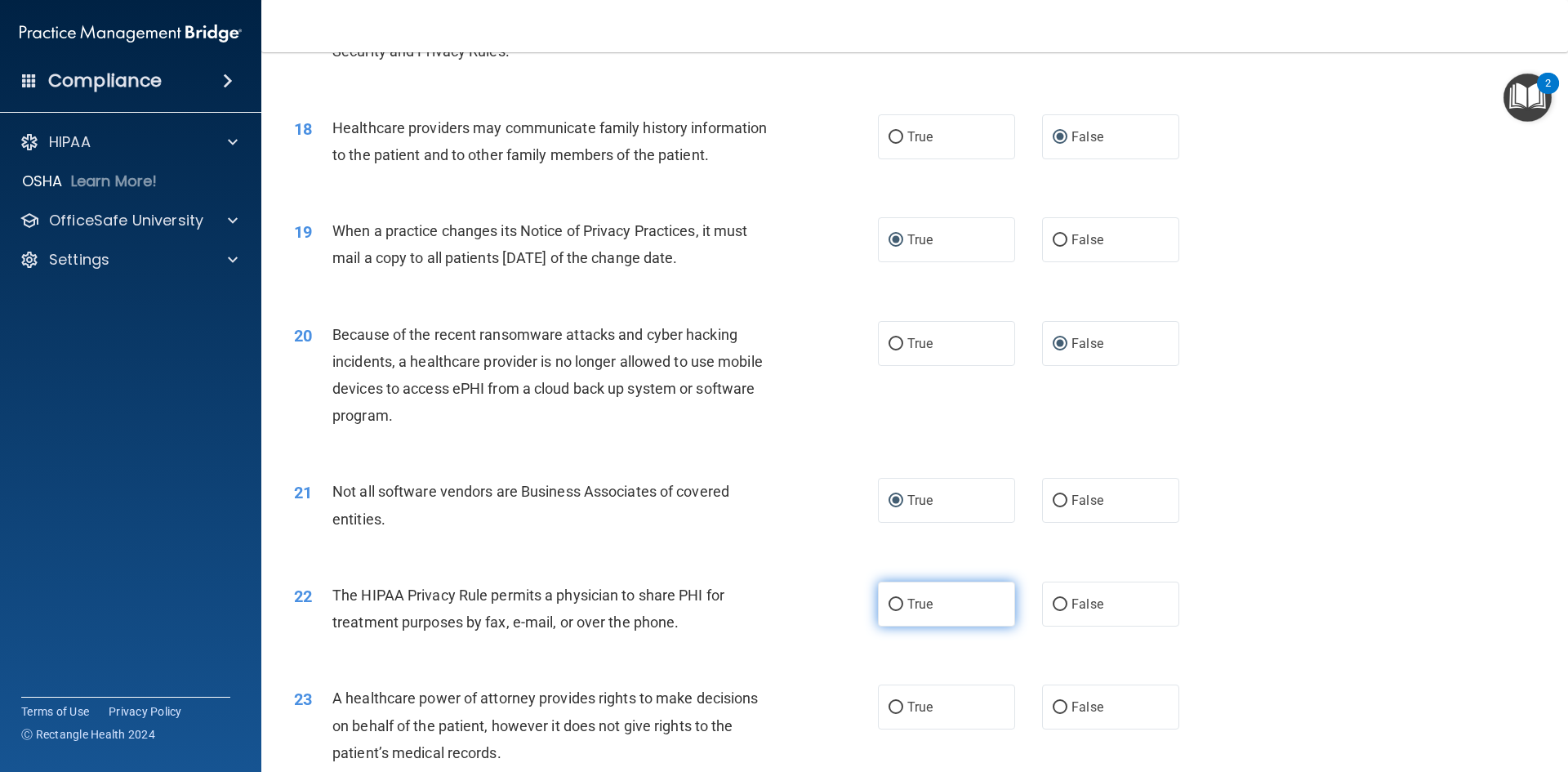
click at [889, 605] on input "True" at bounding box center [895, 605] width 15 height 12
radio input "true"
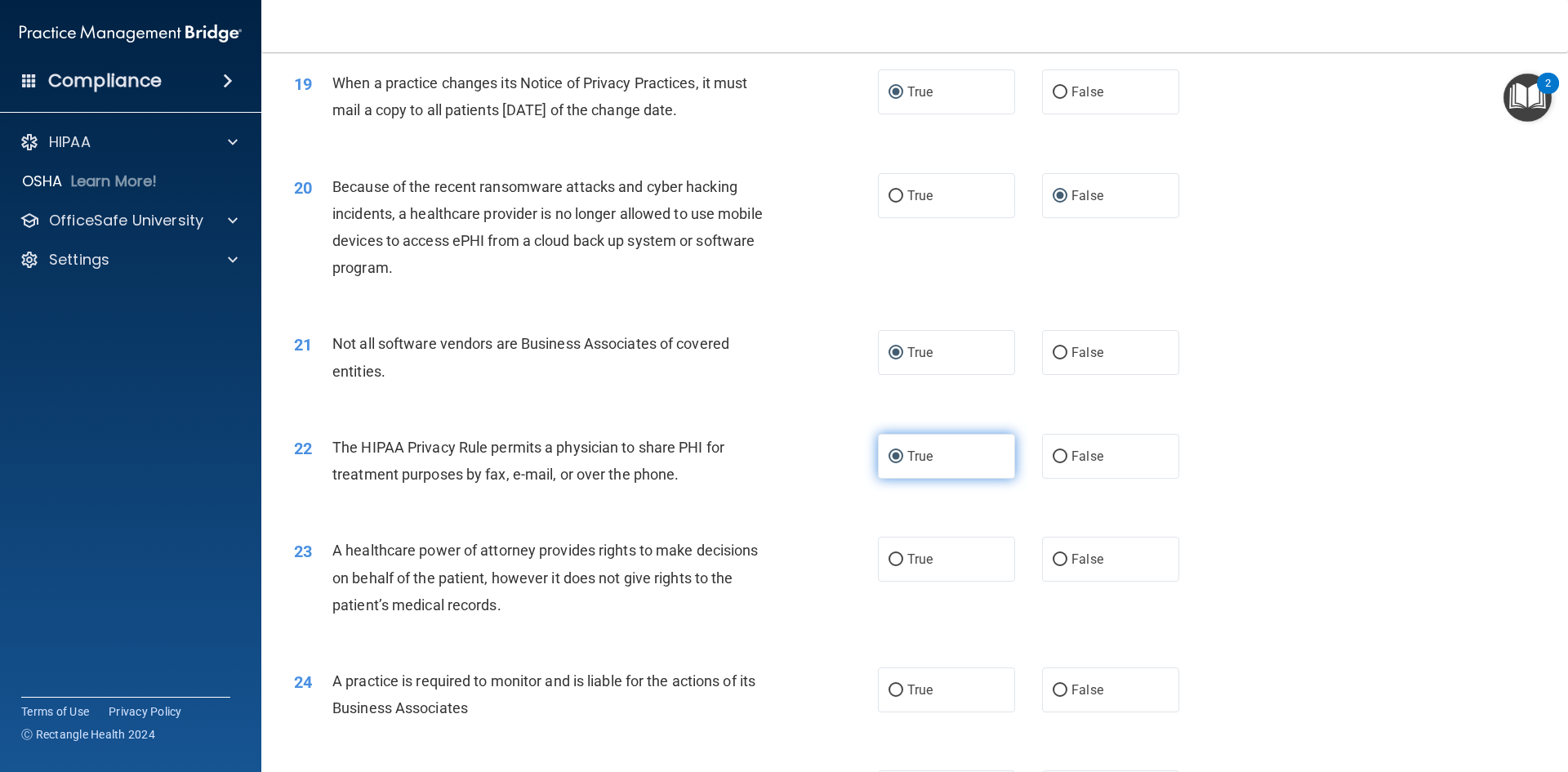
scroll to position [2287, 0]
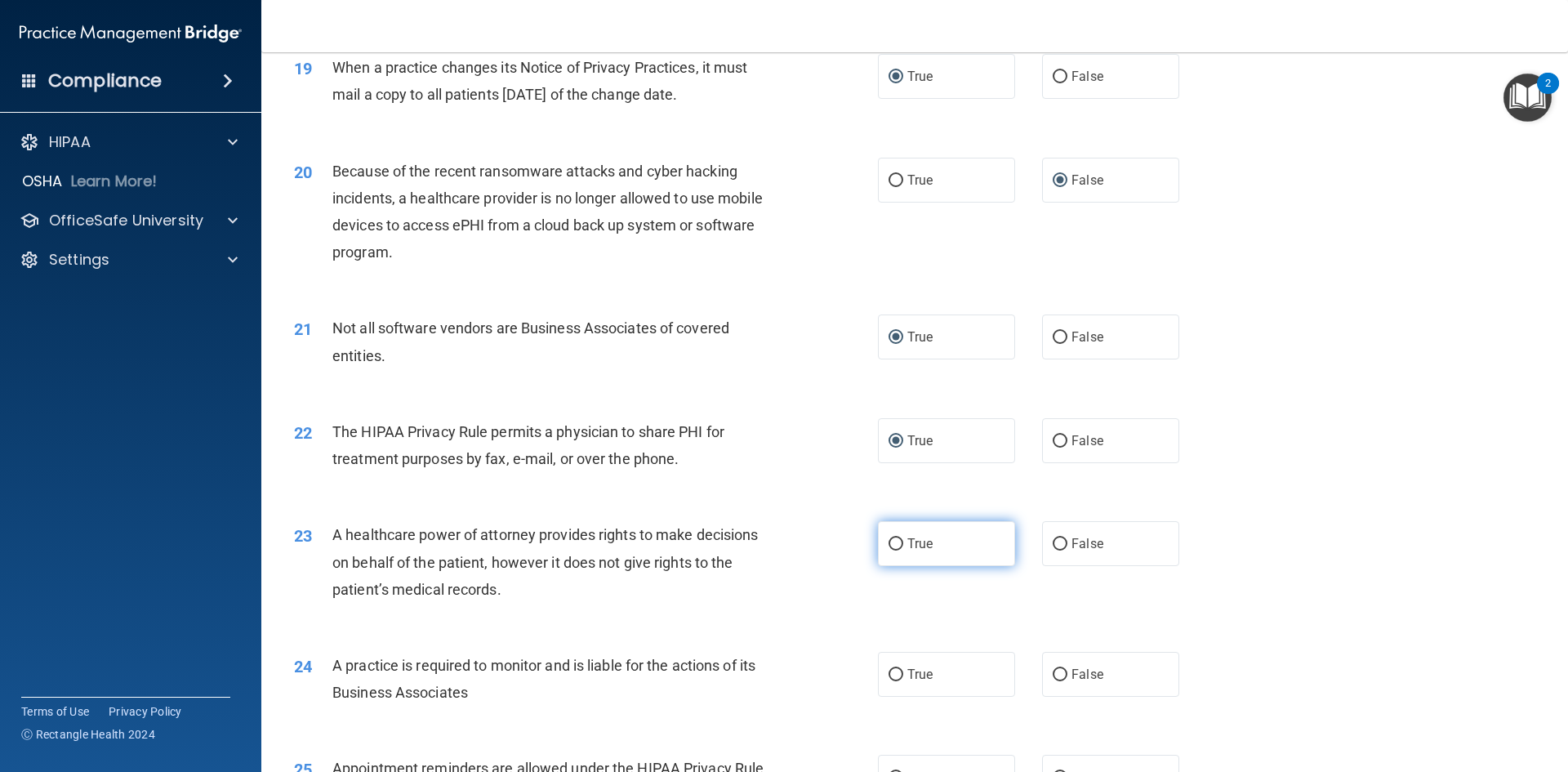
click at [889, 538] on input "True" at bounding box center [895, 545] width 15 height 12
radio input "true"
click at [1053, 679] on input "False" at bounding box center [1060, 675] width 15 height 12
radio input "true"
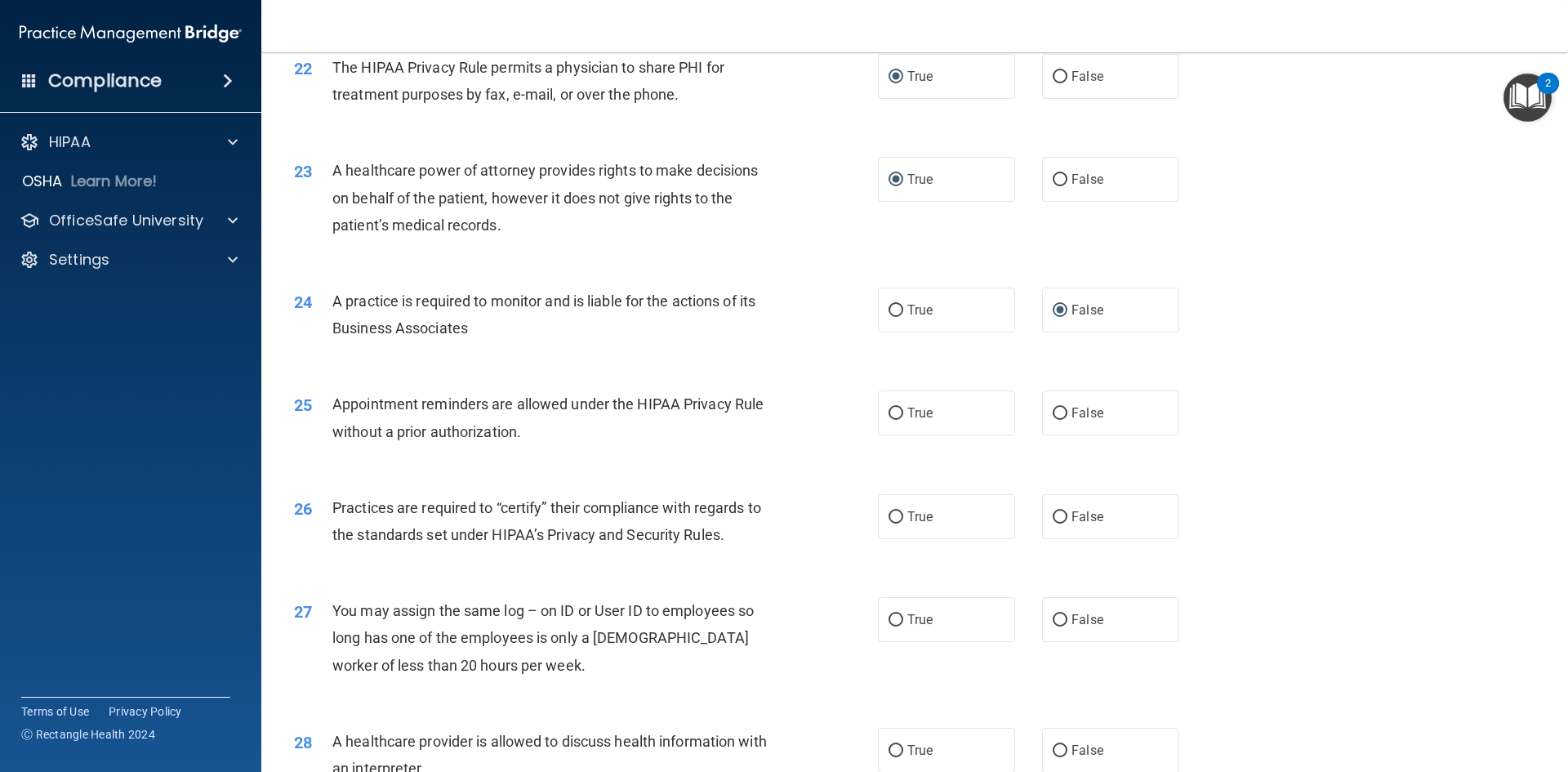
scroll to position [2614, 0]
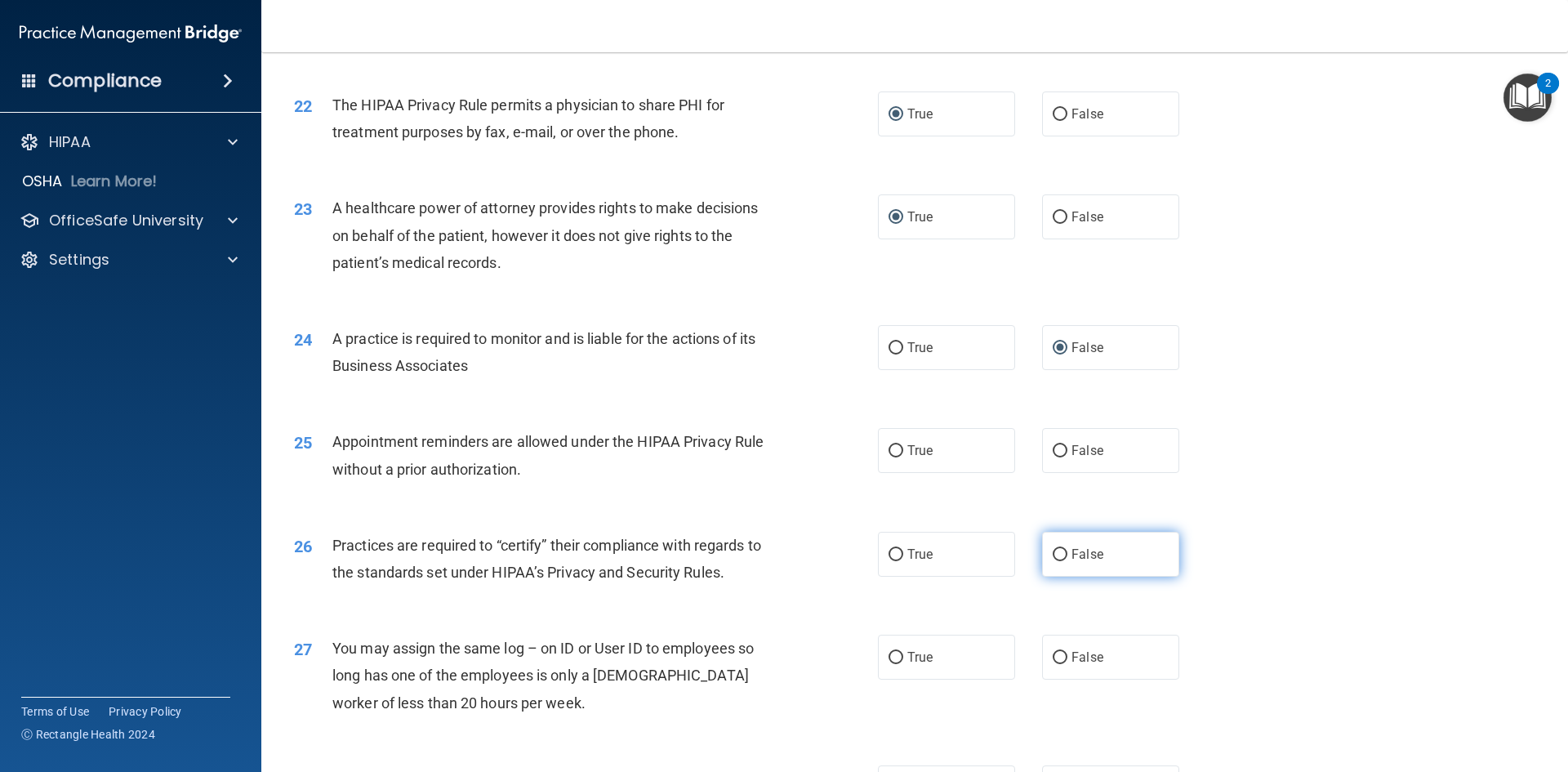
click at [1053, 556] on input "False" at bounding box center [1060, 555] width 15 height 12
radio input "true"
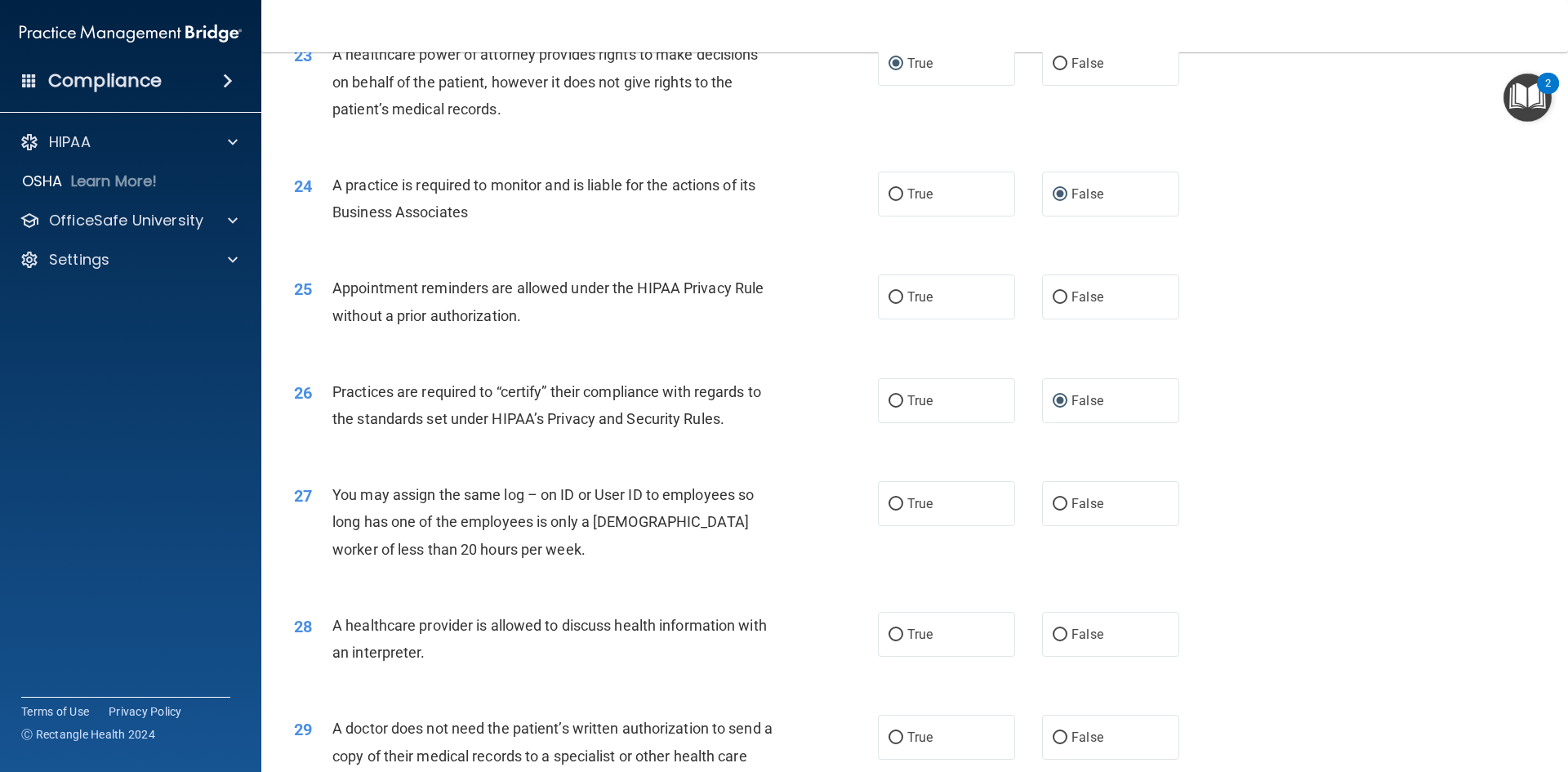
scroll to position [2777, 0]
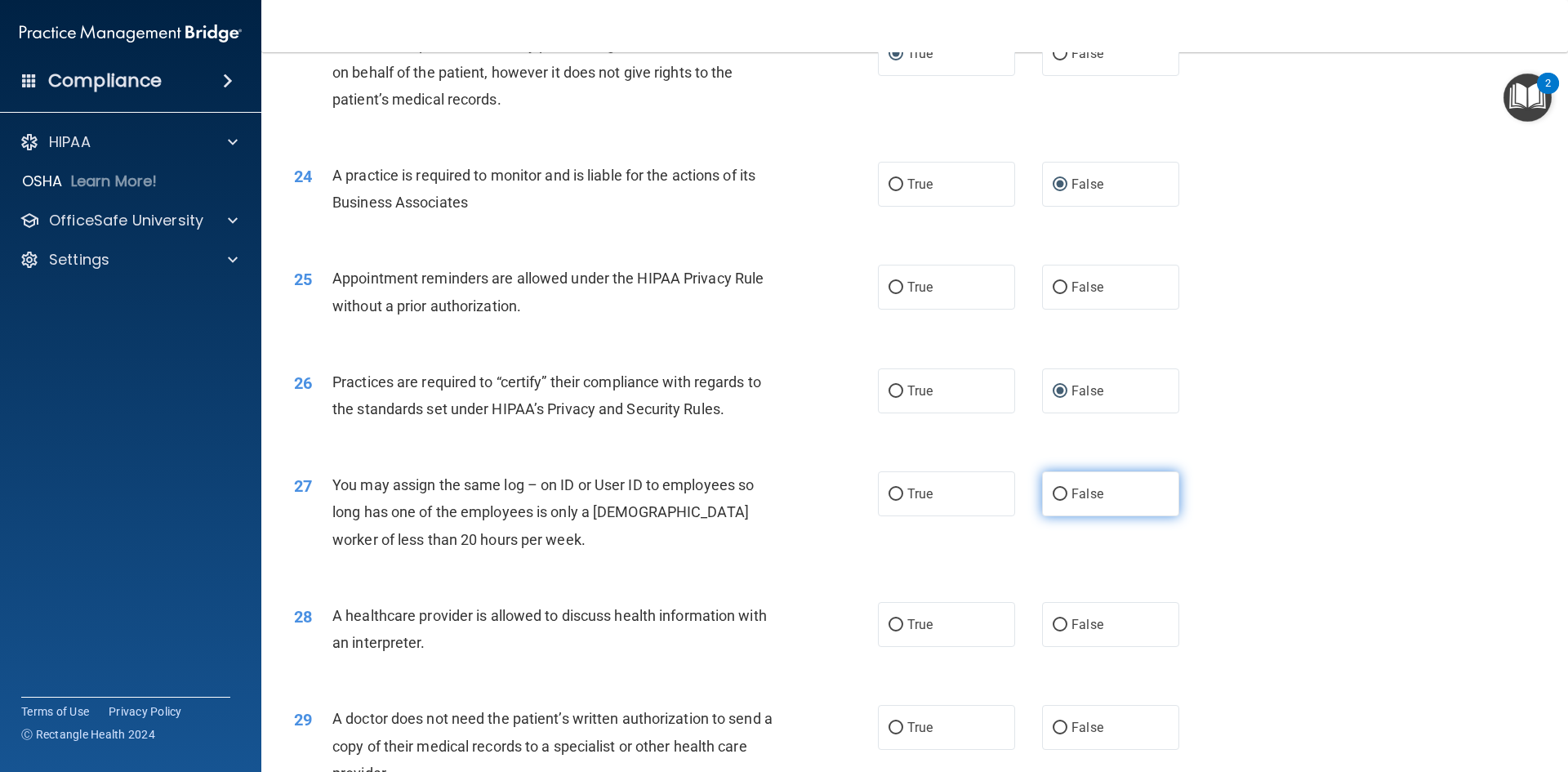
click at [1055, 490] on input "False" at bounding box center [1060, 494] width 15 height 12
radio input "true"
click at [892, 619] on input "True" at bounding box center [895, 625] width 15 height 12
radio input "true"
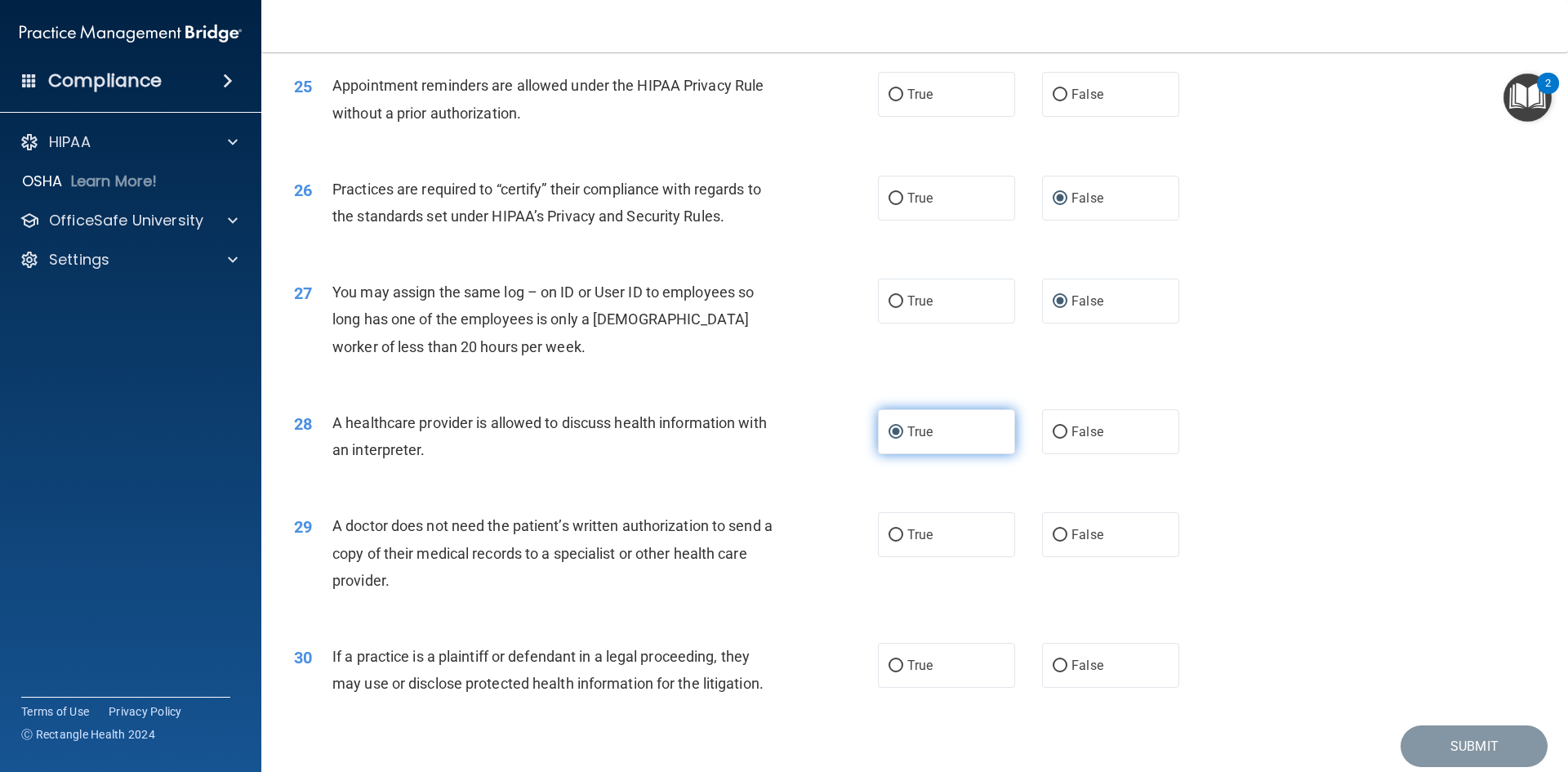
scroll to position [3022, 0]
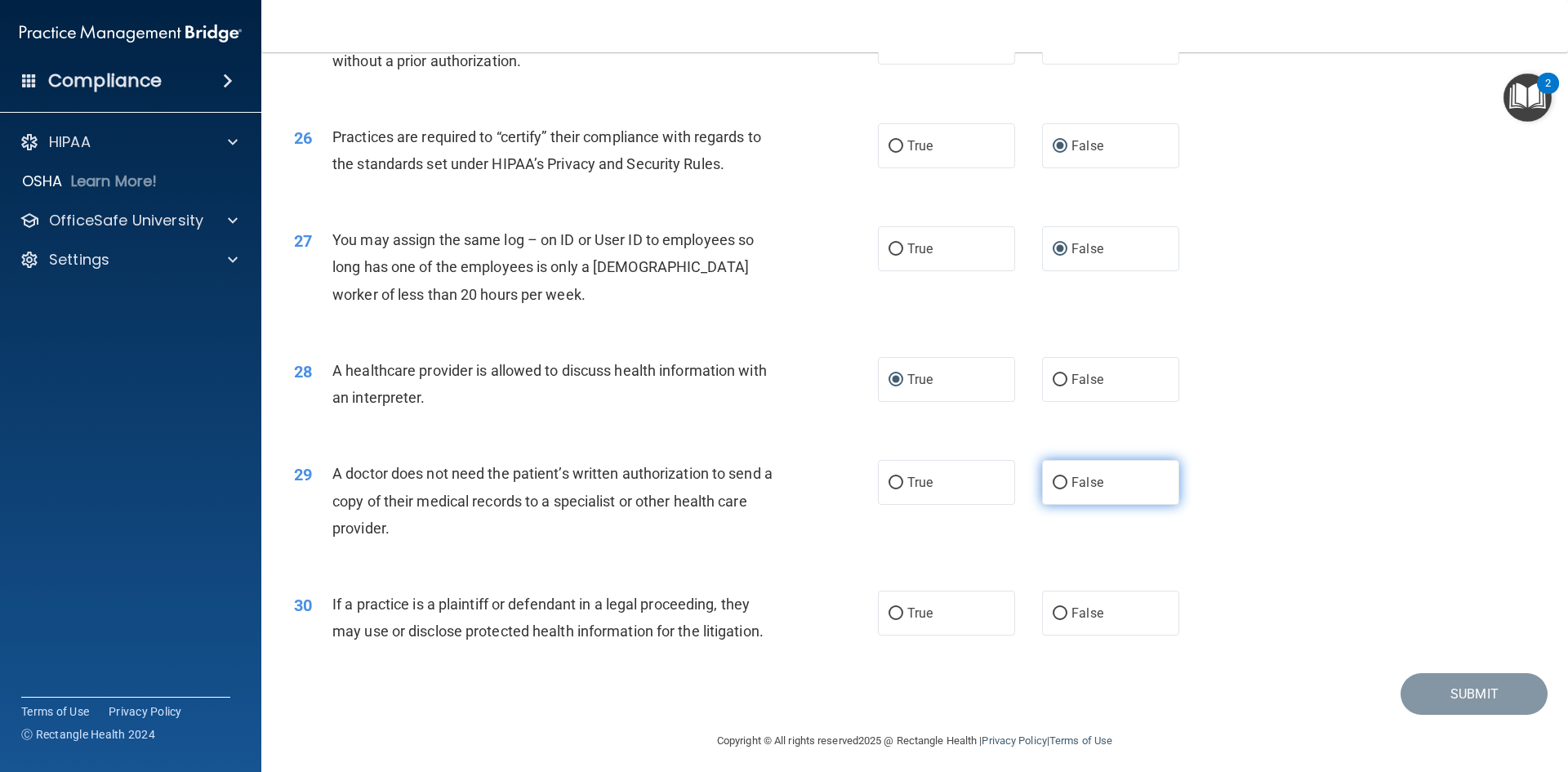
click at [1053, 480] on input "False" at bounding box center [1060, 483] width 15 height 12
radio input "true"
click at [1046, 604] on label "False" at bounding box center [1111, 612] width 137 height 45
click at [1053, 608] on input "False" at bounding box center [1060, 614] width 15 height 12
radio input "true"
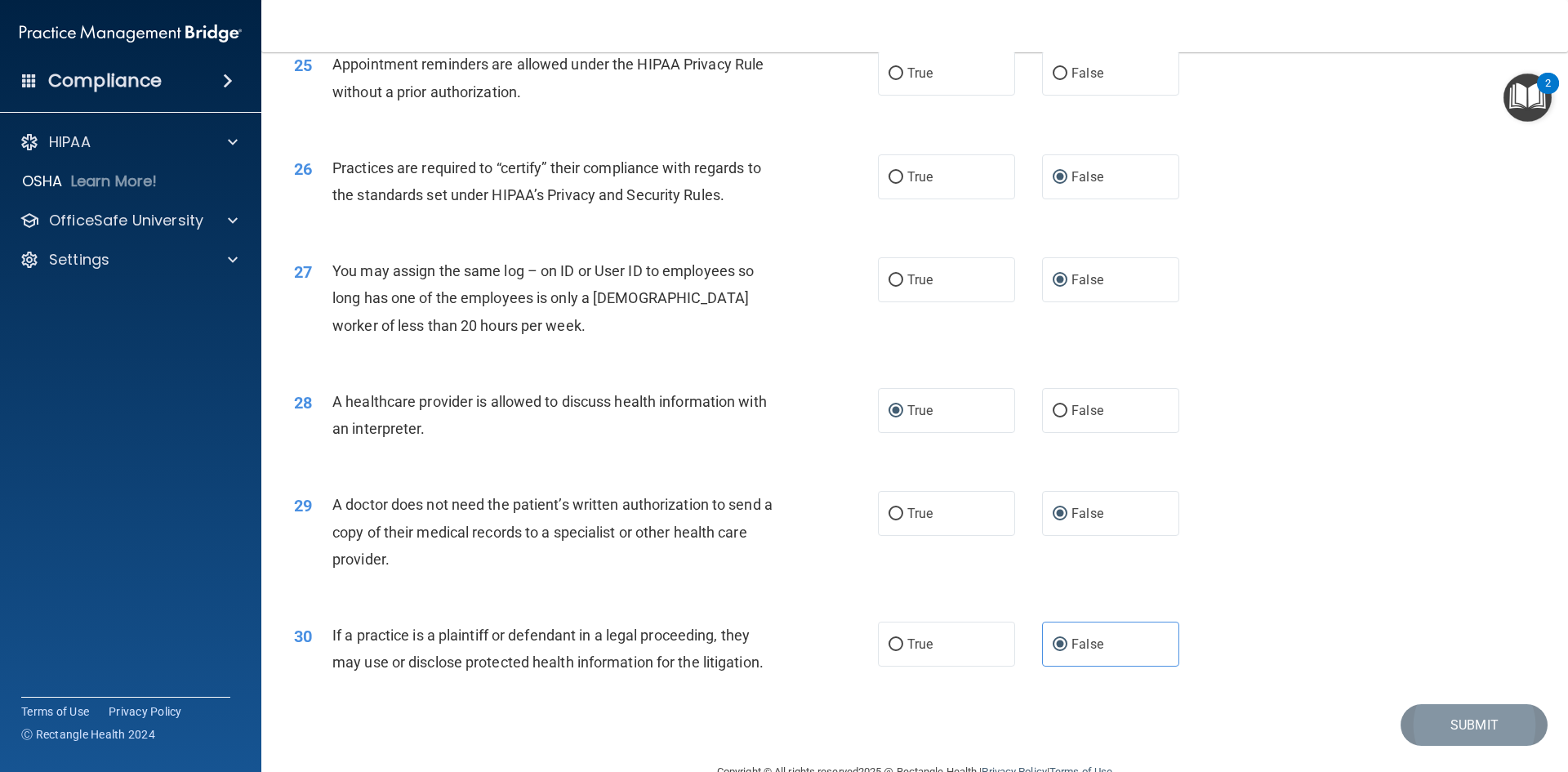
scroll to position [3030, 0]
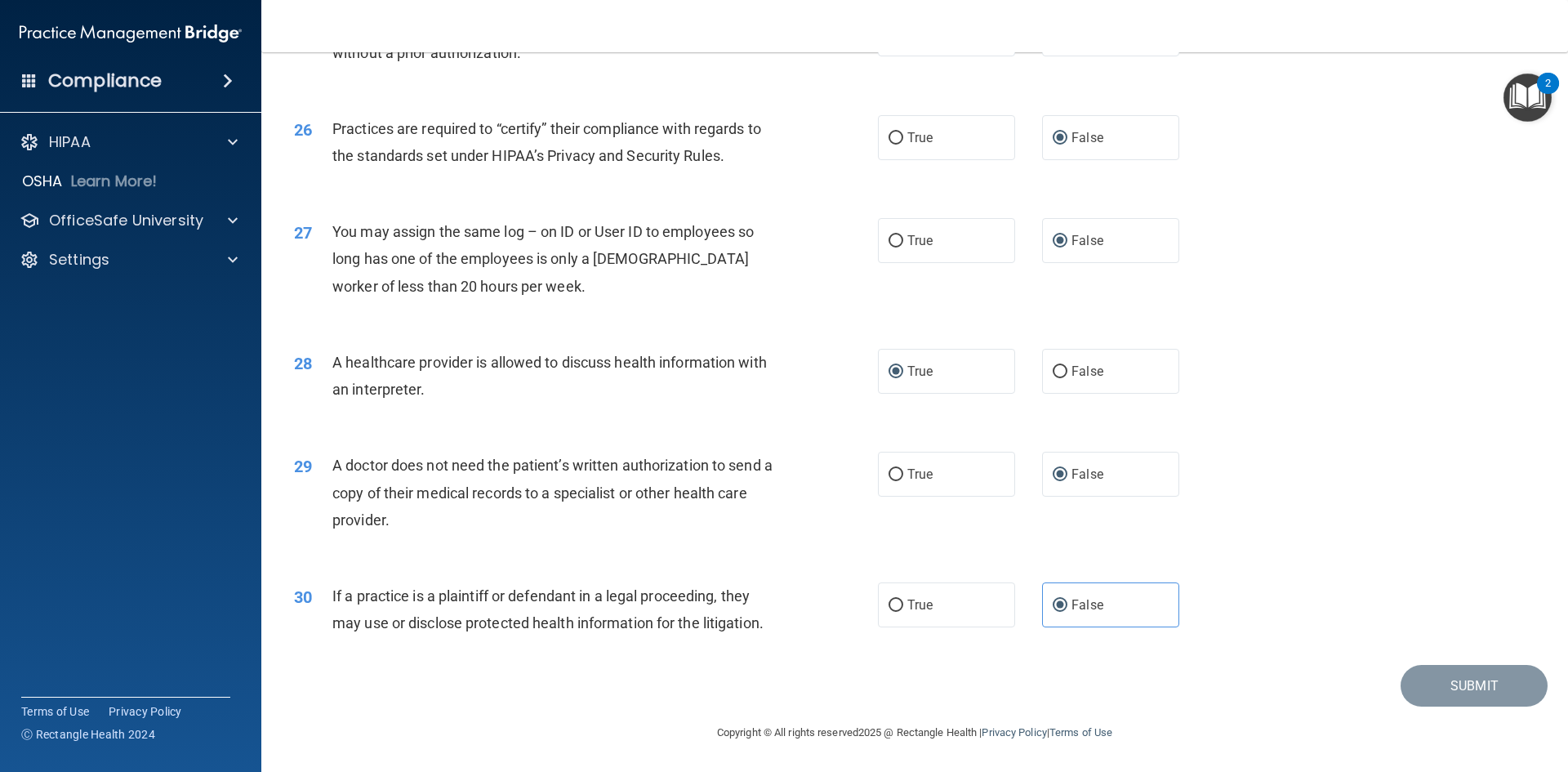
click at [1535, 97] on img "Open Resource Center, 2 new notifications" at bounding box center [1527, 97] width 48 height 48
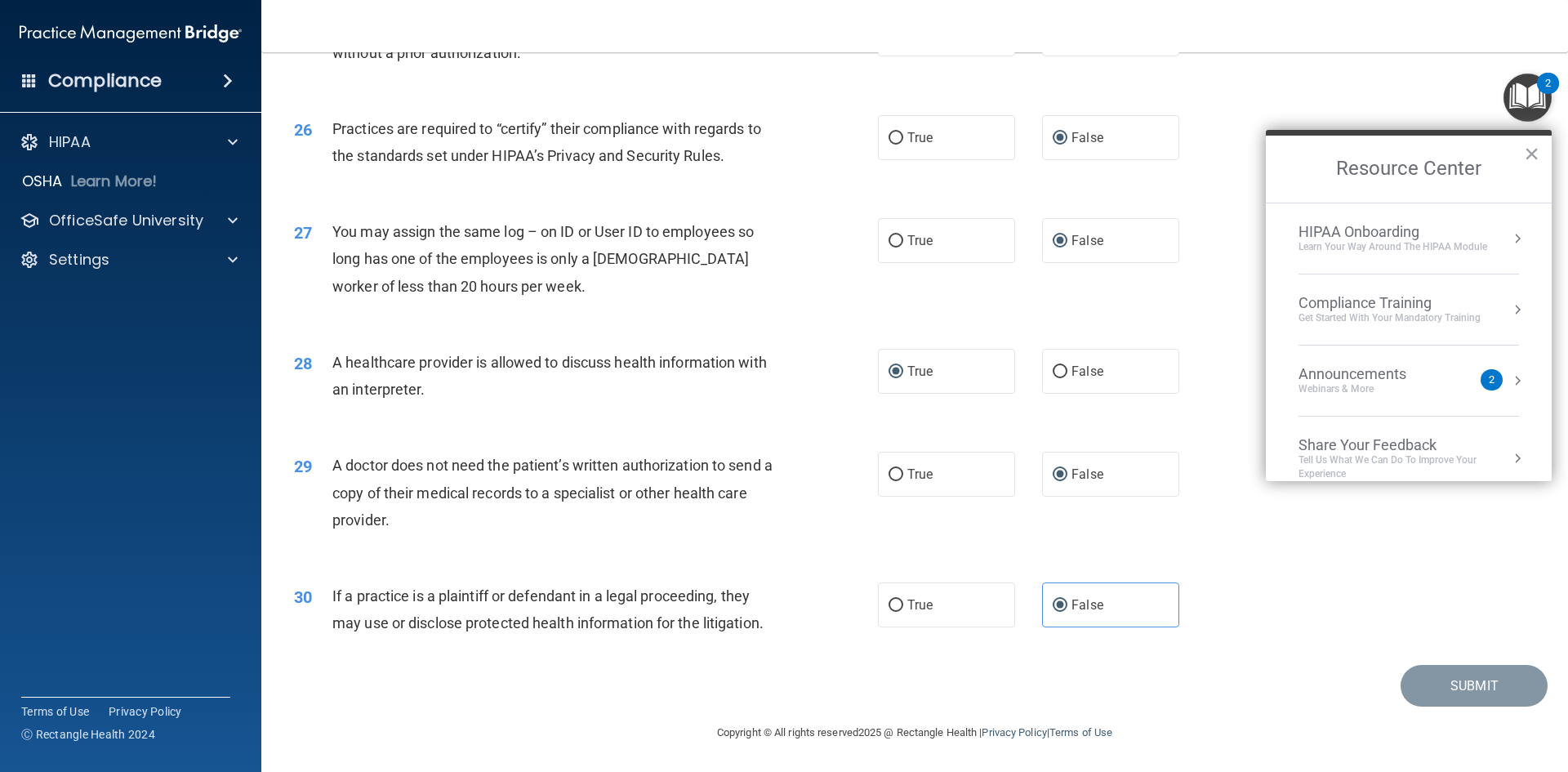
click at [1241, 601] on div "30 If a practice is a plaintiff or defendant in a legal proceeding, they may us…" at bounding box center [914, 613] width 1265 height 103
click at [1527, 149] on button "×" at bounding box center [1531, 154] width 16 height 26
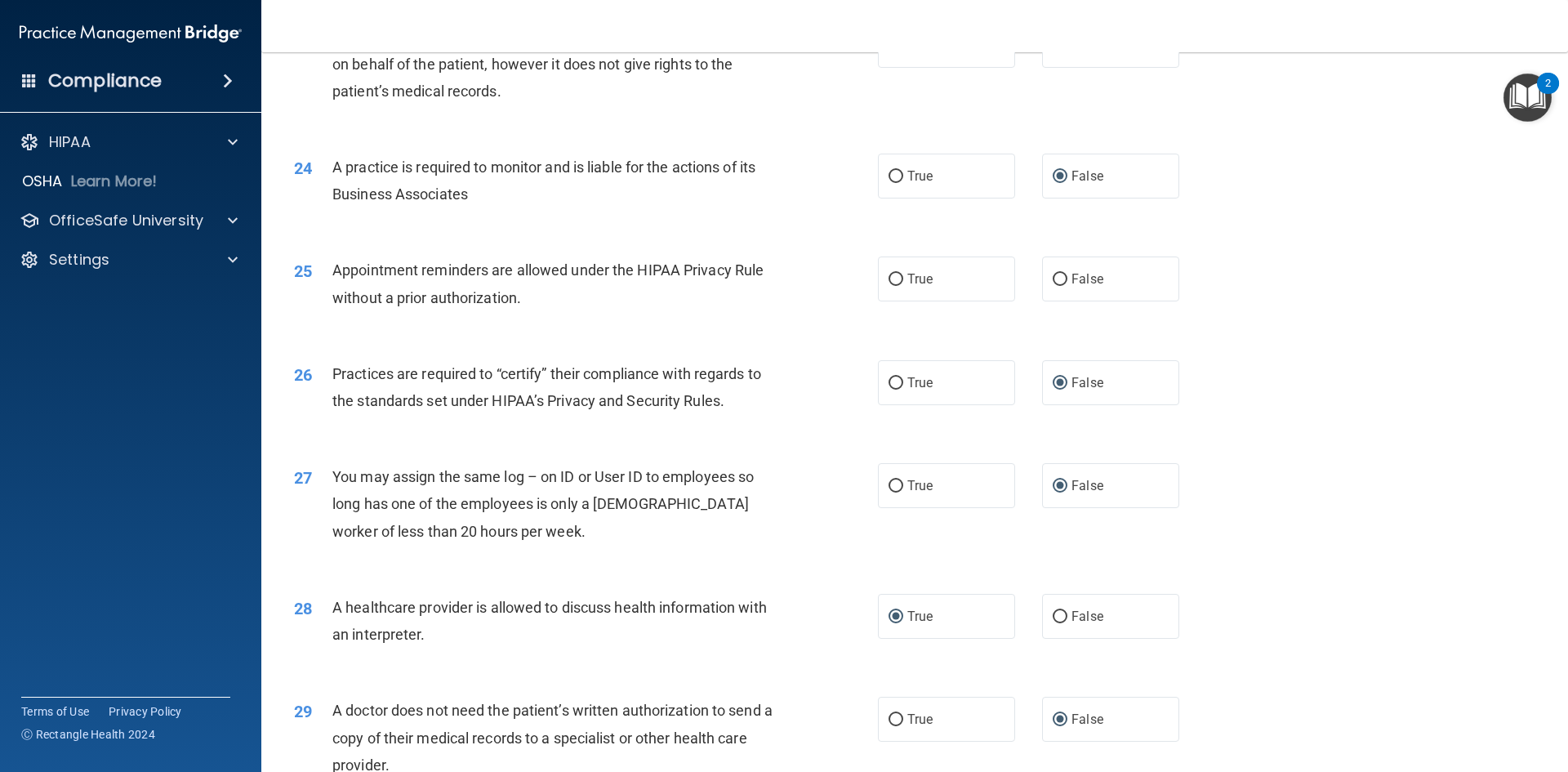
scroll to position [2703, 0]
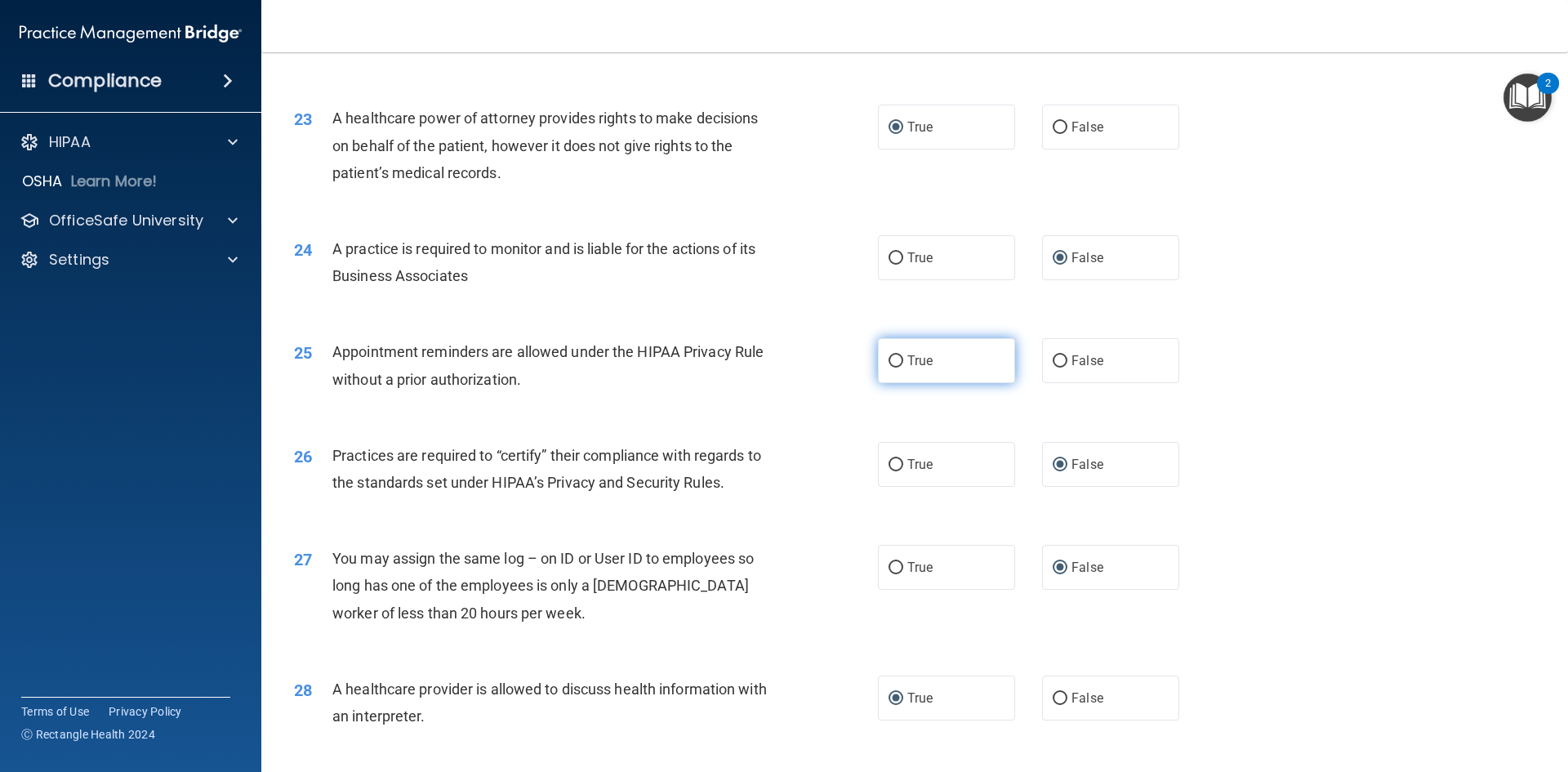
click at [893, 357] on input "True" at bounding box center [895, 362] width 15 height 12
radio input "true"
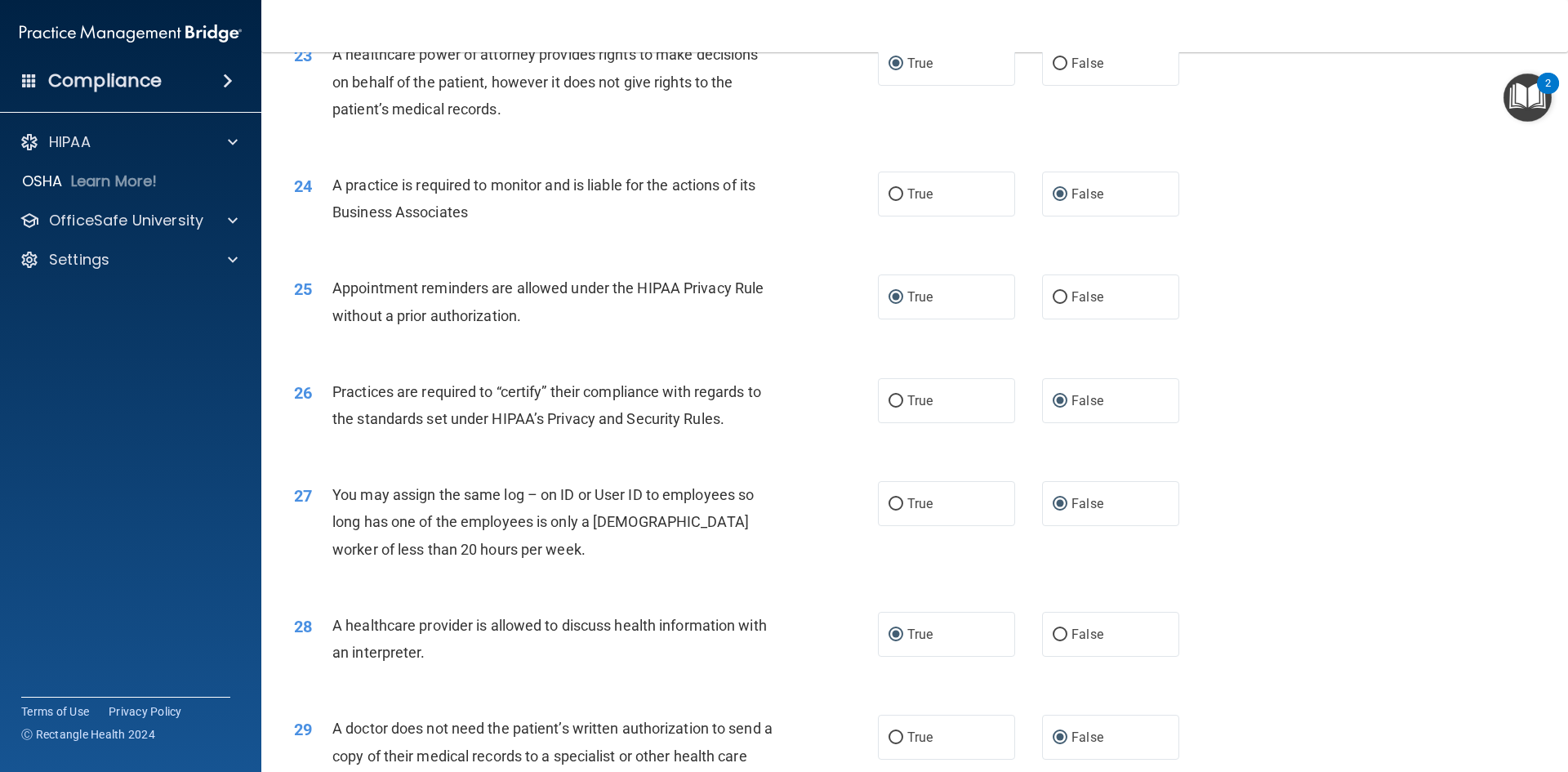
scroll to position [2948, 0]
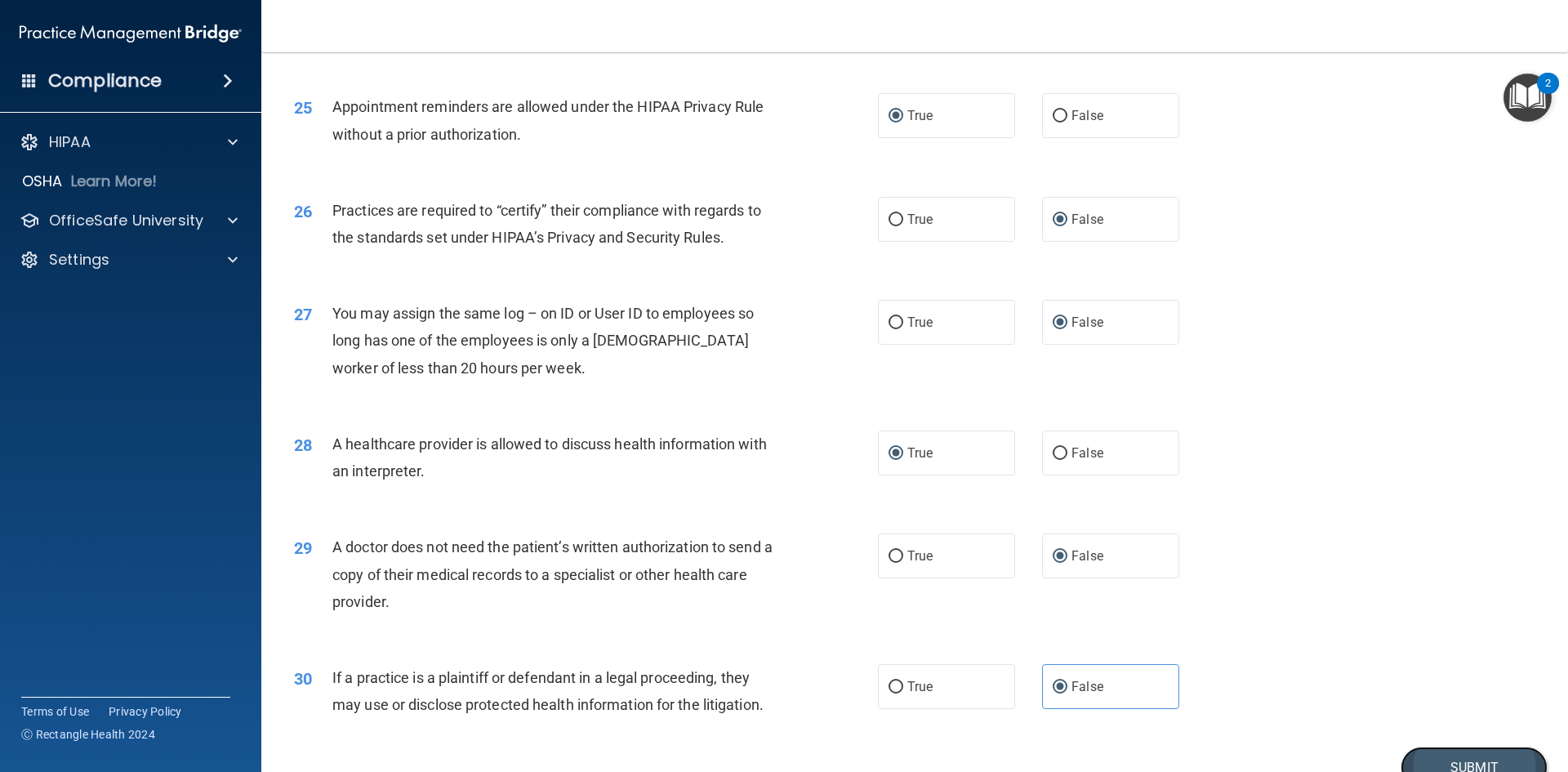
click at [1428, 752] on button "Submit" at bounding box center [1473, 767] width 147 height 41
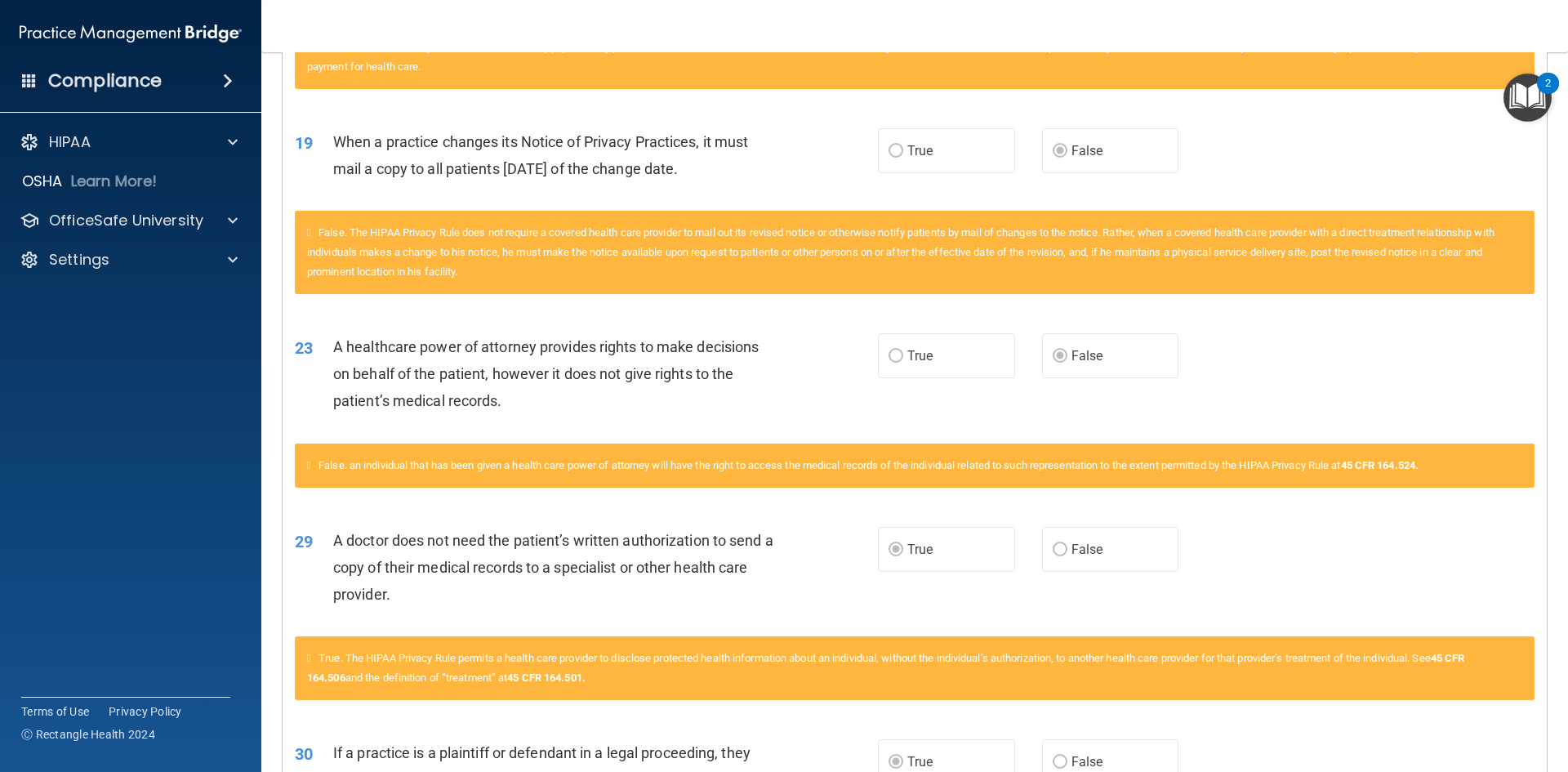
scroll to position [874, 0]
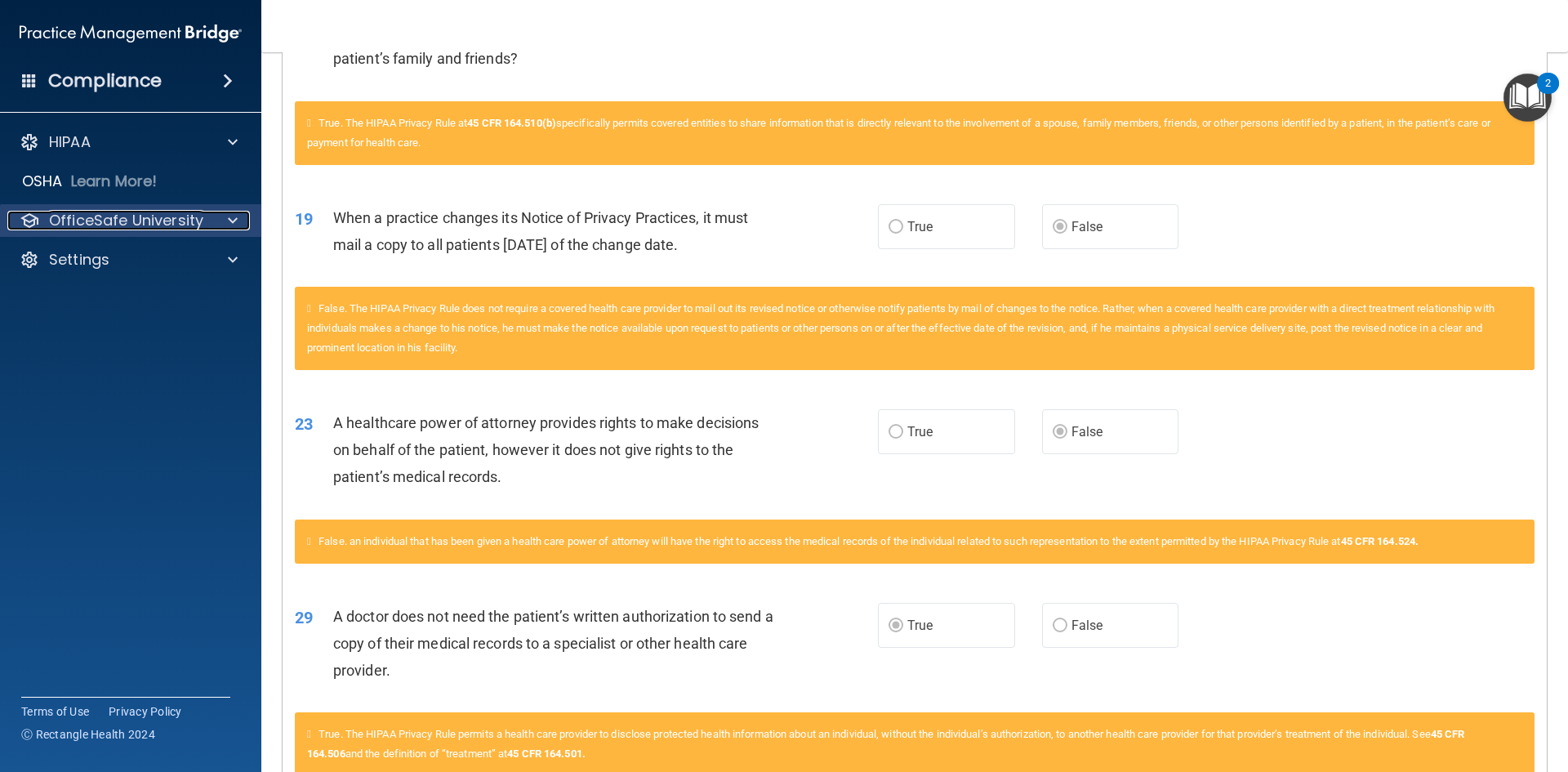
click at [234, 216] on span at bounding box center [232, 220] width 10 height 19
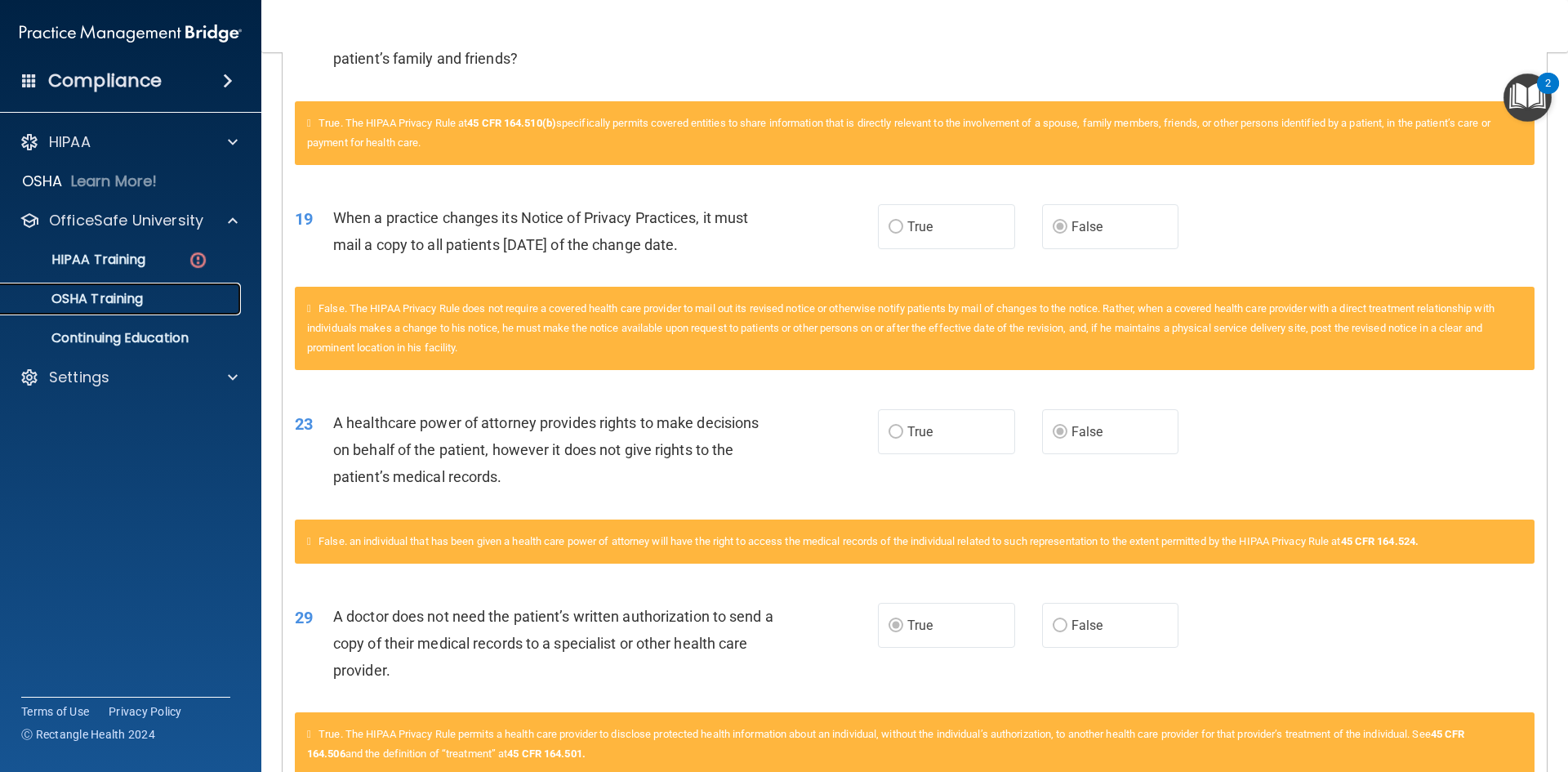
click at [95, 292] on p "OSHA Training" at bounding box center [76, 299] width 133 height 17
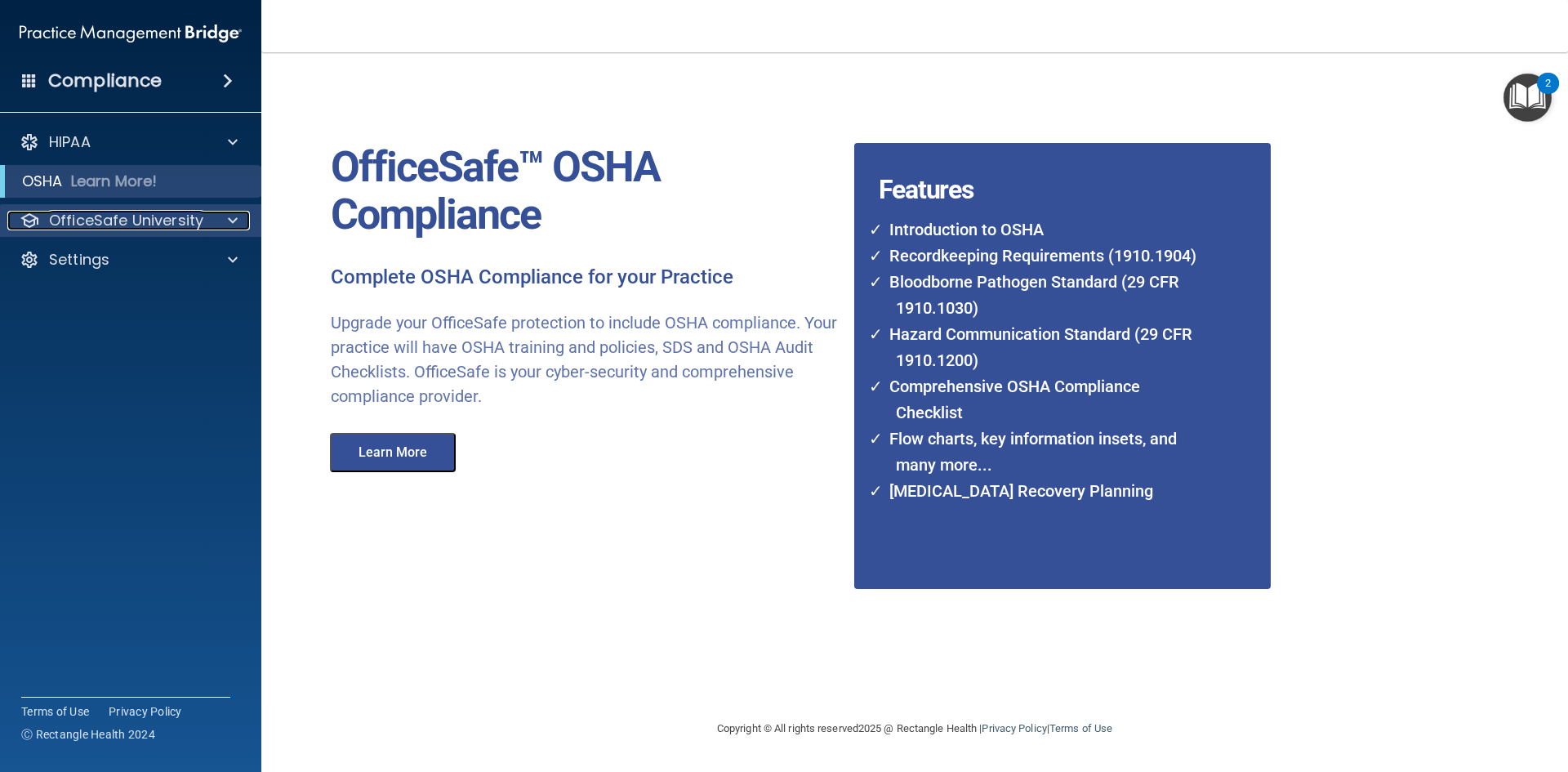
click at [231, 219] on span at bounding box center [232, 220] width 10 height 19
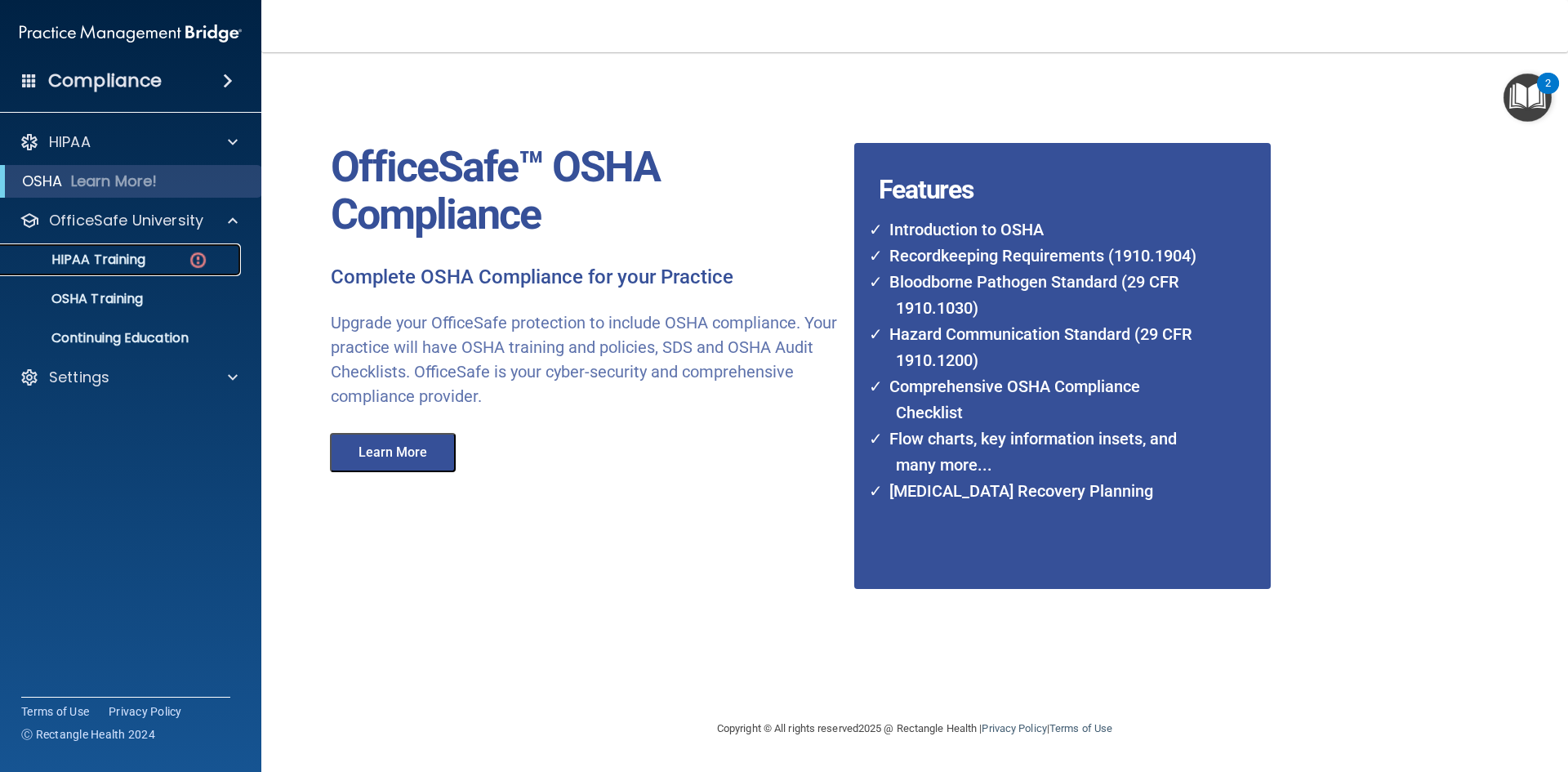
click at [138, 256] on p "HIPAA Training" at bounding box center [77, 259] width 134 height 17
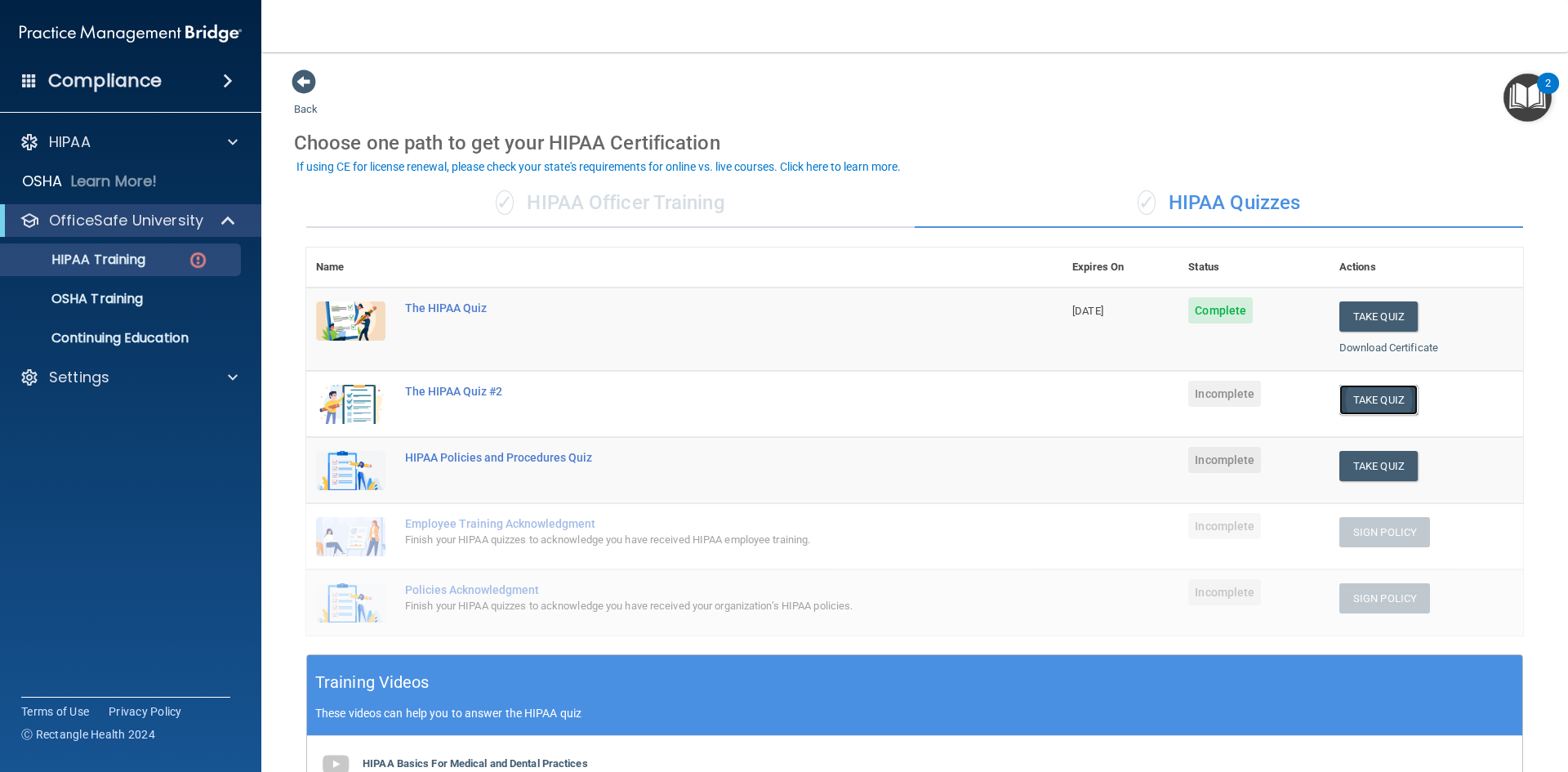
click at [1363, 402] on button "Take Quiz" at bounding box center [1377, 400] width 78 height 30
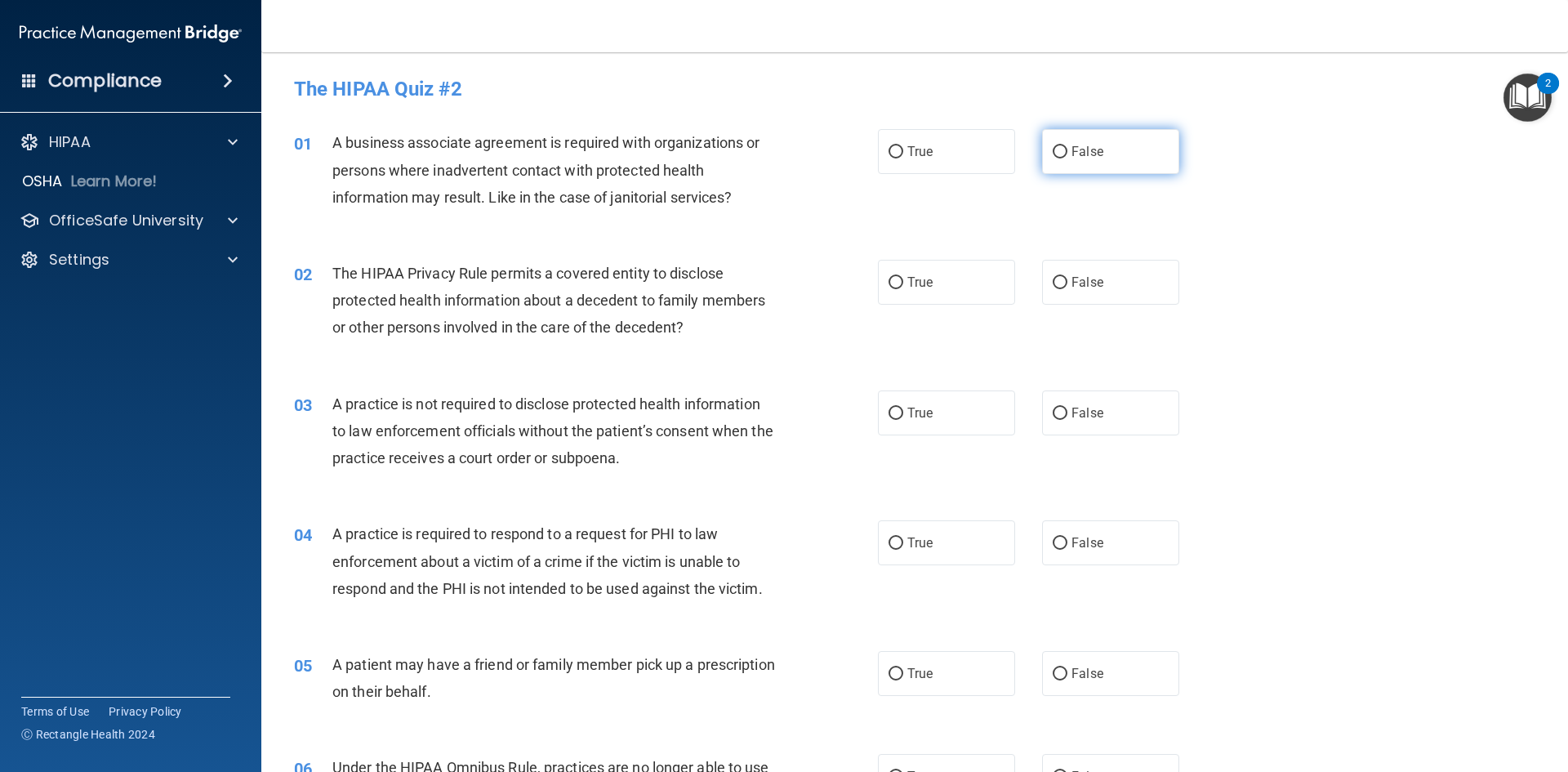
click at [1054, 155] on input "False" at bounding box center [1060, 152] width 15 height 12
radio input "true"
click at [888, 282] on input "True" at bounding box center [895, 283] width 15 height 12
radio input "true"
click at [1055, 416] on input "False" at bounding box center [1060, 414] width 15 height 12
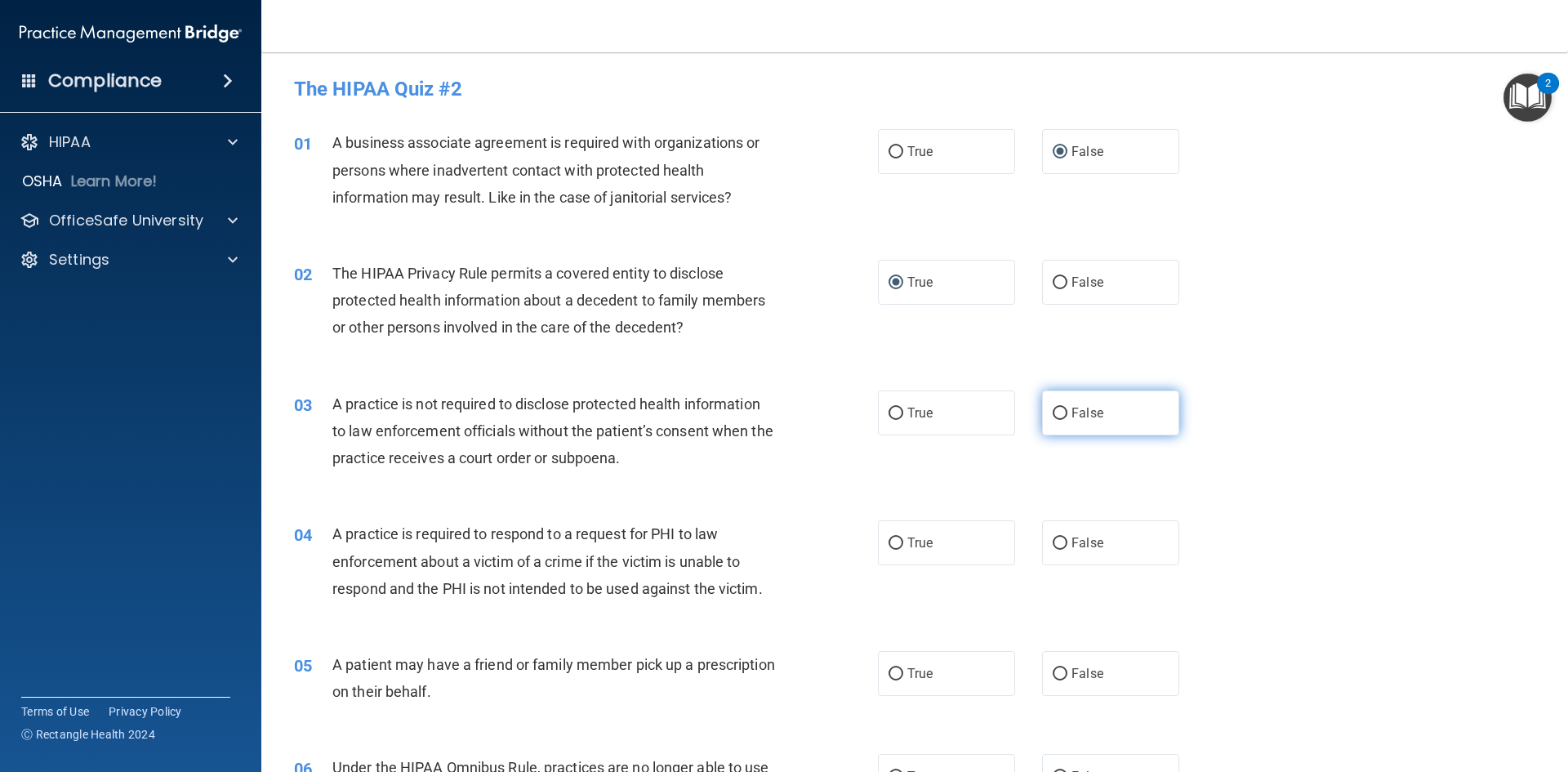
radio input "true"
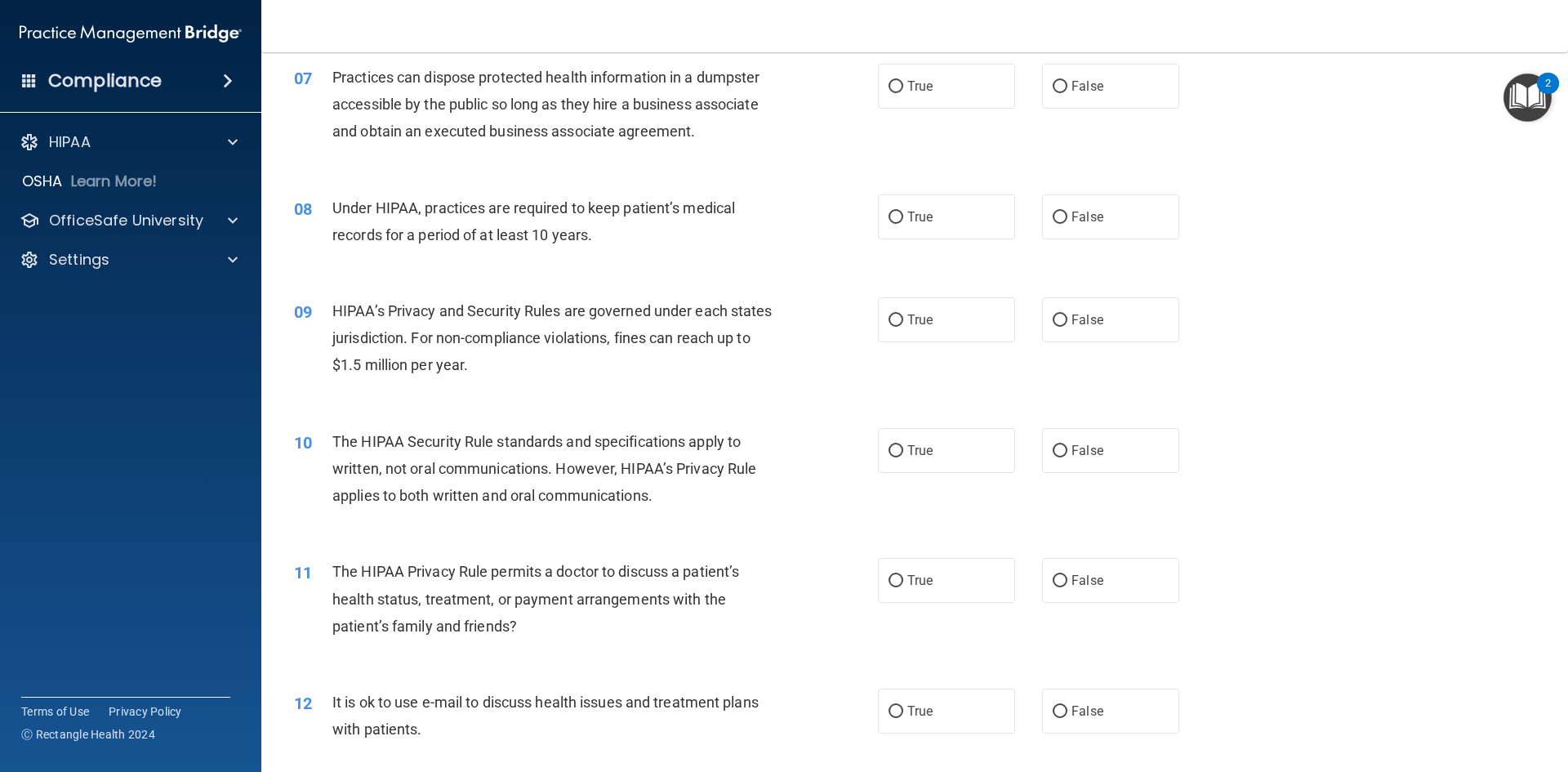
scroll to position [817, 0]
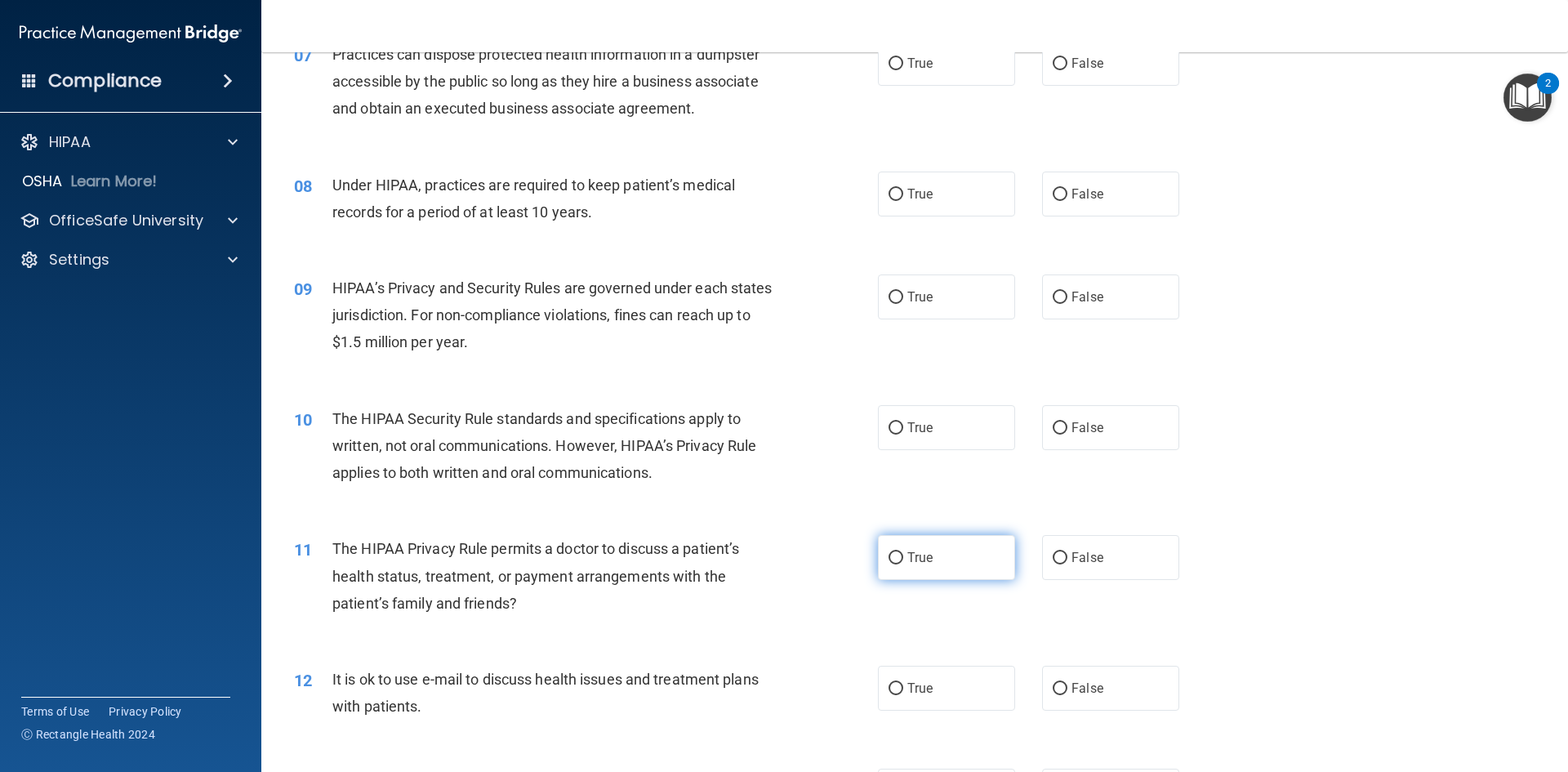
click at [889, 554] on input "True" at bounding box center [895, 559] width 15 height 12
radio input "true"
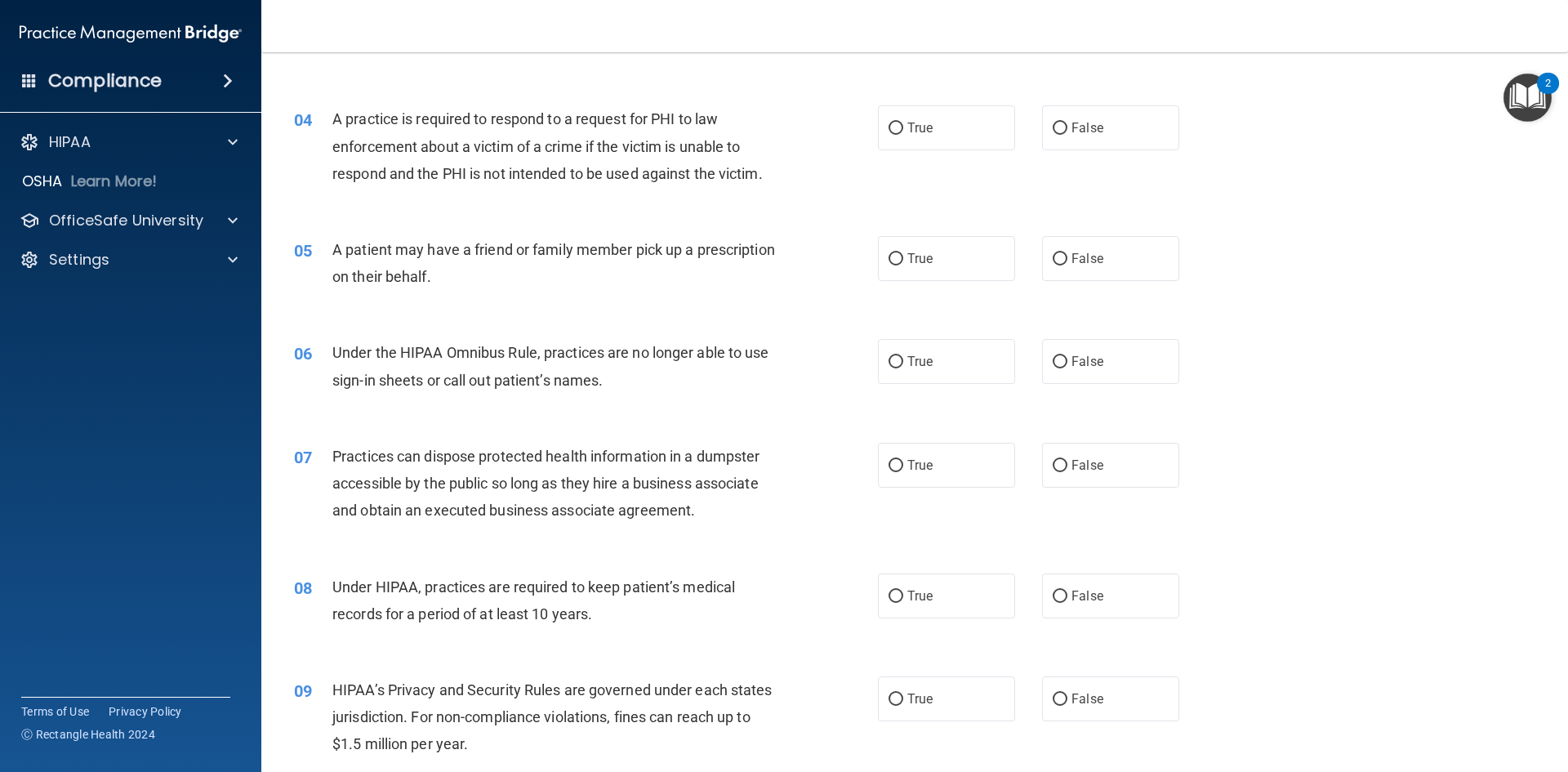
scroll to position [408, 0]
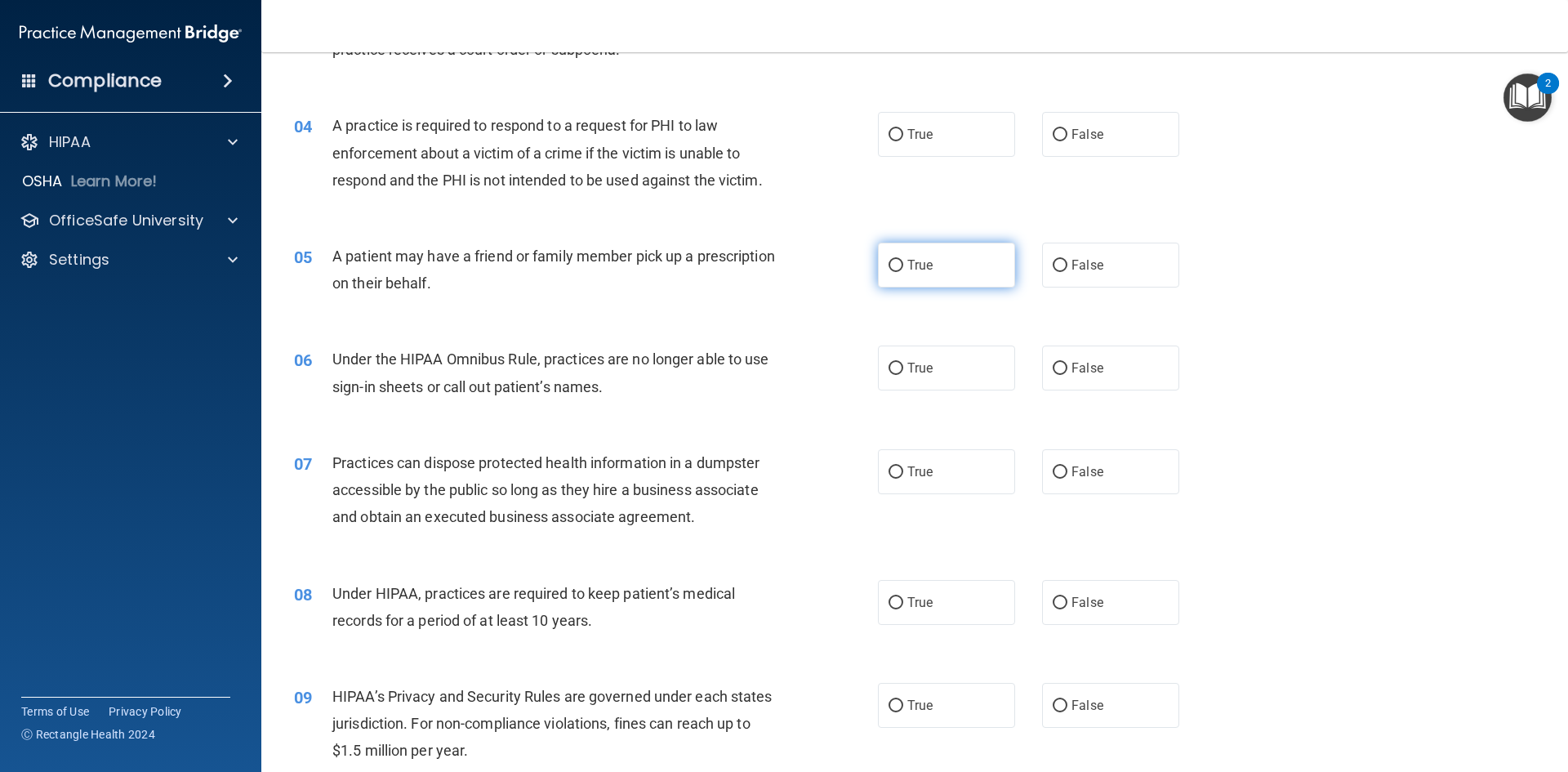
click at [888, 263] on input "True" at bounding box center [895, 266] width 15 height 12
radio input "true"
click at [1055, 365] on input "False" at bounding box center [1060, 369] width 15 height 12
radio input "true"
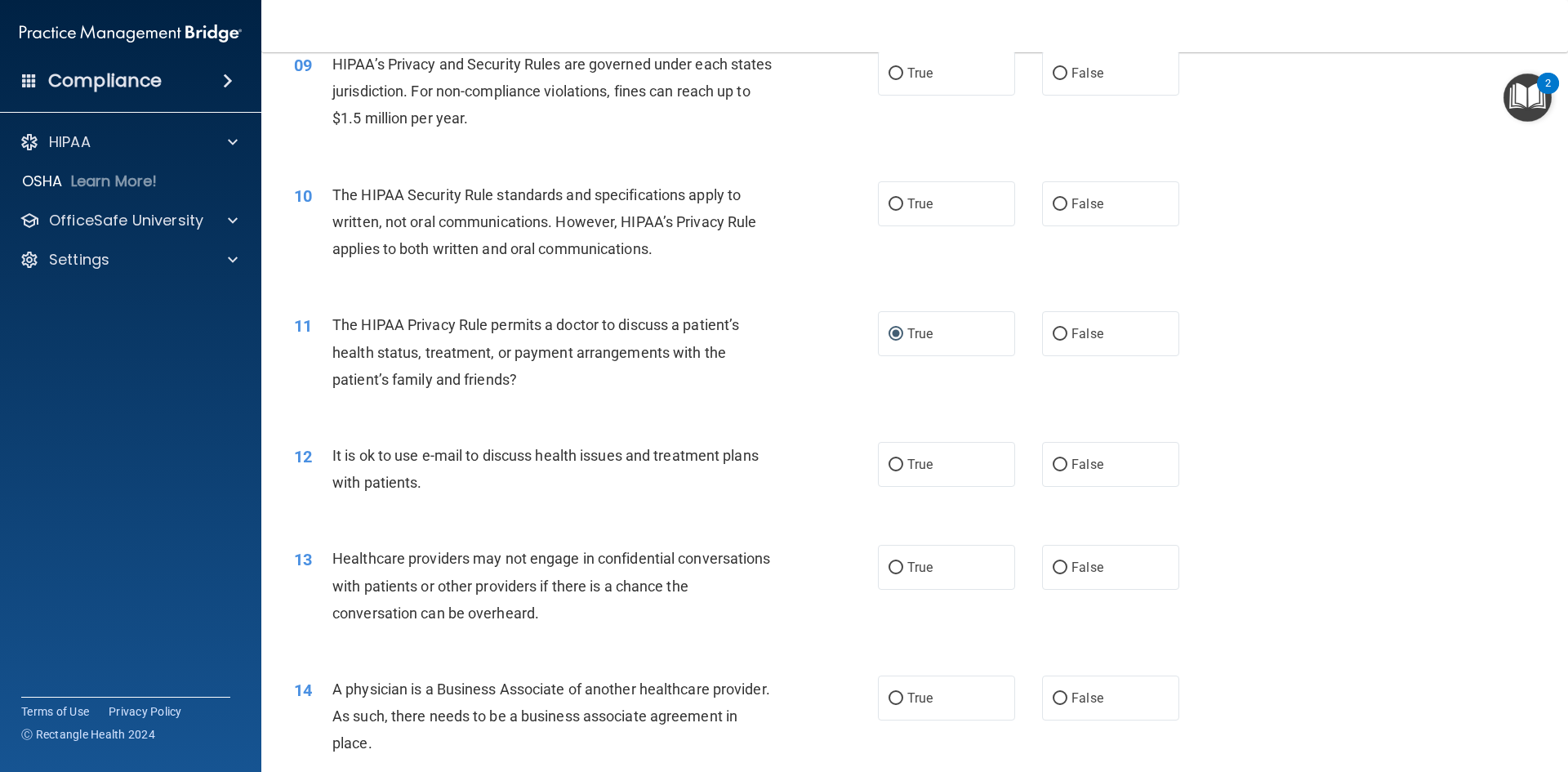
scroll to position [1062, 0]
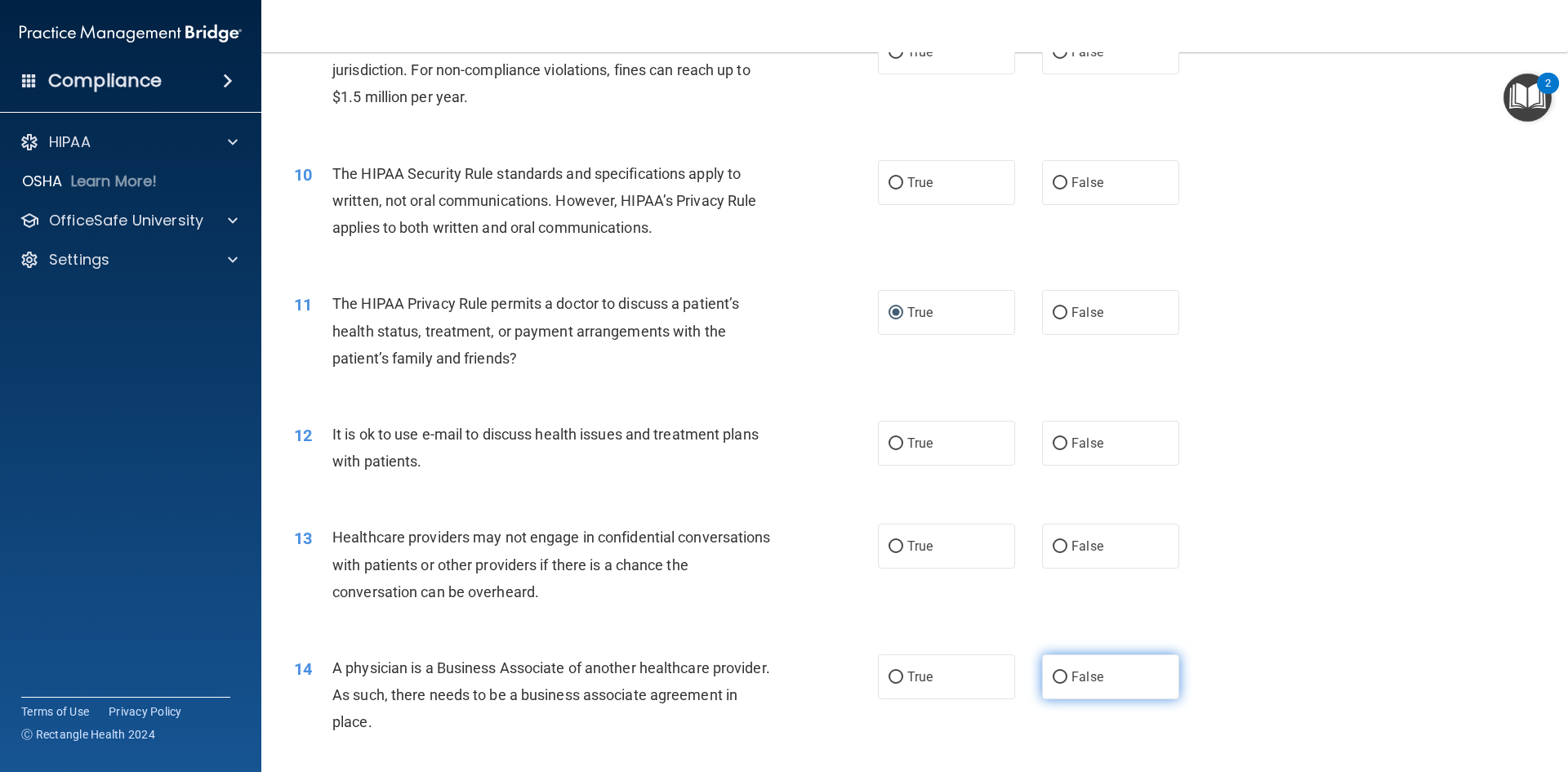
click at [1053, 673] on input "False" at bounding box center [1060, 677] width 15 height 12
radio input "true"
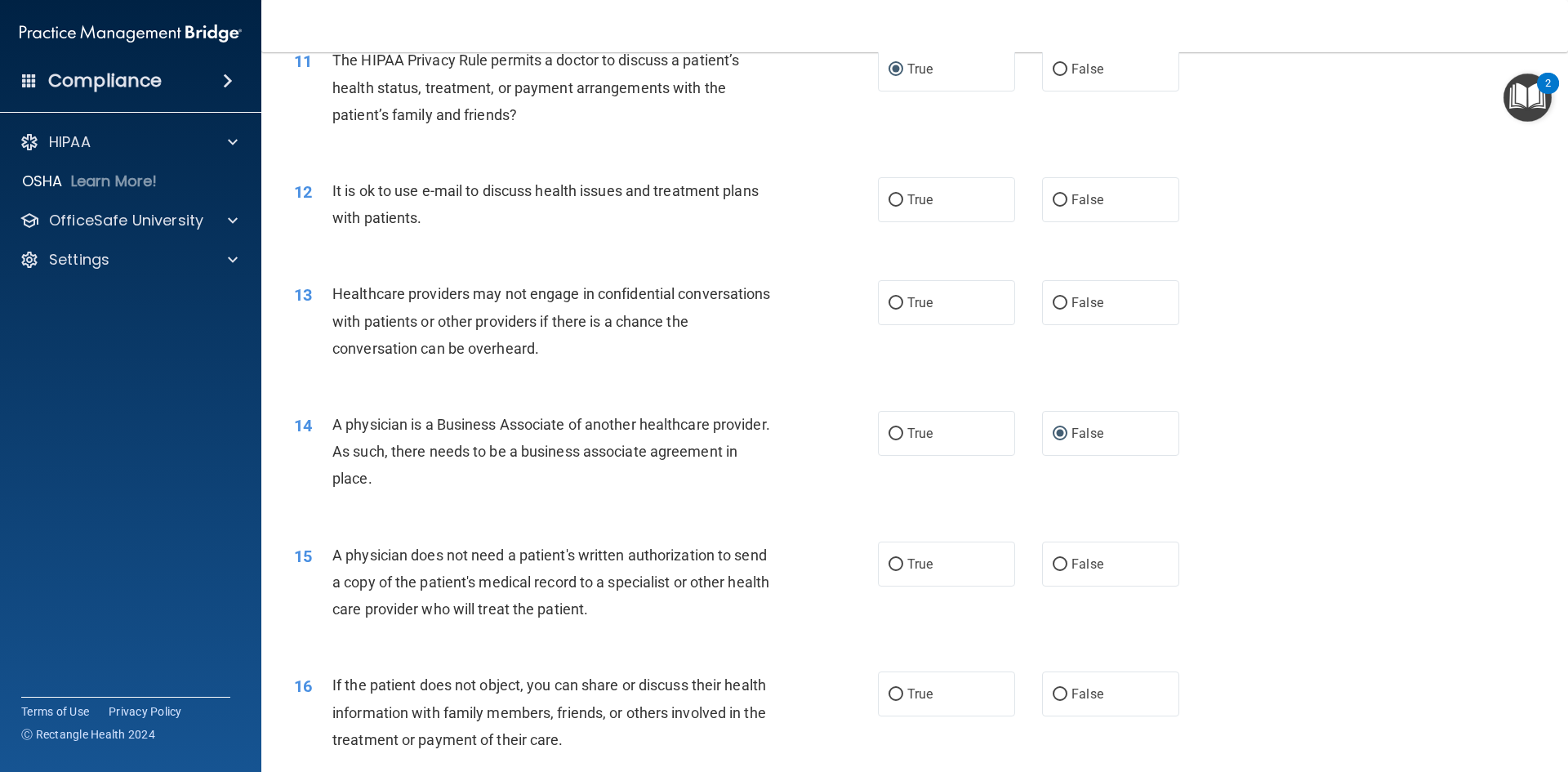
scroll to position [1307, 0]
click at [895, 563] on input "True" at bounding box center [895, 563] width 15 height 12
radio input "true"
click at [1053, 299] on input "False" at bounding box center [1060, 302] width 15 height 12
radio input "true"
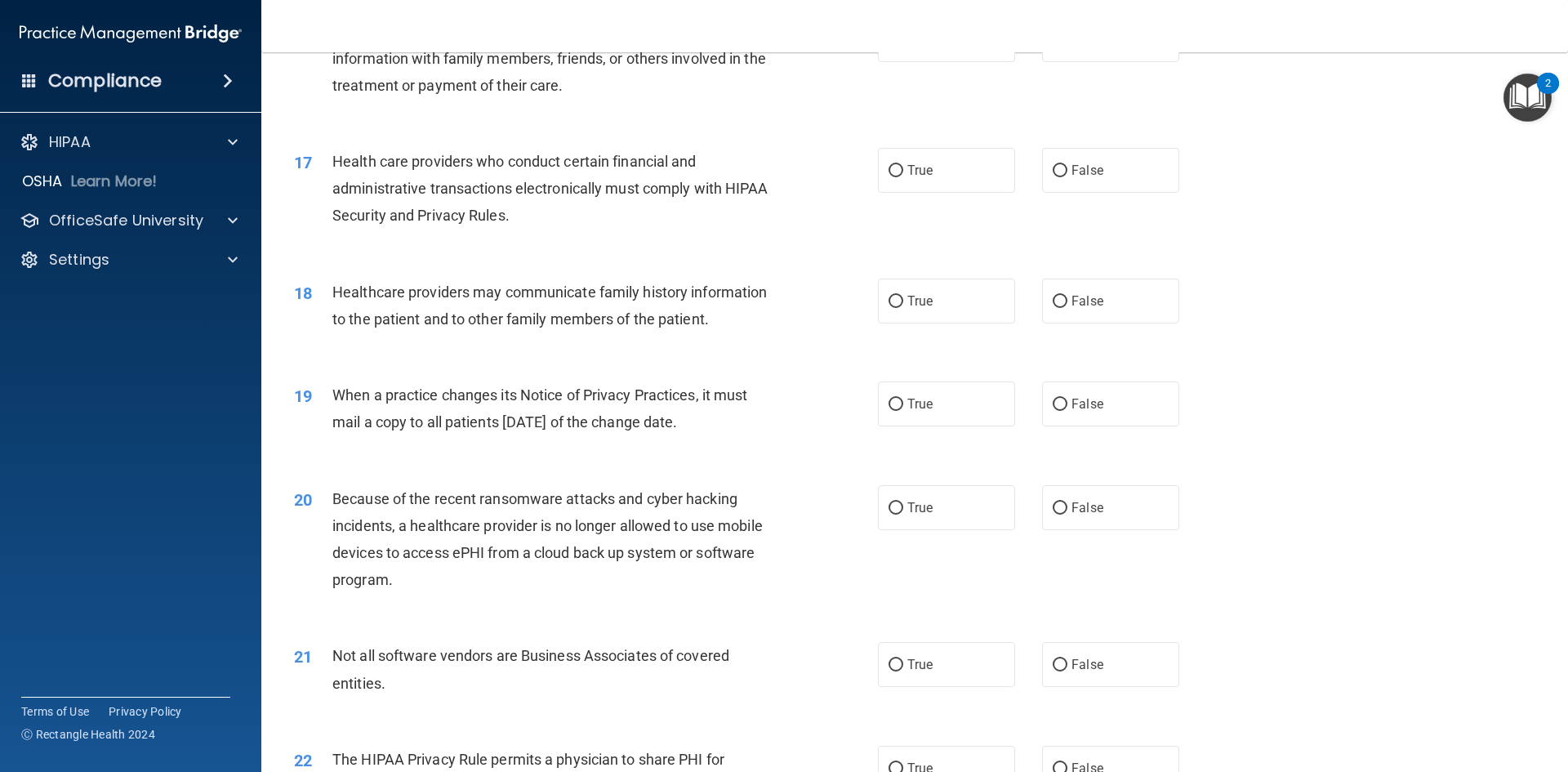
scroll to position [1960, 0]
click at [1054, 505] on input "False" at bounding box center [1060, 508] width 15 height 12
radio input "true"
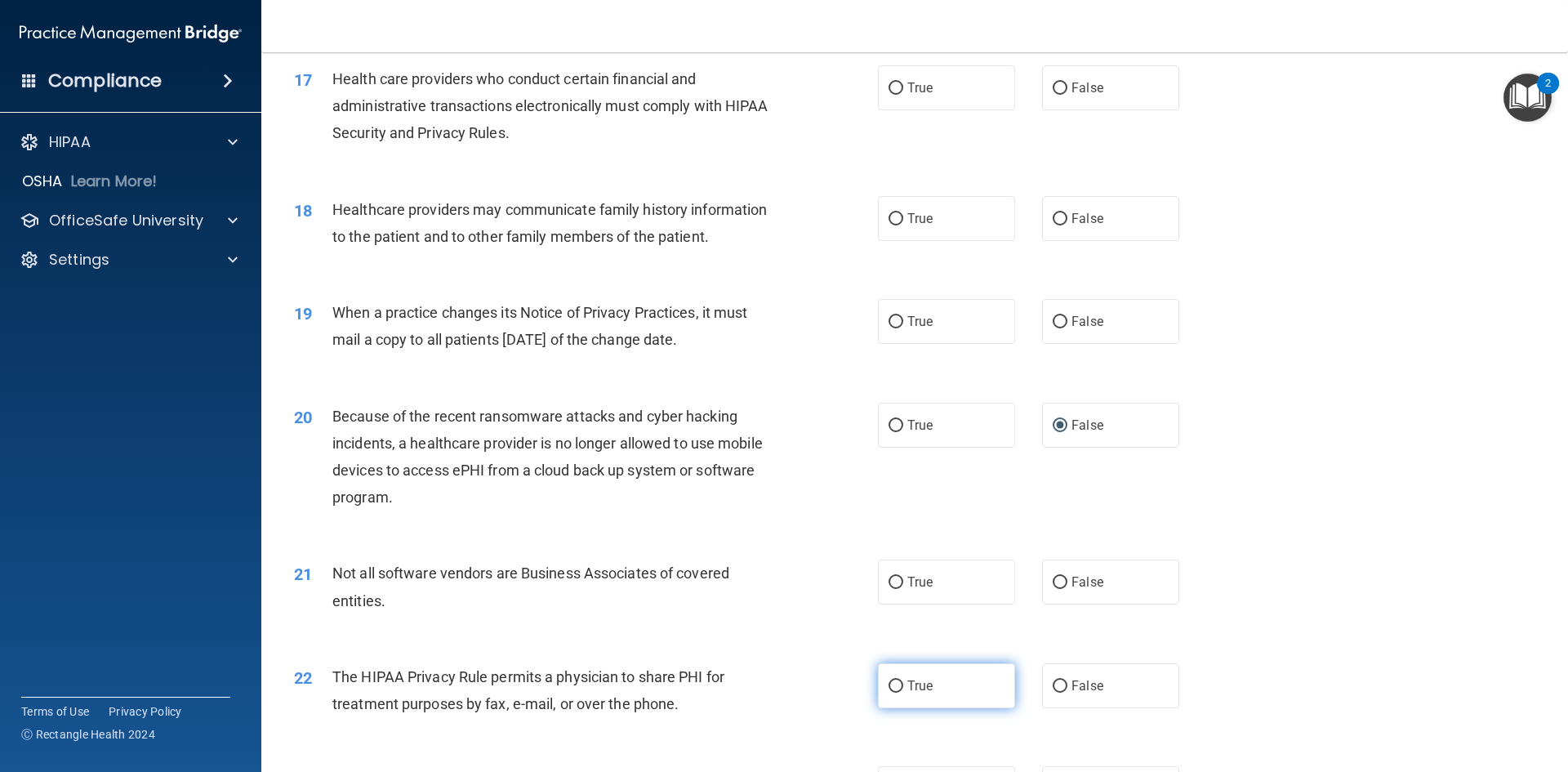
click at [891, 683] on input "True" at bounding box center [895, 687] width 15 height 12
radio input "true"
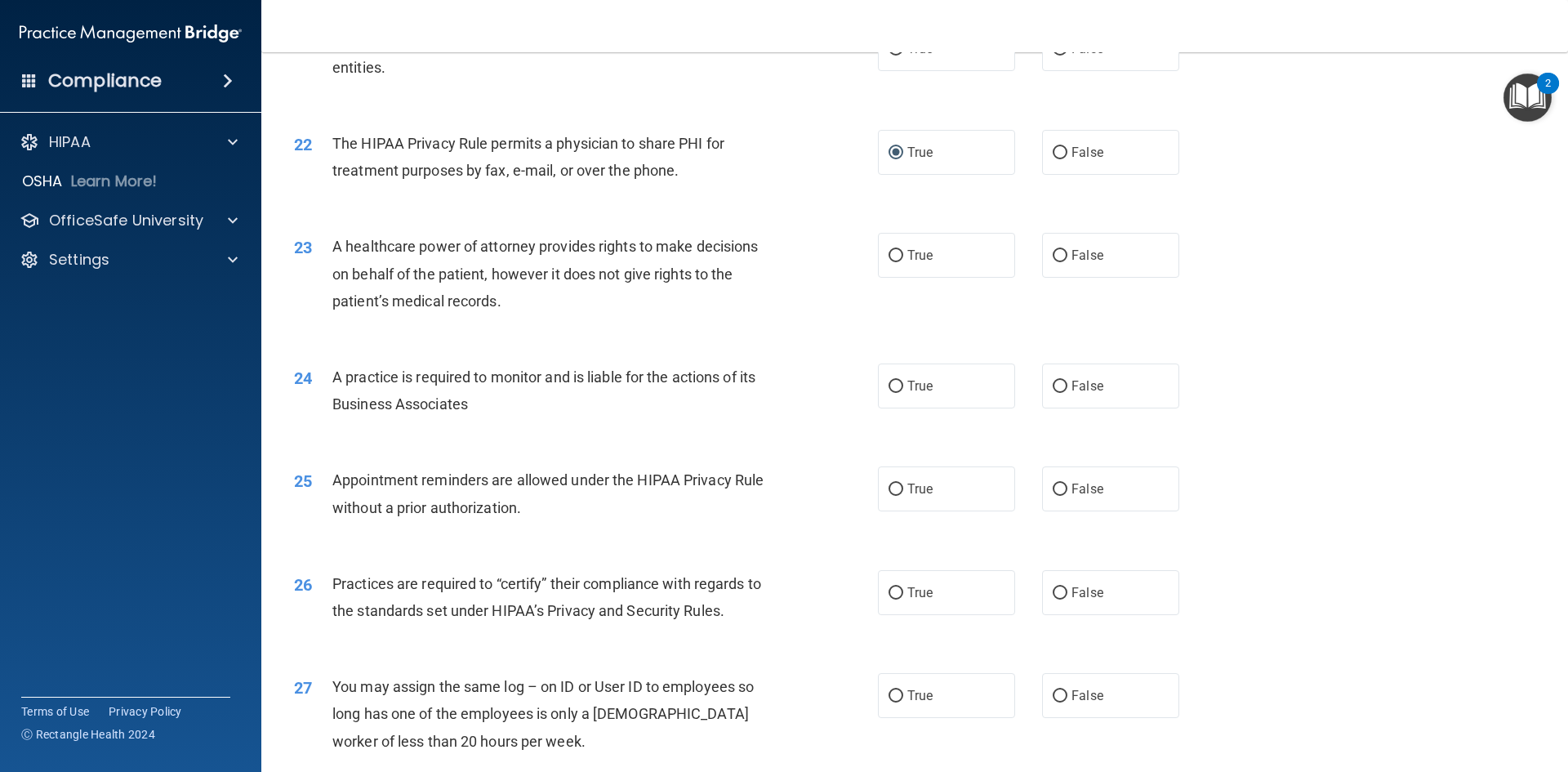
scroll to position [2614, 0]
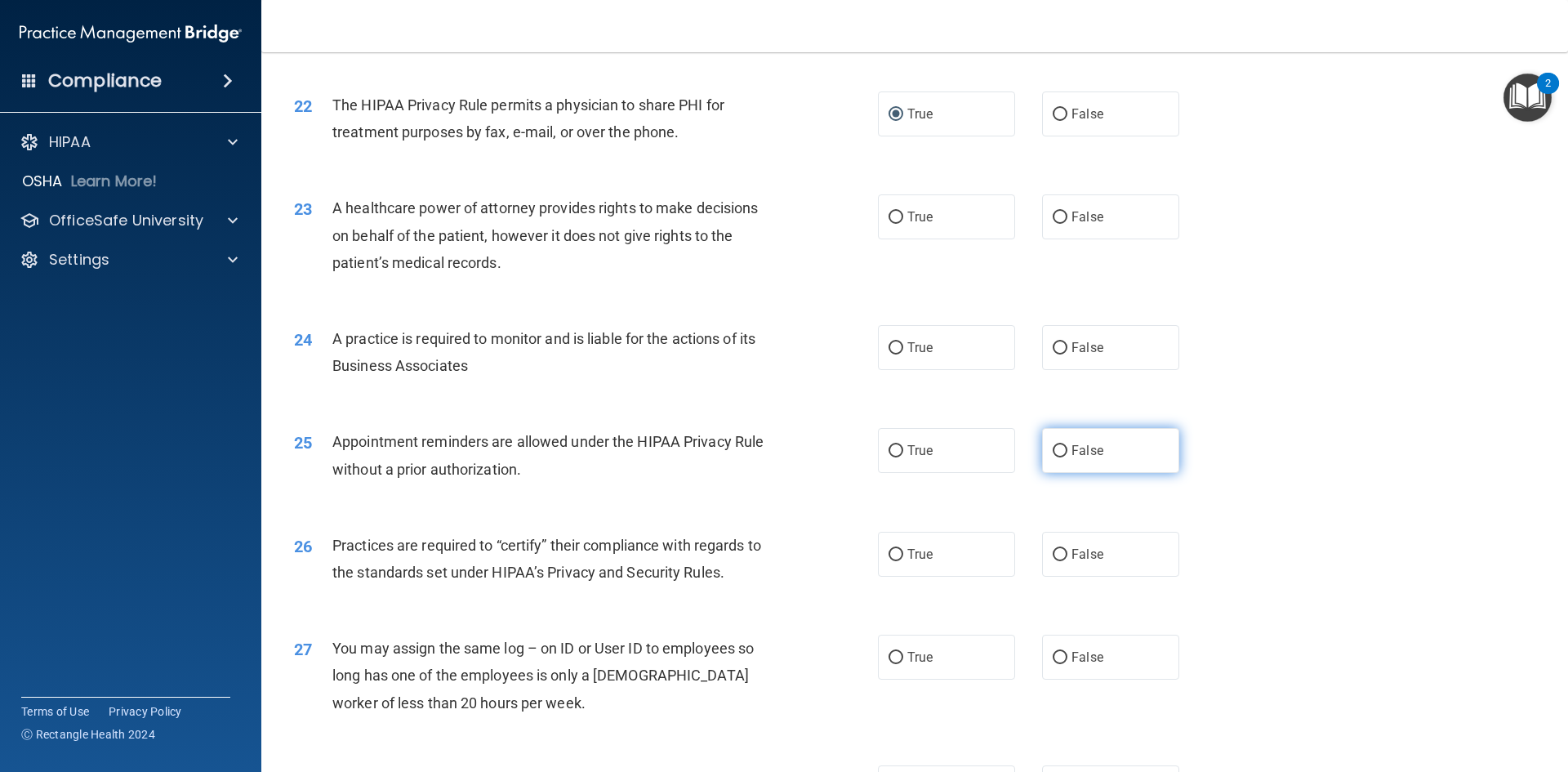
click at [1053, 445] on input "False" at bounding box center [1060, 451] width 15 height 12
radio input "true"
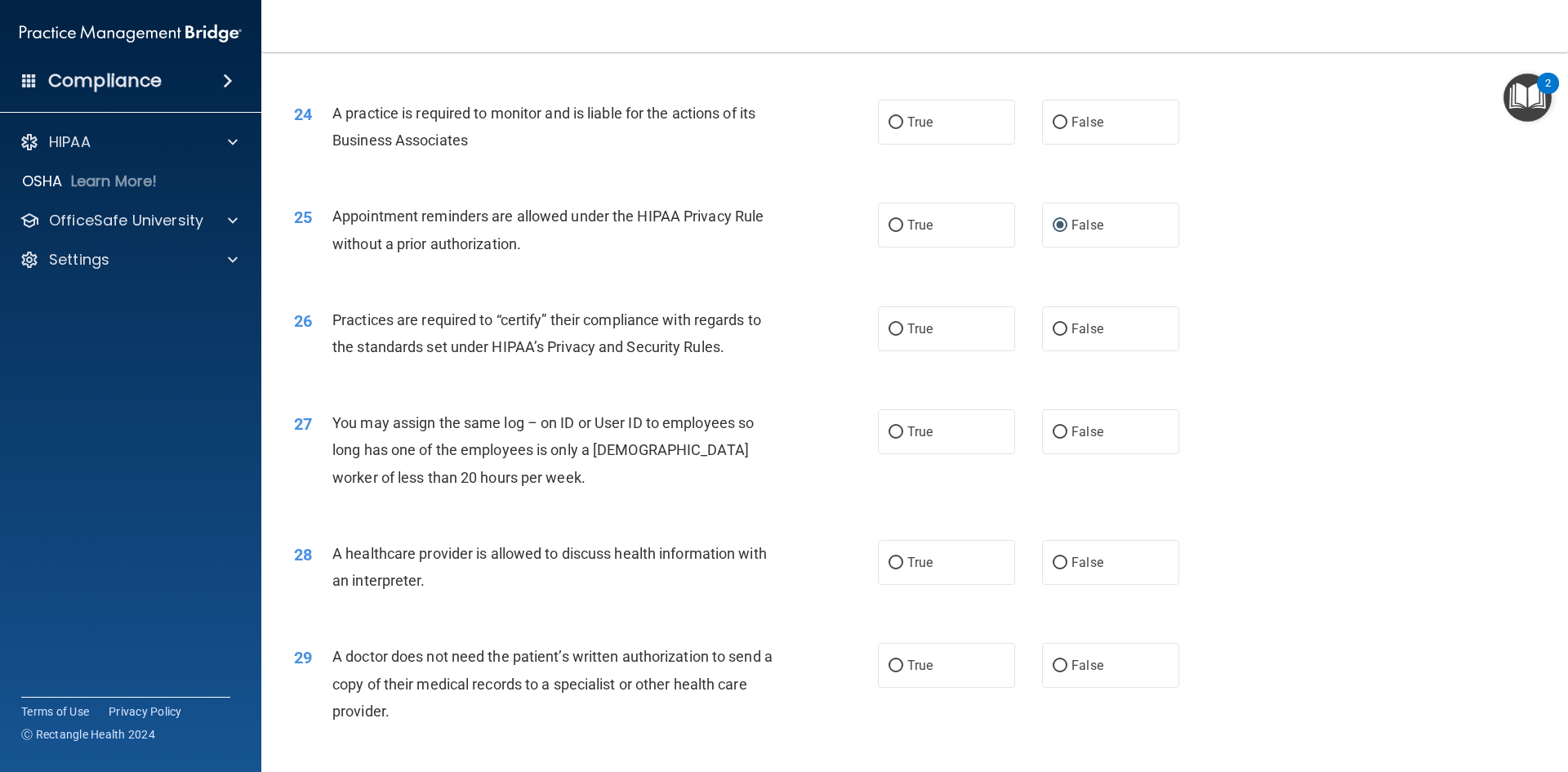
scroll to position [2859, 0]
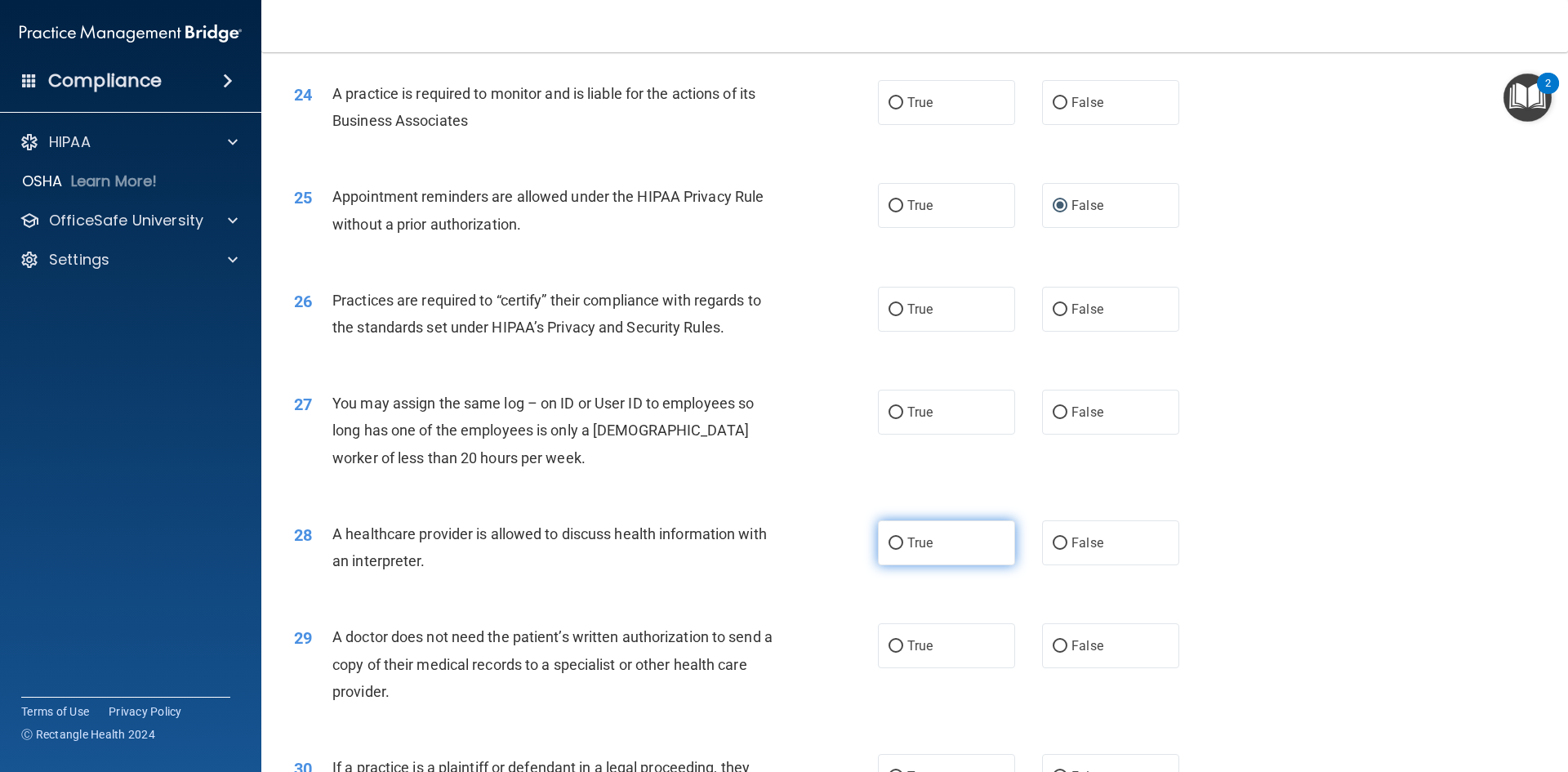
click at [892, 544] on input "True" at bounding box center [895, 544] width 15 height 12
radio input "true"
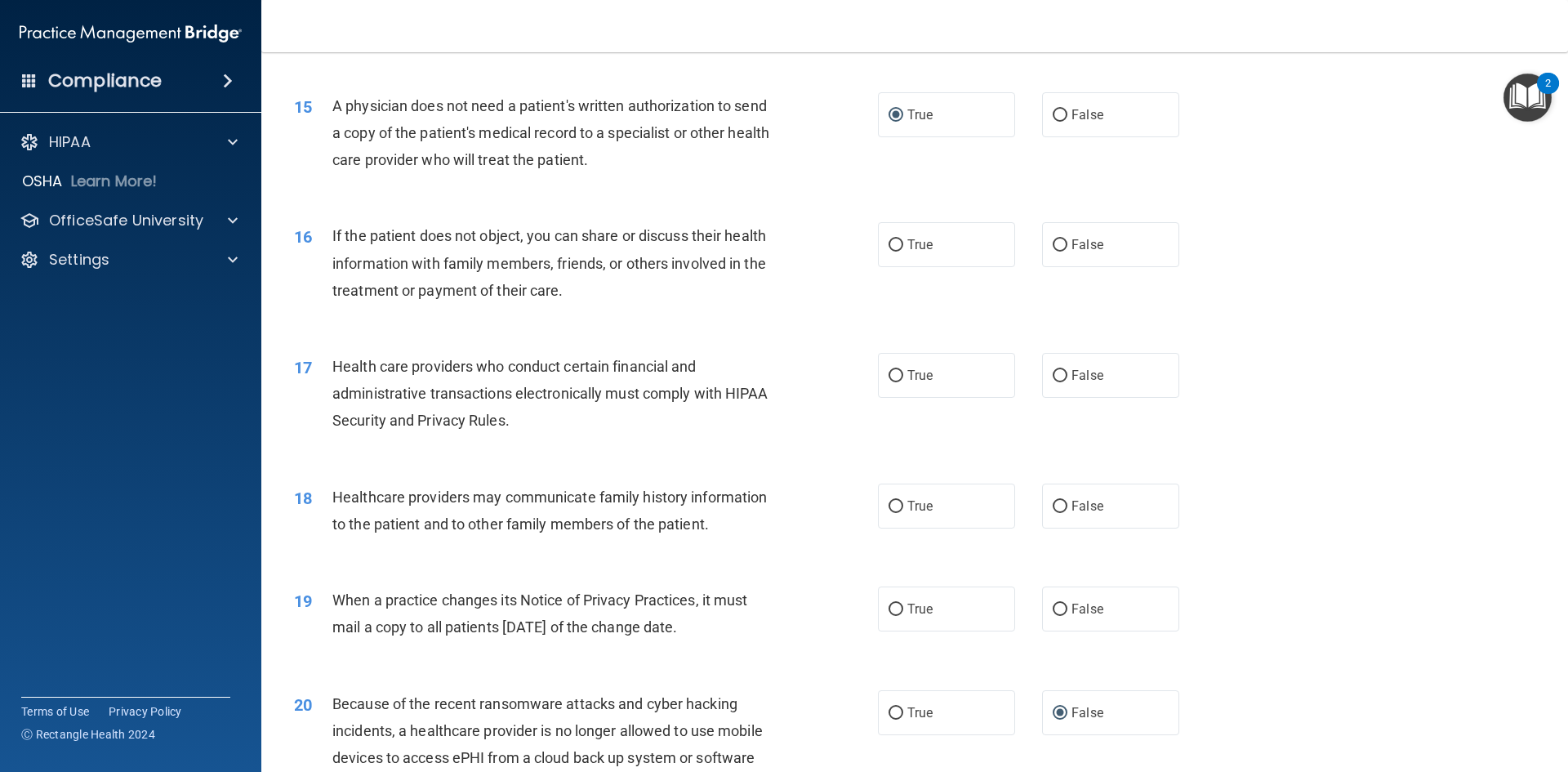
scroll to position [1797, 0]
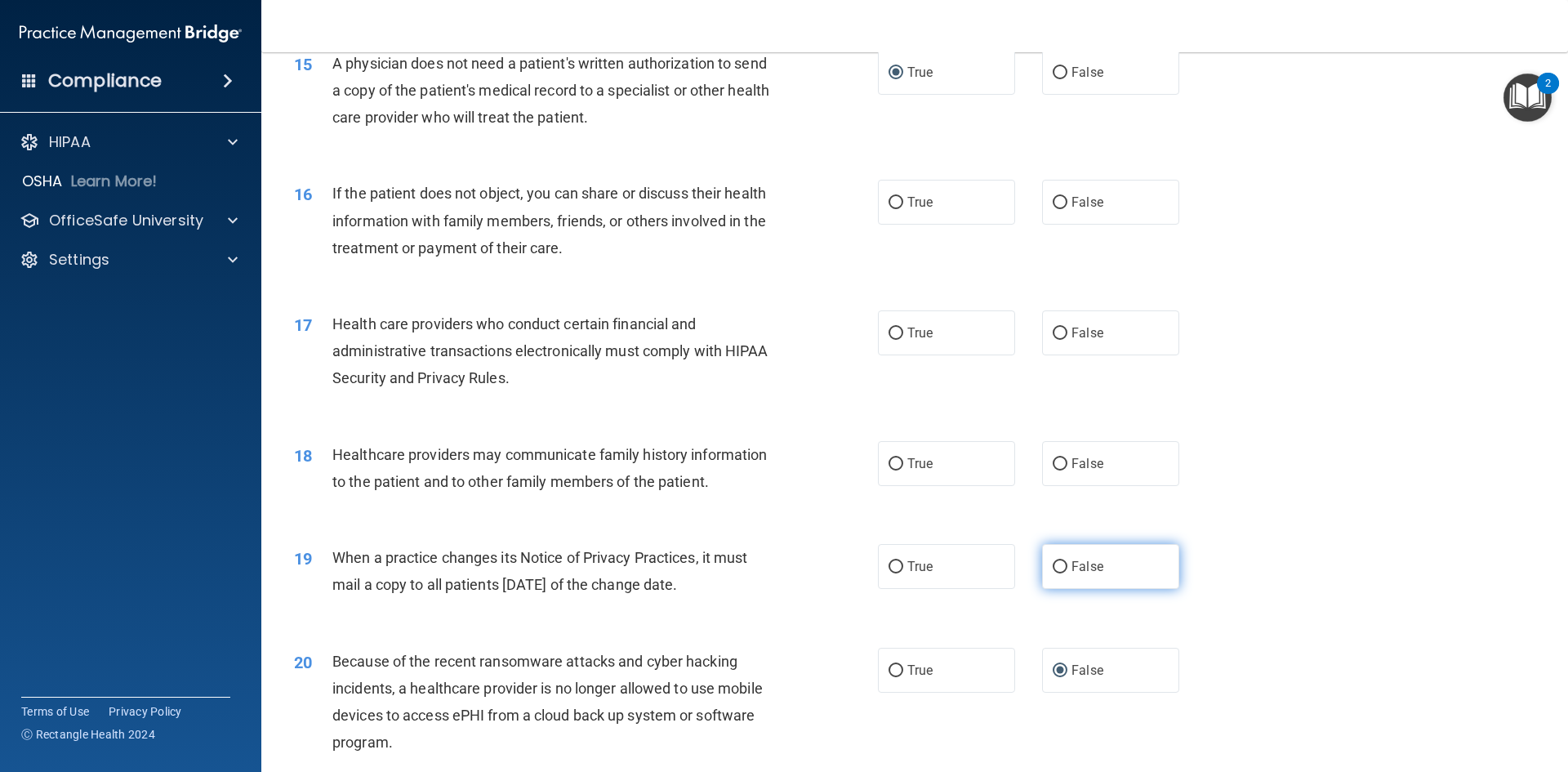
click at [1053, 565] on input "False" at bounding box center [1060, 567] width 15 height 12
radio input "true"
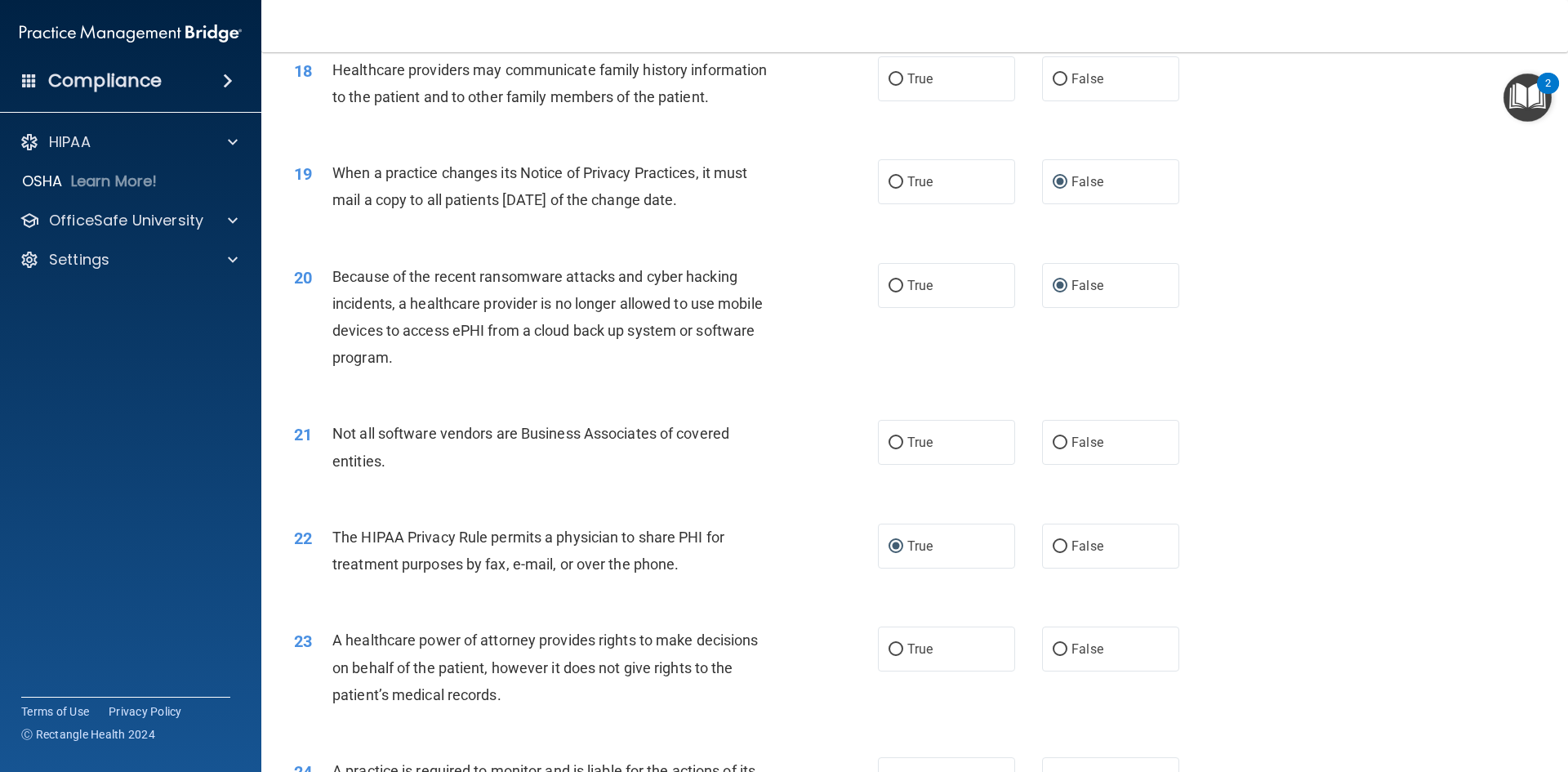
scroll to position [2205, 0]
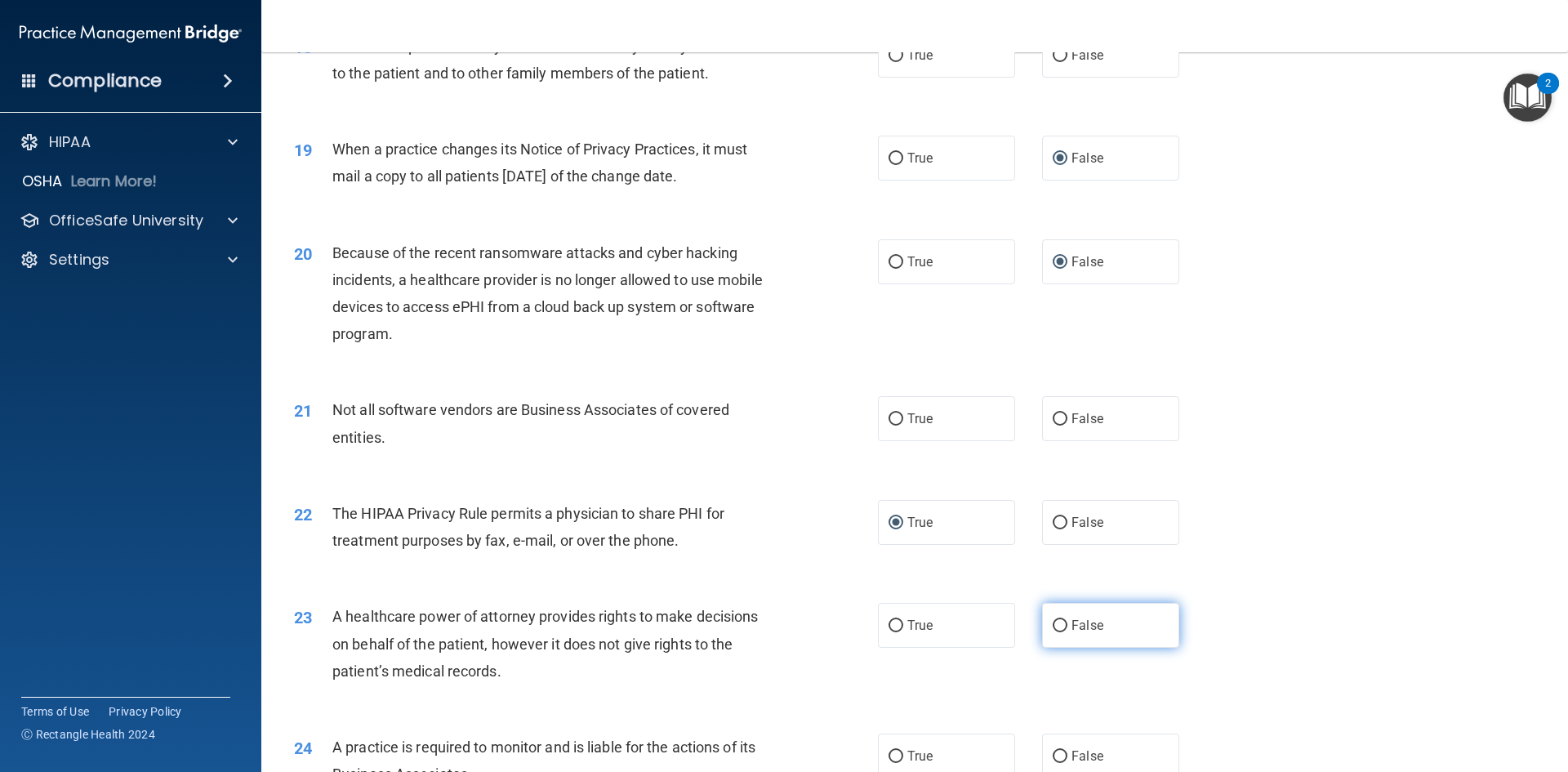
click at [1056, 624] on input "False" at bounding box center [1060, 626] width 15 height 12
radio input "true"
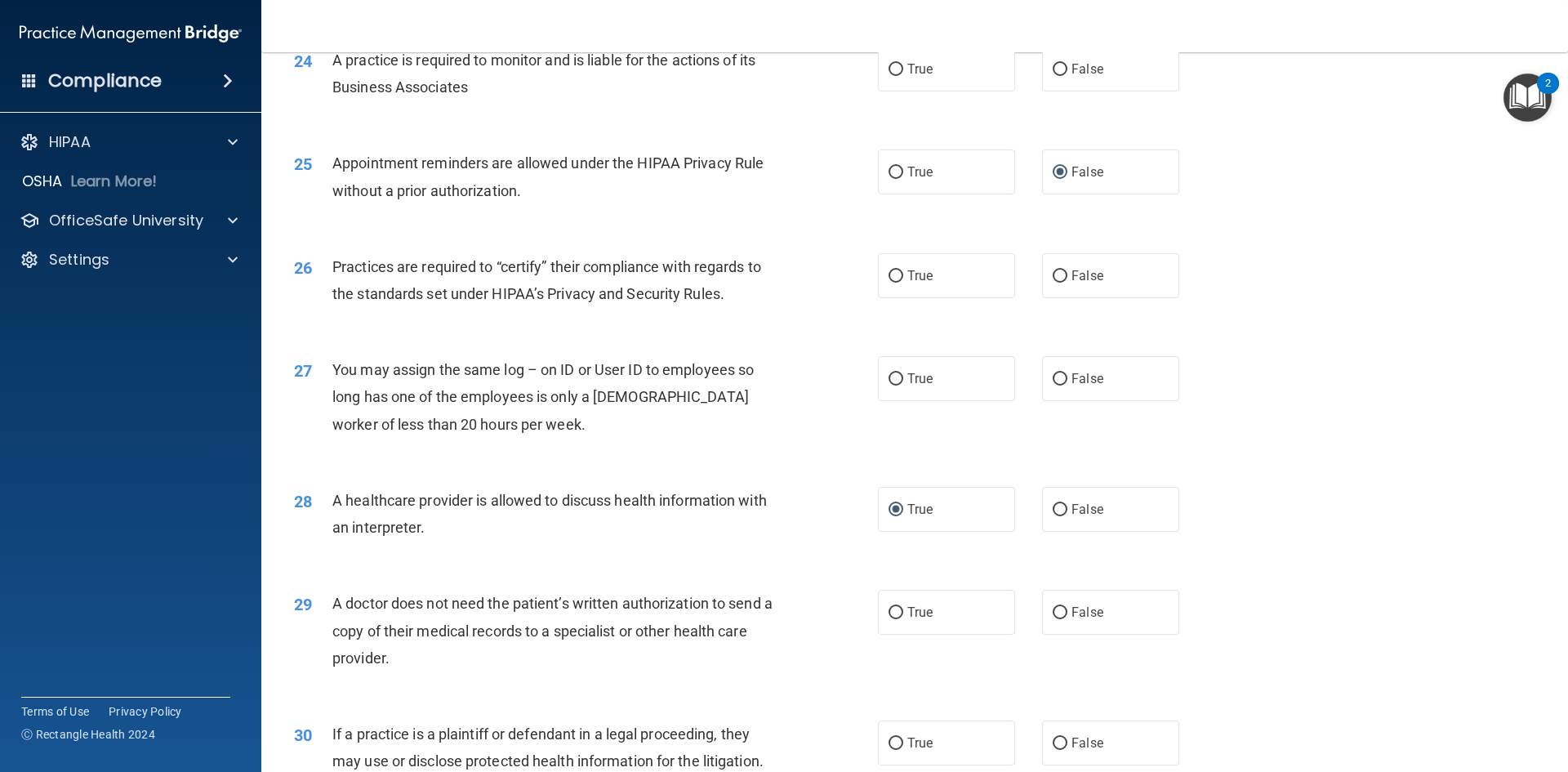
scroll to position [2940, 0]
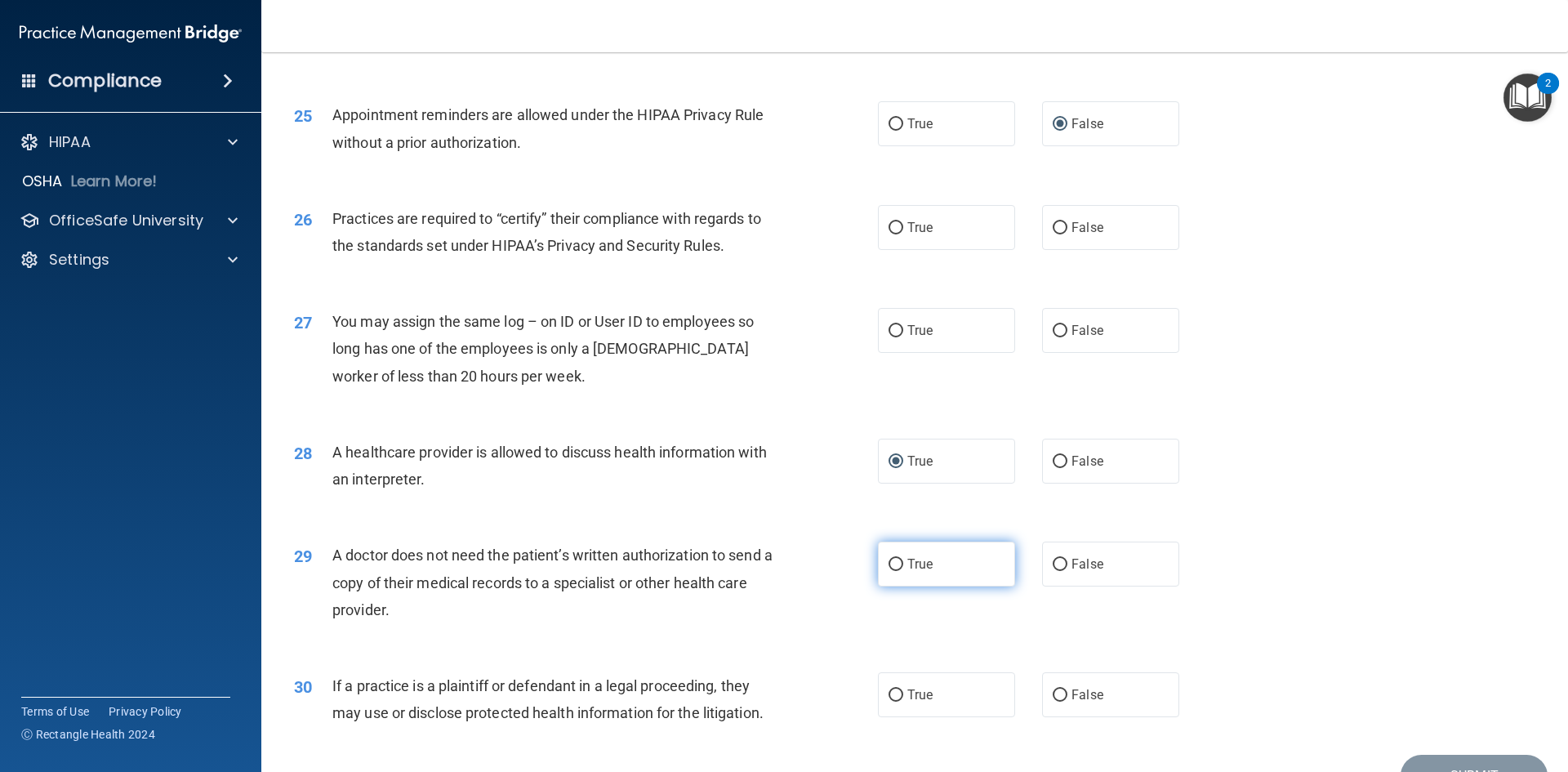
click at [891, 566] on input "True" at bounding box center [895, 565] width 15 height 12
radio input "true"
click at [891, 692] on input "True" at bounding box center [895, 696] width 15 height 12
radio input "true"
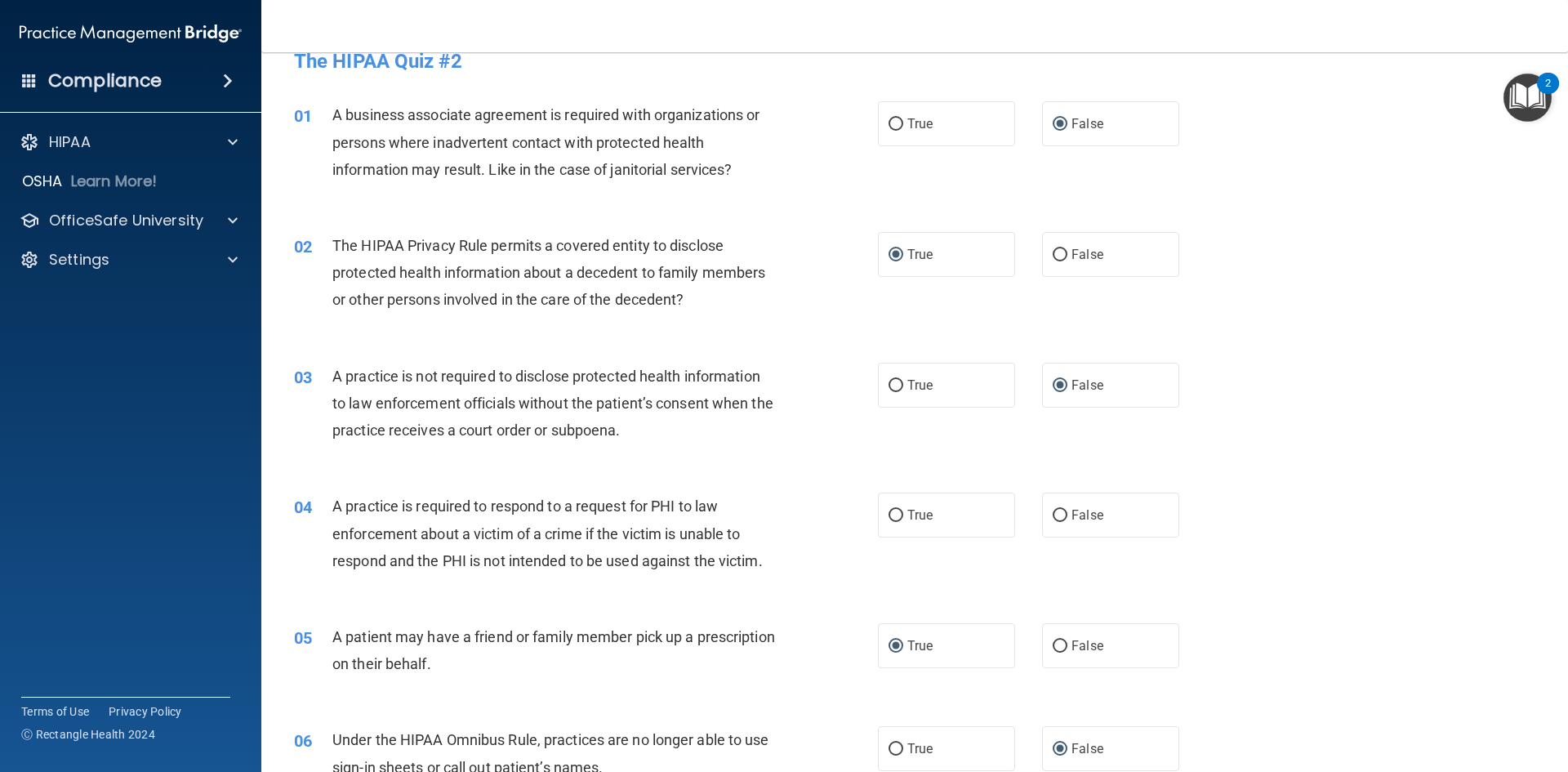
scroll to position [0, 0]
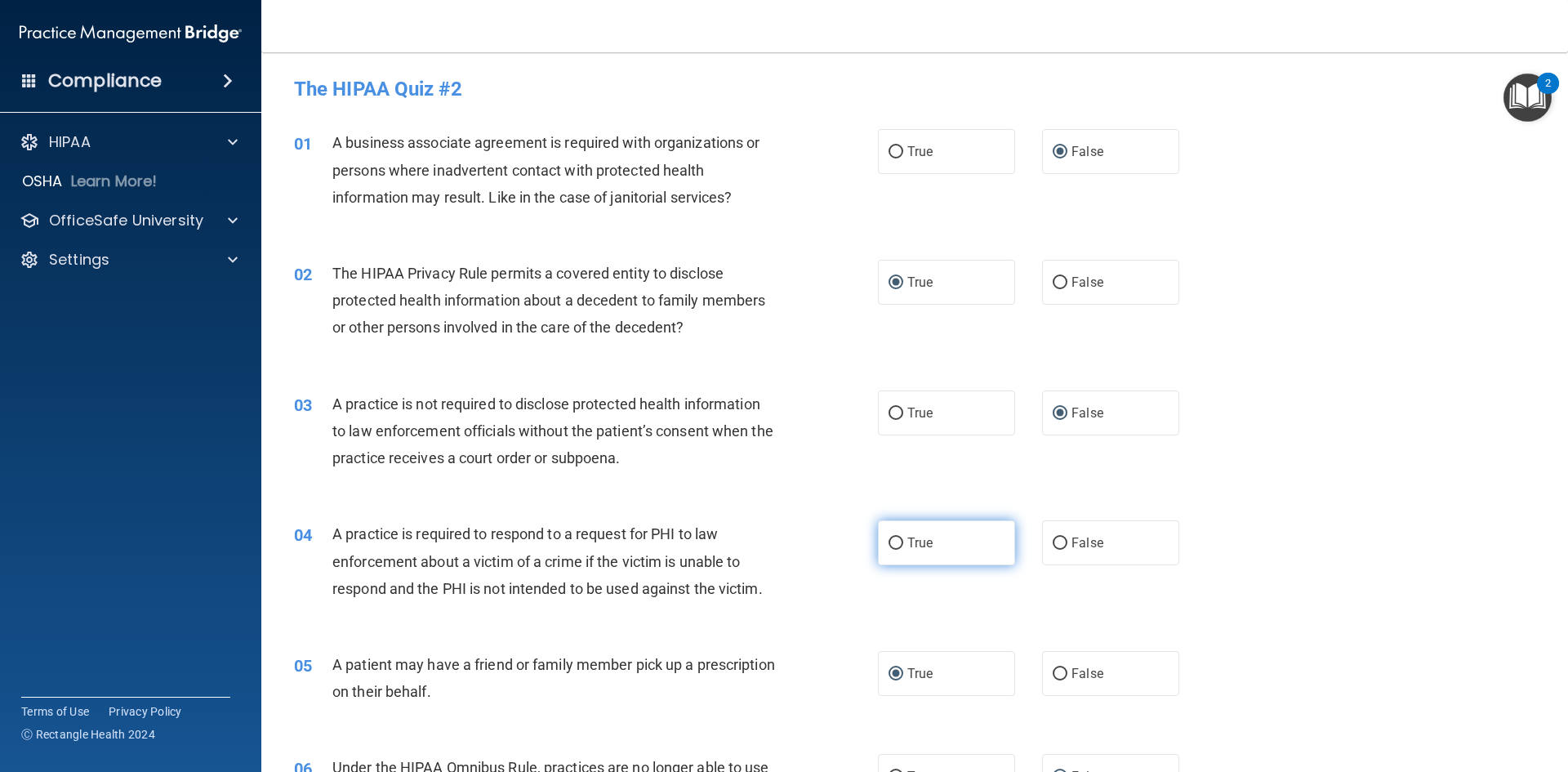
click at [889, 541] on input "True" at bounding box center [895, 544] width 15 height 12
radio input "true"
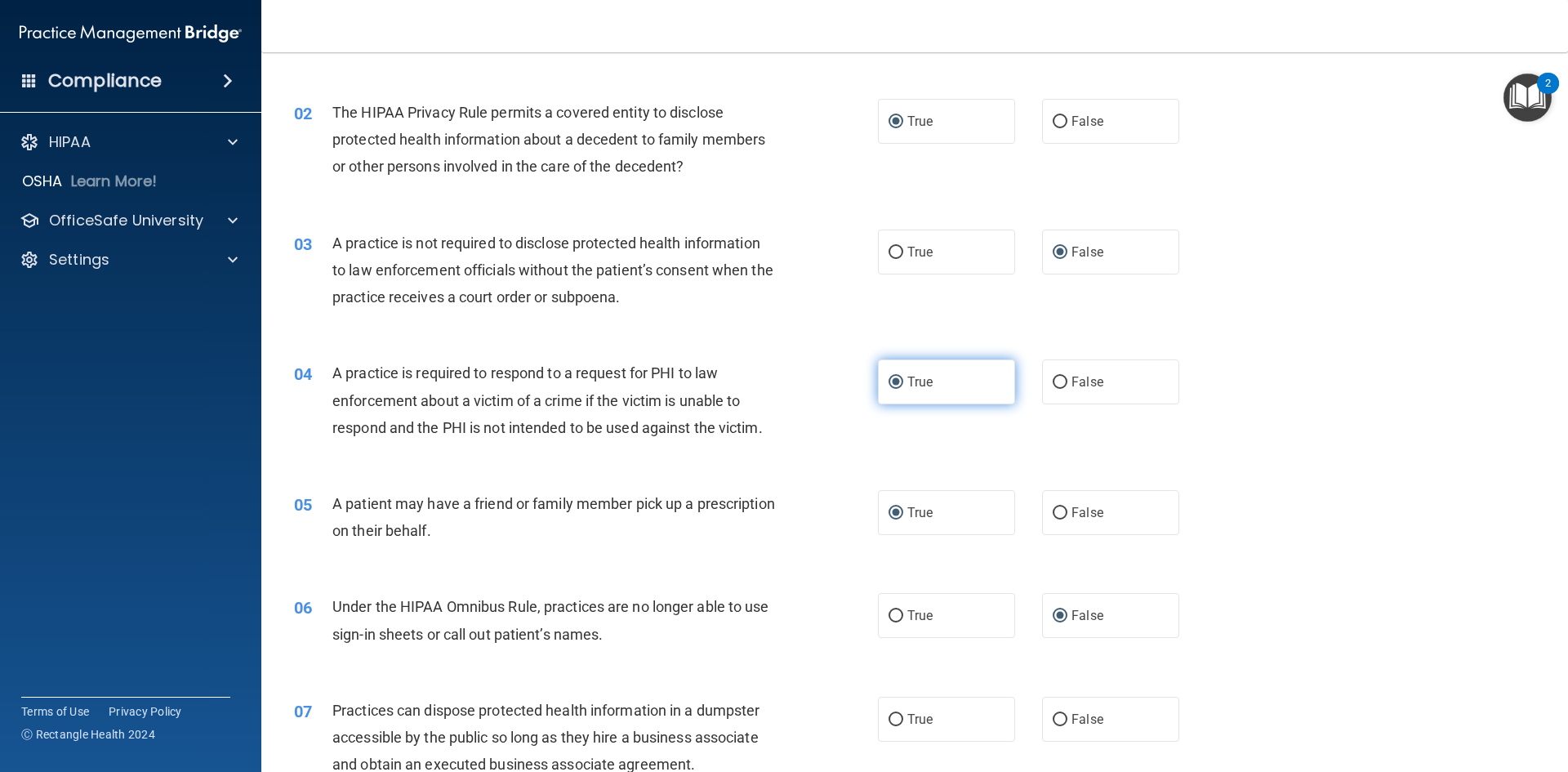
scroll to position [327, 0]
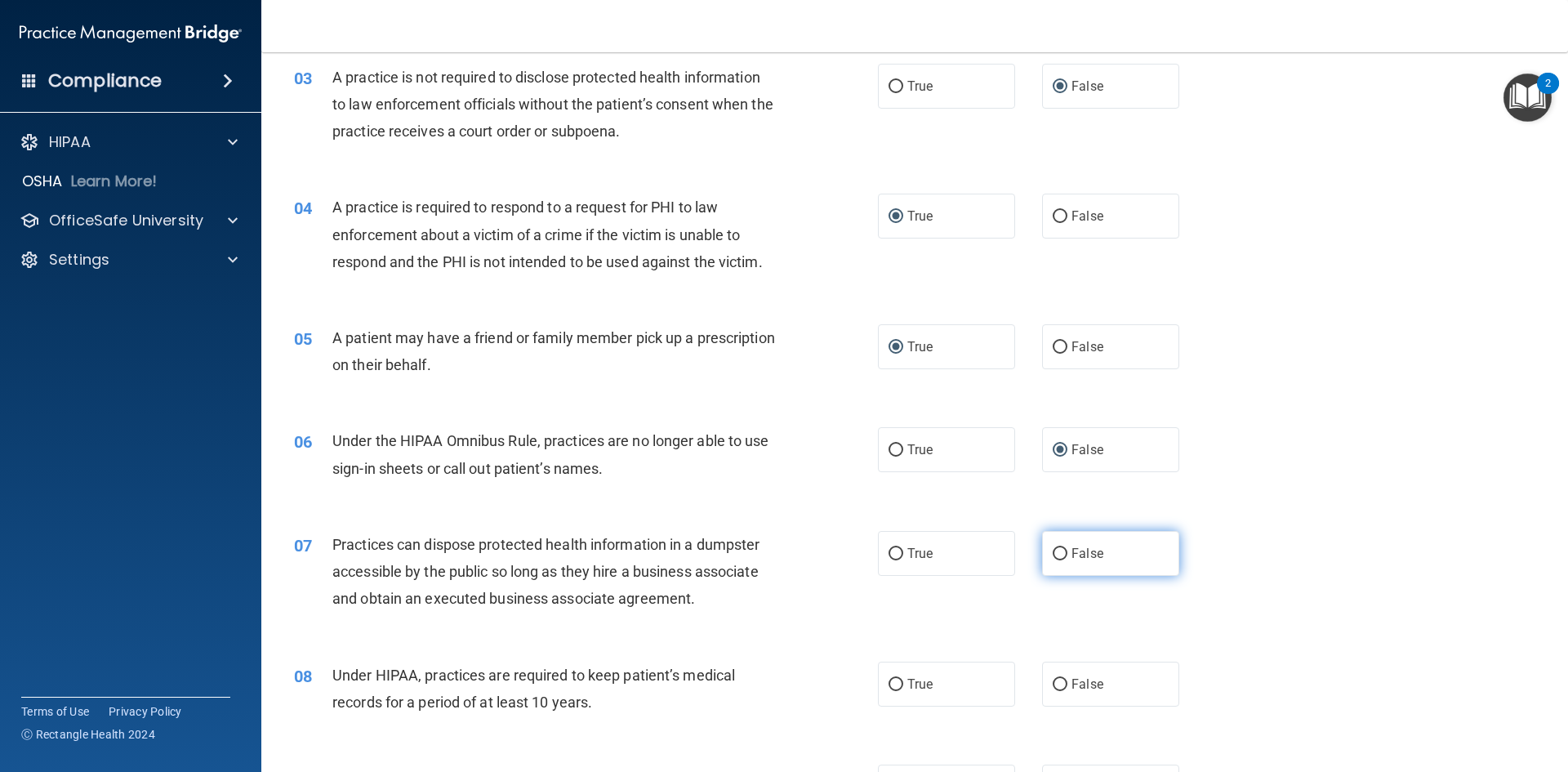
click at [1053, 554] on input "False" at bounding box center [1060, 554] width 15 height 12
radio input "true"
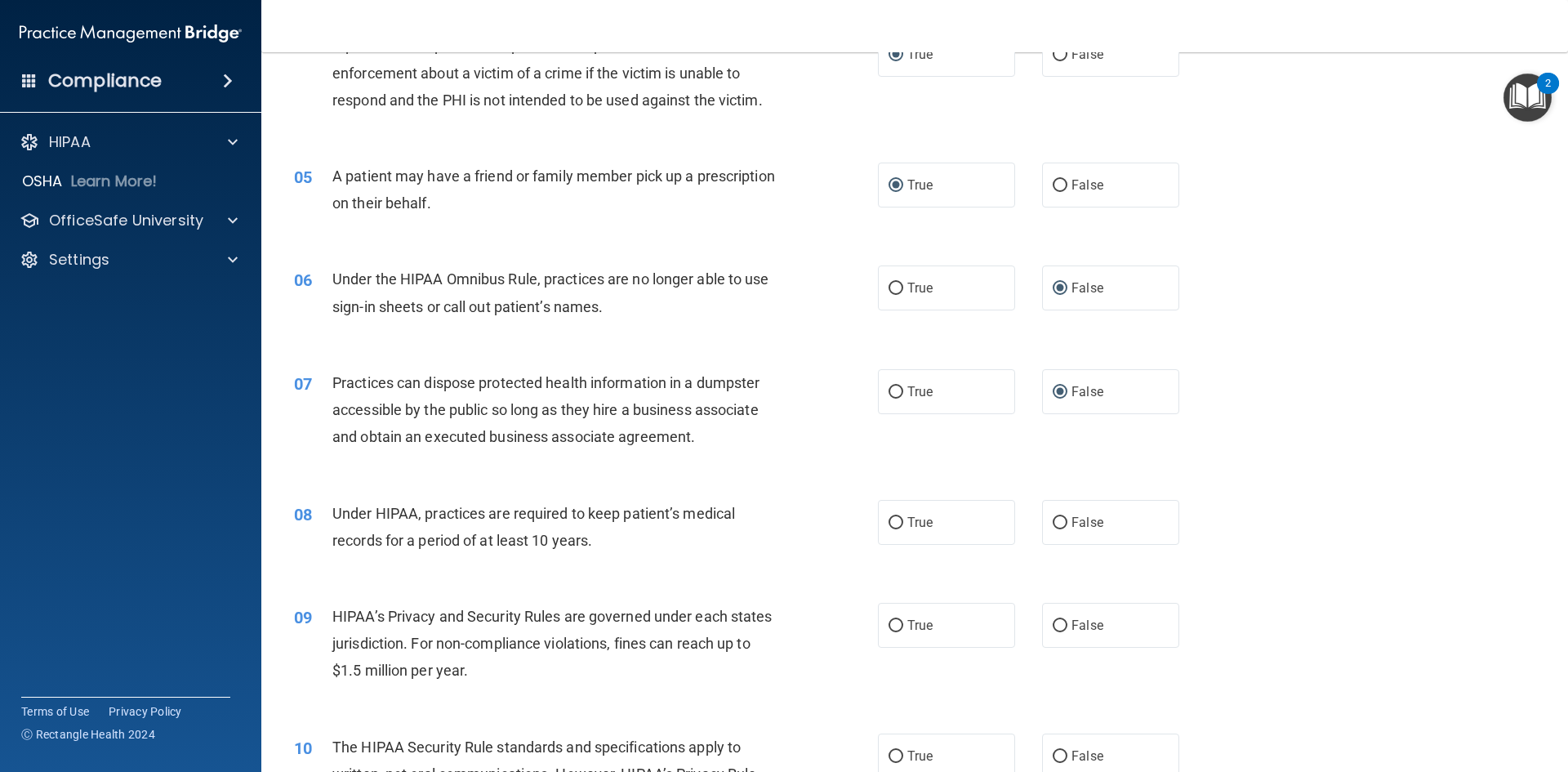
scroll to position [490, 0]
click at [889, 522] on input "True" at bounding box center [895, 522] width 15 height 12
radio input "true"
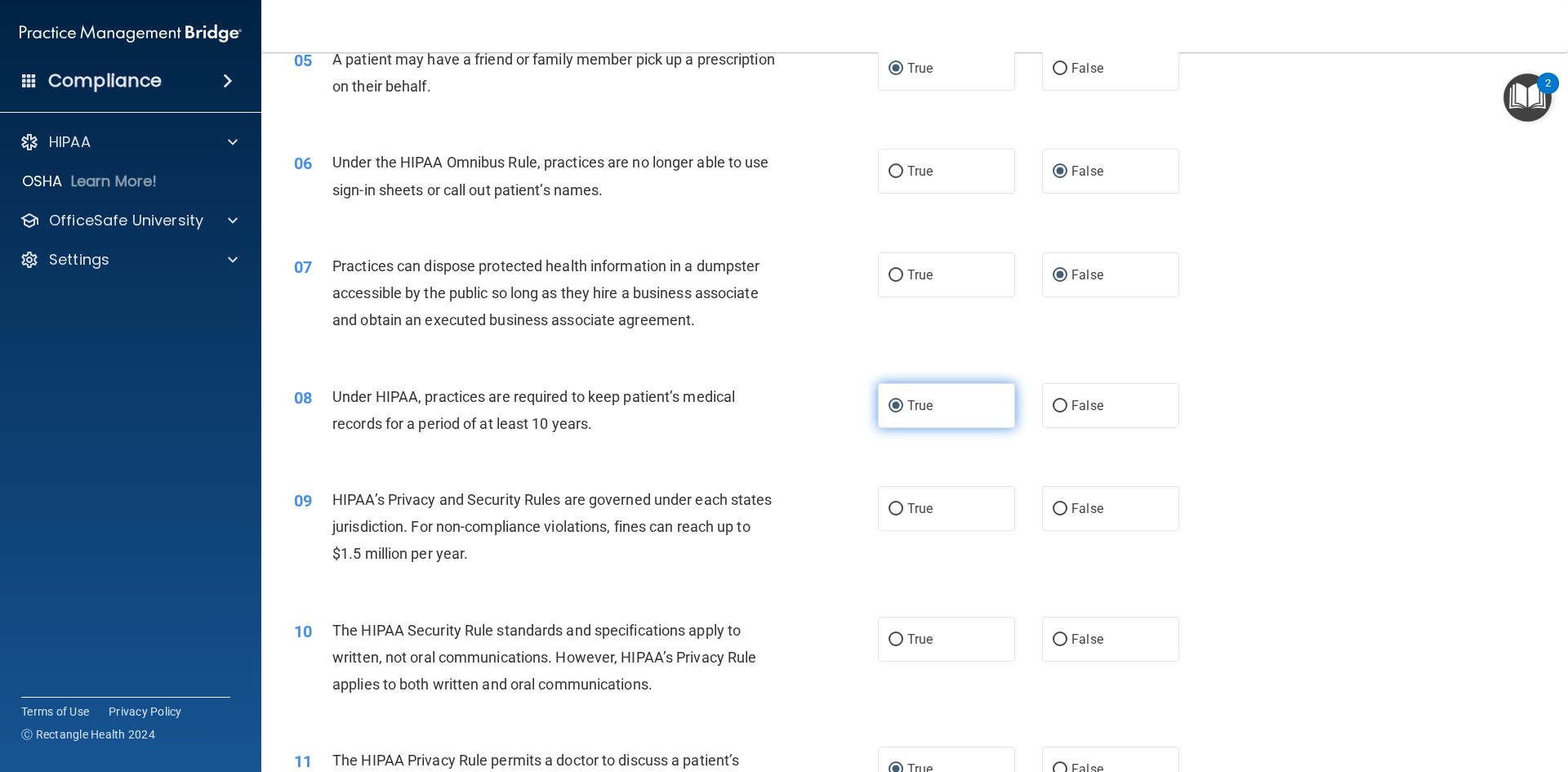
scroll to position [653, 0]
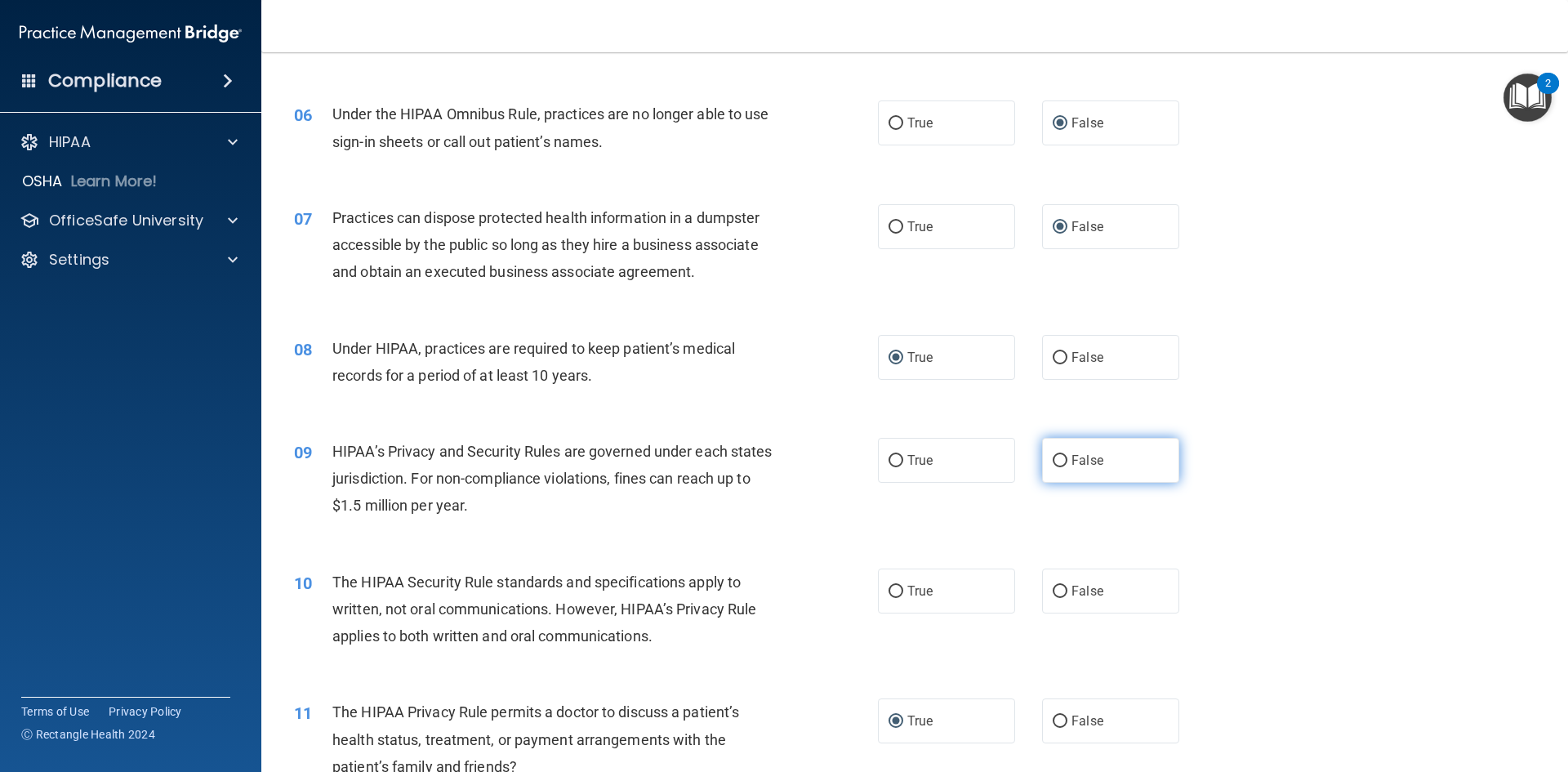
click at [1057, 458] on input "False" at bounding box center [1060, 461] width 15 height 12
radio input "true"
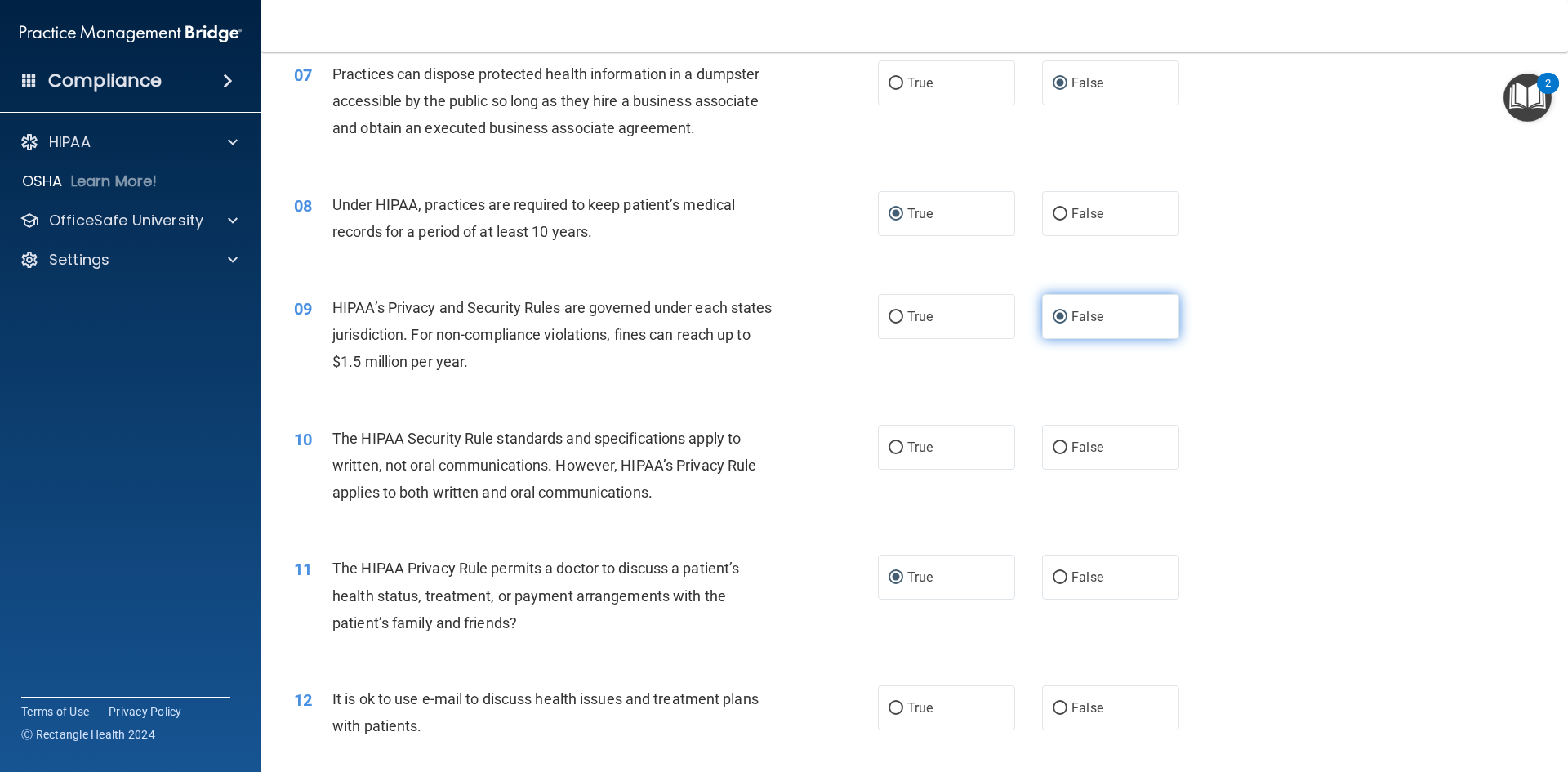
scroll to position [817, 0]
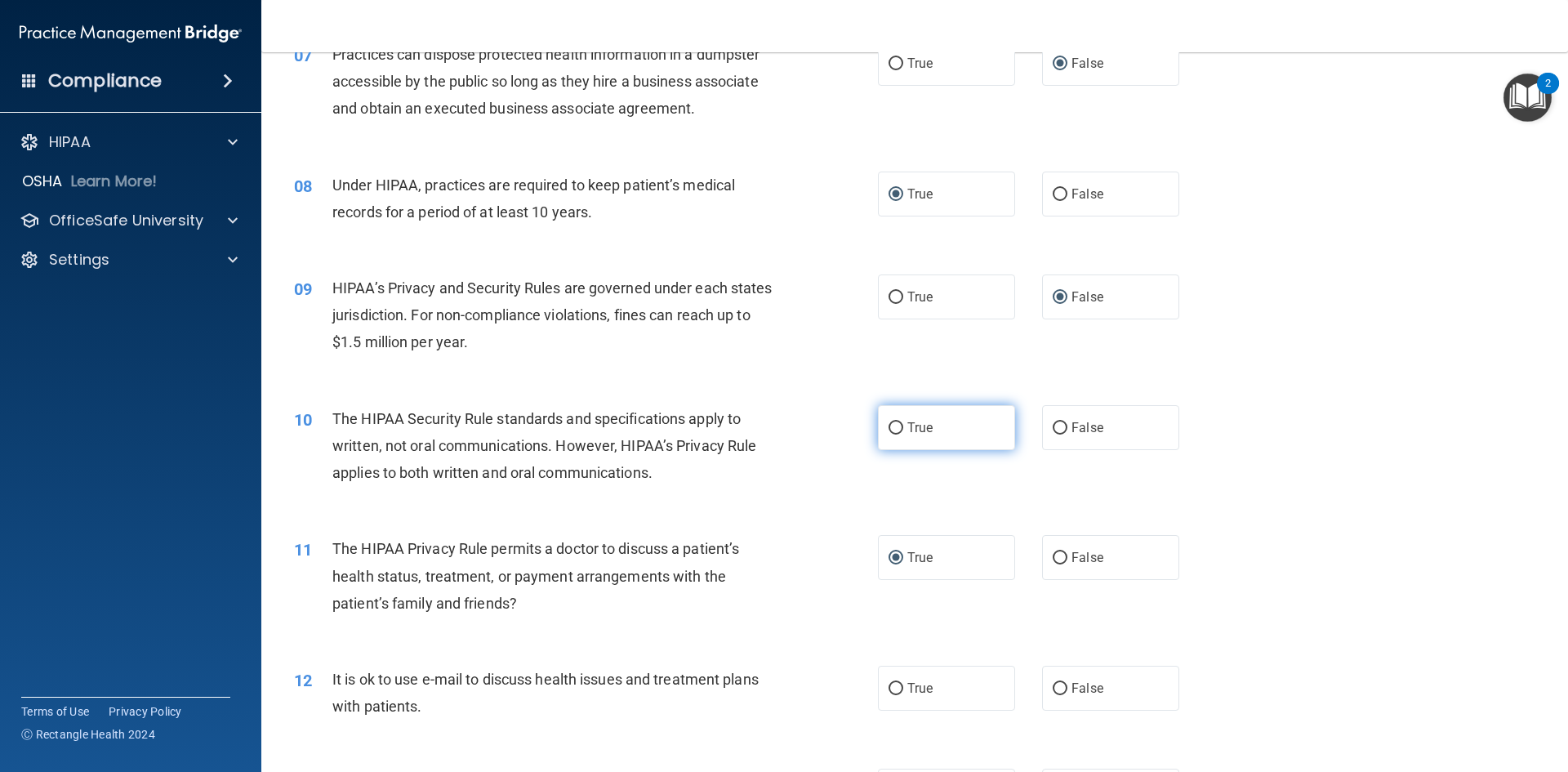
click at [891, 424] on input "True" at bounding box center [895, 429] width 15 height 12
radio input "true"
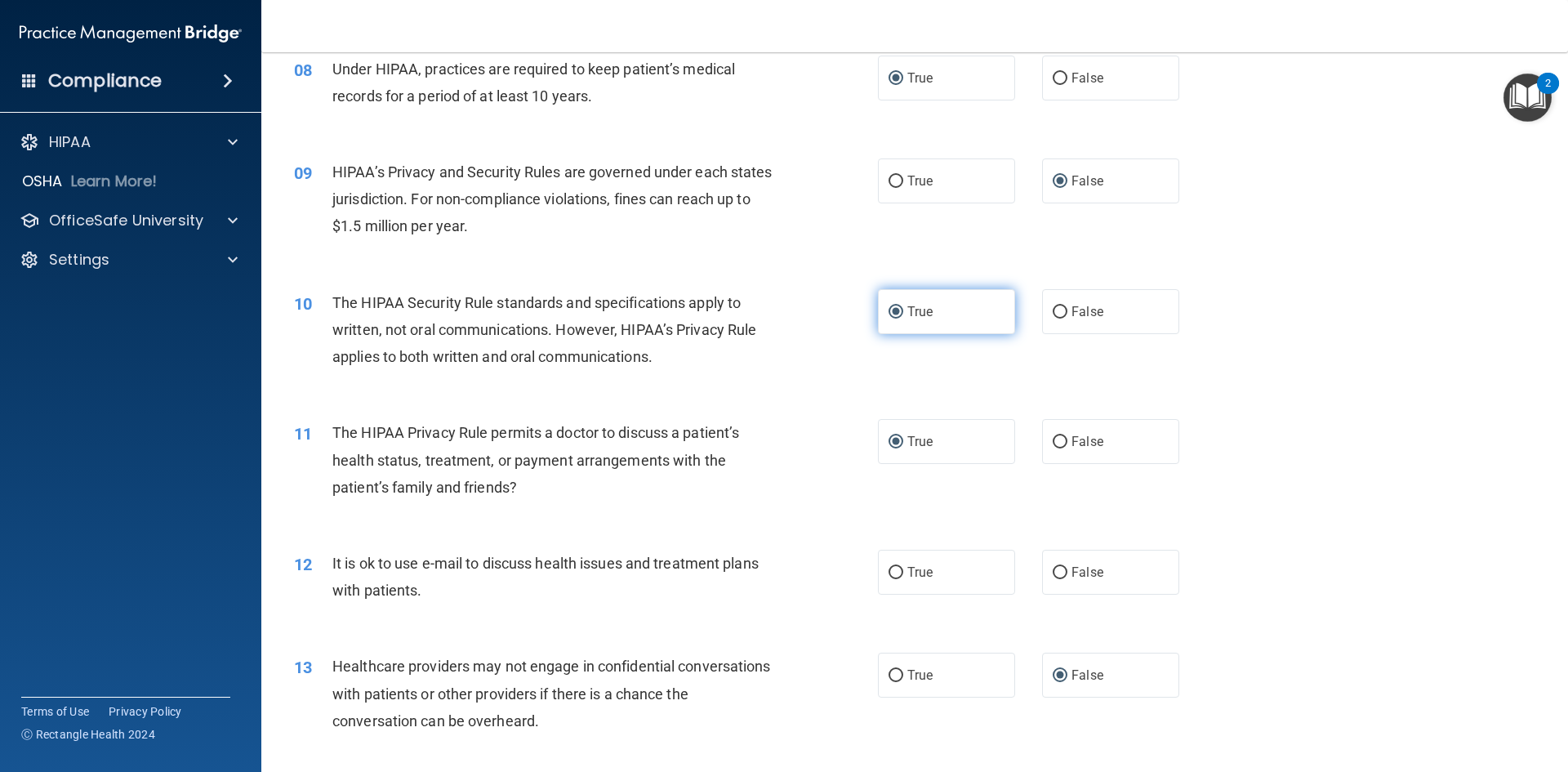
scroll to position [1062, 0]
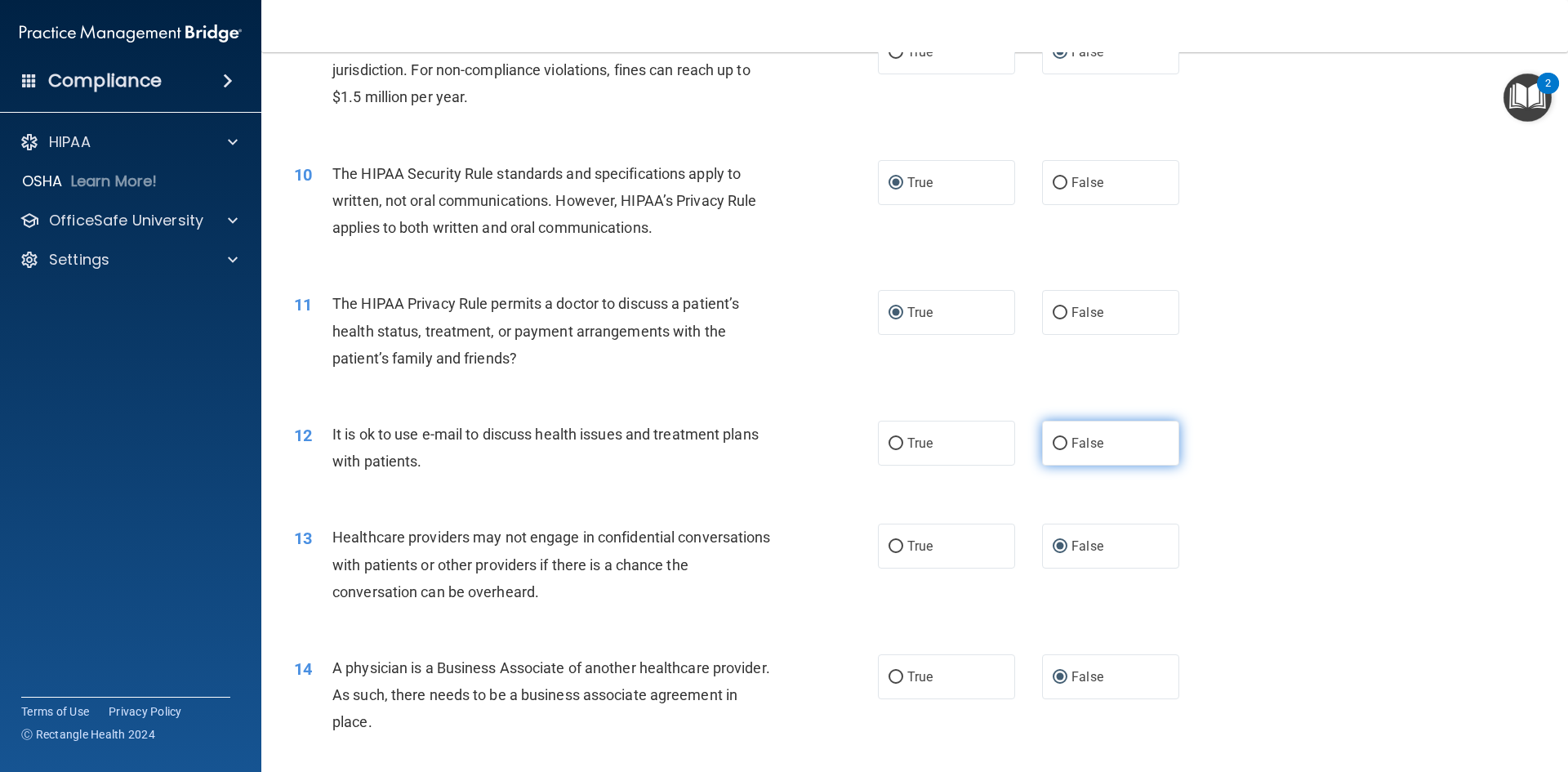
click at [1053, 437] on input "False" at bounding box center [1060, 444] width 15 height 12
radio input "true"
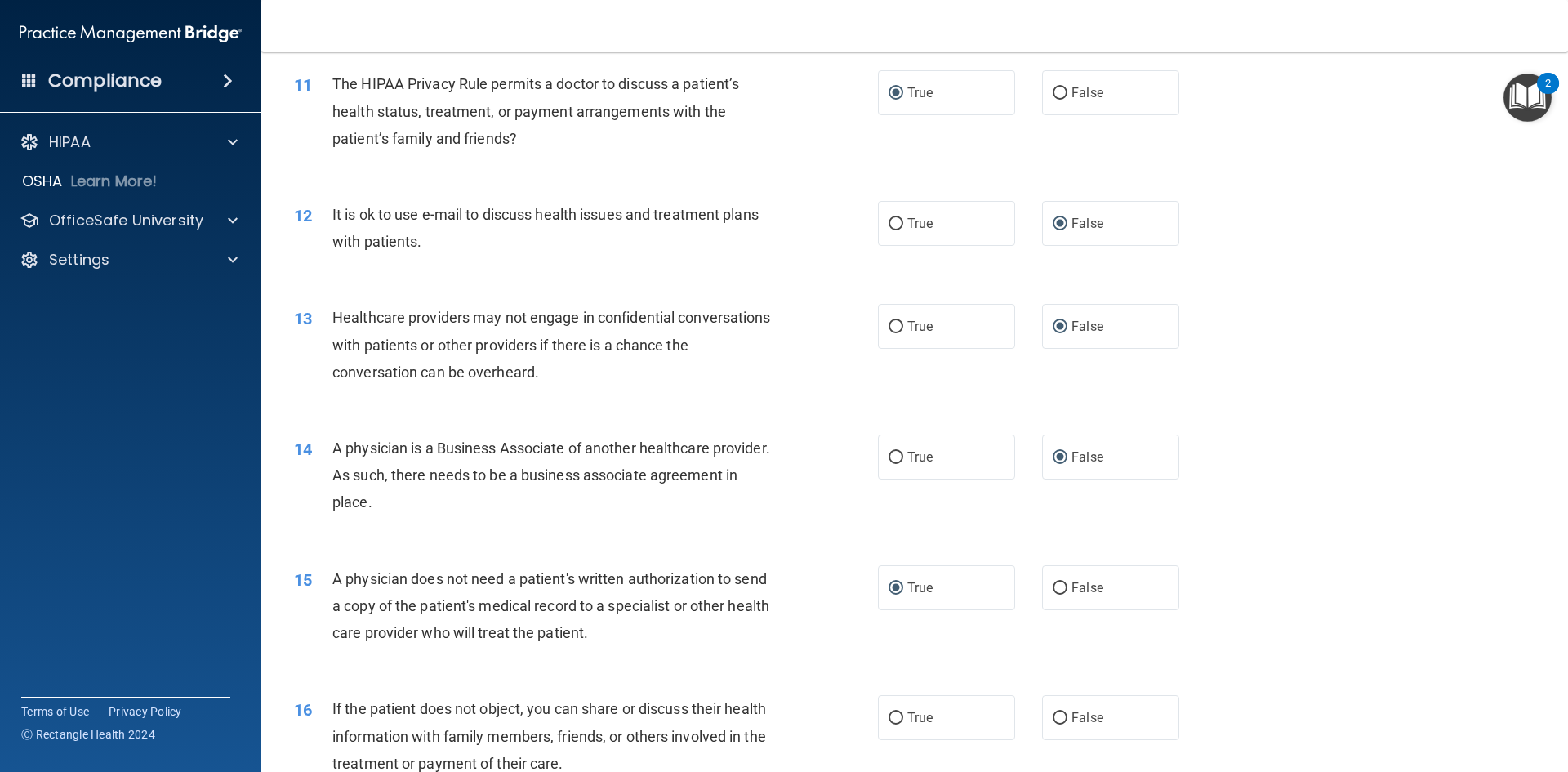
scroll to position [1470, 0]
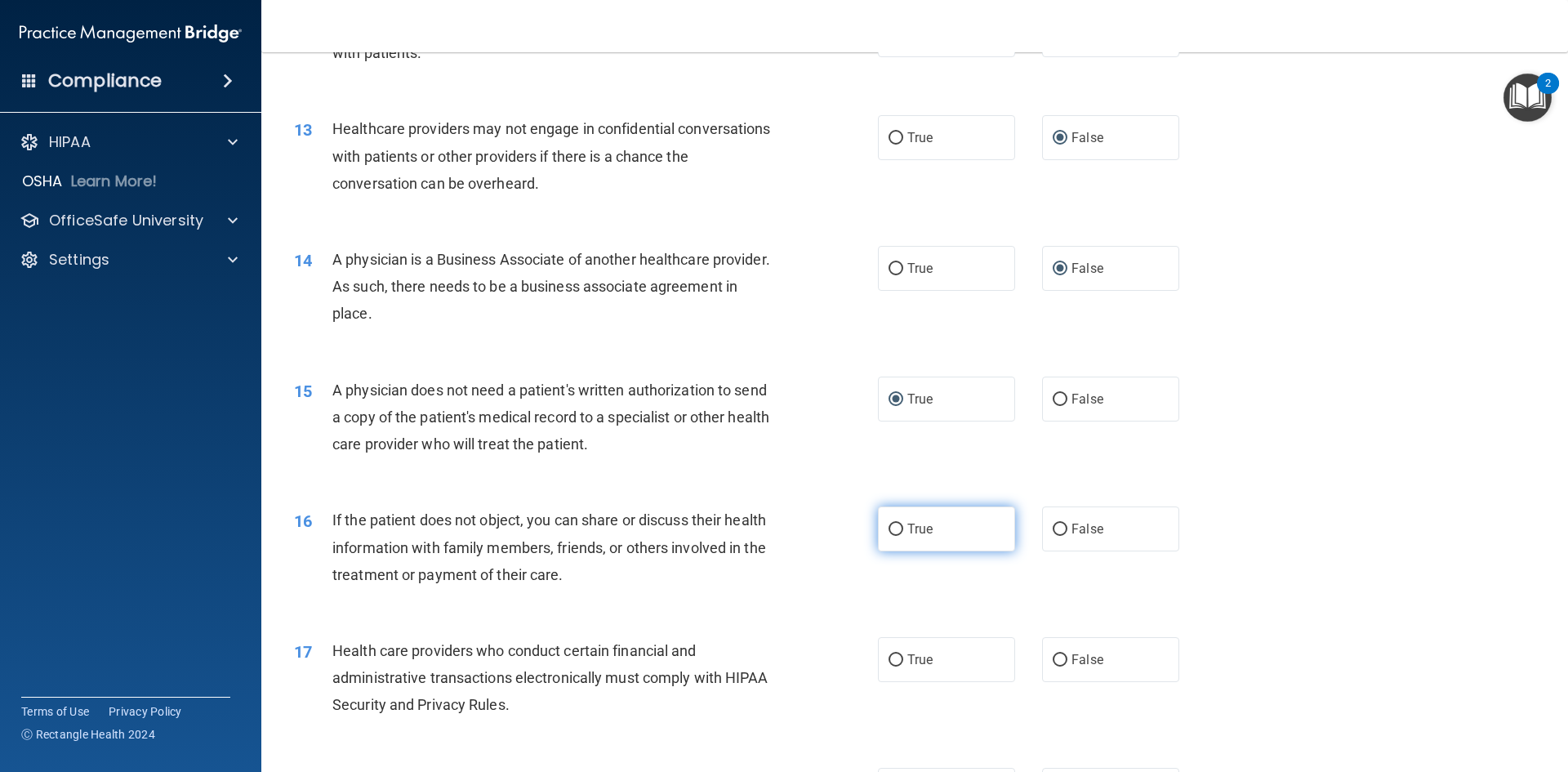
click at [890, 526] on input "True" at bounding box center [895, 530] width 15 height 12
radio input "true"
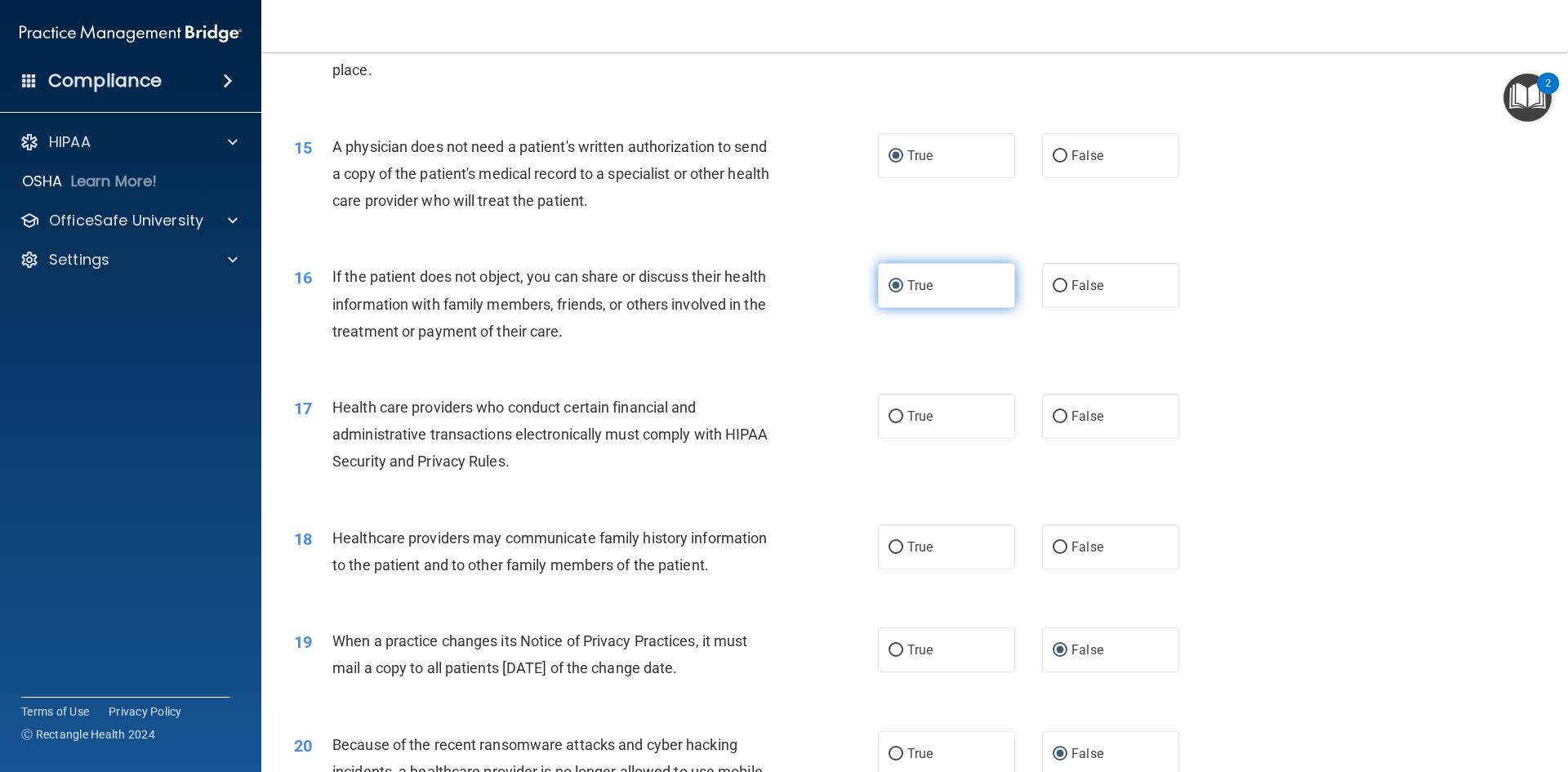
scroll to position [1715, 0]
click at [892, 415] on input "True" at bounding box center [895, 415] width 15 height 12
radio input "true"
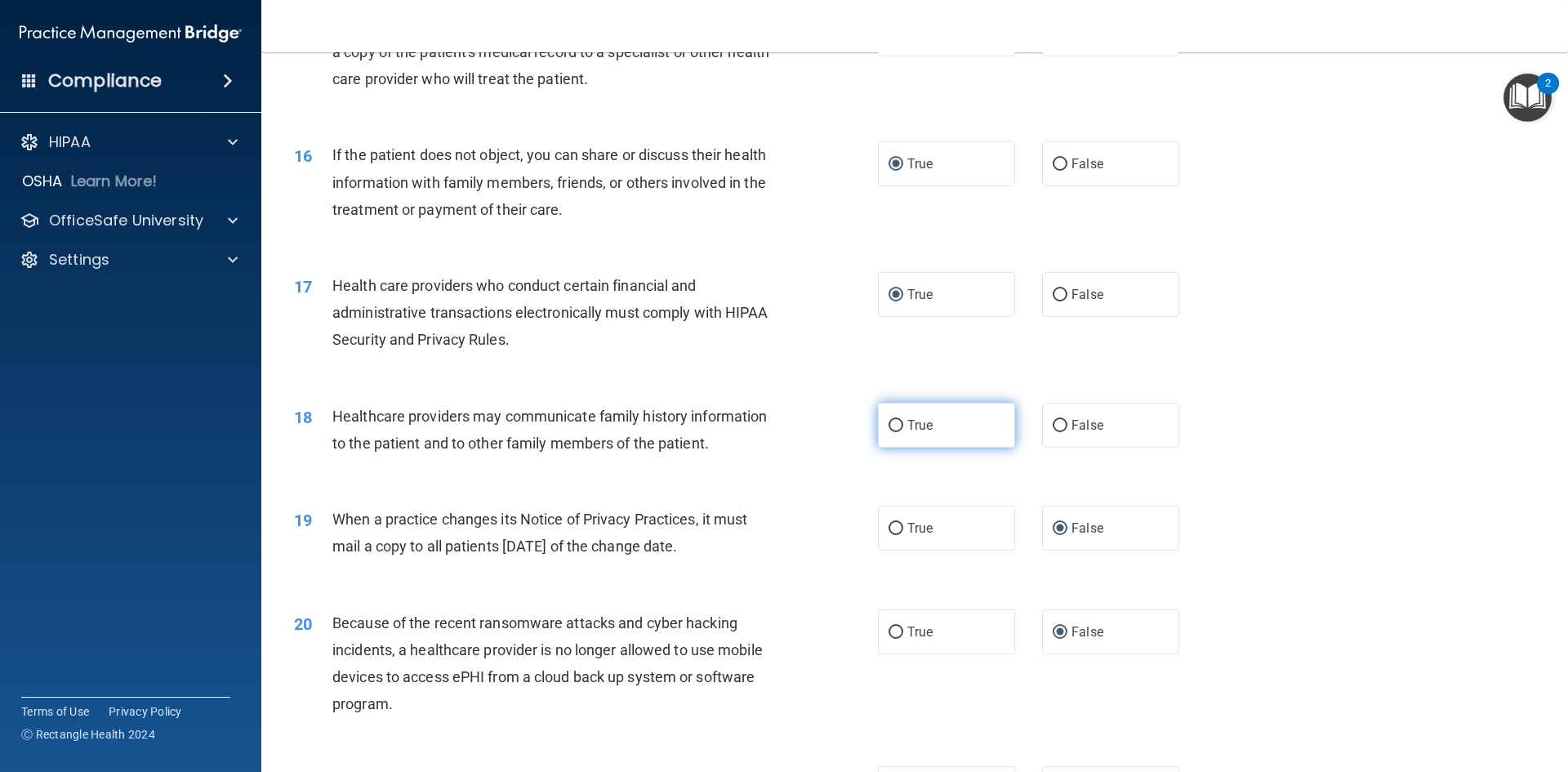
scroll to position [1879, 0]
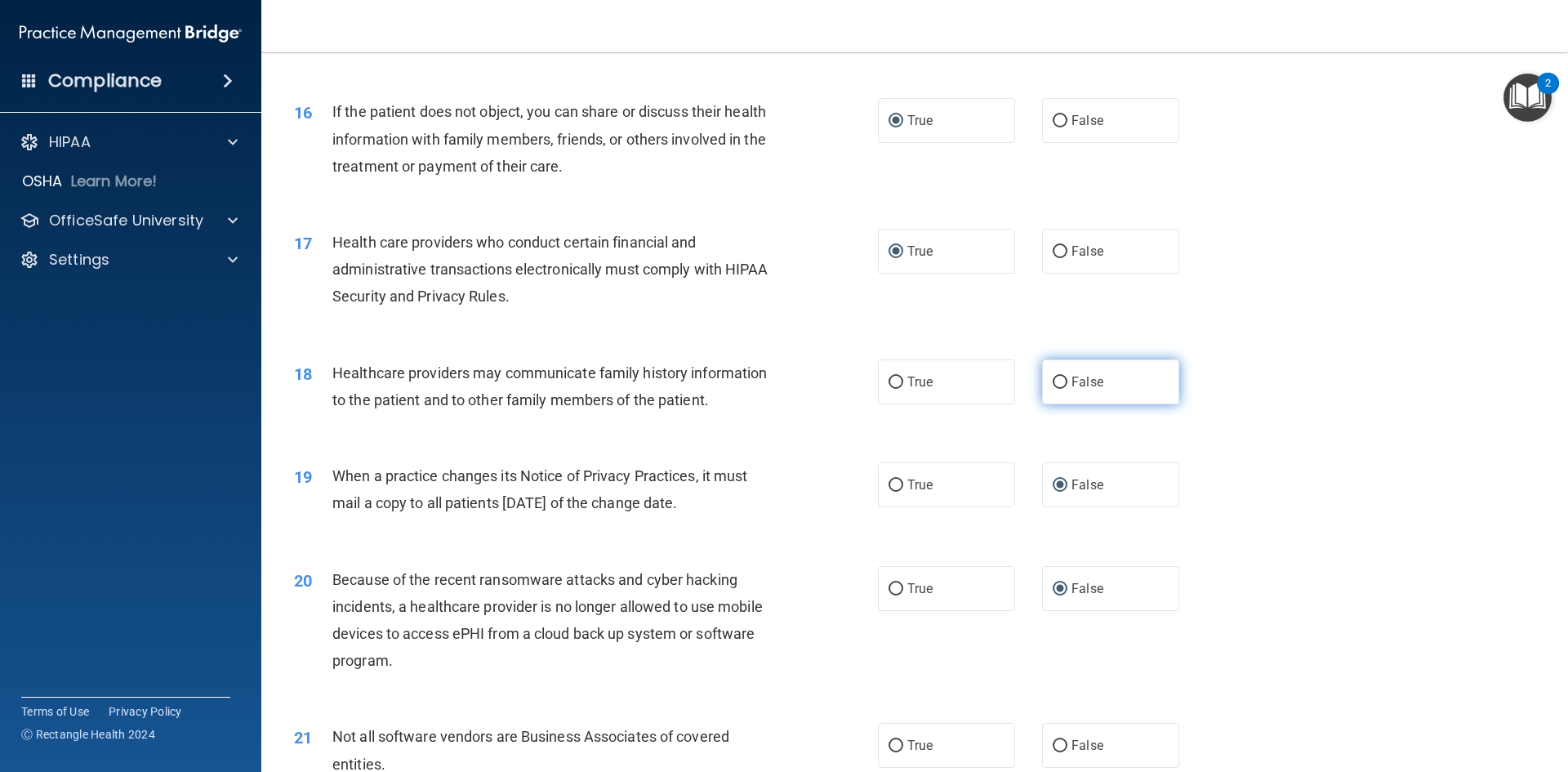
click at [1061, 379] on label "False" at bounding box center [1111, 381] width 137 height 45
click at [1061, 379] on input "False" at bounding box center [1060, 383] width 15 height 12
radio input "true"
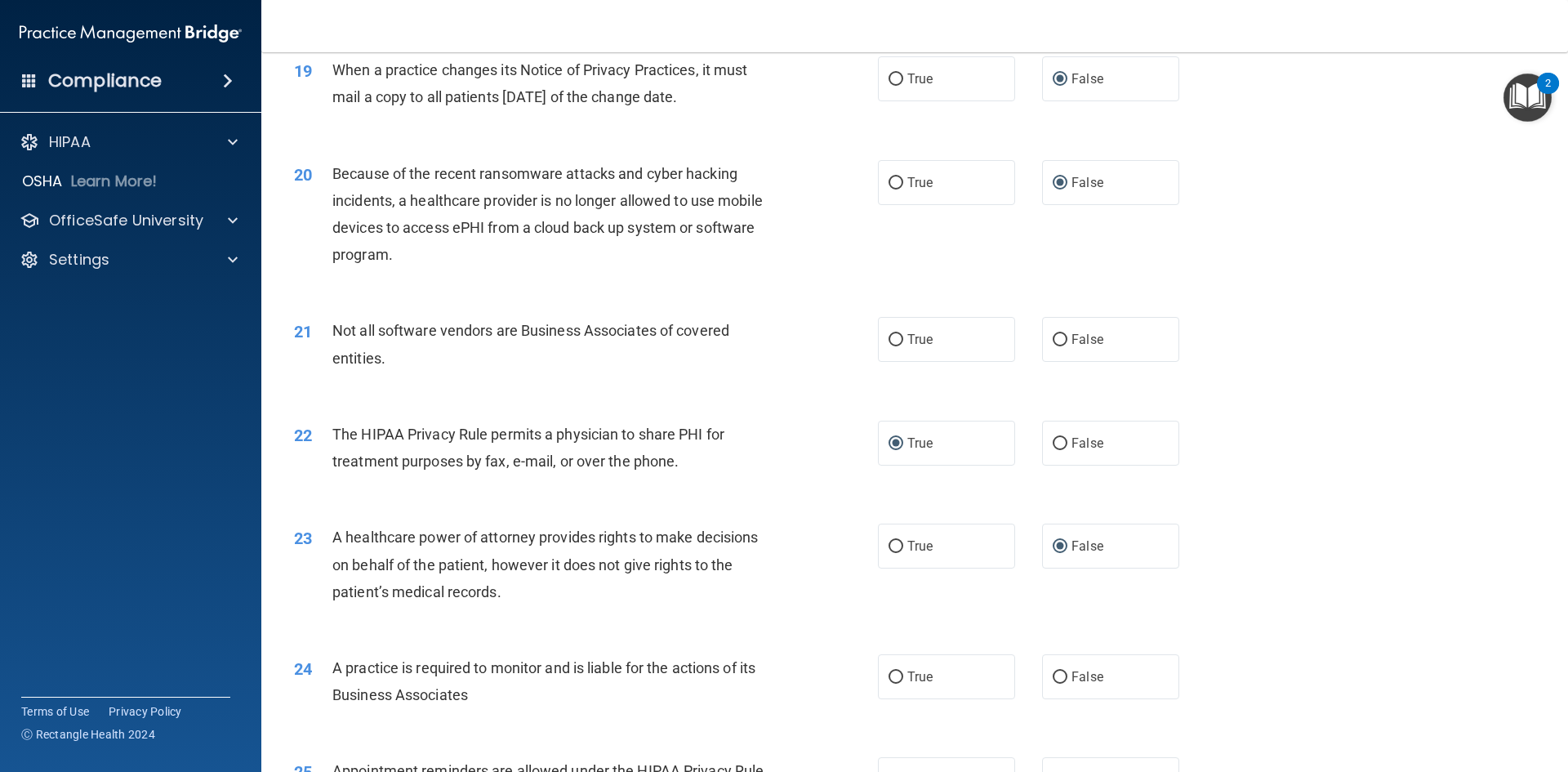
scroll to position [2287, 0]
click at [1054, 339] on input "False" at bounding box center [1060, 338] width 15 height 12
radio input "true"
click at [892, 339] on input "True" at bounding box center [895, 338] width 15 height 12
radio input "true"
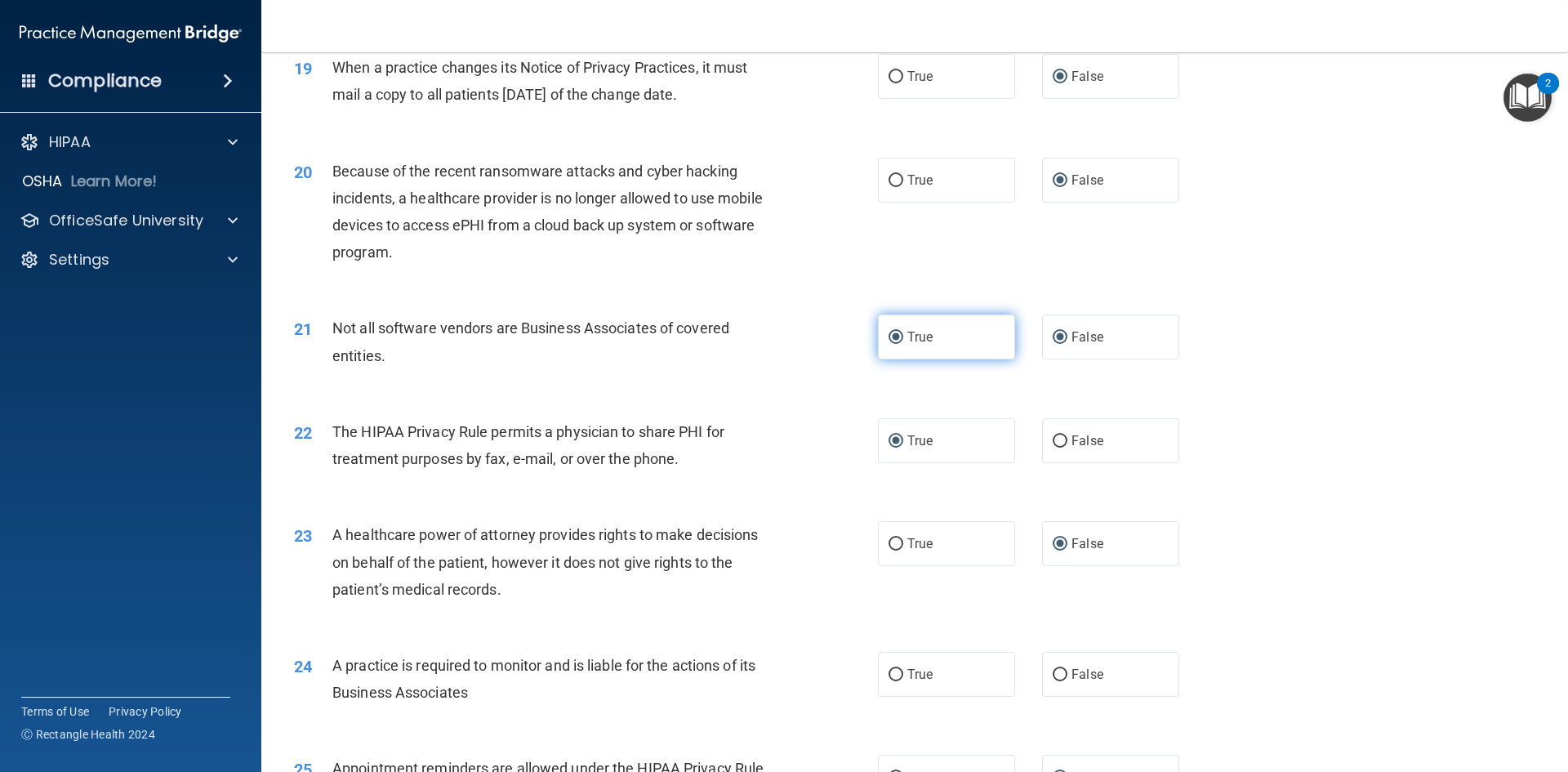
radio input "false"
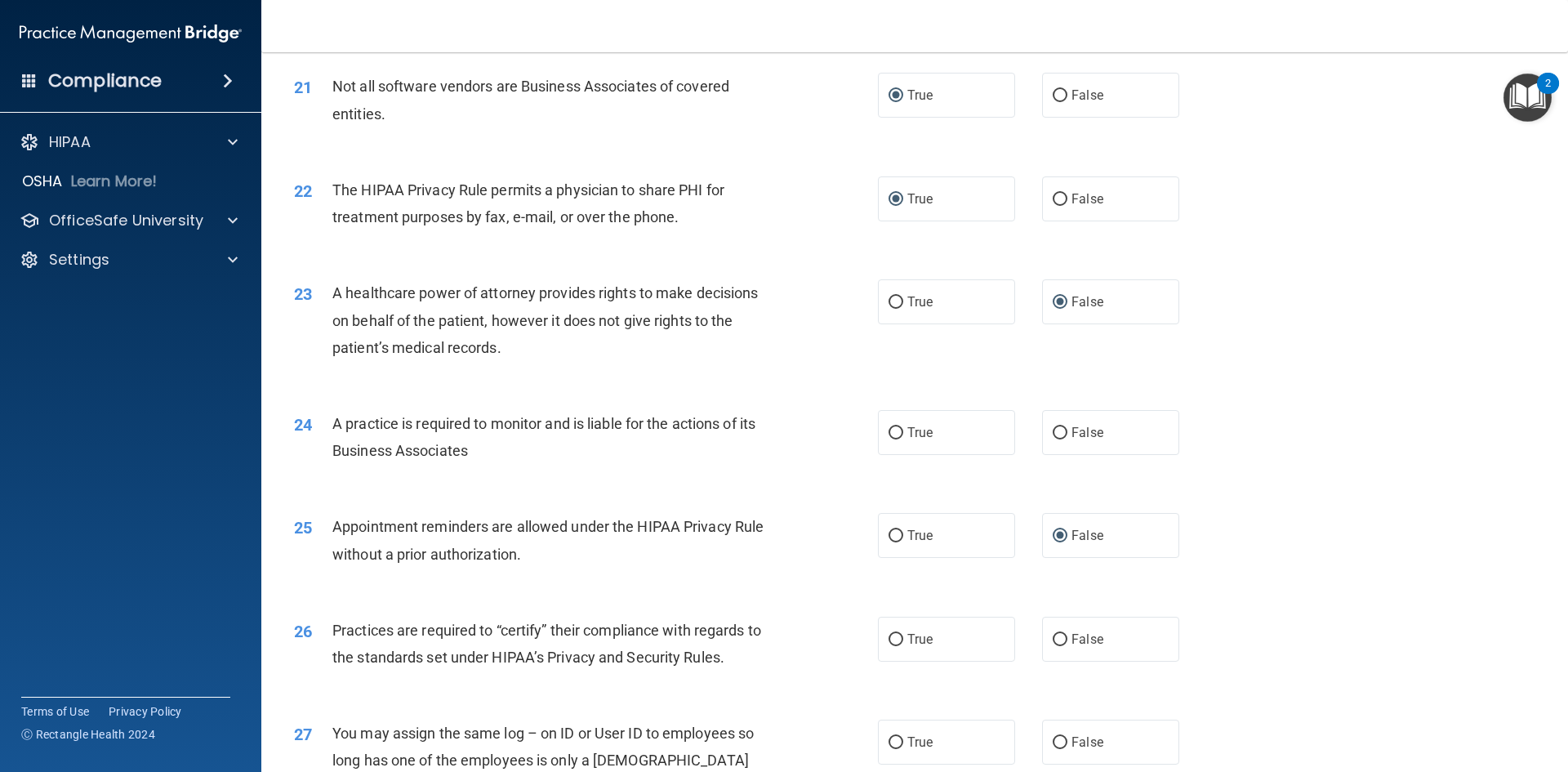
scroll to position [2532, 0]
click at [894, 433] on input "True" at bounding box center [895, 430] width 15 height 12
radio input "true"
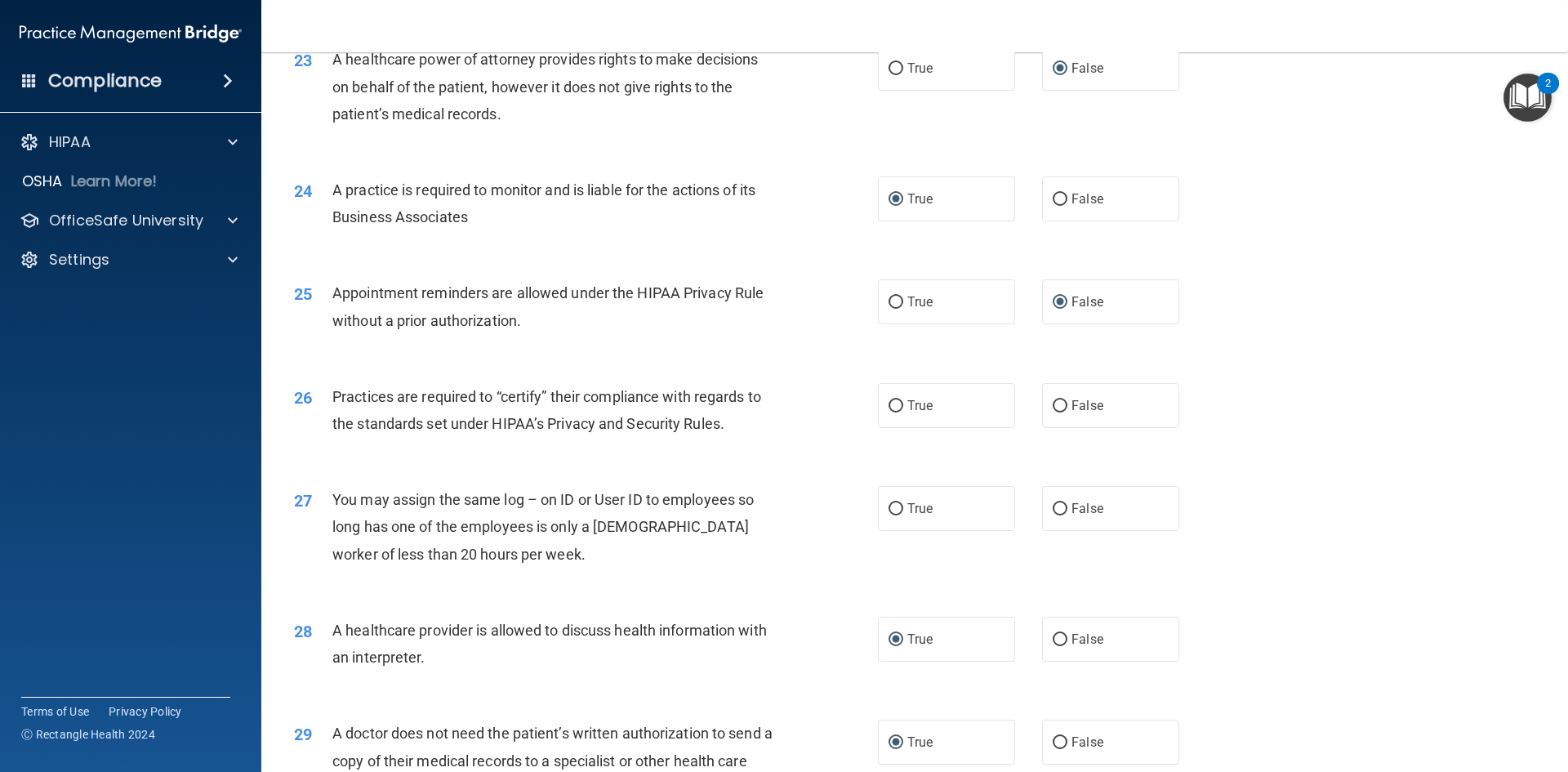
scroll to position [2777, 0]
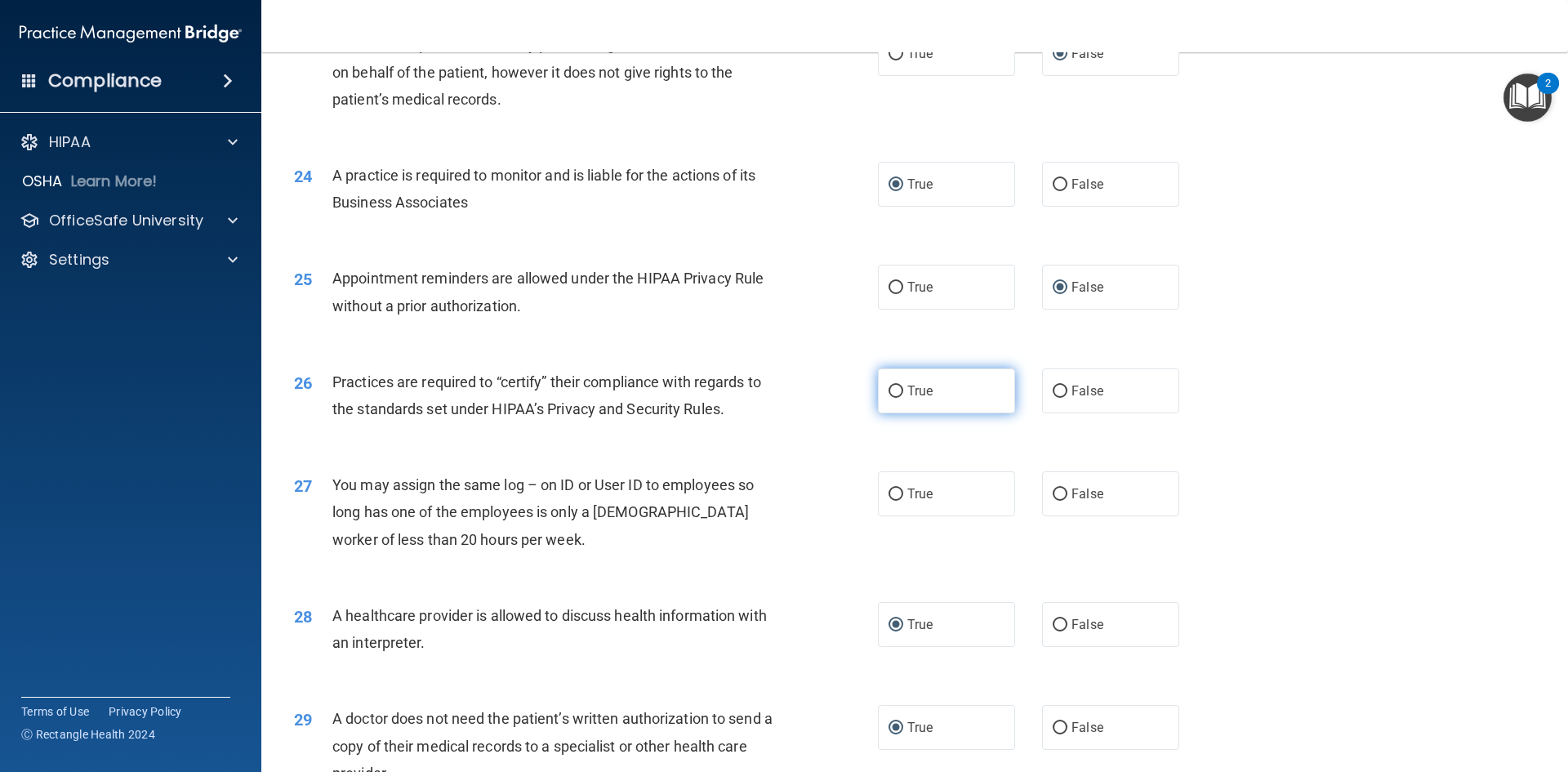
click at [892, 388] on input "True" at bounding box center [895, 392] width 15 height 12
radio input "true"
click at [1053, 493] on input "False" at bounding box center [1060, 494] width 15 height 12
radio input "true"
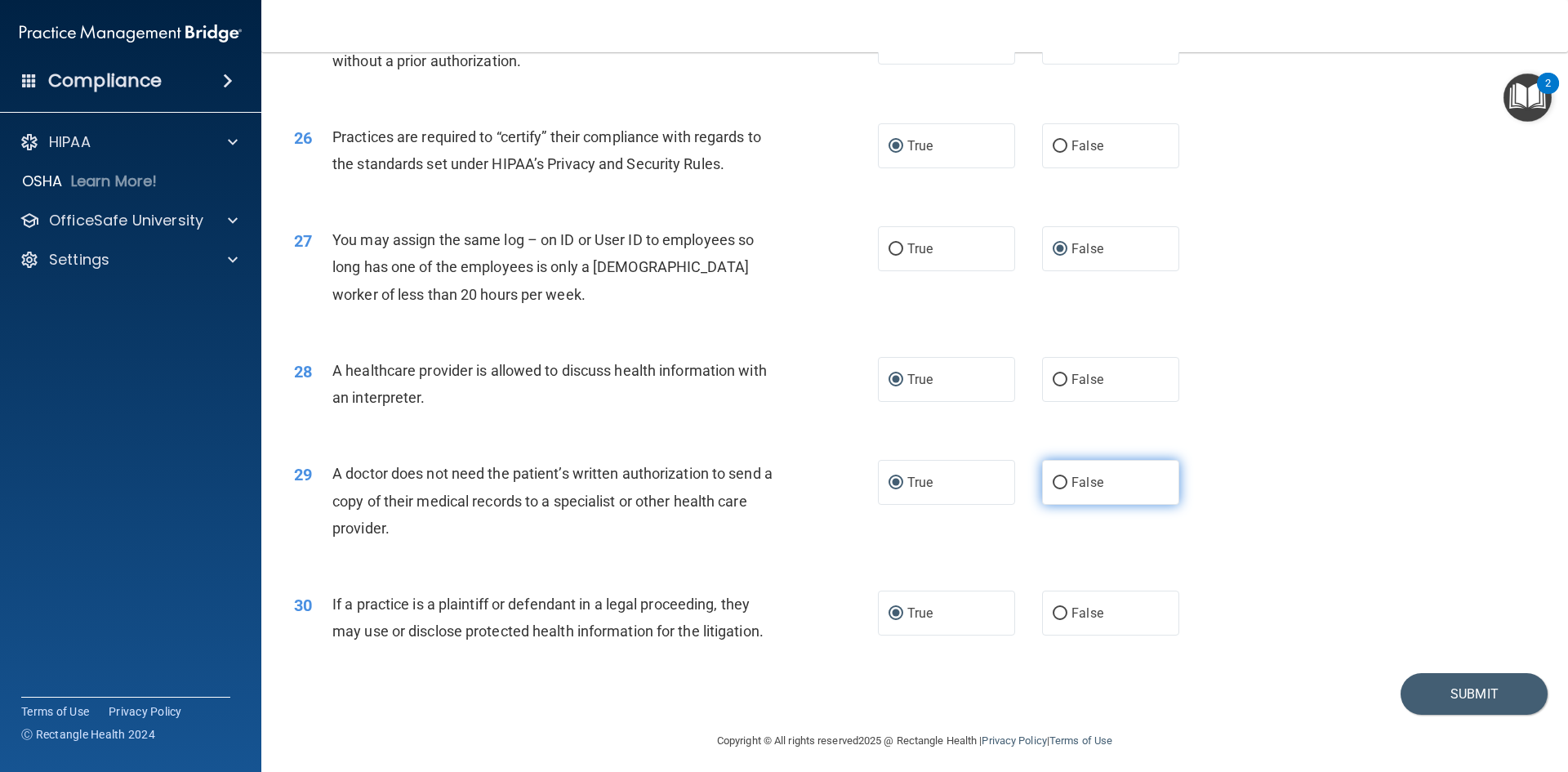
scroll to position [3030, 0]
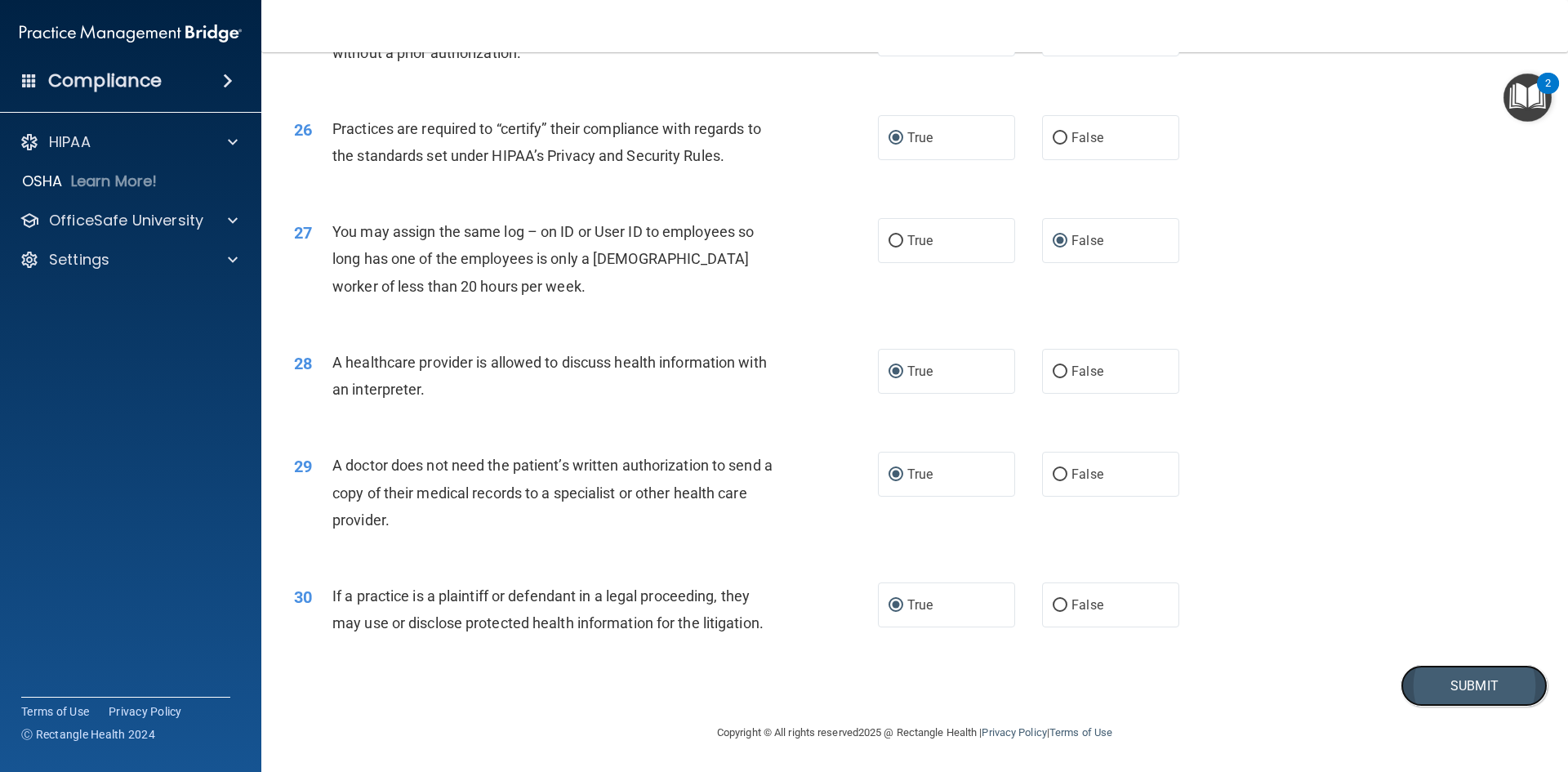
click at [1434, 688] on button "Submit" at bounding box center [1473, 685] width 147 height 41
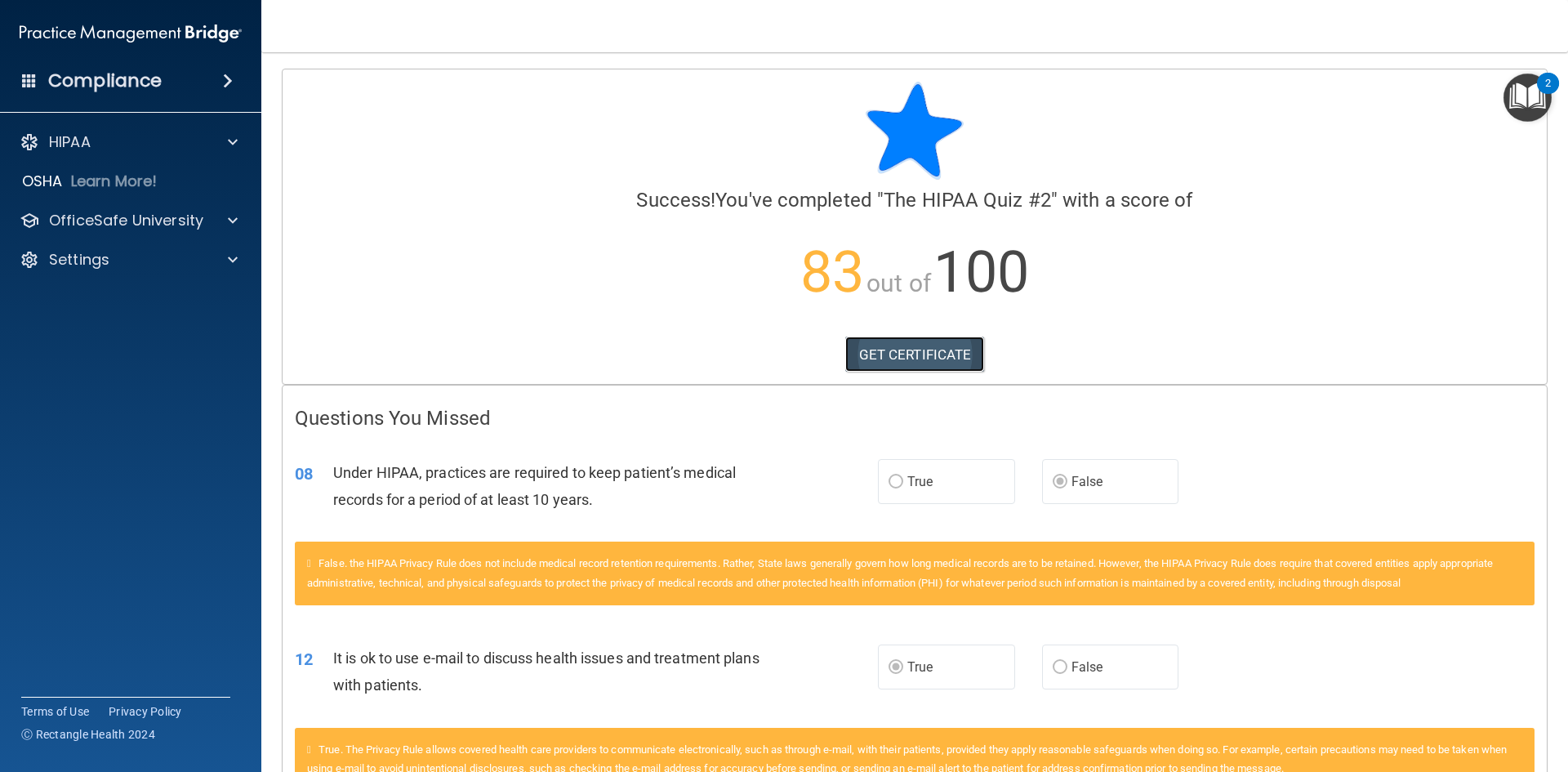
click at [898, 350] on link "GET CERTIFICATE" at bounding box center [915, 354] width 140 height 36
click at [234, 215] on span at bounding box center [232, 220] width 10 height 19
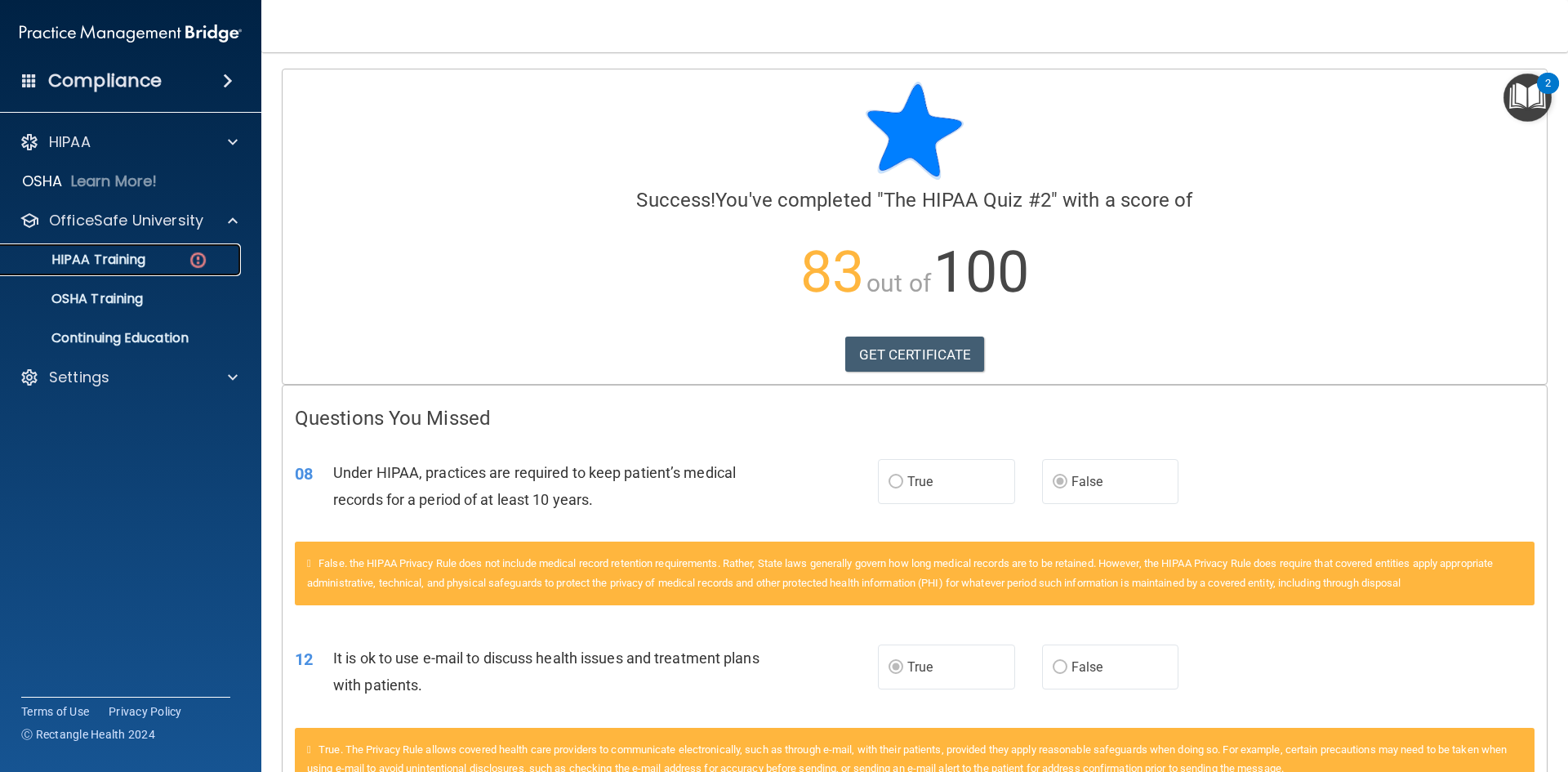
click at [161, 262] on div "HIPAA Training" at bounding box center [122, 259] width 223 height 17
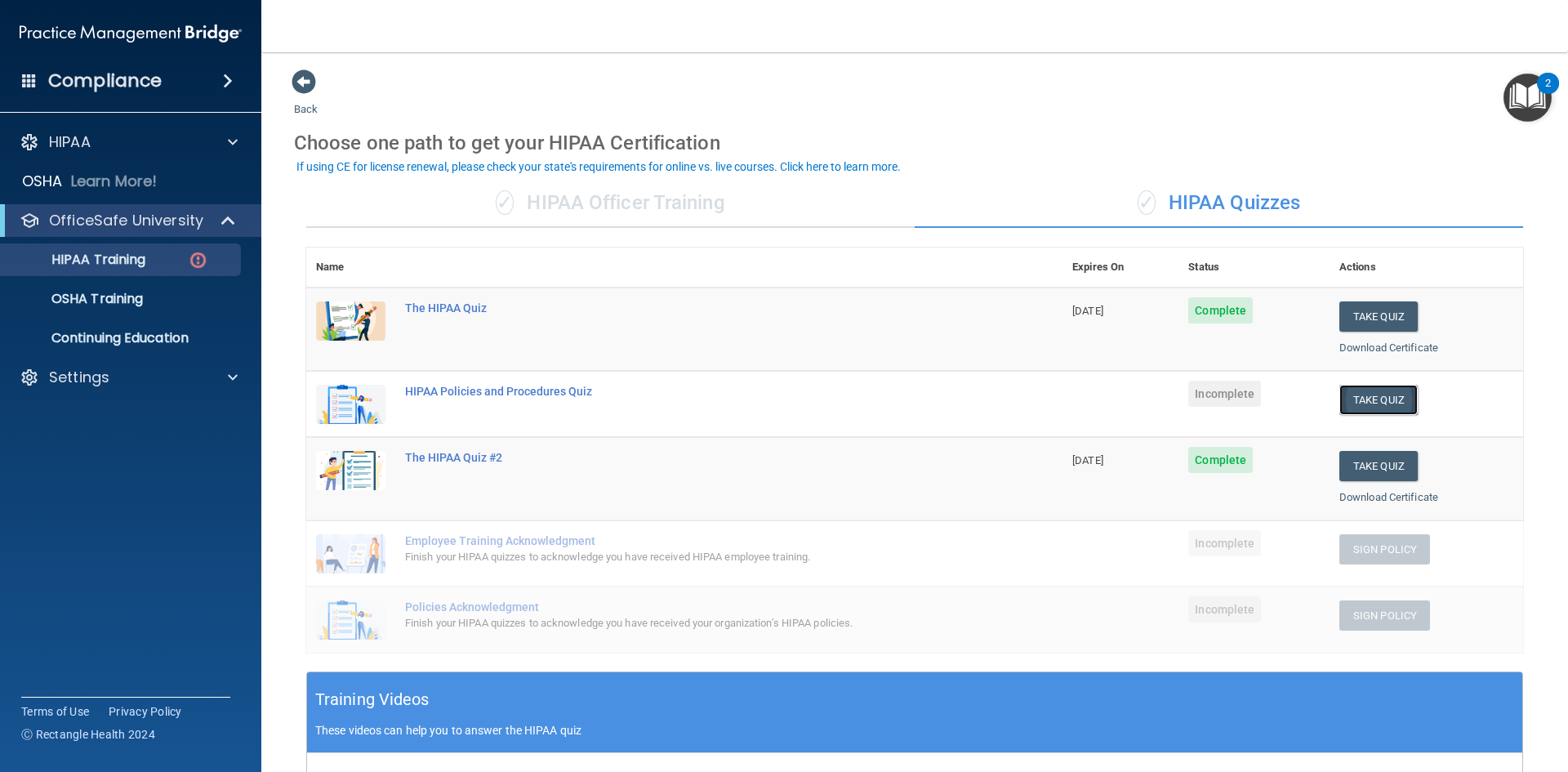
click at [1358, 399] on button "Take Quiz" at bounding box center [1377, 400] width 78 height 30
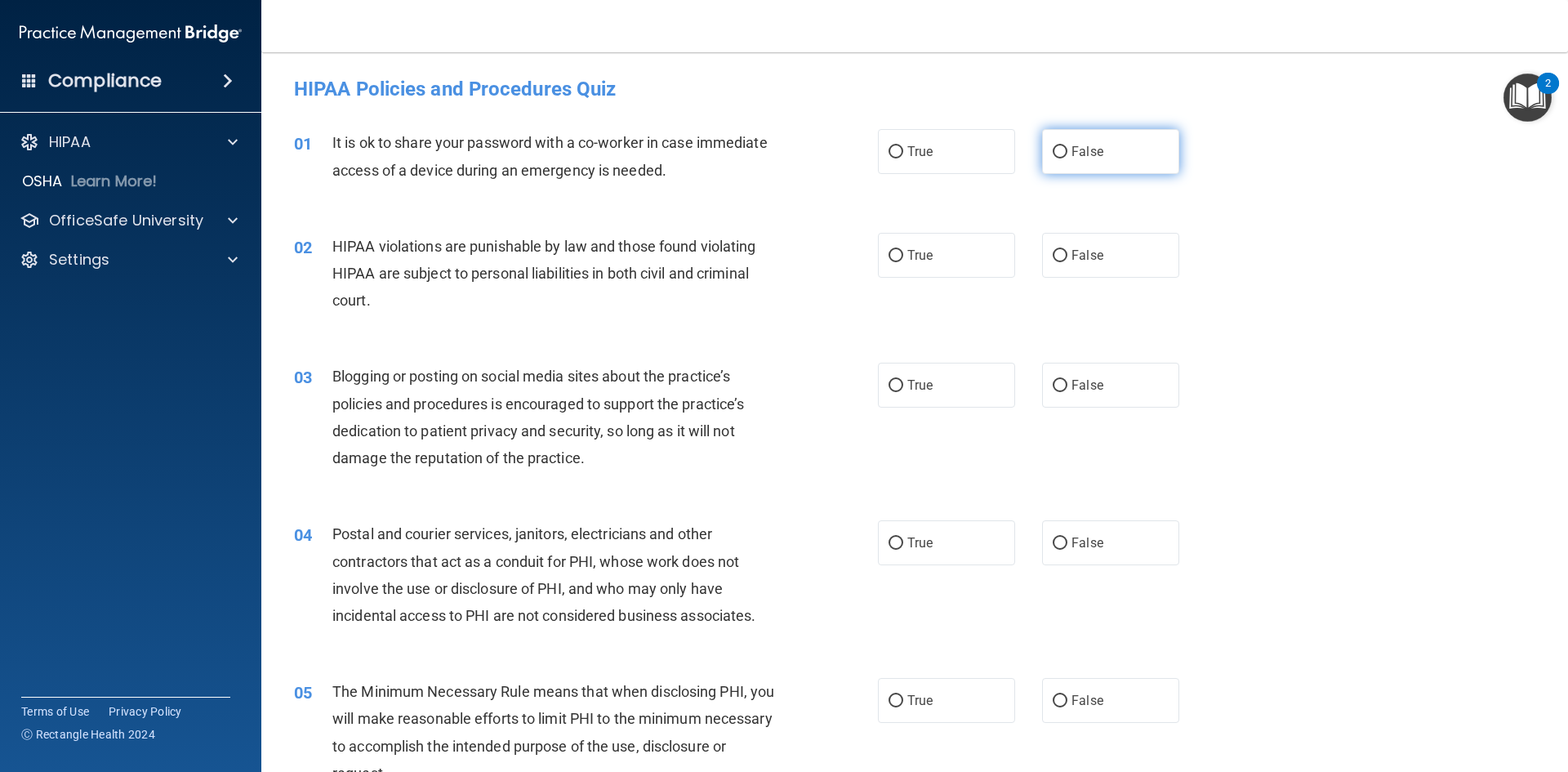
click at [1053, 151] on input "False" at bounding box center [1060, 152] width 15 height 12
radio input "true"
click at [890, 250] on input "True" at bounding box center [895, 256] width 15 height 12
radio input "true"
click at [1053, 383] on input "False" at bounding box center [1060, 386] width 15 height 12
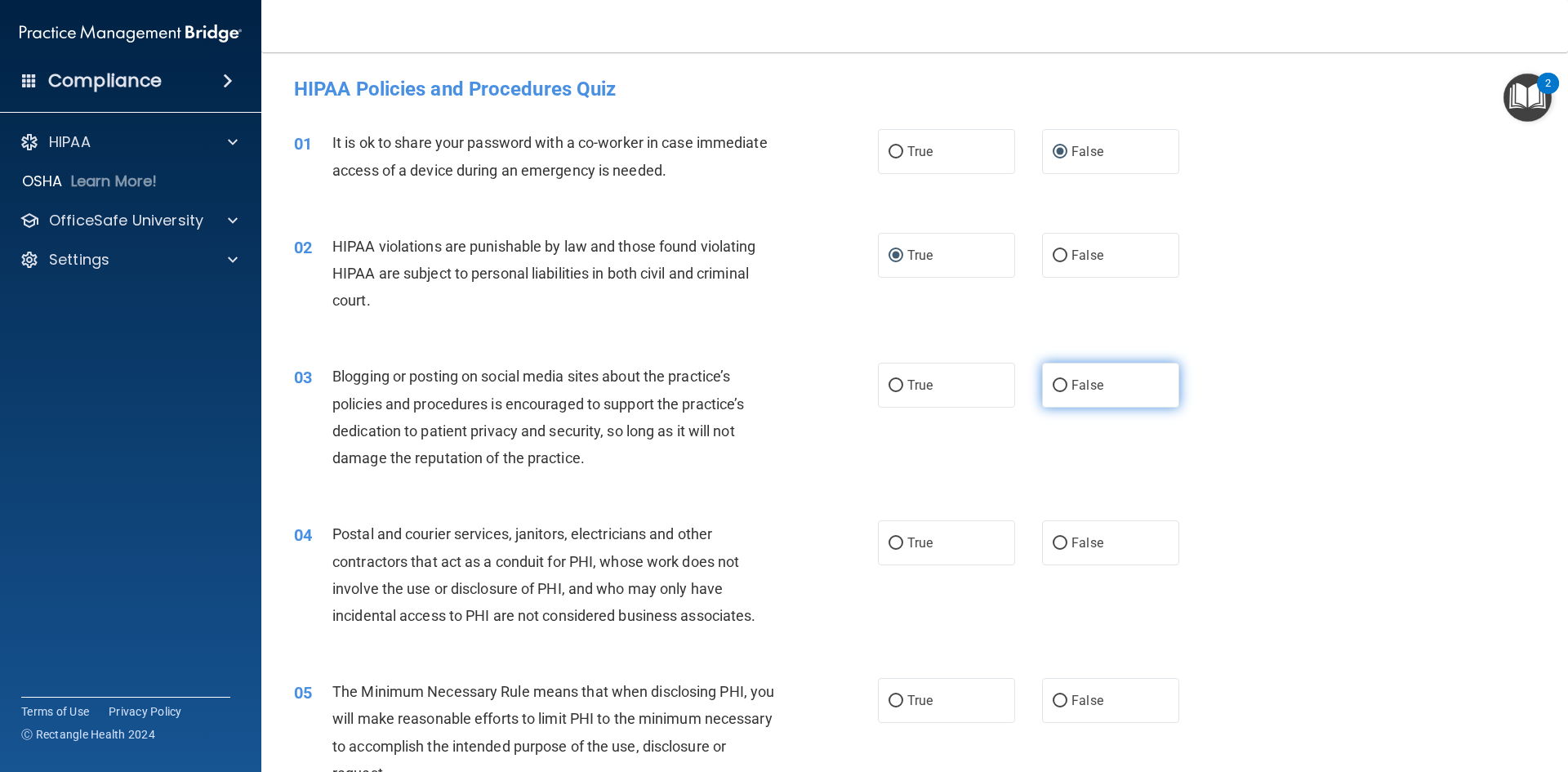
radio input "true"
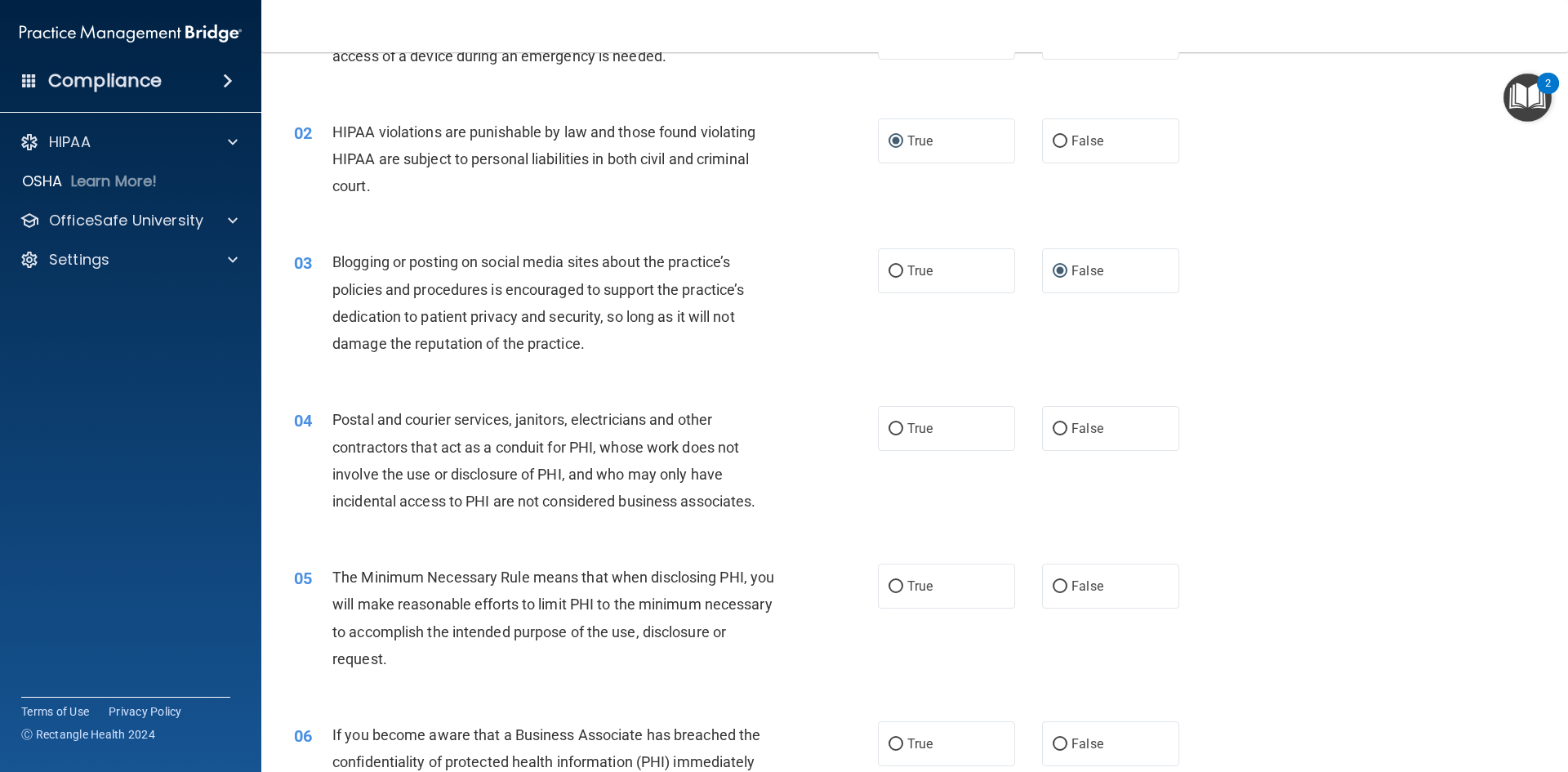
scroll to position [163, 0]
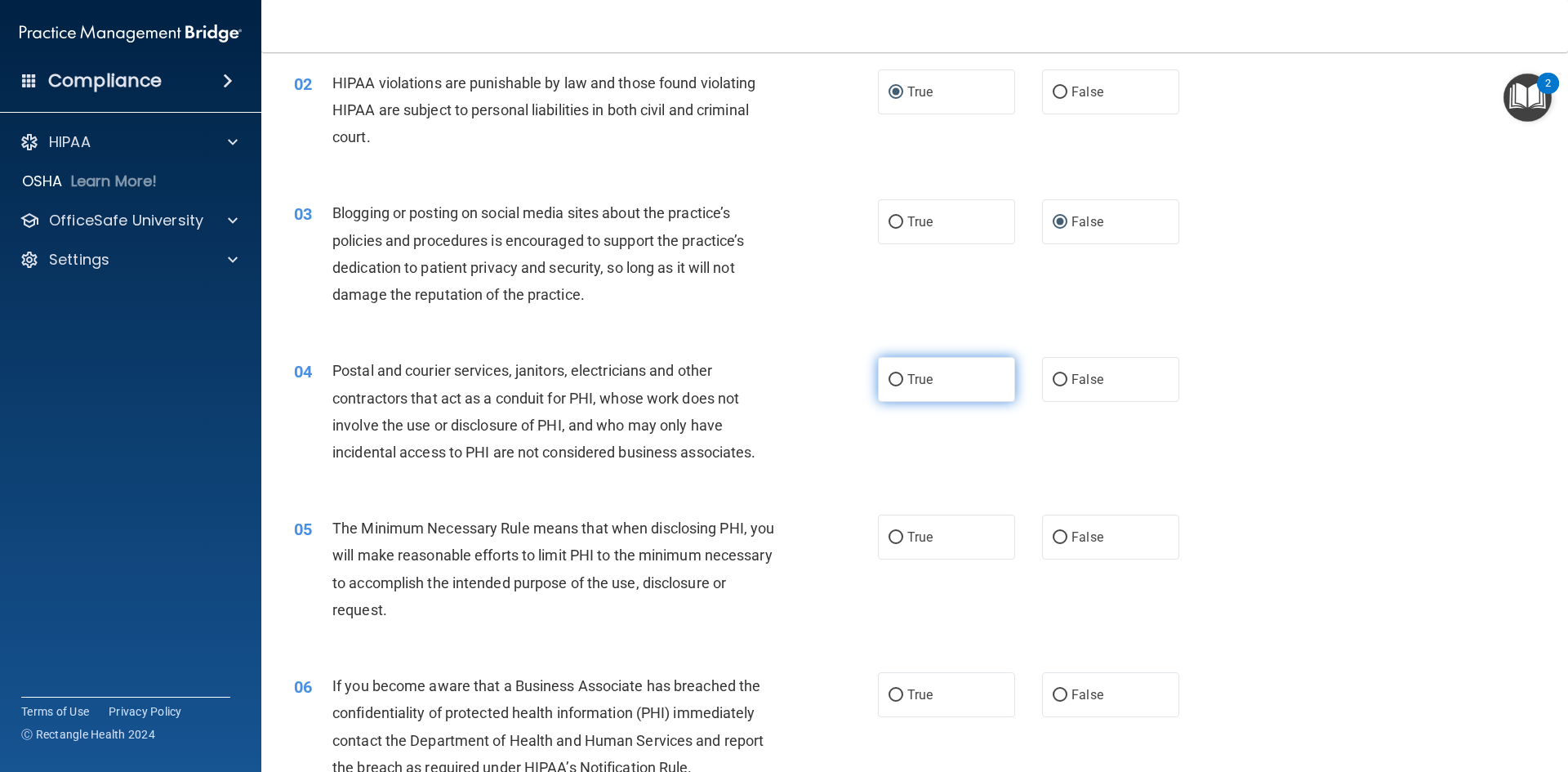
click at [892, 374] on input "True" at bounding box center [895, 380] width 15 height 12
radio input "true"
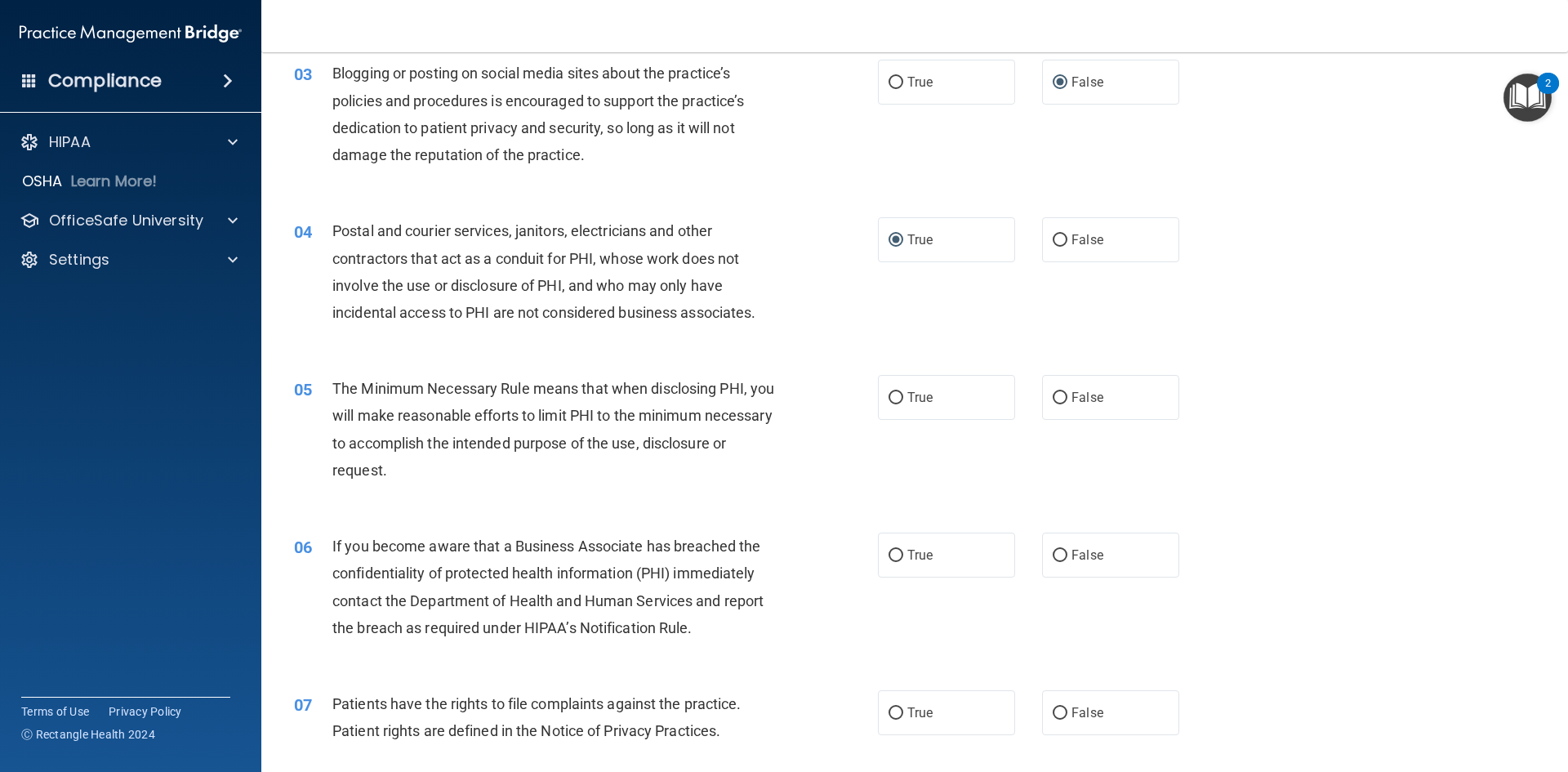
scroll to position [327, 0]
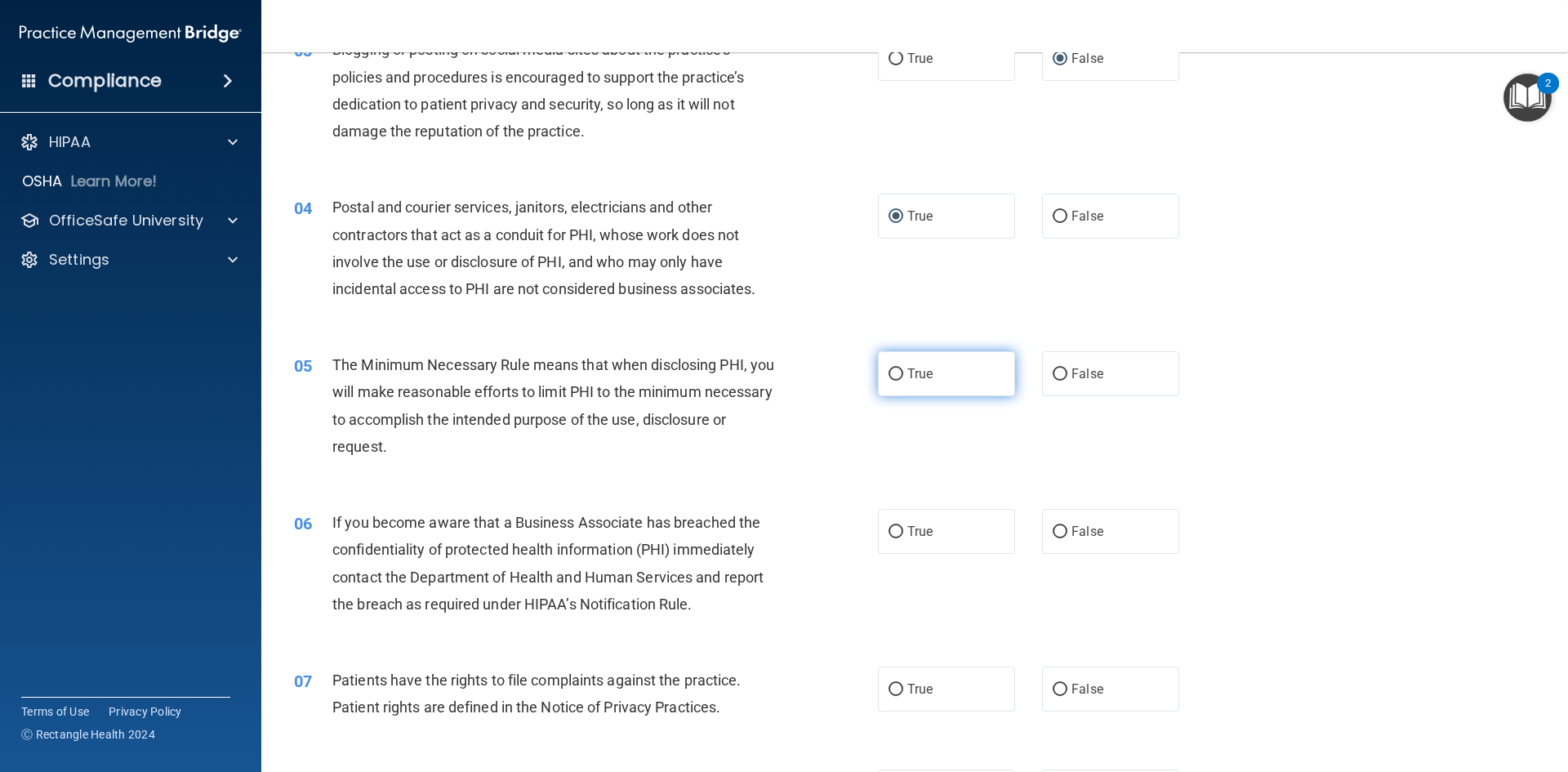
click at [888, 371] on input "True" at bounding box center [895, 374] width 15 height 12
radio input "true"
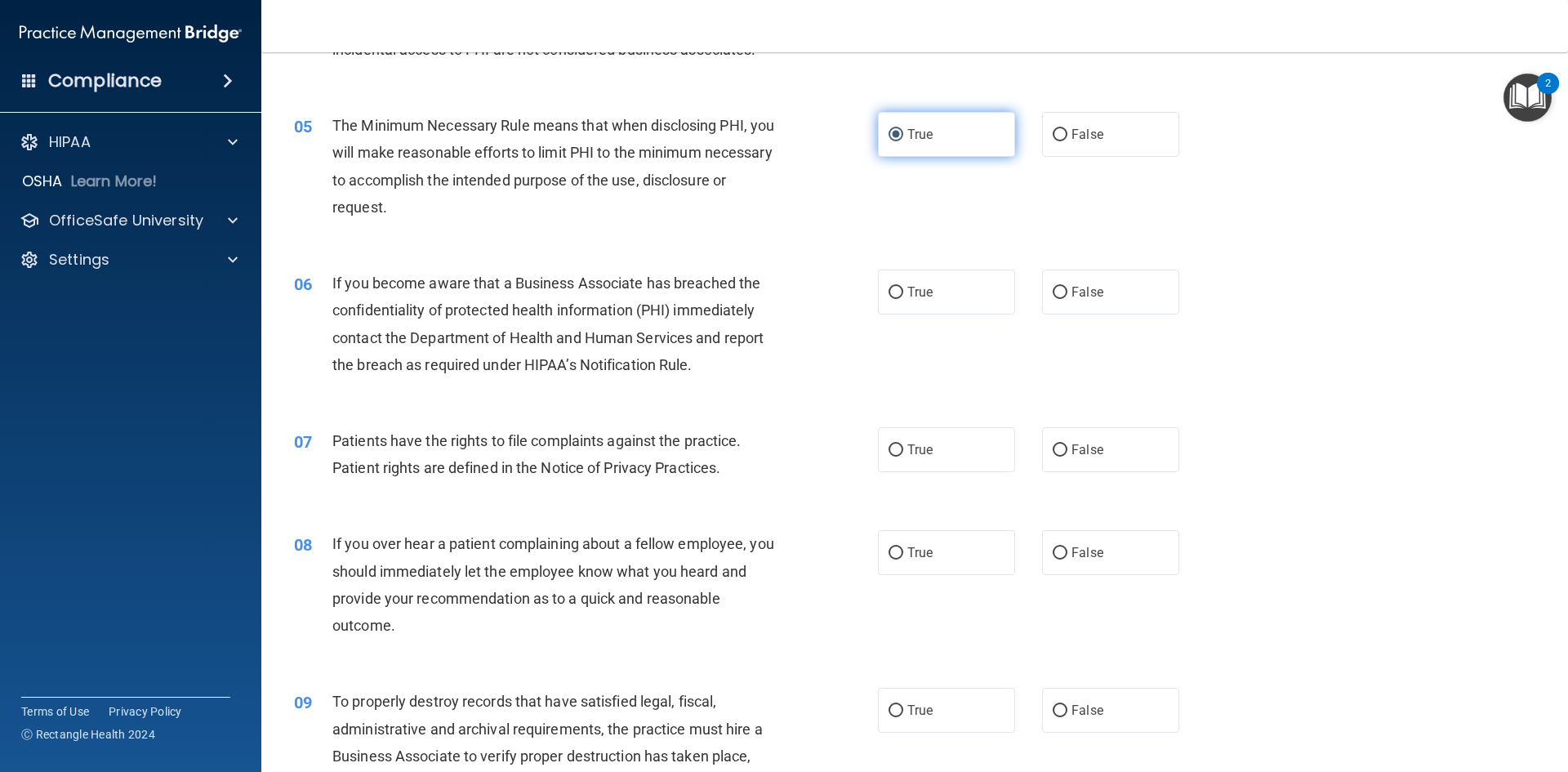
scroll to position [572, 0]
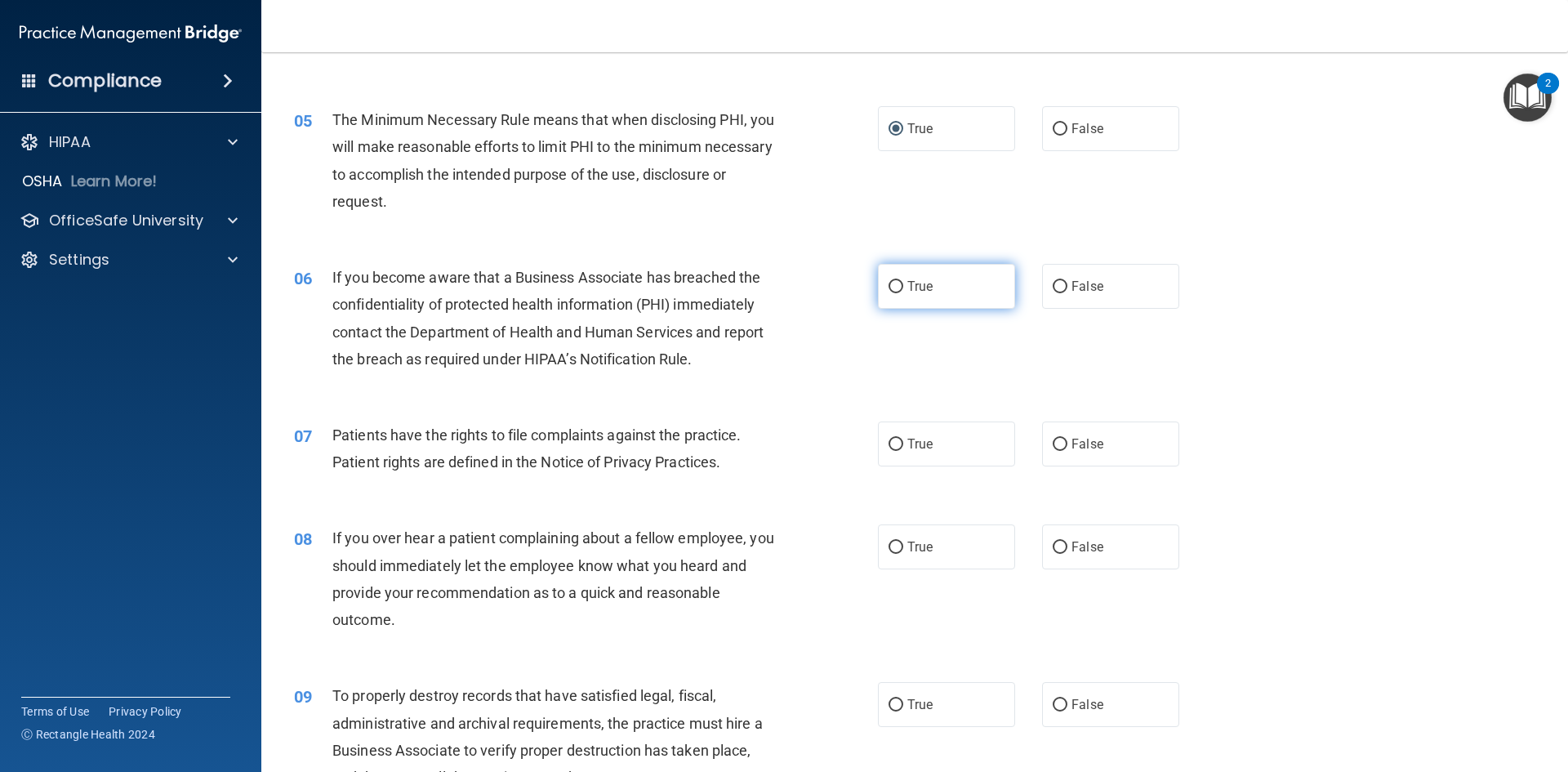
click at [894, 290] on input "True" at bounding box center [895, 287] width 15 height 12
radio input "true"
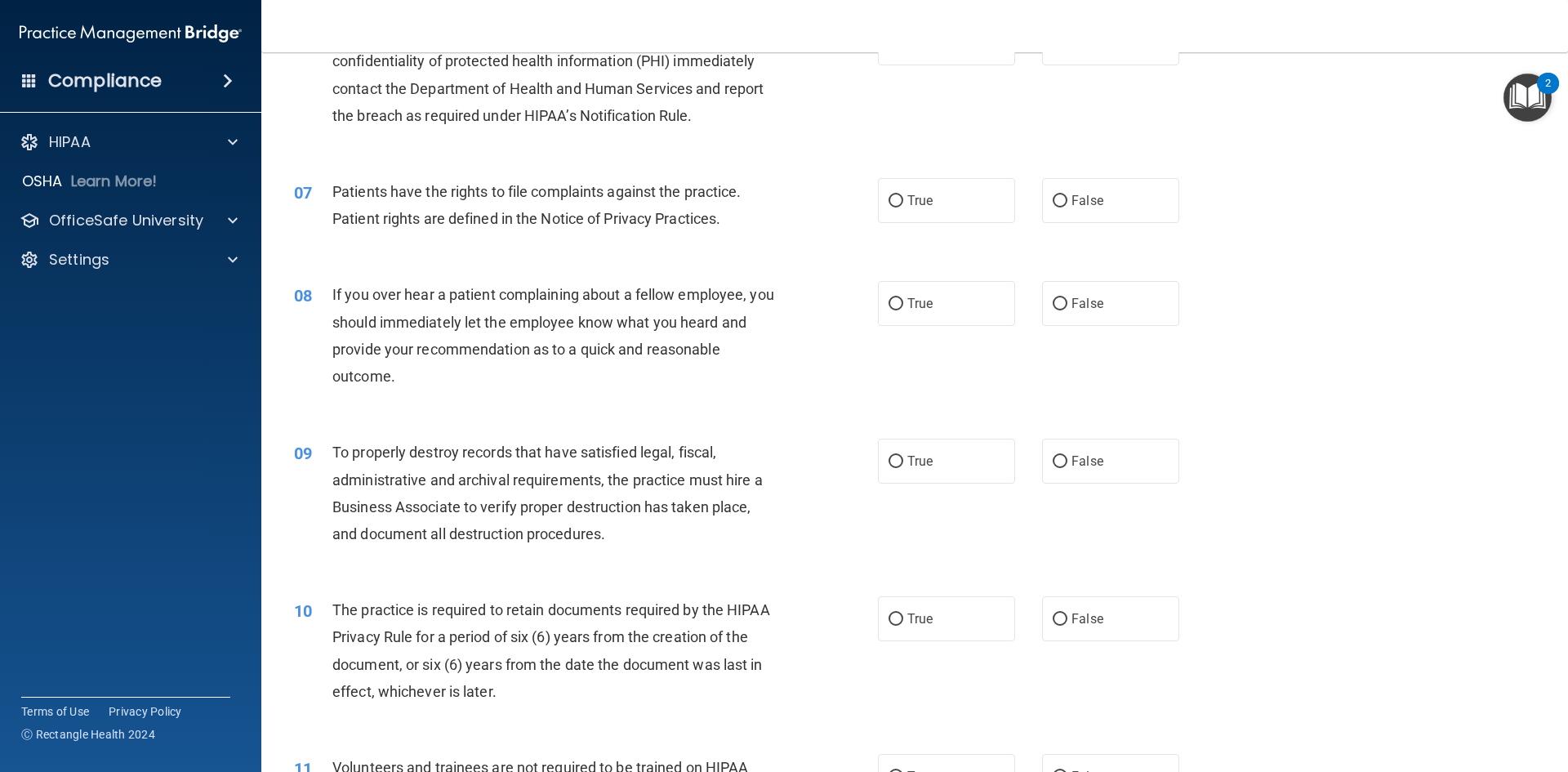
scroll to position [817, 0]
click at [895, 195] on input "True" at bounding box center [895, 199] width 15 height 12
radio input "true"
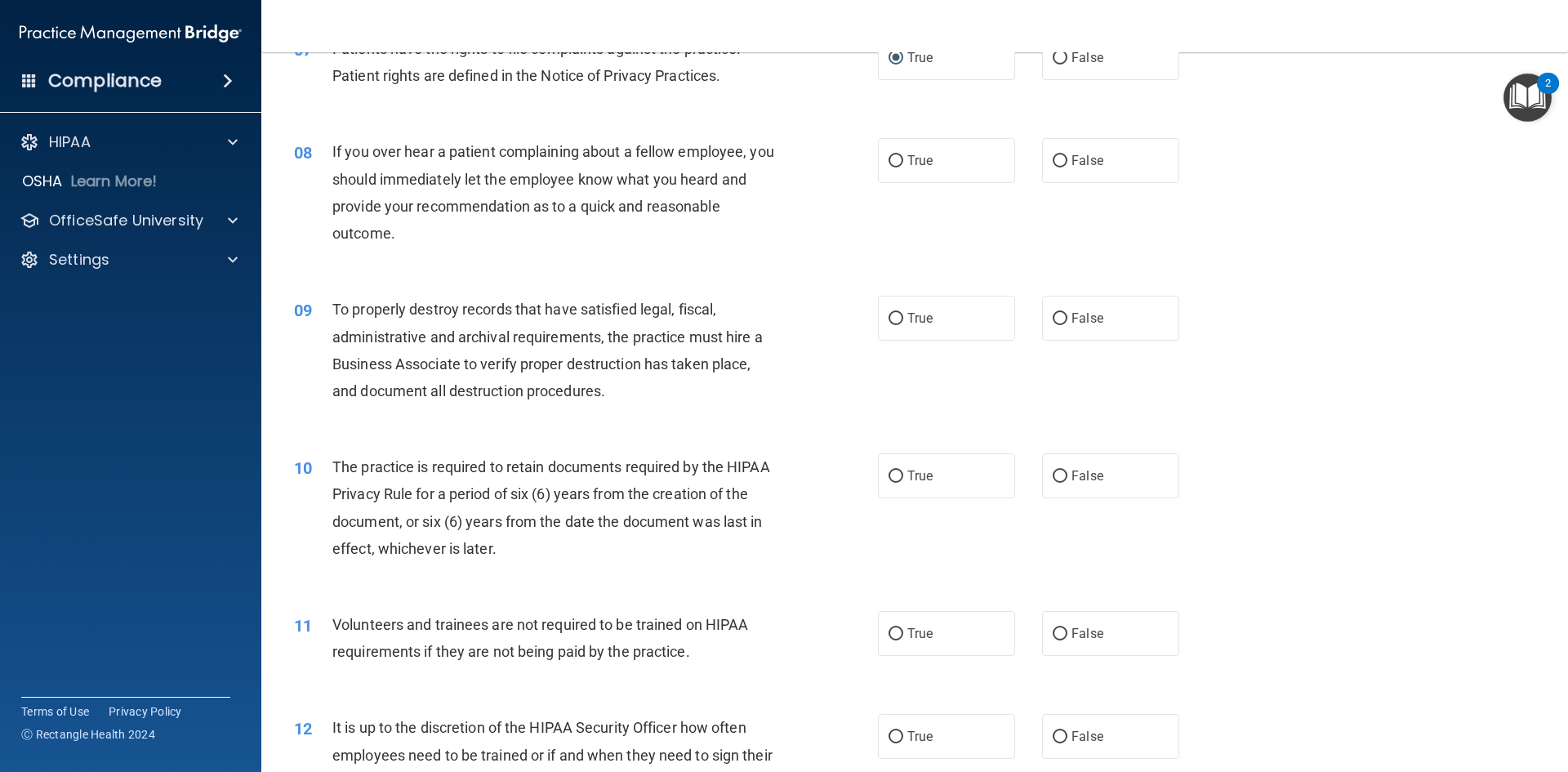
scroll to position [980, 0]
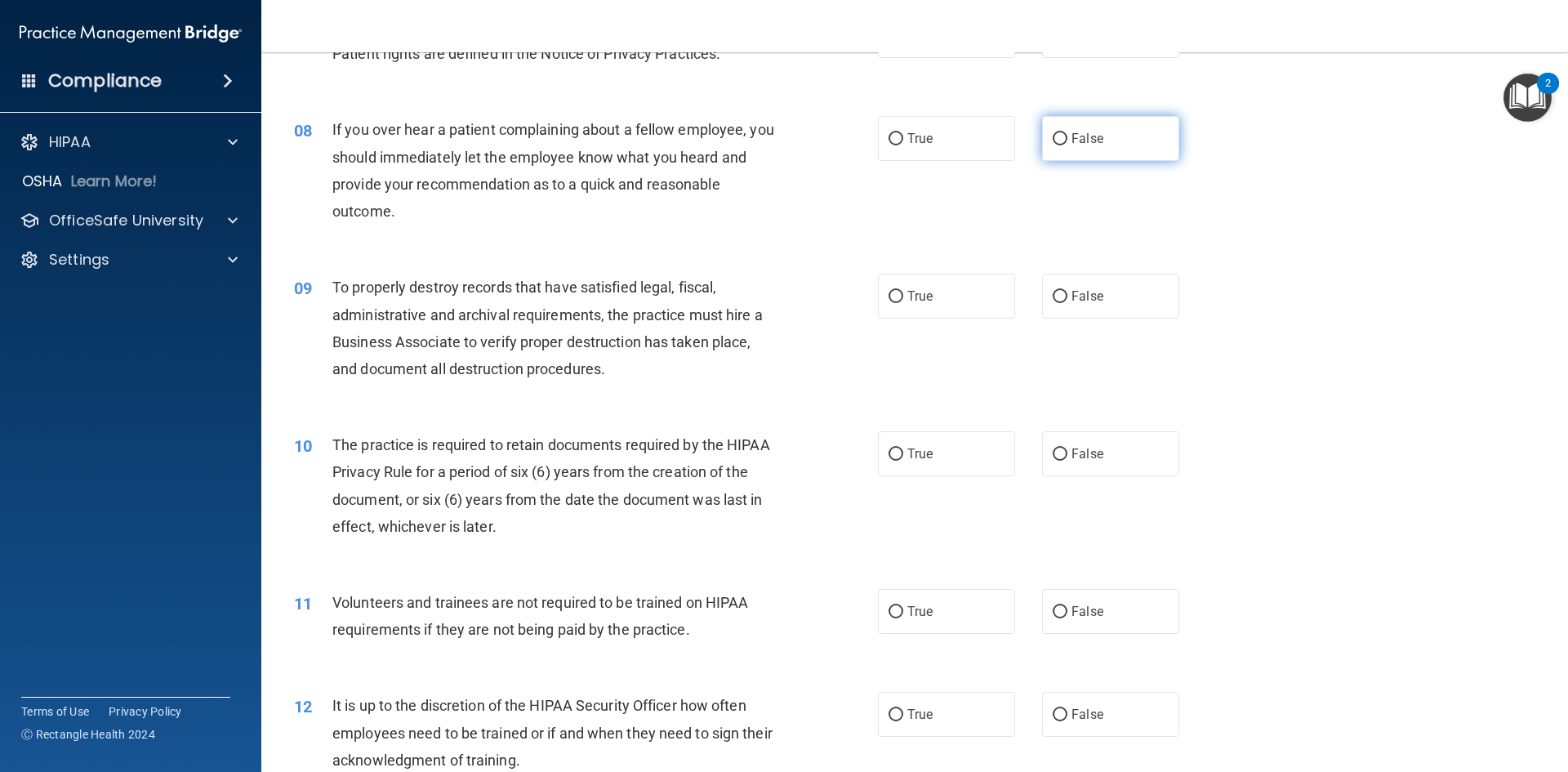
click at [1042, 134] on label "False" at bounding box center [1111, 138] width 137 height 45
click at [1053, 134] on input "False" at bounding box center [1060, 140] width 15 height 12
radio input "true"
click at [895, 298] on input "True" at bounding box center [895, 297] width 15 height 12
radio input "true"
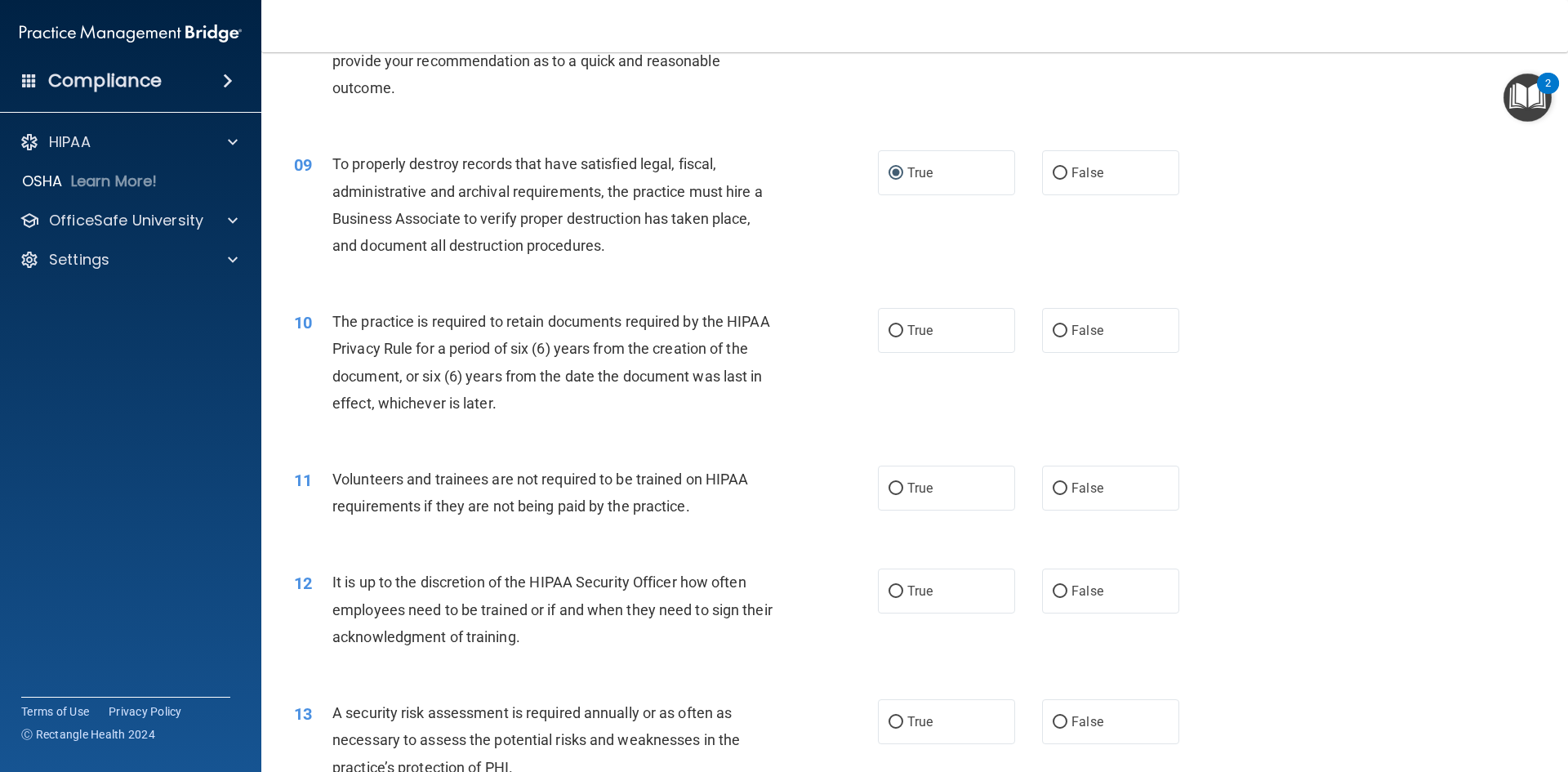
scroll to position [1144, 0]
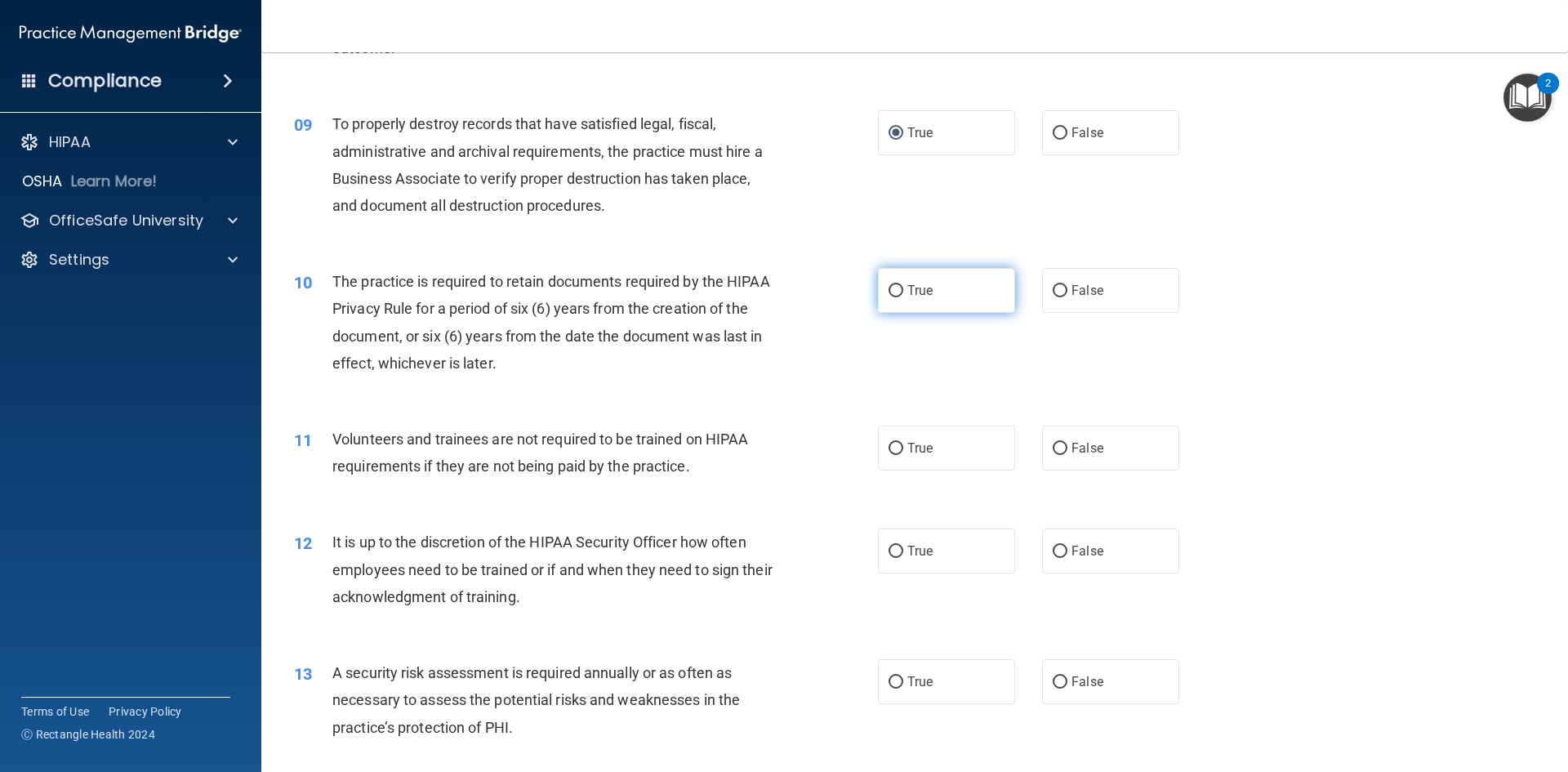
click at [894, 285] on input "True" at bounding box center [895, 292] width 15 height 12
radio input "true"
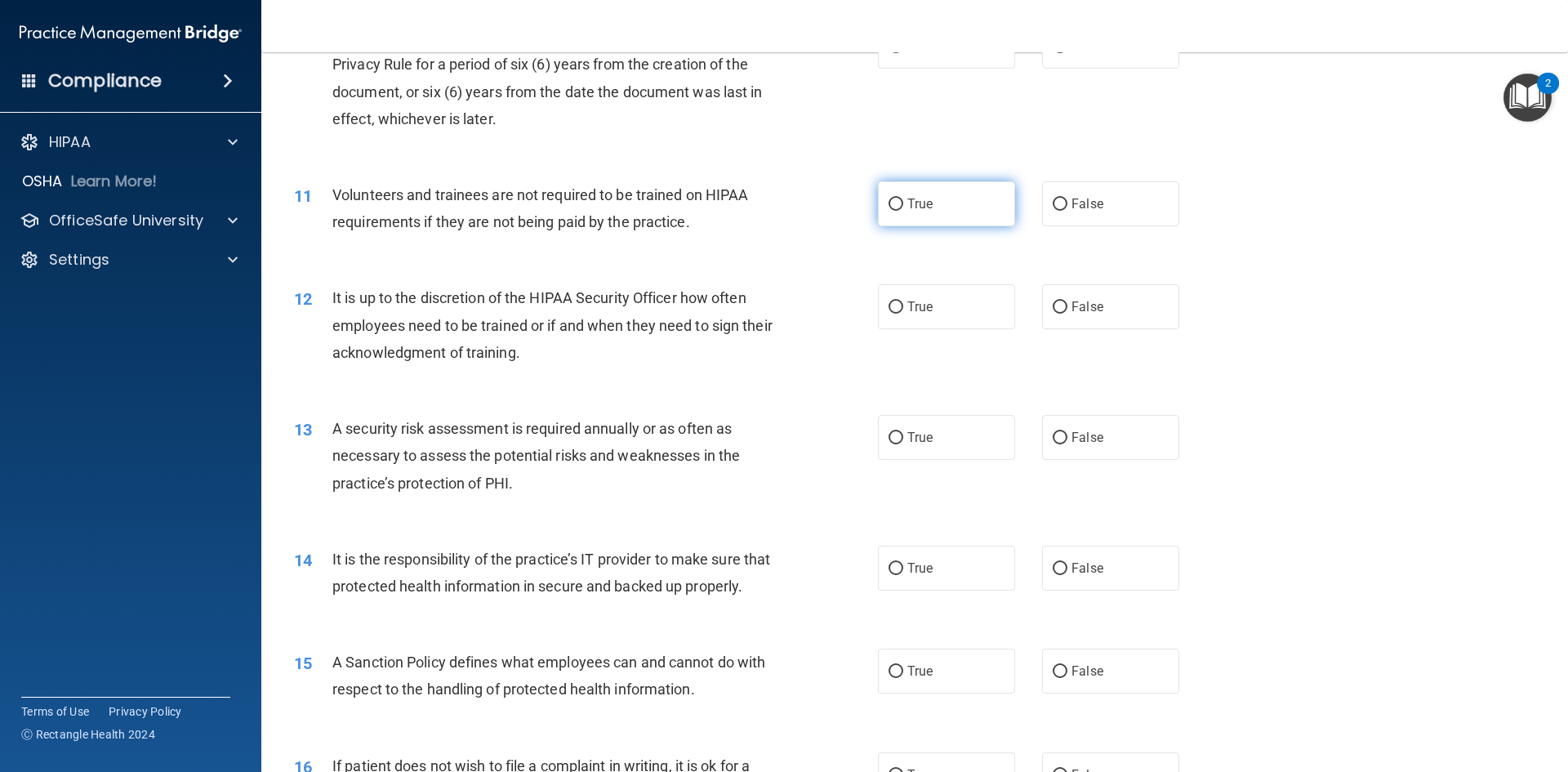
scroll to position [1389, 0]
click at [1053, 203] on input "False" at bounding box center [1060, 204] width 15 height 12
radio input "true"
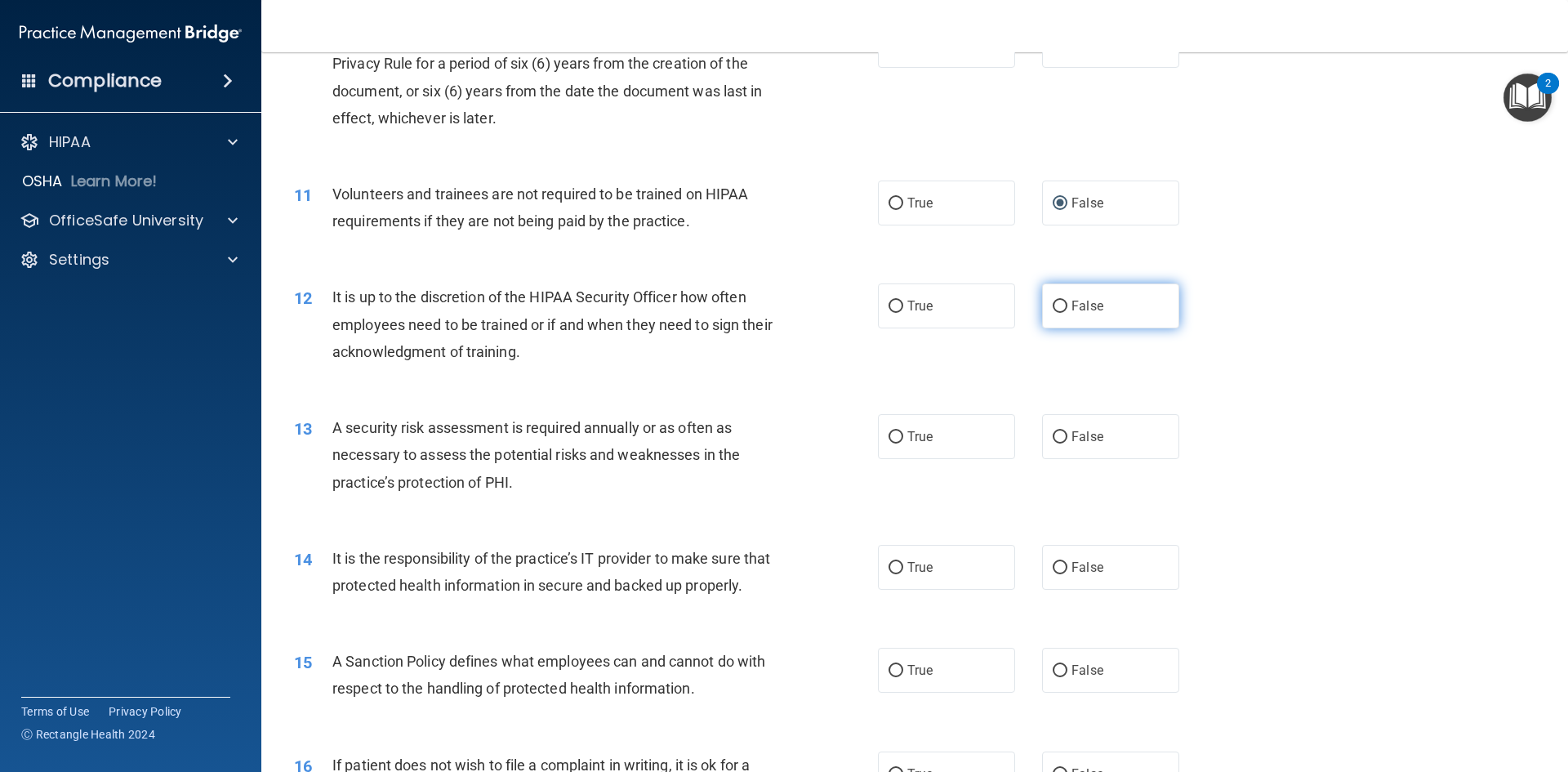
click at [1054, 305] on input "False" at bounding box center [1060, 307] width 15 height 12
radio input "true"
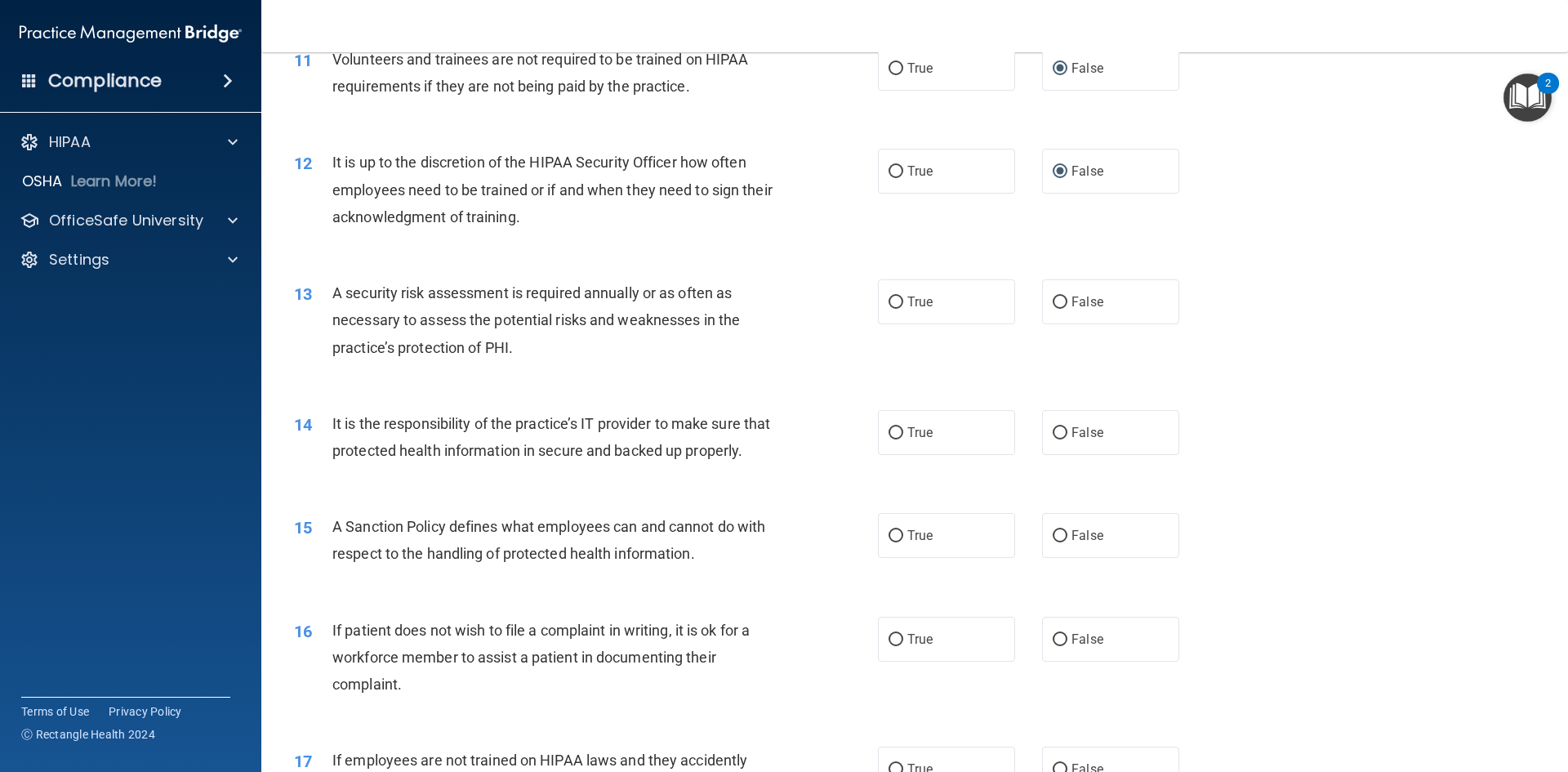
scroll to position [1552, 0]
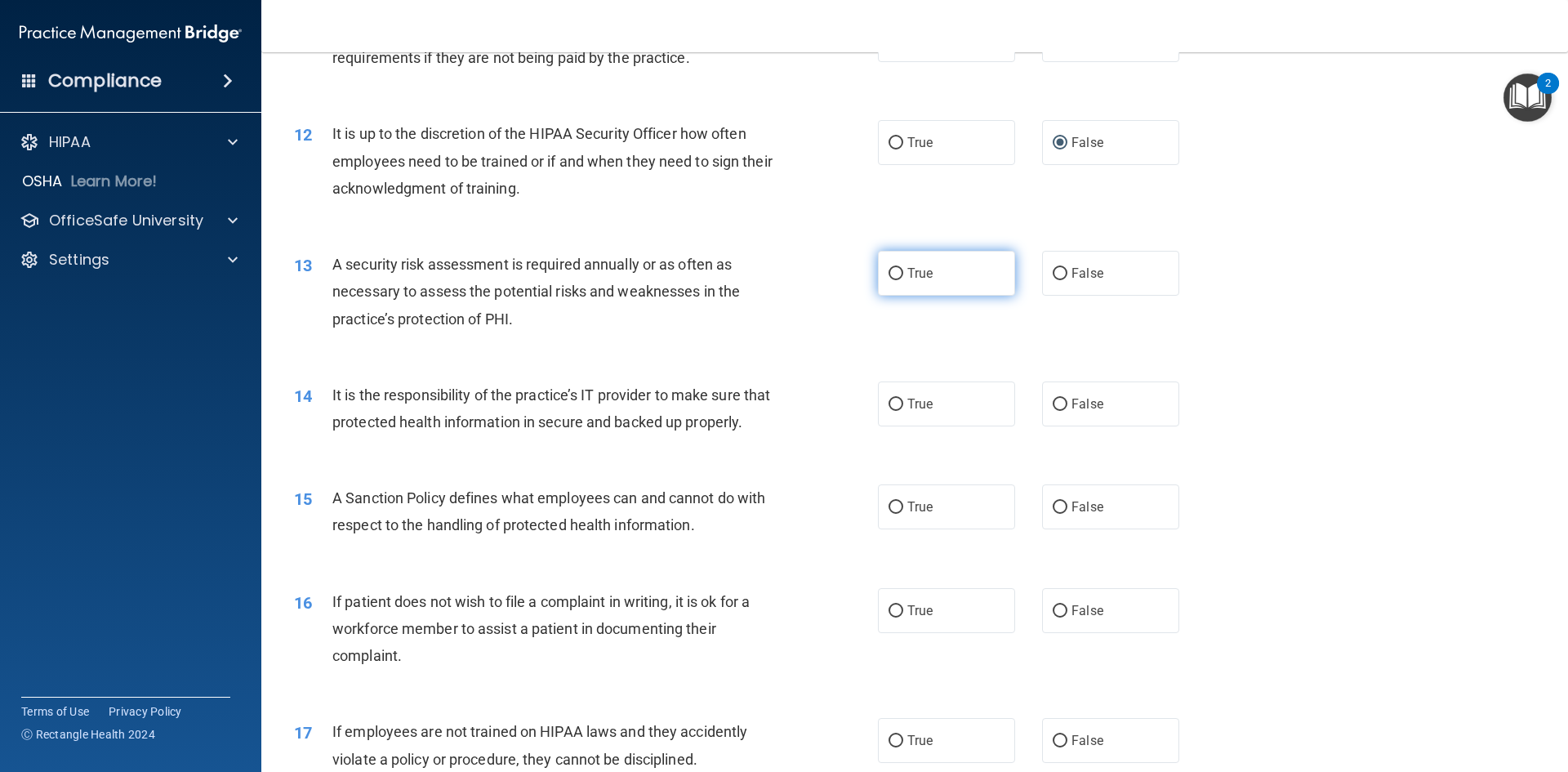
click at [888, 275] on input "True" at bounding box center [895, 274] width 15 height 12
radio input "true"
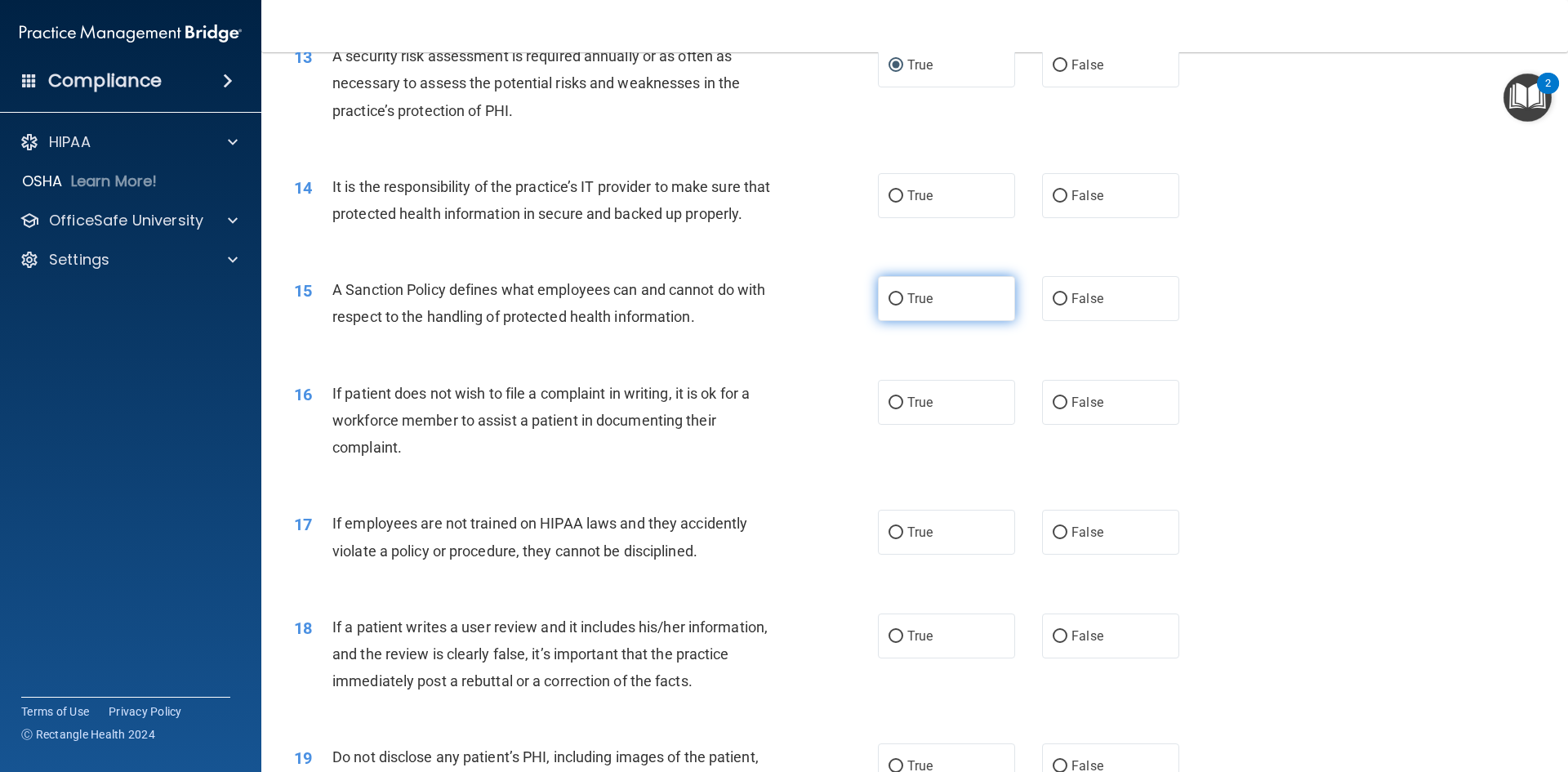
scroll to position [1797, 0]
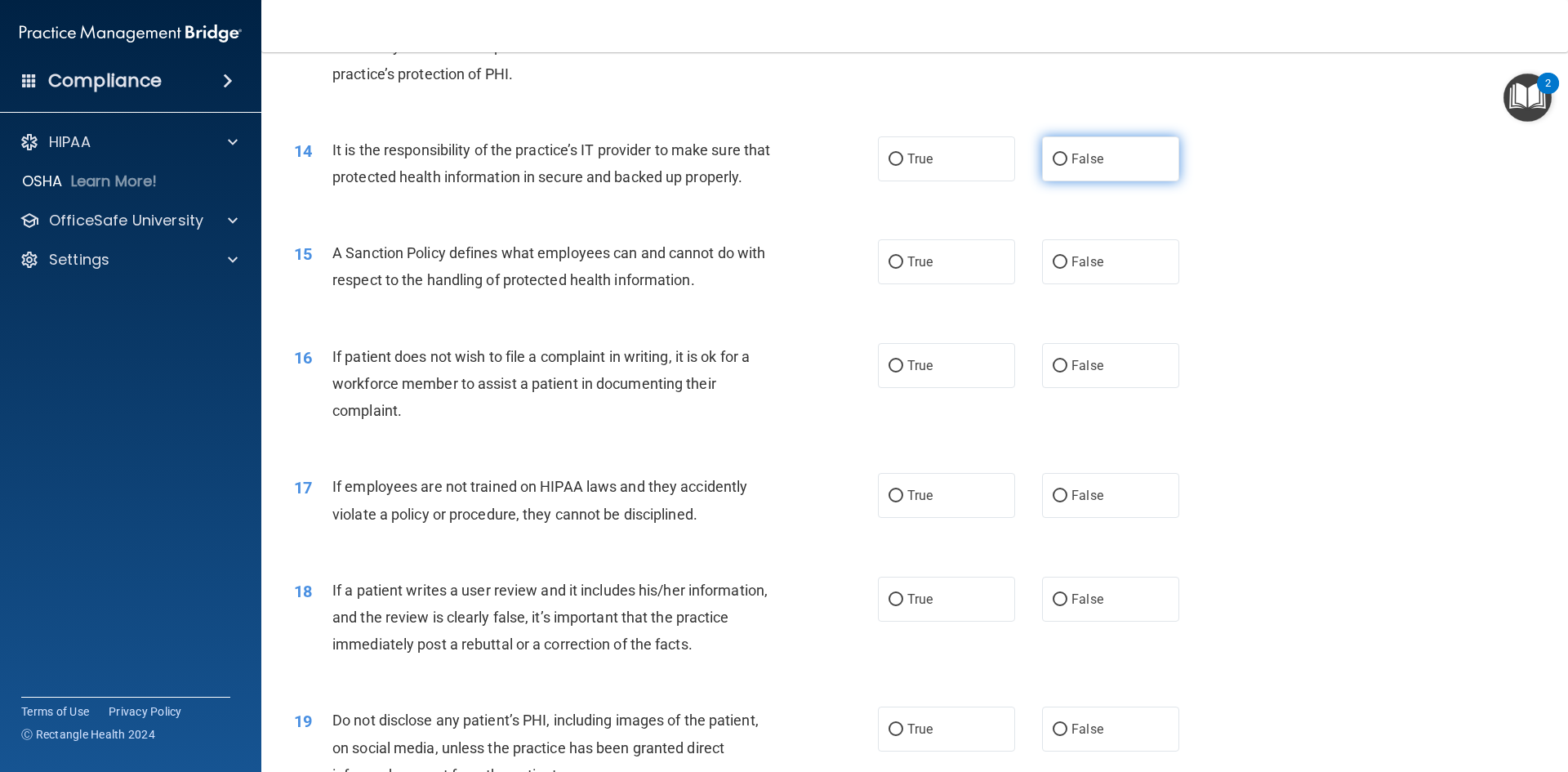
click at [1055, 159] on input "False" at bounding box center [1060, 160] width 15 height 12
radio input "true"
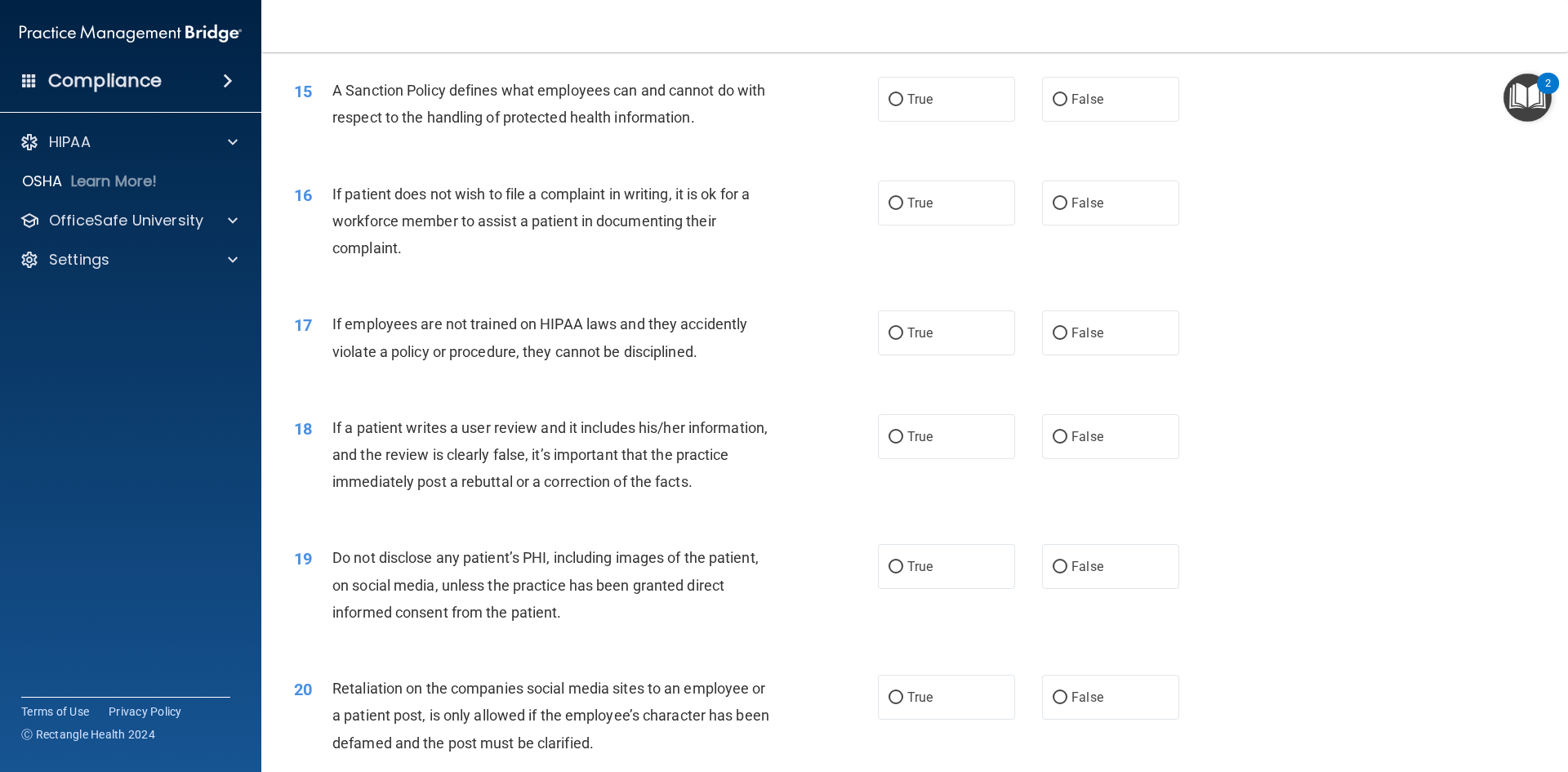
scroll to position [1960, 0]
click at [894, 105] on input "True" at bounding box center [895, 99] width 15 height 12
radio input "true"
click at [895, 209] on input "True" at bounding box center [895, 203] width 15 height 12
radio input "true"
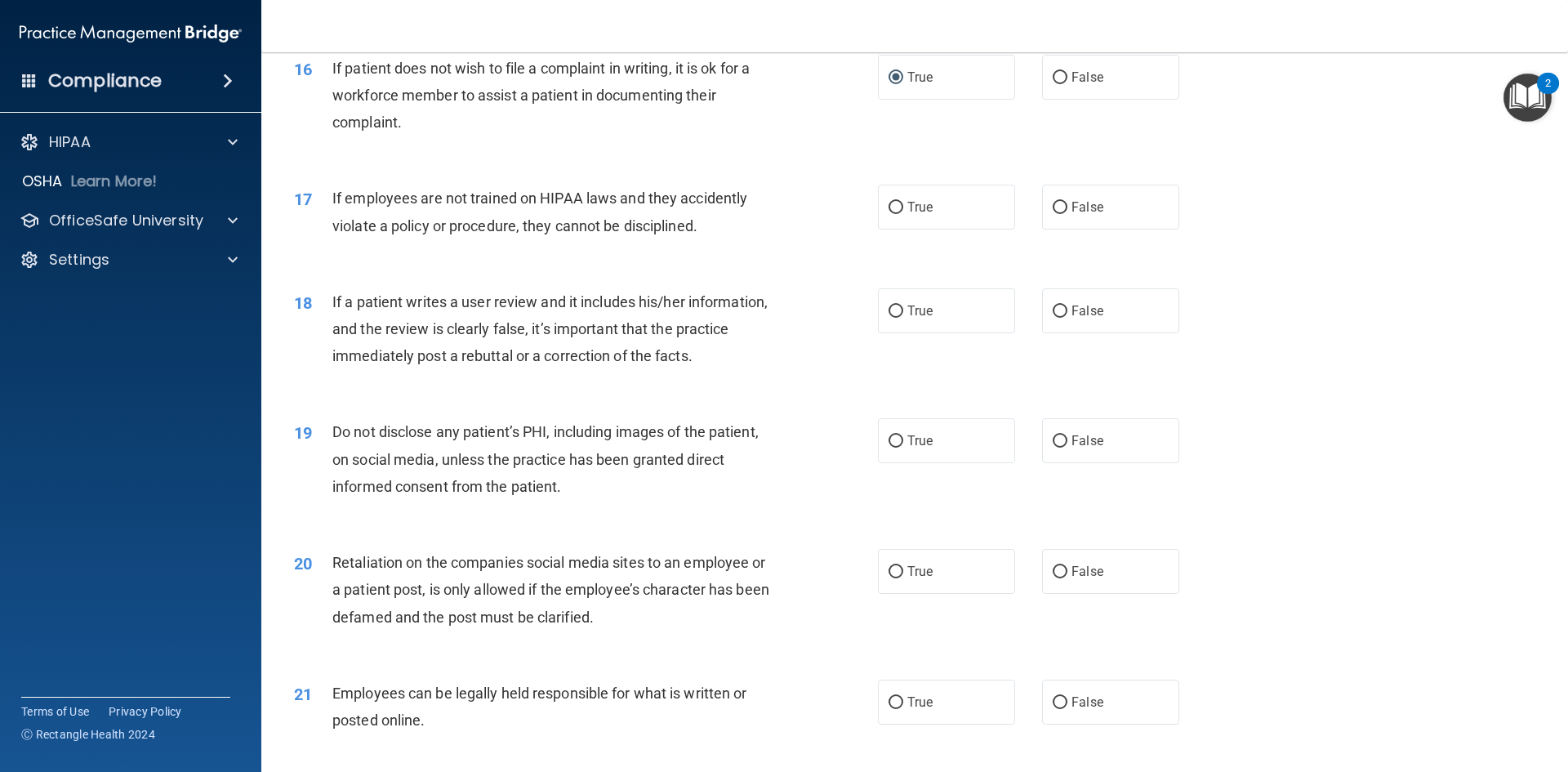
scroll to position [2124, 0]
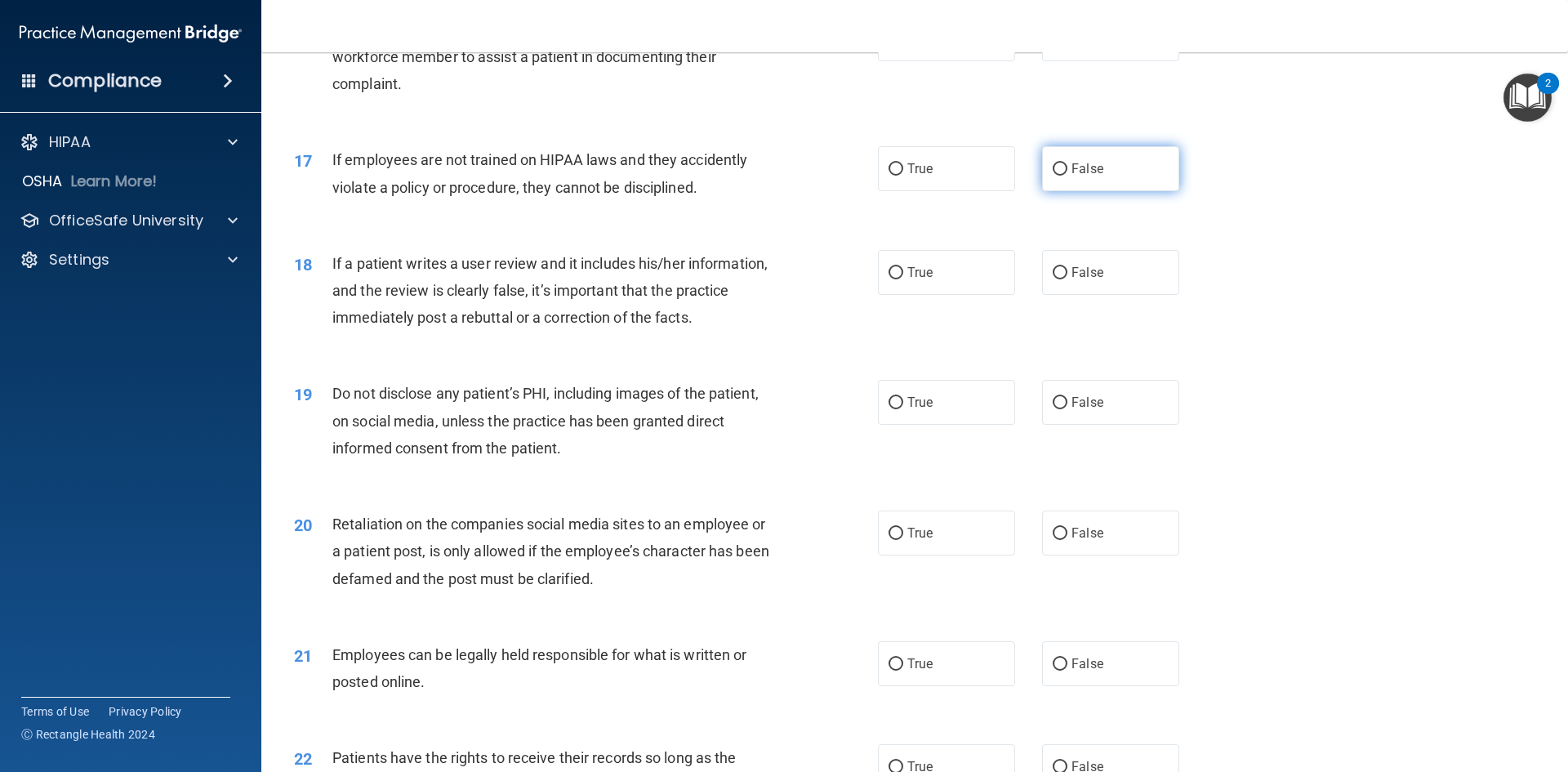
click at [1071, 177] on span "False" at bounding box center [1087, 169] width 32 height 16
click at [1066, 176] on input "False" at bounding box center [1060, 170] width 15 height 12
radio input "true"
click at [1071, 280] on span "False" at bounding box center [1087, 272] width 32 height 16
click at [1067, 279] on input "False" at bounding box center [1060, 273] width 15 height 12
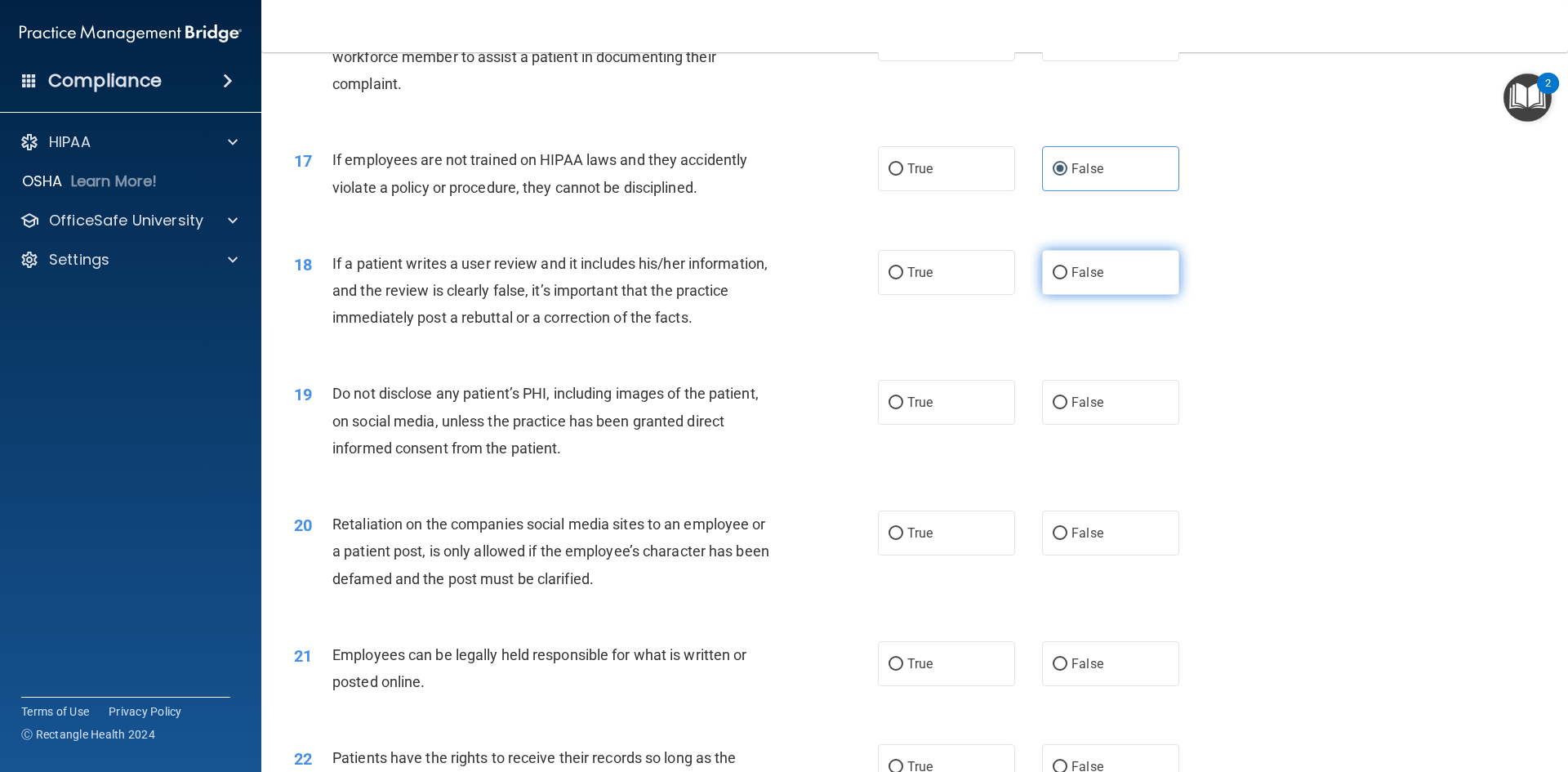
radio input "true"
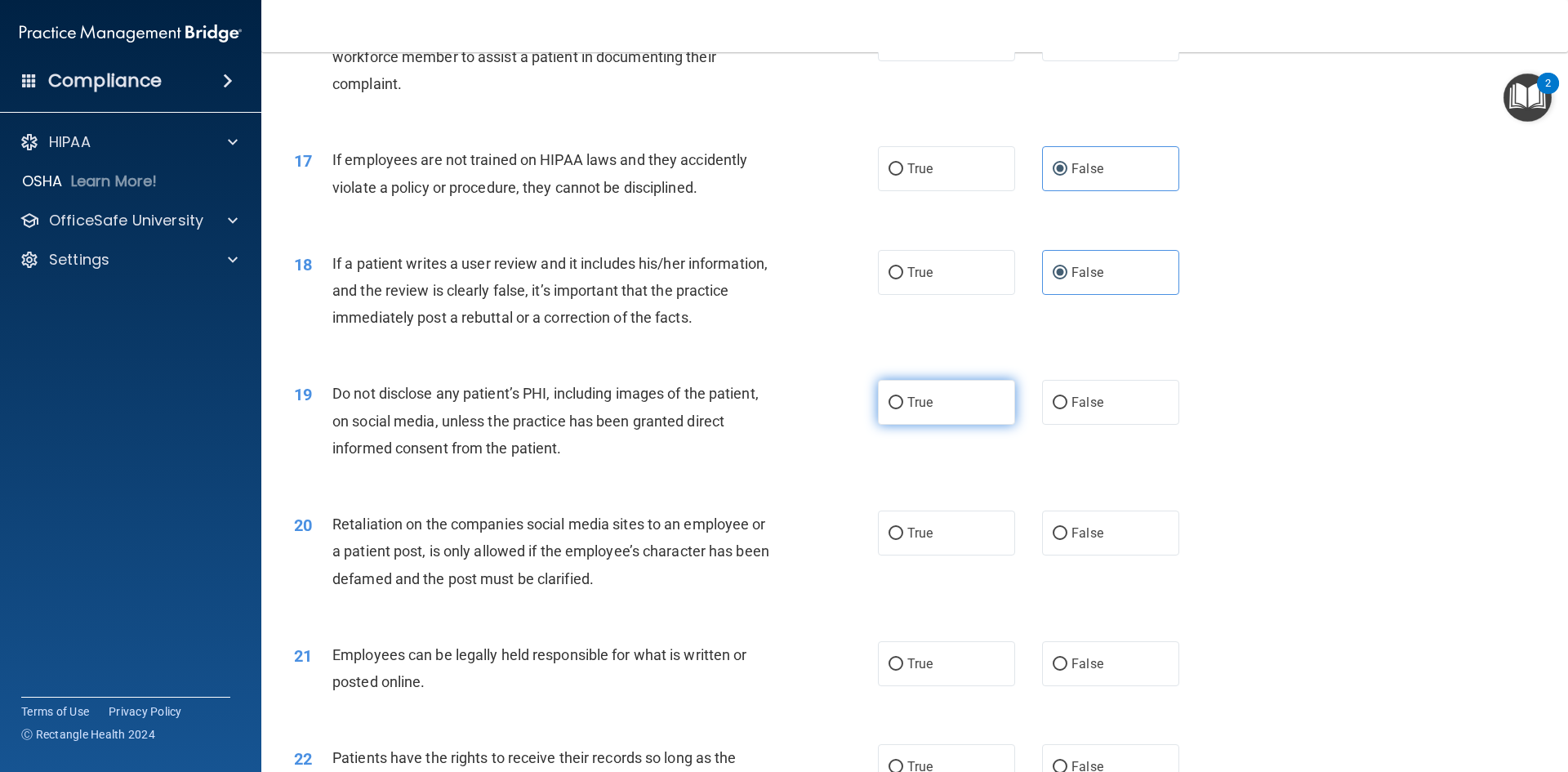
click at [891, 422] on label "True" at bounding box center [946, 401] width 137 height 45
click at [891, 409] on input "True" at bounding box center [895, 403] width 15 height 12
radio input "true"
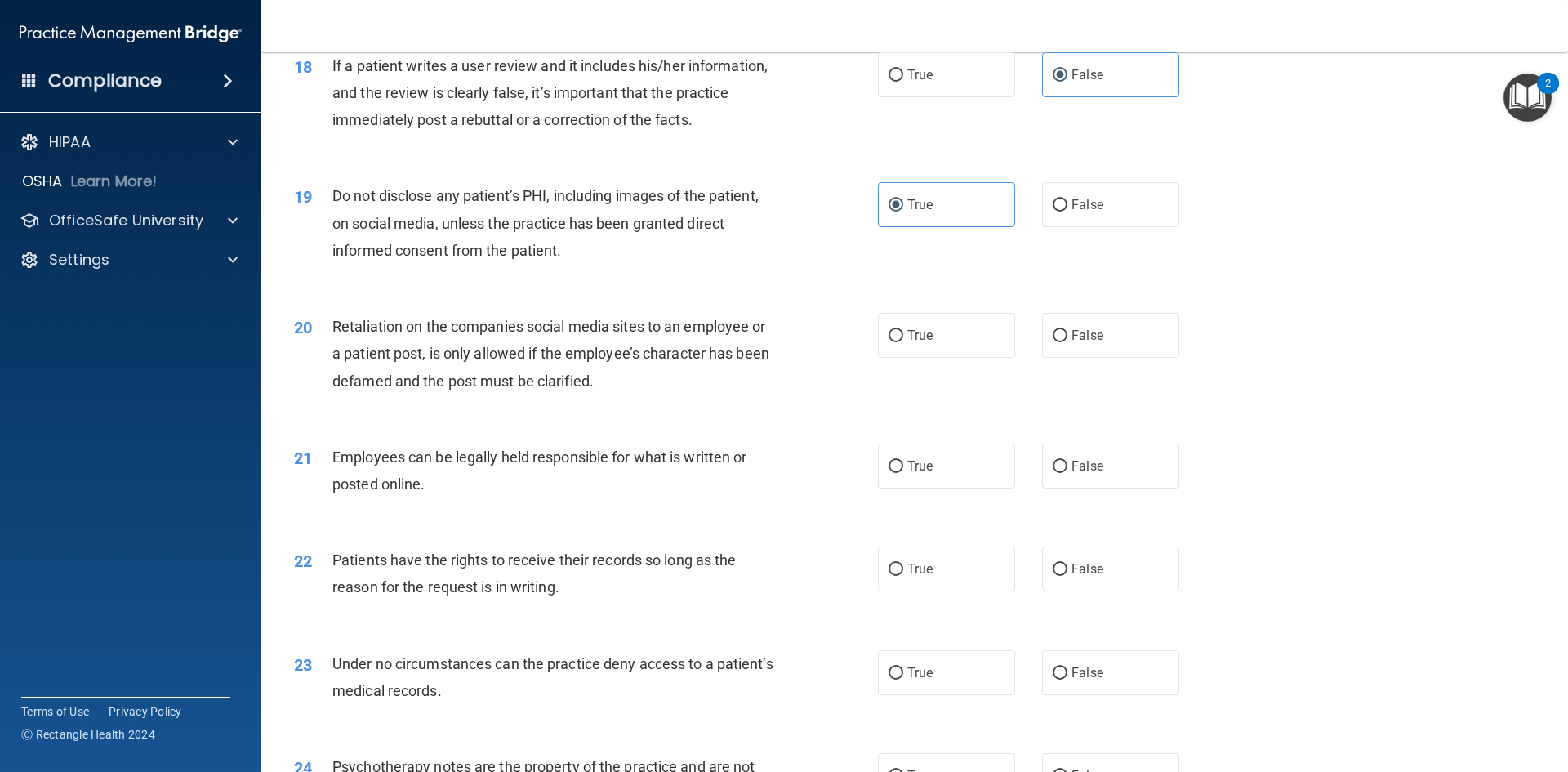
scroll to position [2369, 0]
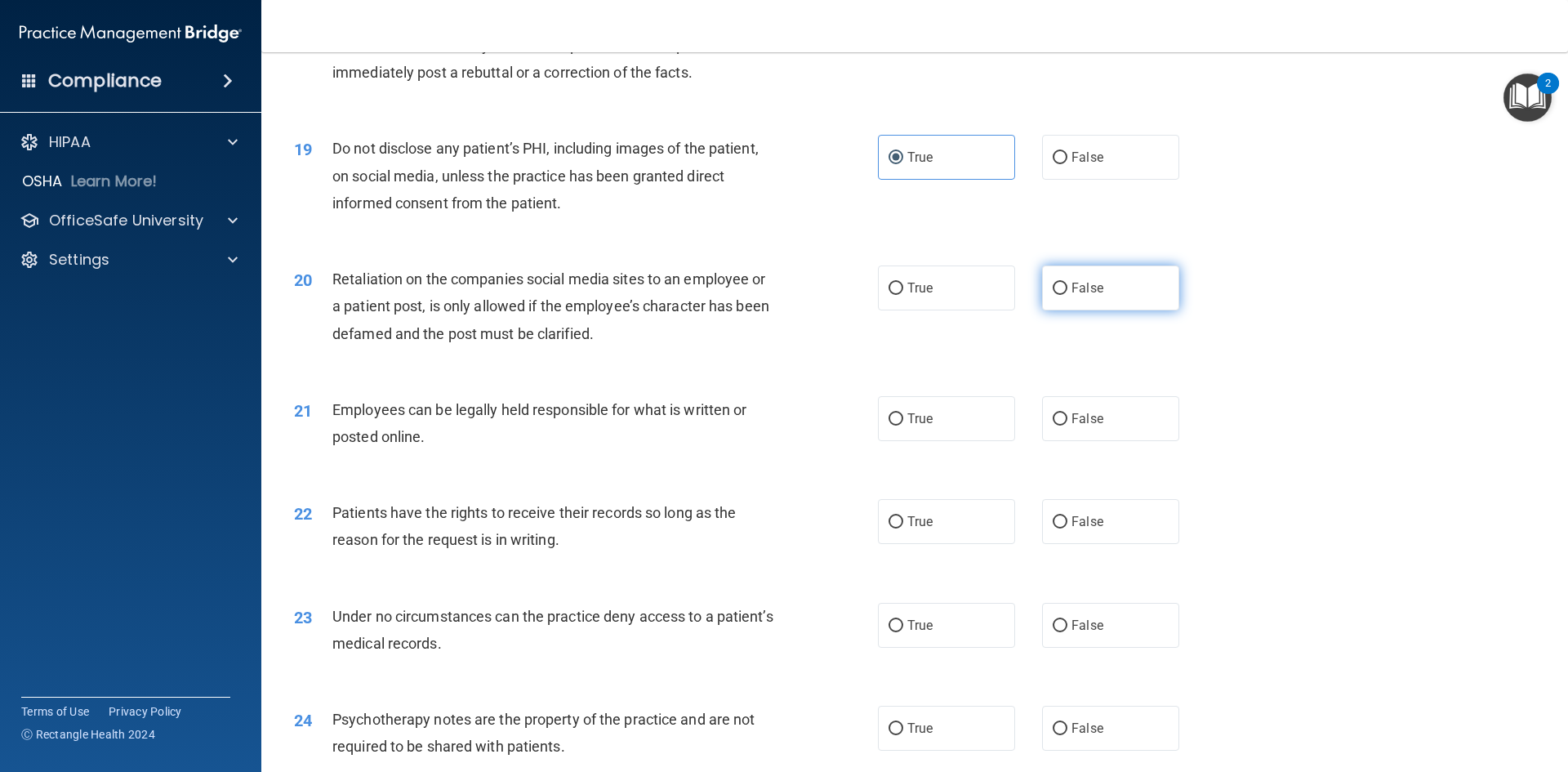
click at [1053, 295] on input "False" at bounding box center [1060, 289] width 15 height 12
radio input "true"
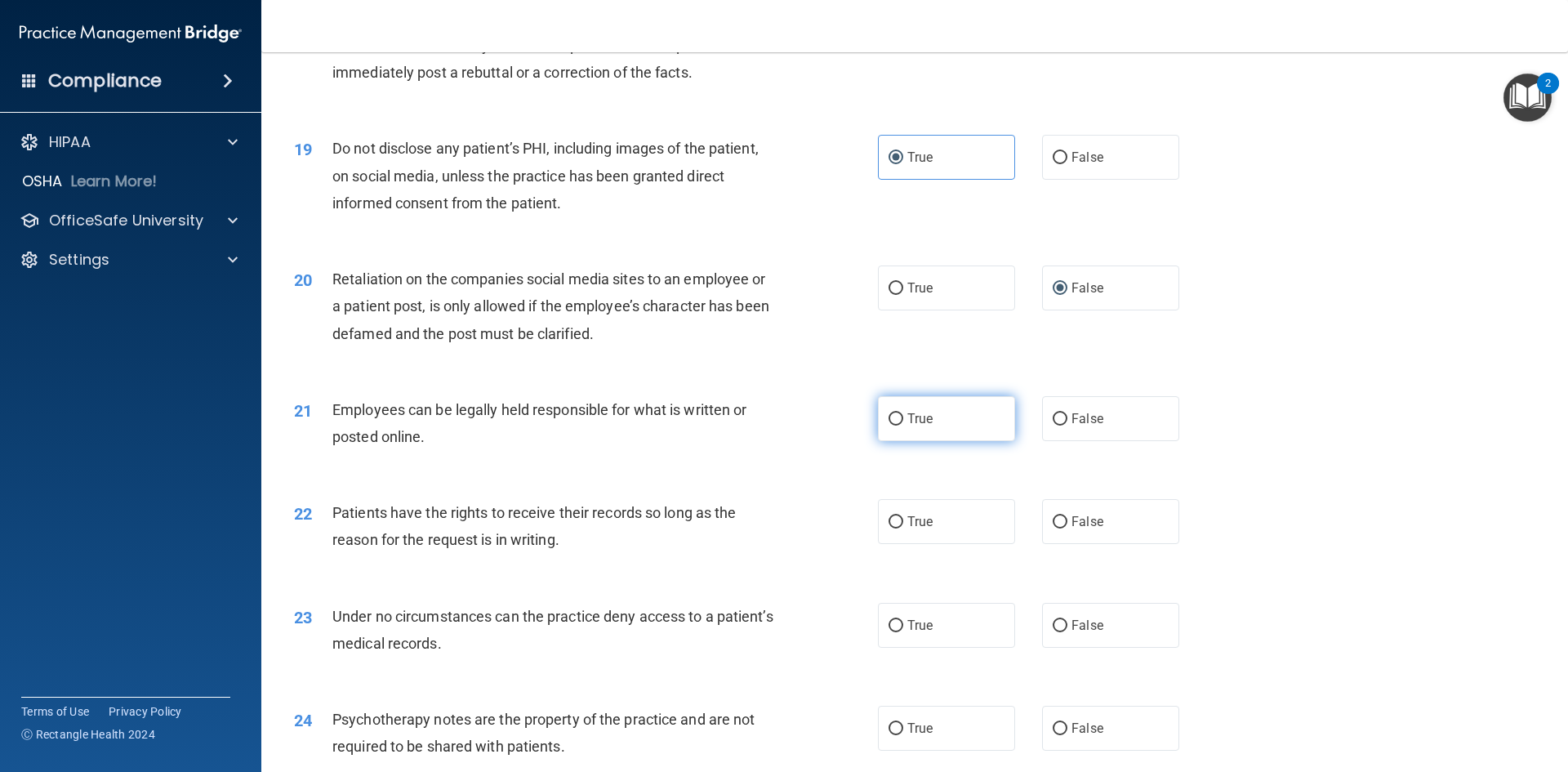
click at [888, 426] on input "True" at bounding box center [895, 420] width 15 height 12
radio input "true"
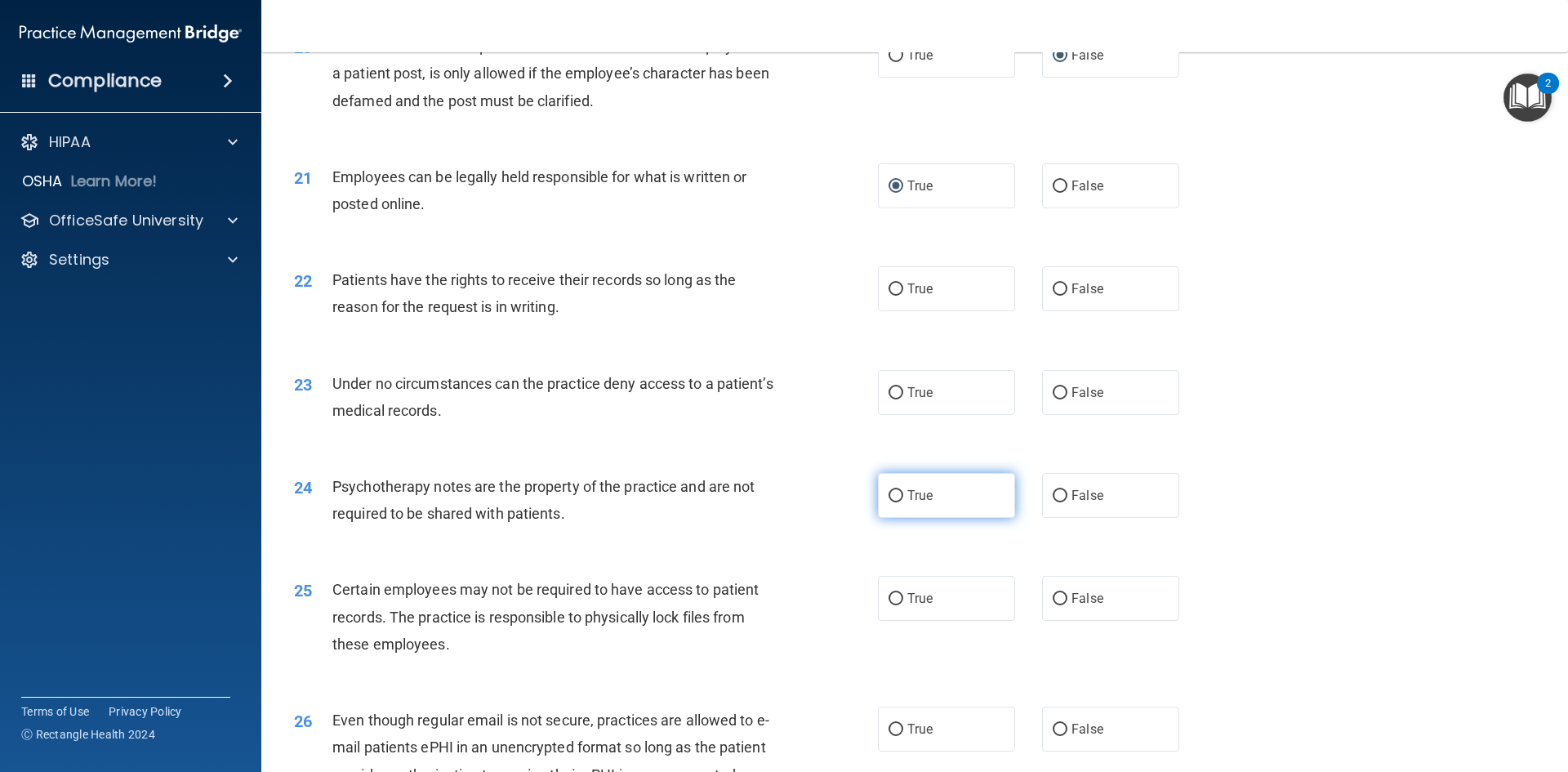
scroll to position [2614, 0]
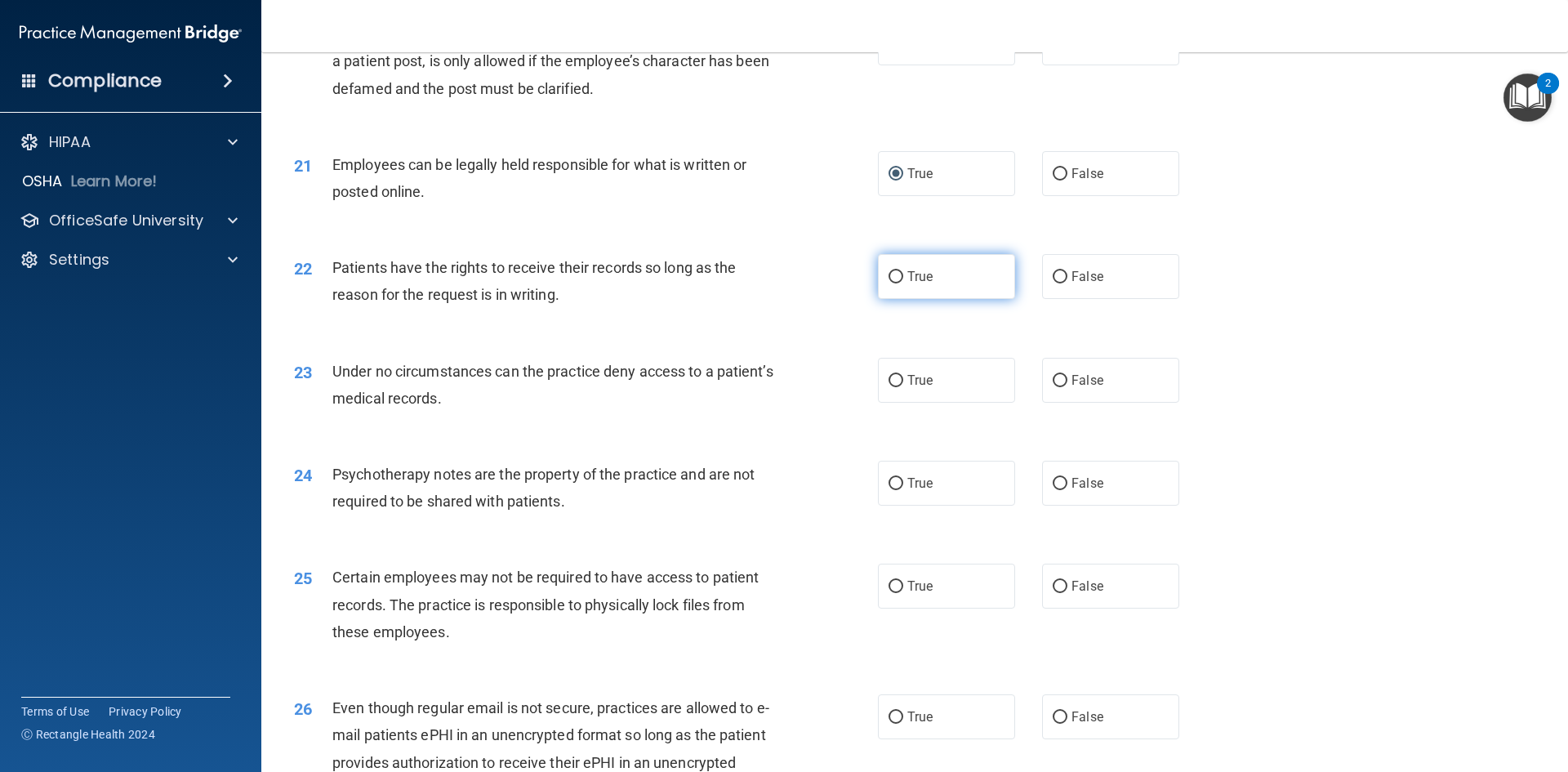
click at [893, 284] on input "True" at bounding box center [895, 278] width 15 height 12
radio input "true"
click at [895, 387] on input "True" at bounding box center [895, 381] width 15 height 12
radio input "true"
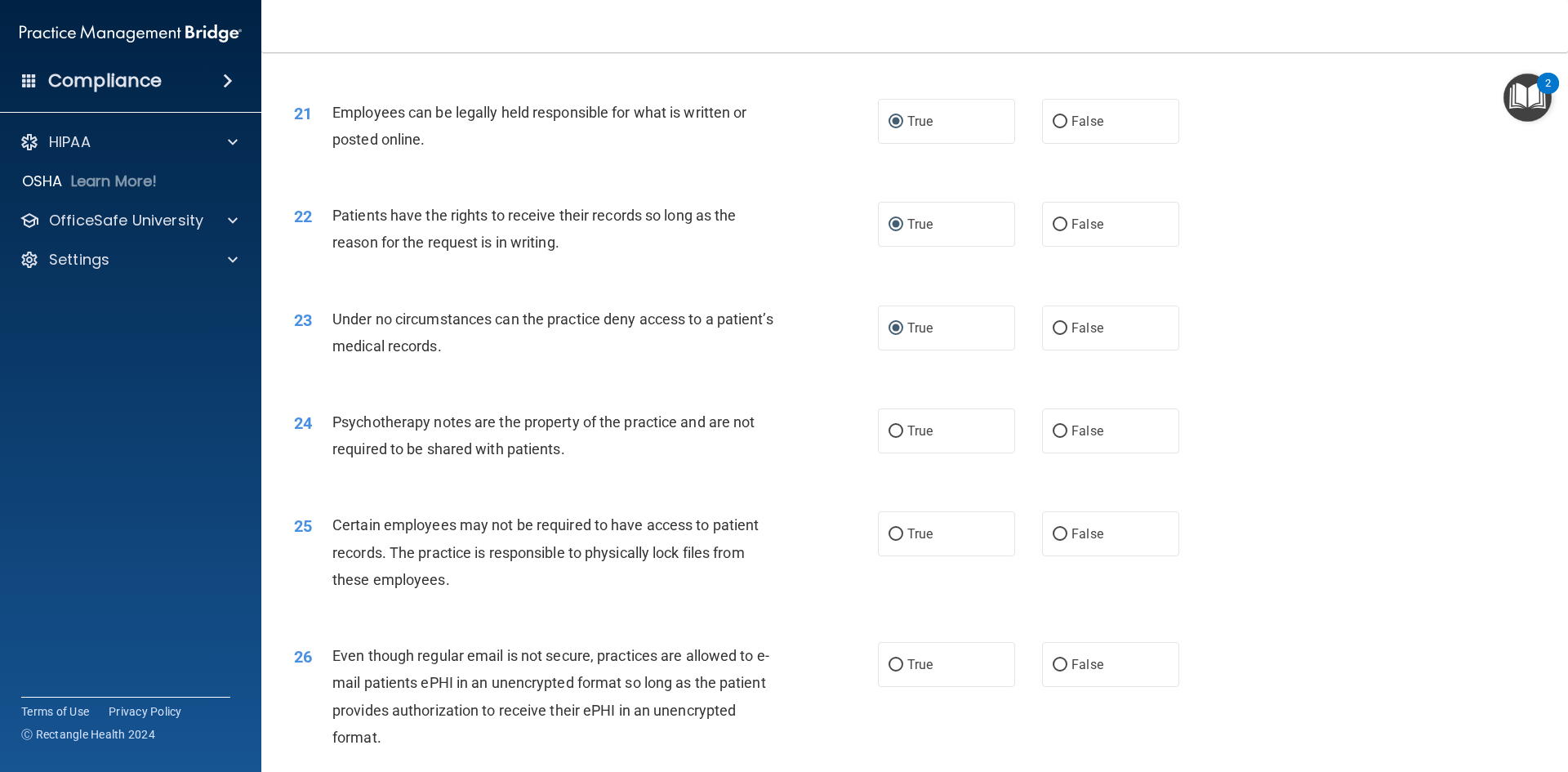
scroll to position [2695, 0]
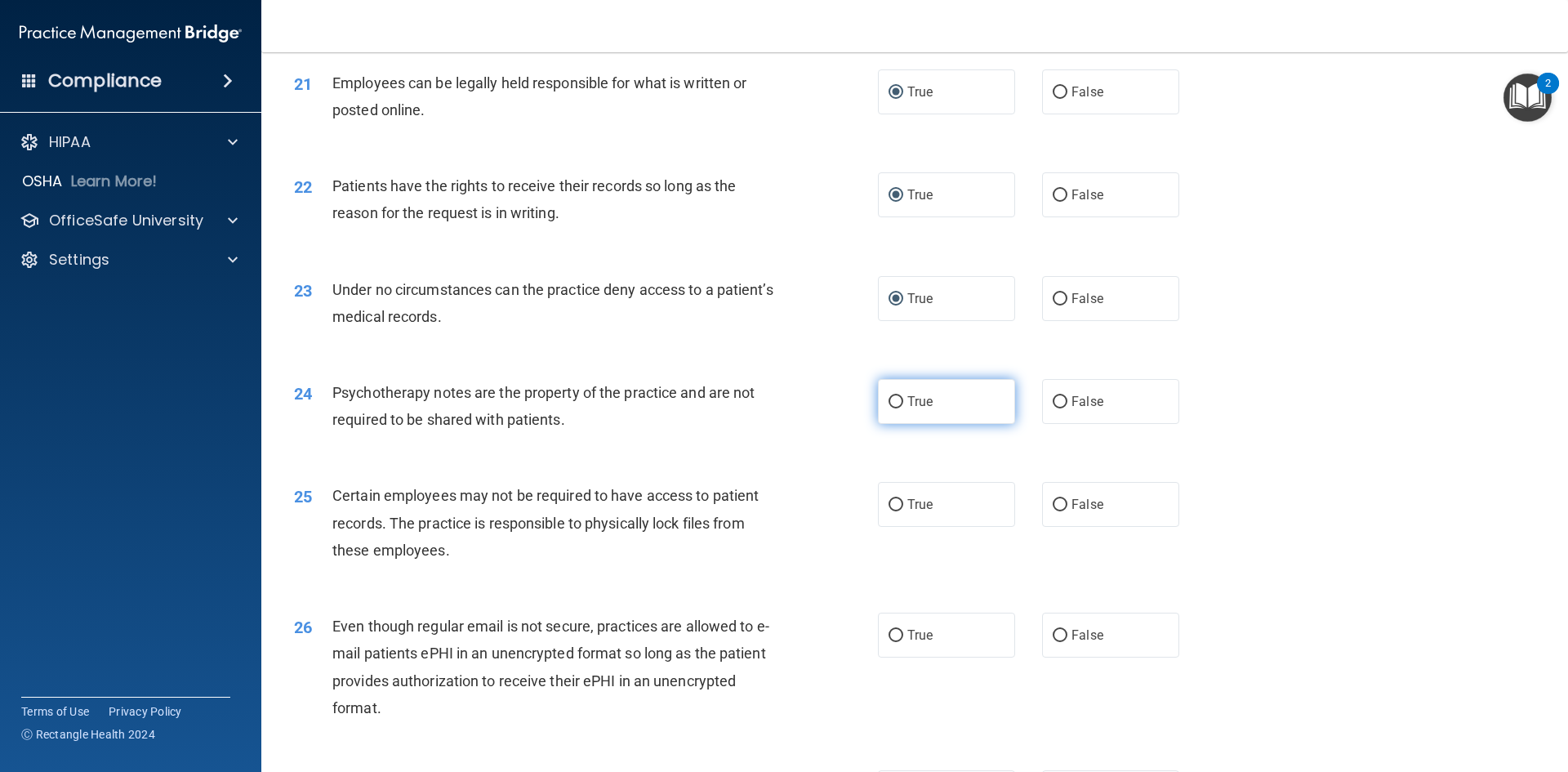
click at [888, 408] on input "True" at bounding box center [895, 402] width 15 height 12
radio input "true"
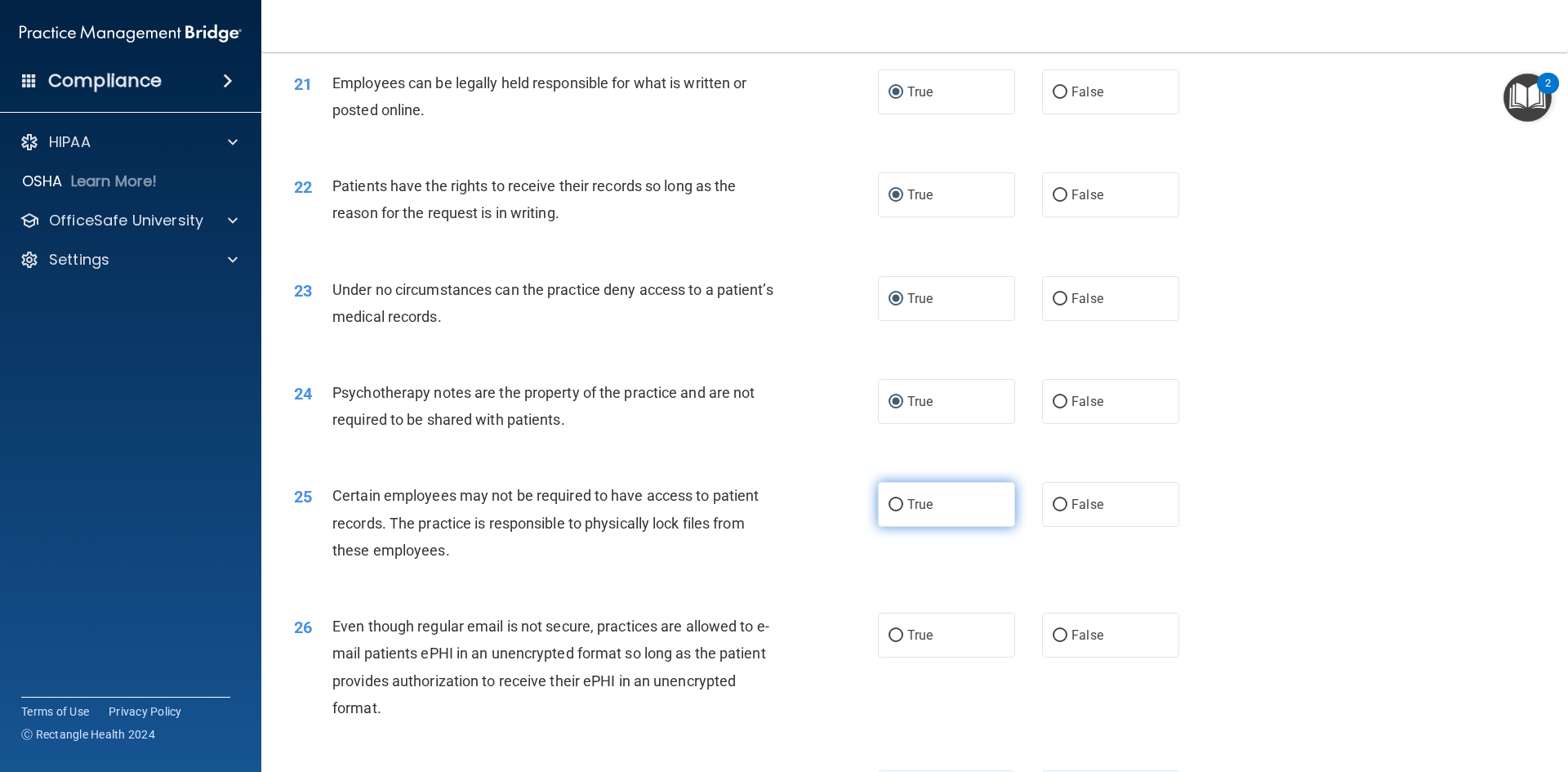
click at [892, 511] on input "True" at bounding box center [895, 505] width 15 height 12
radio input "true"
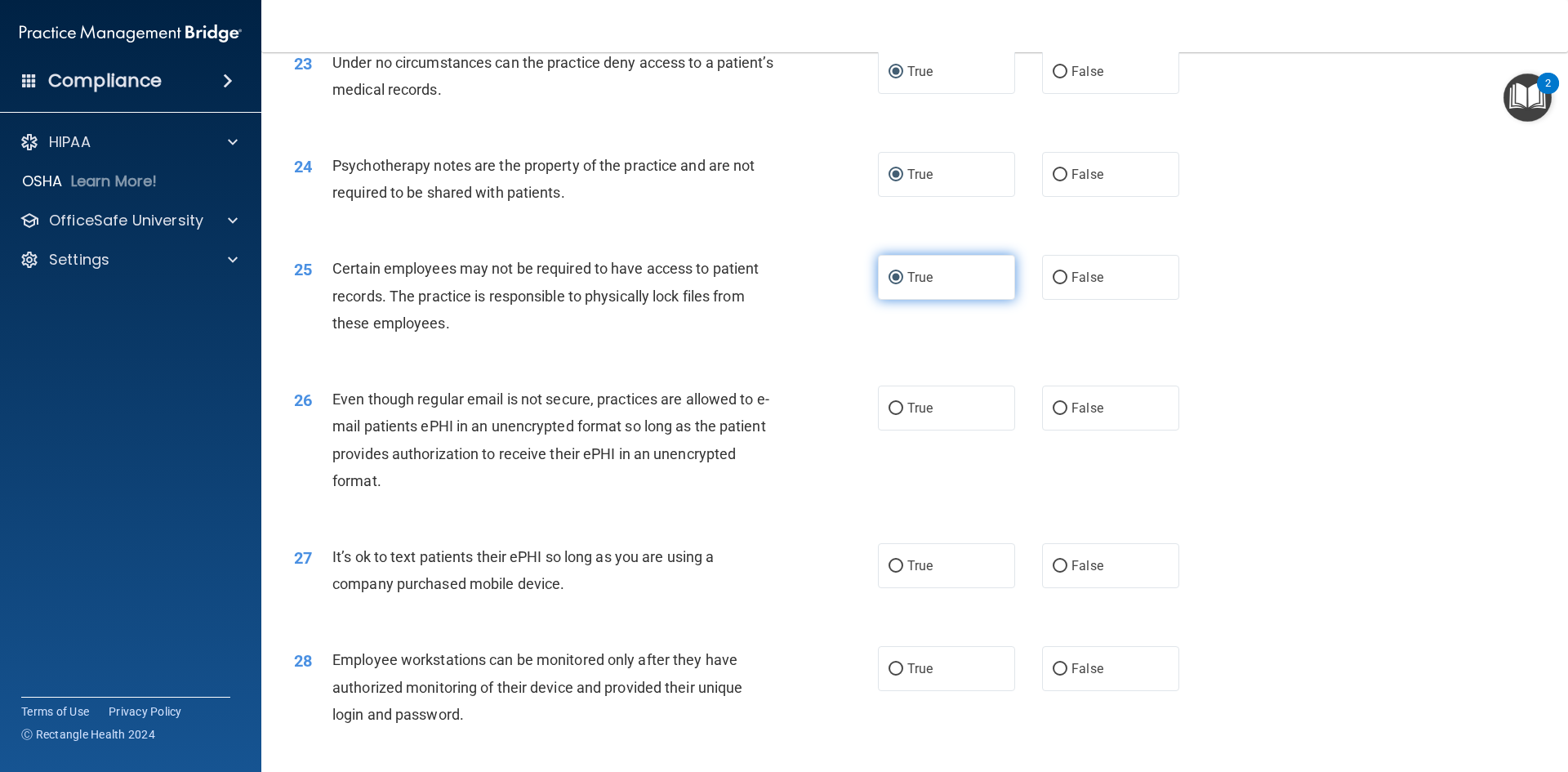
scroll to position [2940, 0]
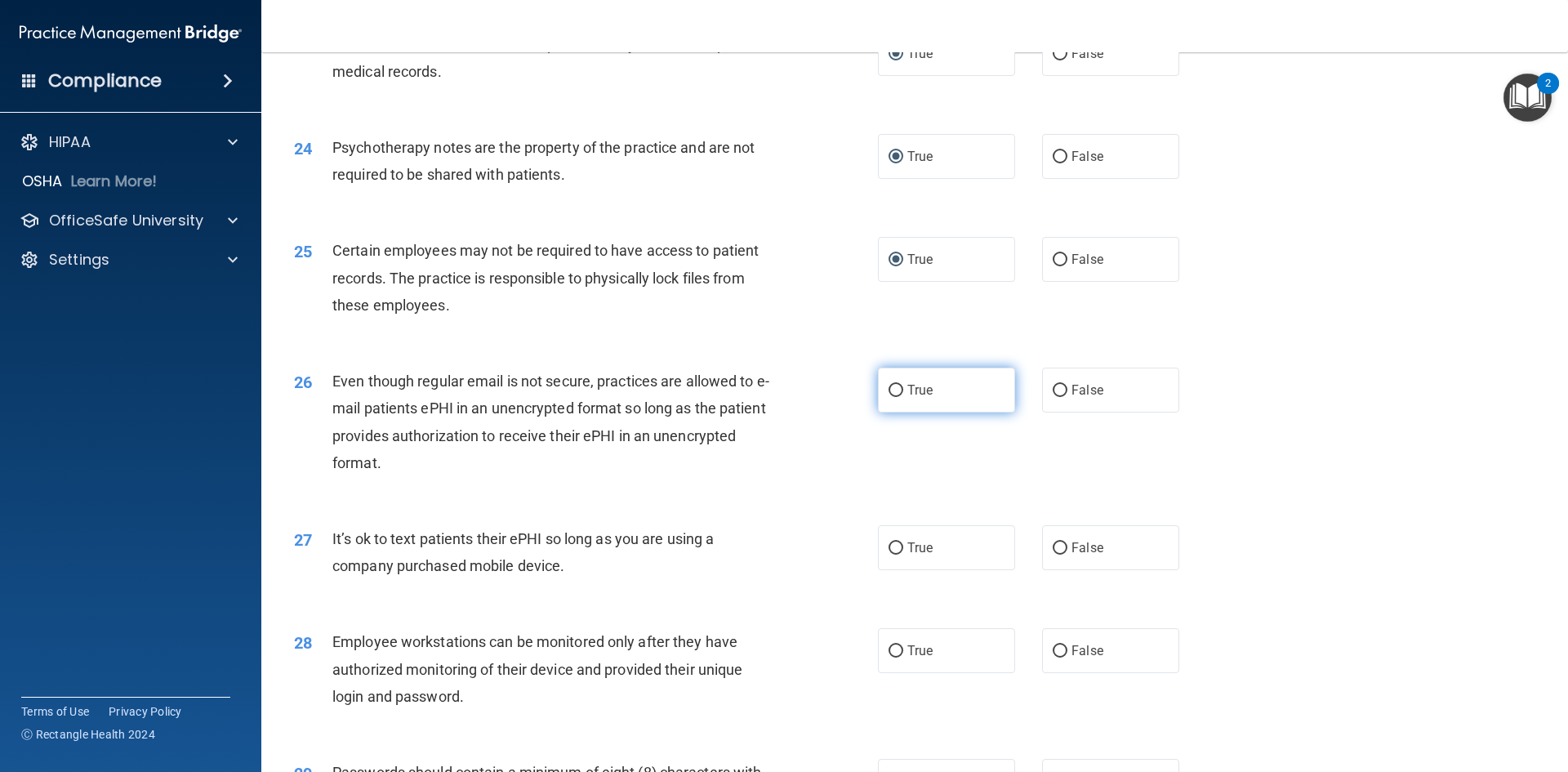
click at [888, 397] on input "True" at bounding box center [895, 391] width 15 height 12
radio input "true"
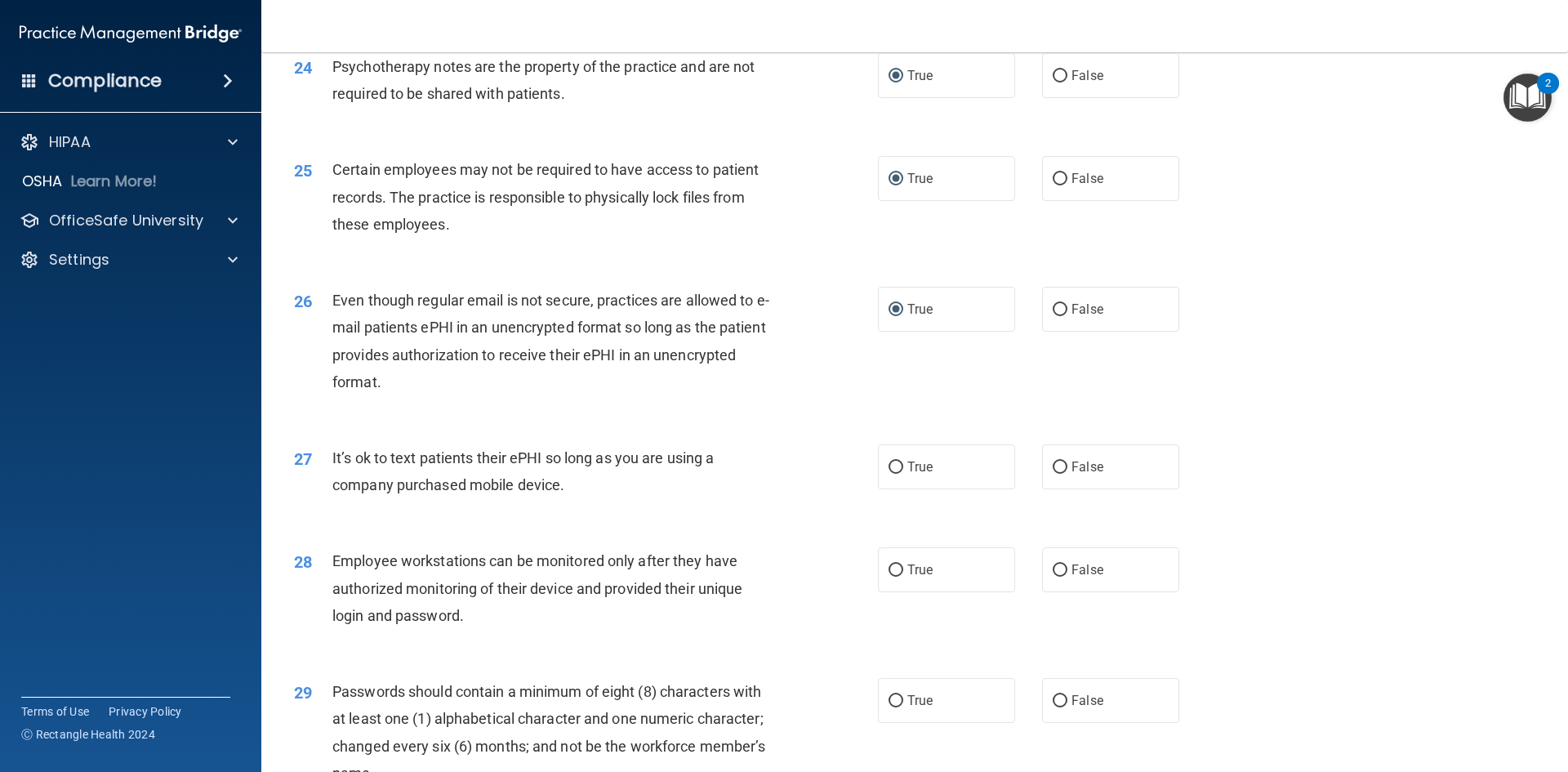
scroll to position [3022, 0]
click at [1053, 473] on input "False" at bounding box center [1060, 467] width 15 height 12
radio input "true"
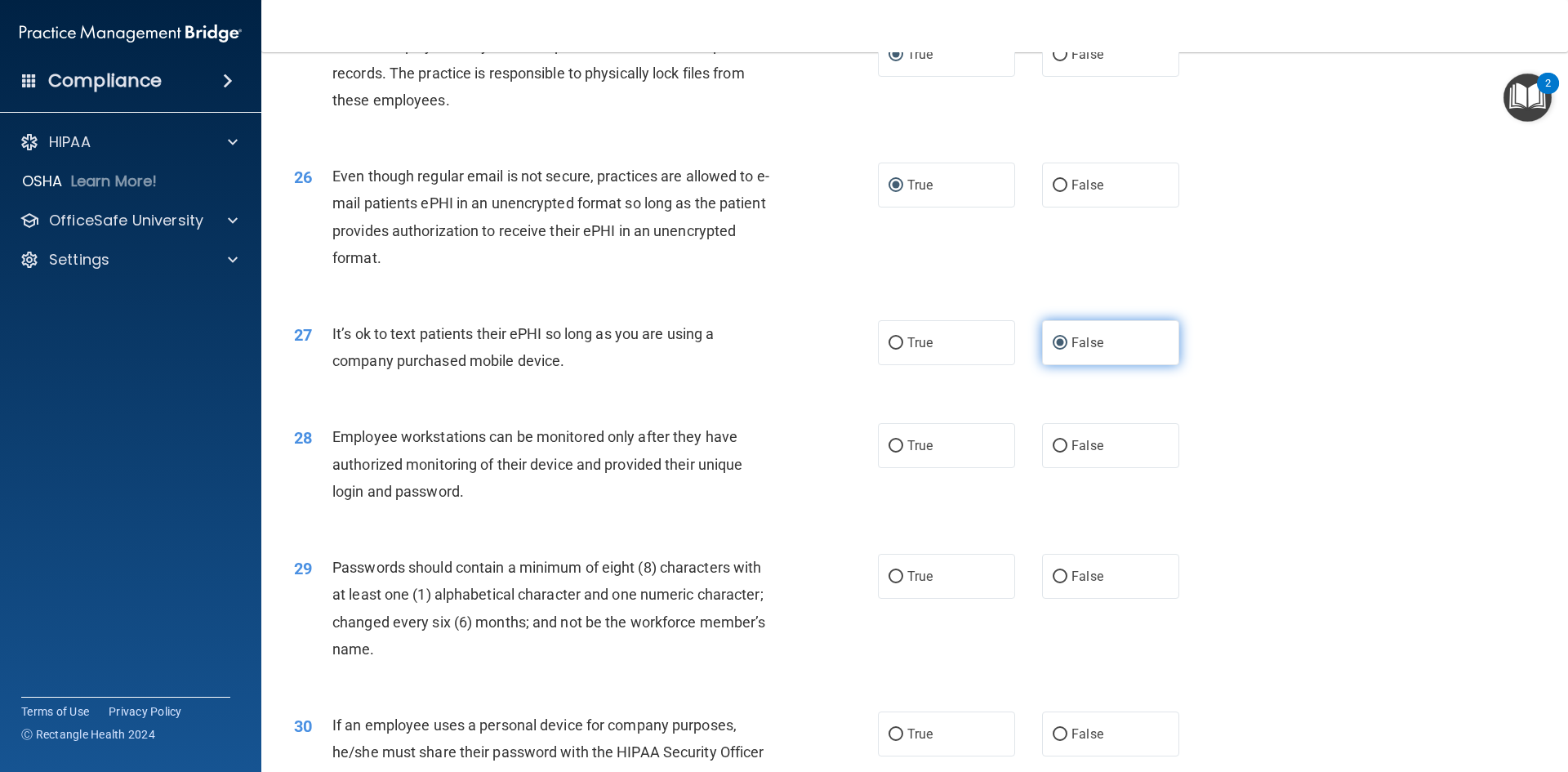
scroll to position [3185, 0]
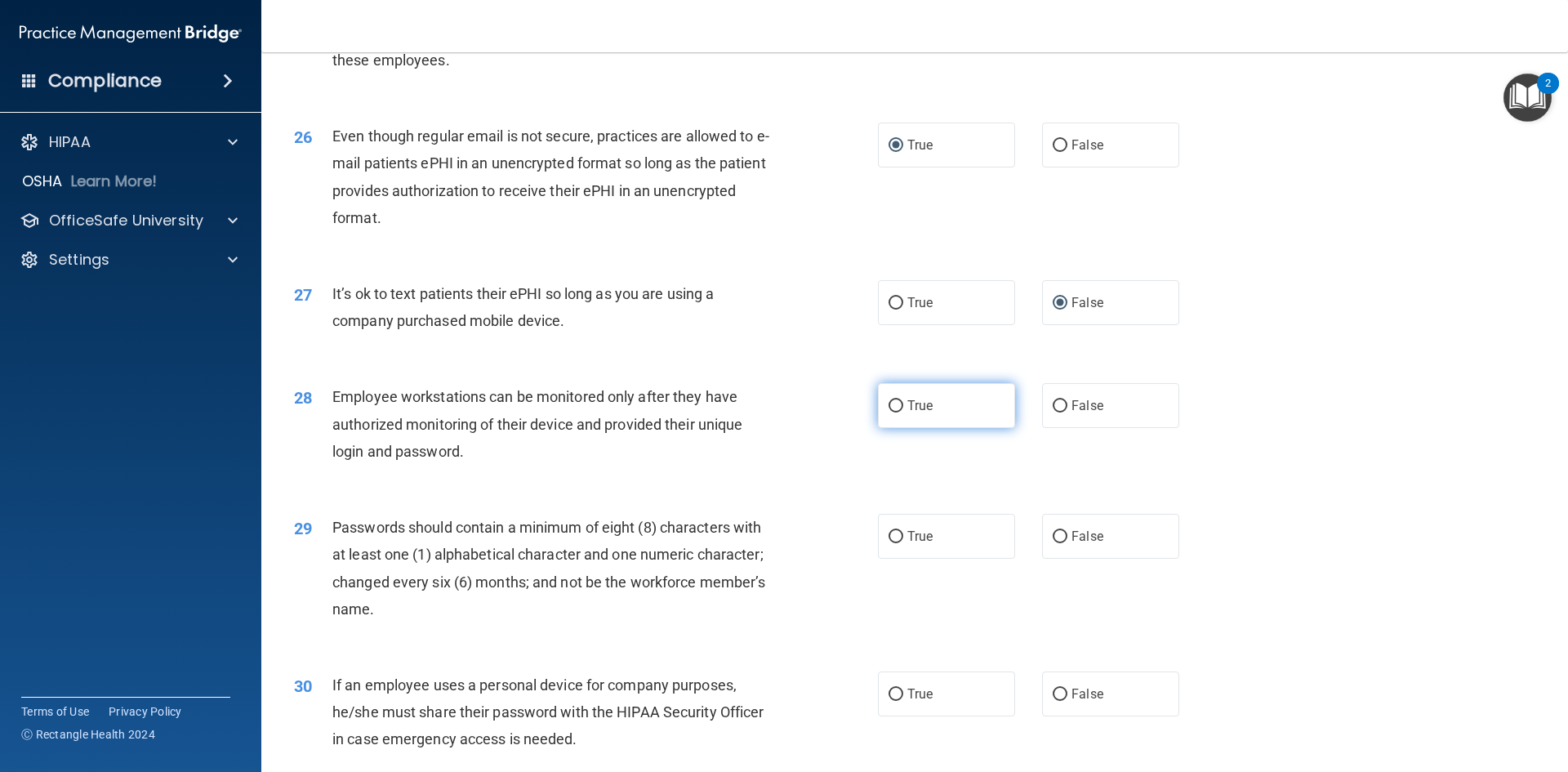
click at [895, 413] on input "True" at bounding box center [895, 407] width 15 height 12
radio input "true"
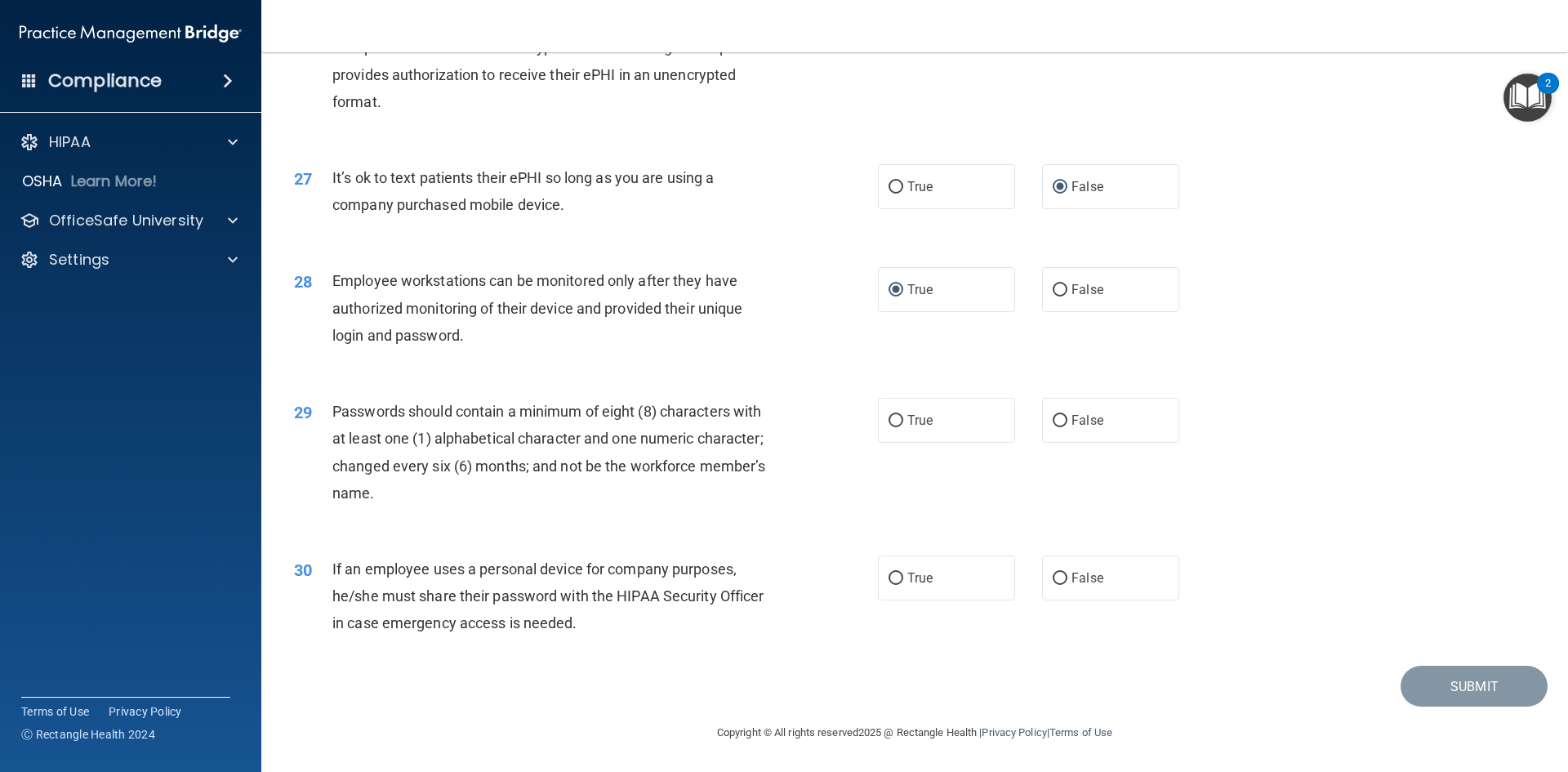
scroll to position [3329, 0]
click at [1054, 573] on input "False" at bounding box center [1060, 579] width 15 height 12
radio input "true"
click at [888, 422] on input "True" at bounding box center [895, 421] width 15 height 12
radio input "true"
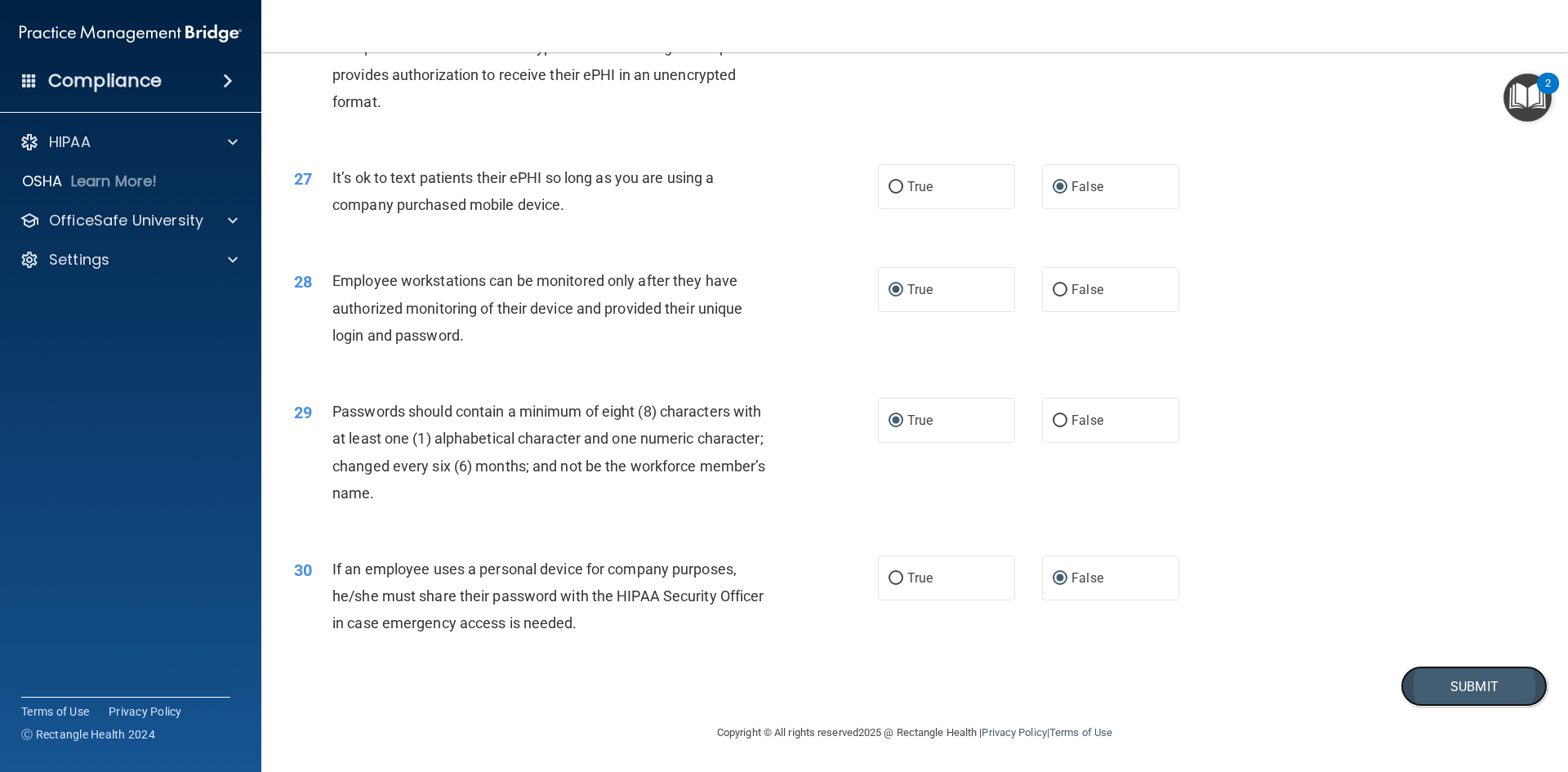
click at [1412, 679] on button "Submit" at bounding box center [1473, 686] width 147 height 41
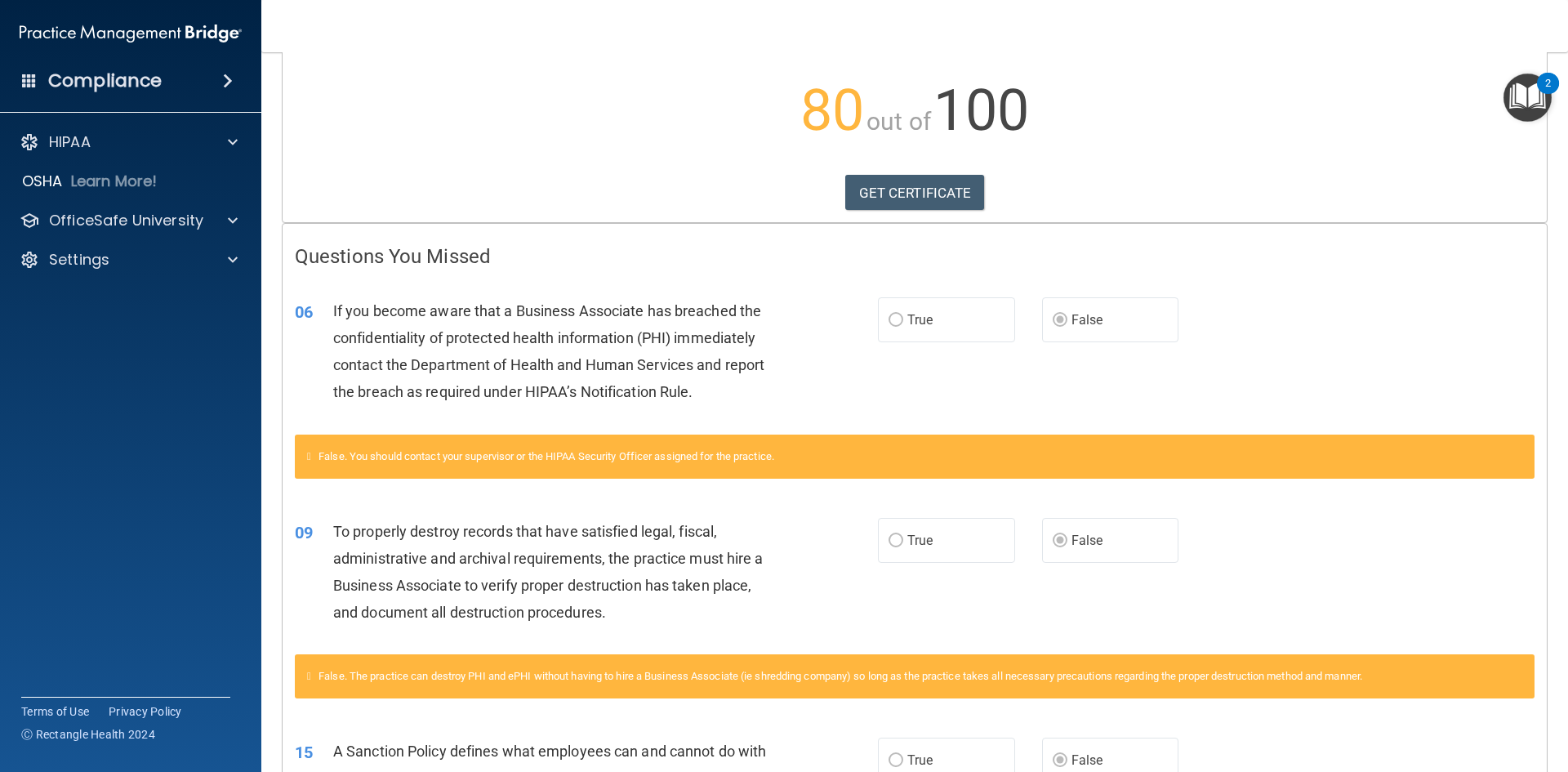
scroll to position [163, 0]
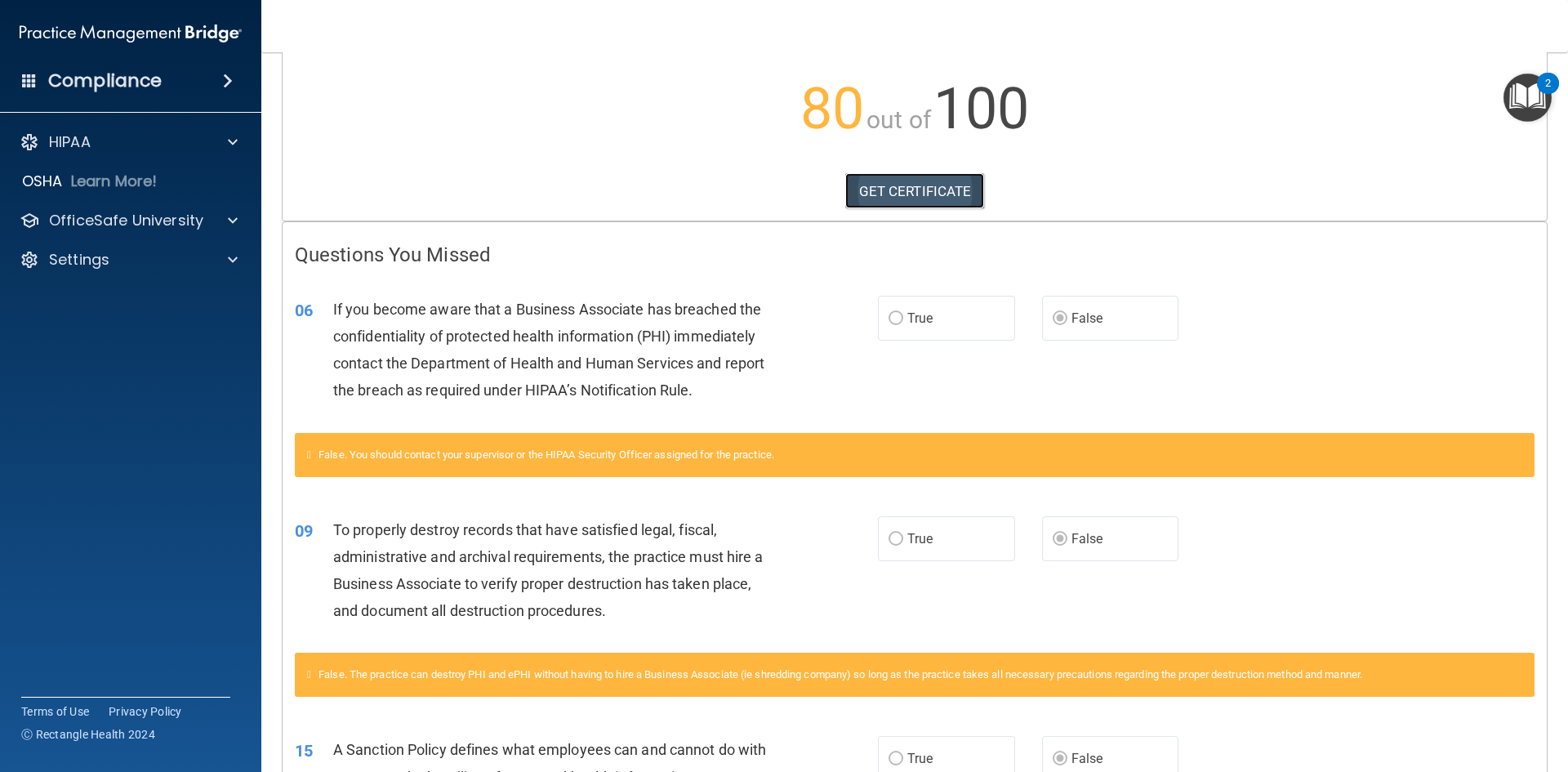
click at [943, 192] on link "GET CERTIFICATE" at bounding box center [915, 191] width 140 height 36
